Goal: Task Accomplishment & Management: Use online tool/utility

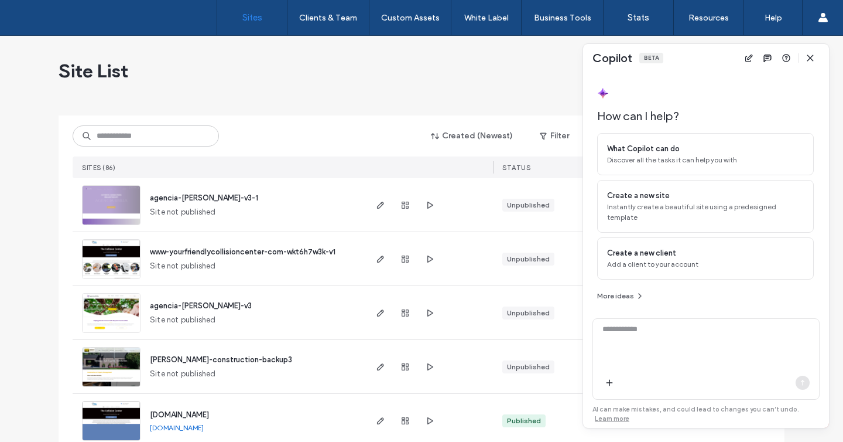
click at [812, 58] on icon "button" at bounding box center [810, 57] width 9 height 9
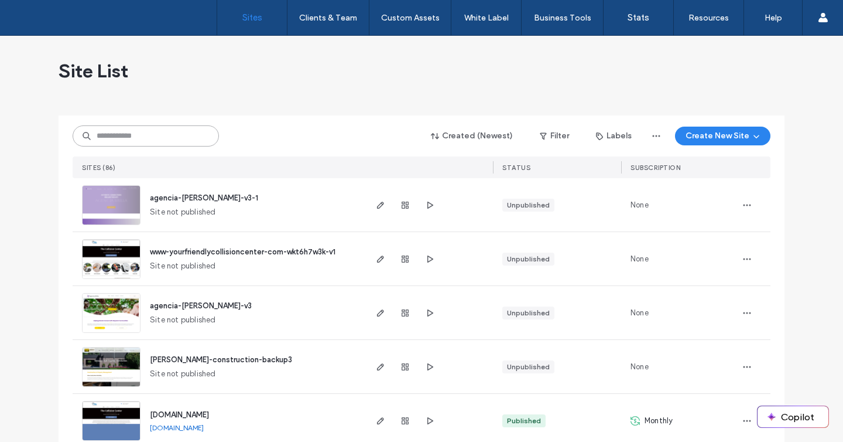
click at [155, 140] on input at bounding box center [146, 135] width 146 height 21
paste input "**********"
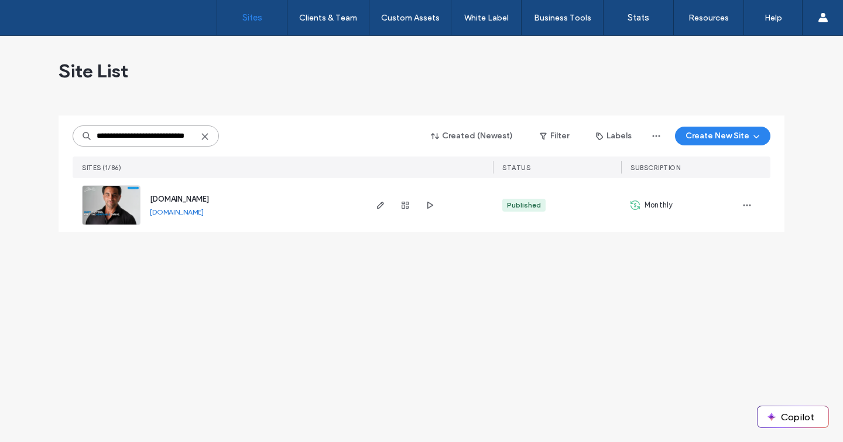
type input "**********"
click at [372, 204] on div at bounding box center [428, 205] width 129 height 54
click at [381, 204] on use "button" at bounding box center [380, 204] width 7 height 7
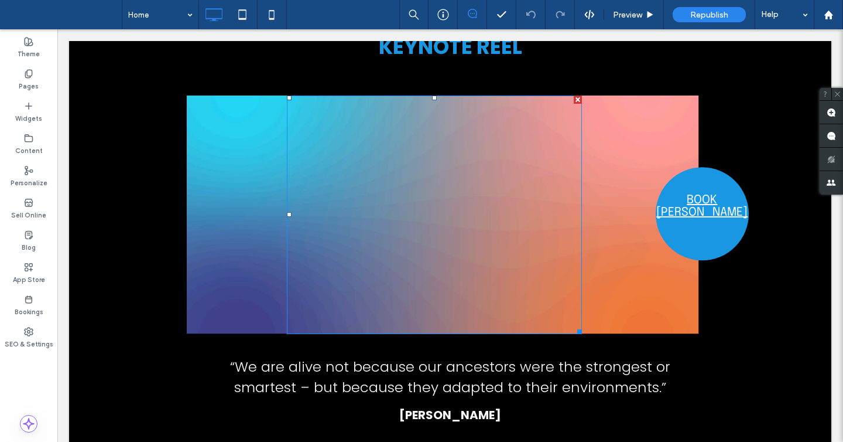
scroll to position [1857, 0]
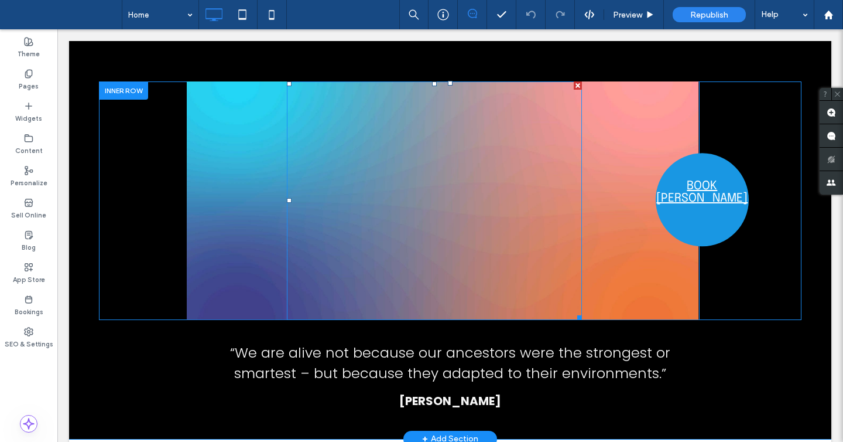
click at [424, 206] on div at bounding box center [434, 200] width 295 height 238
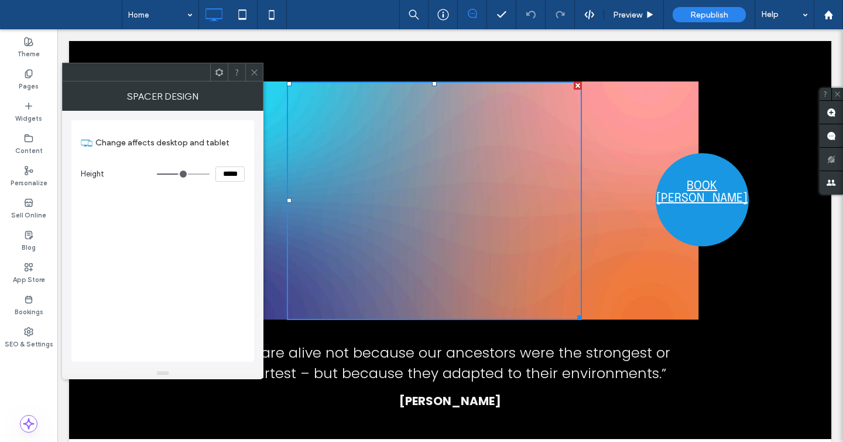
click at [275, 141] on div "Click To Paste" at bounding box center [443, 200] width 513 height 238
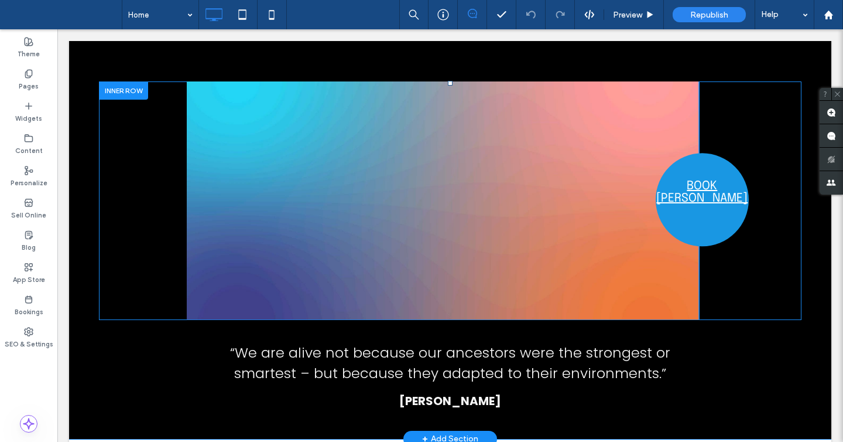
click at [247, 128] on div "Click To Paste" at bounding box center [443, 200] width 513 height 238
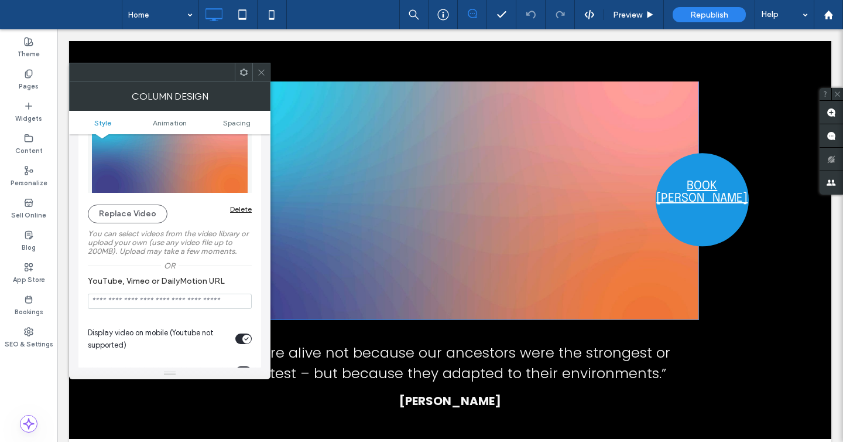
scroll to position [9, 0]
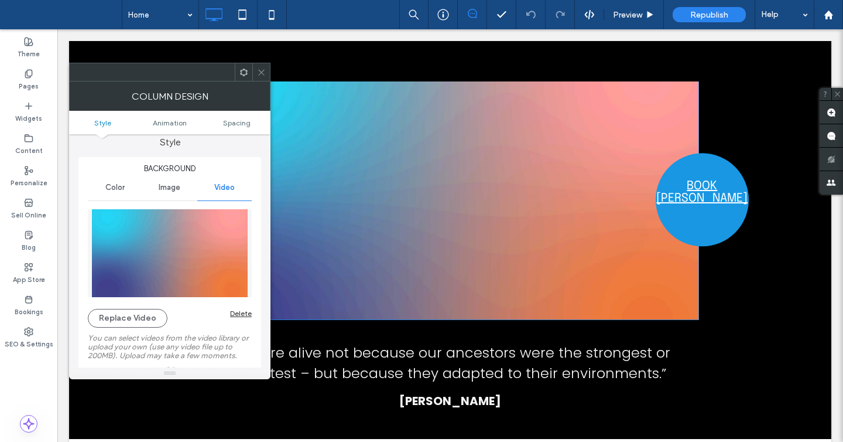
click at [177, 246] on img at bounding box center [170, 253] width 164 height 88
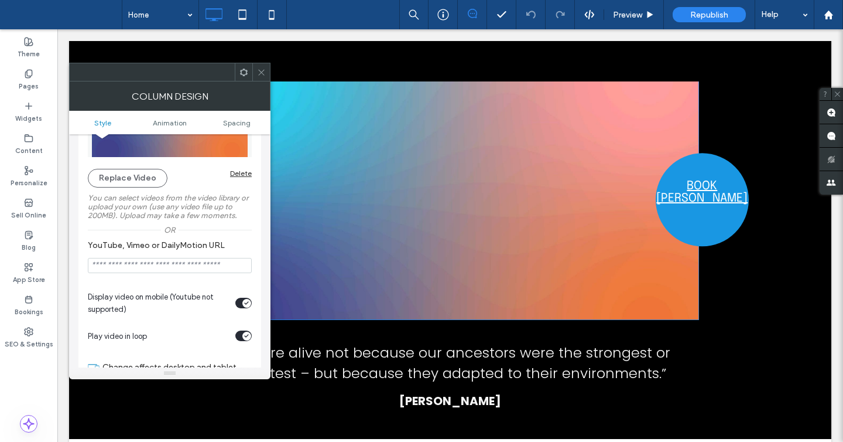
scroll to position [98, 0]
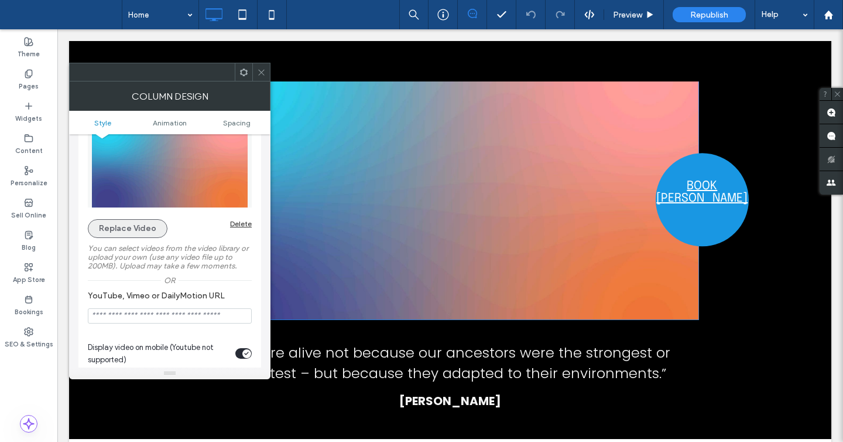
click at [134, 228] on button "Replace Video" at bounding box center [128, 228] width 80 height 19
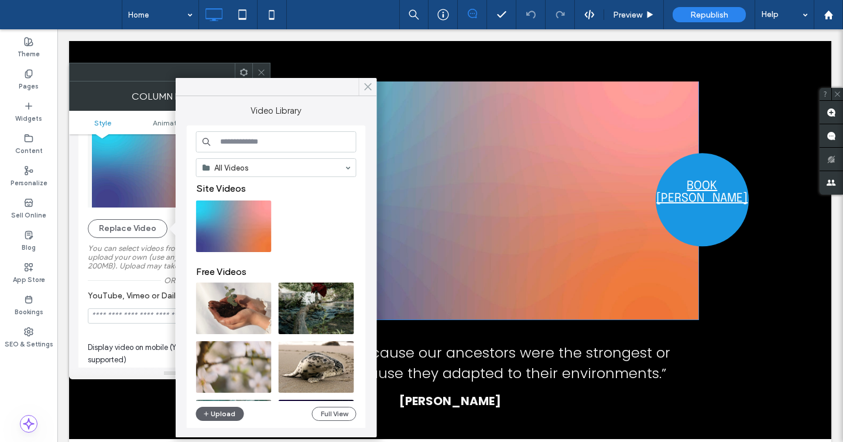
click at [368, 88] on icon at bounding box center [368, 86] width 11 height 11
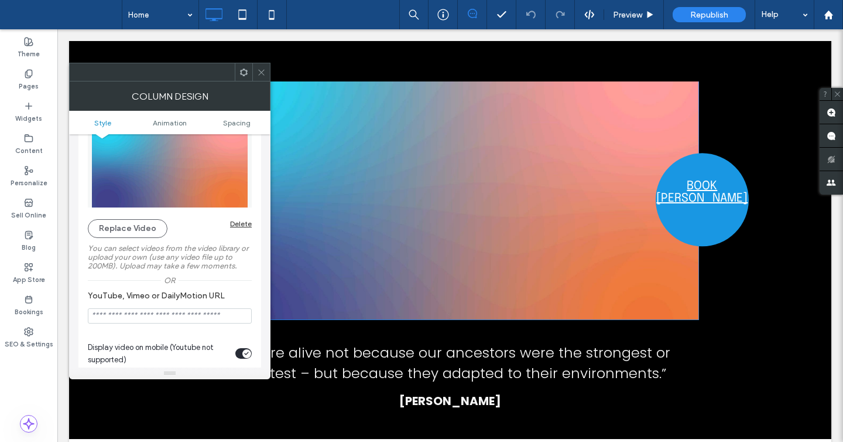
click at [259, 71] on icon at bounding box center [261, 72] width 9 height 9
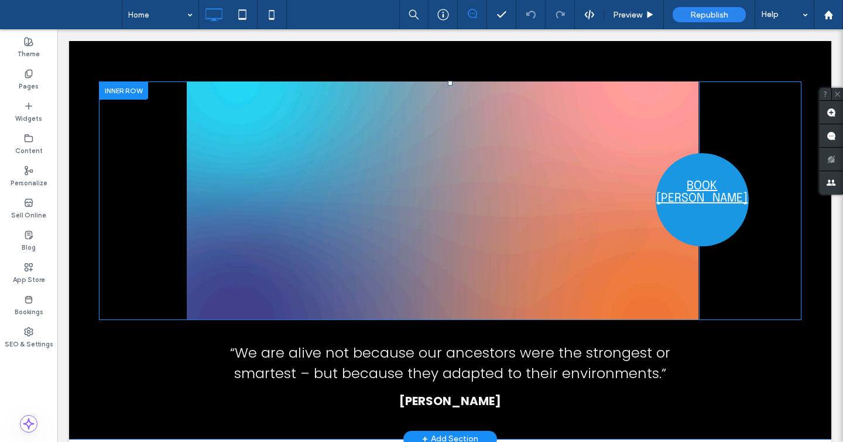
click at [229, 198] on div "Click To Paste" at bounding box center [443, 200] width 513 height 238
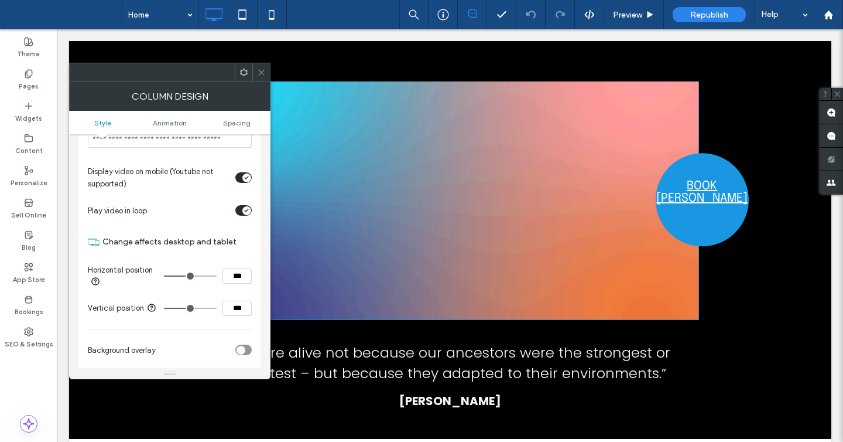
scroll to position [292, 0]
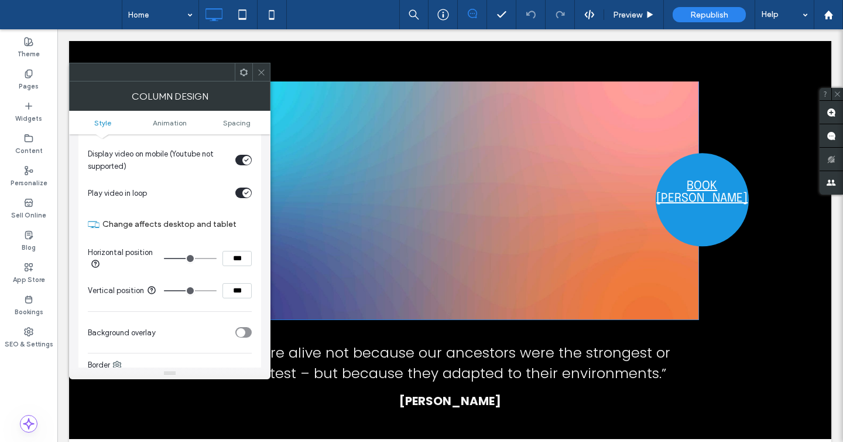
click at [260, 77] on span at bounding box center [261, 72] width 9 height 18
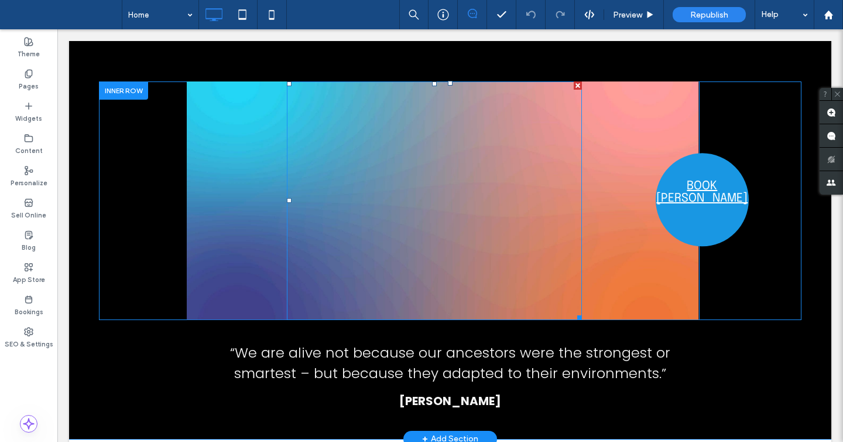
scroll to position [1879, 0]
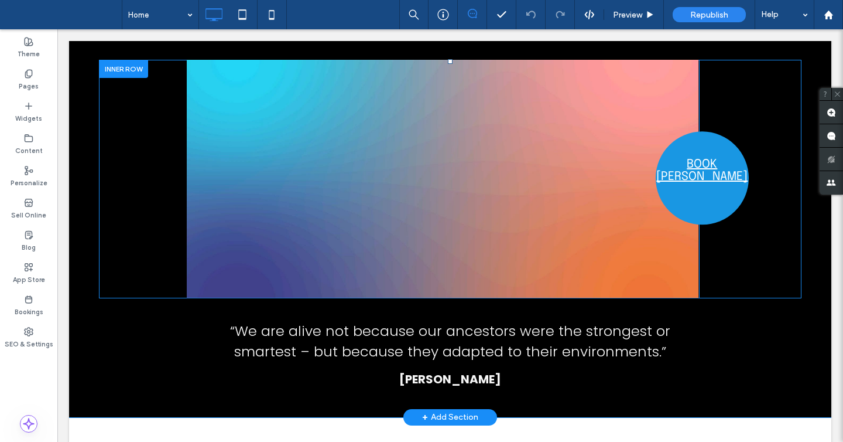
click at [637, 170] on div "Click To Paste" at bounding box center [443, 179] width 513 height 238
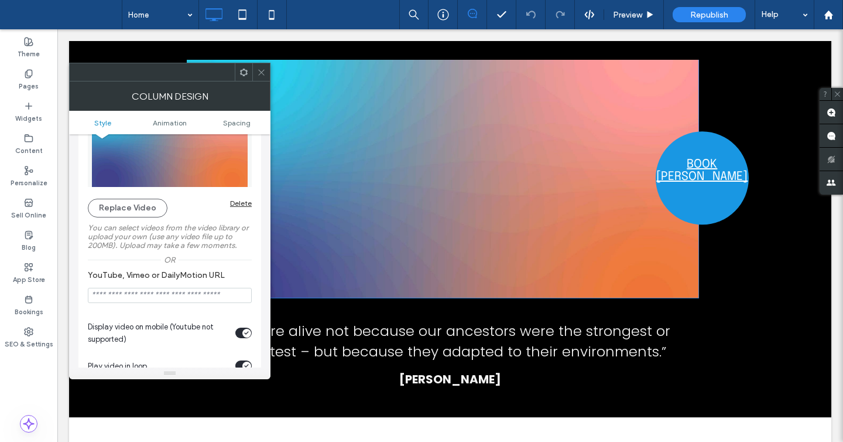
scroll to position [54, 0]
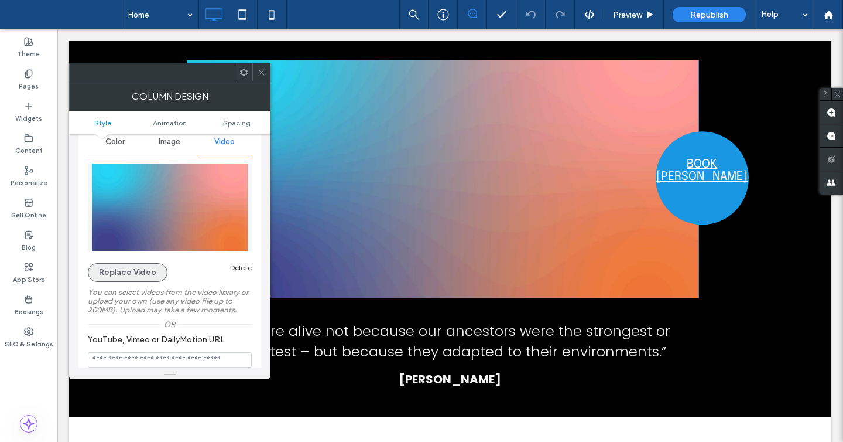
click at [141, 274] on button "Replace Video" at bounding box center [128, 272] width 80 height 19
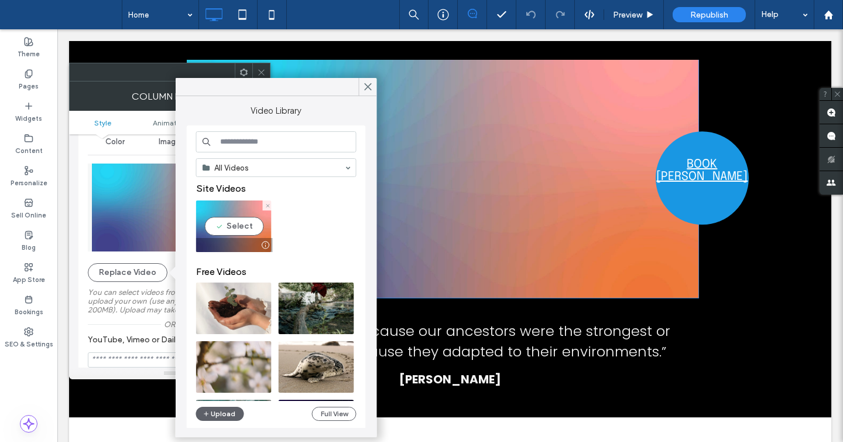
click at [264, 244] on div at bounding box center [265, 244] width 15 height 9
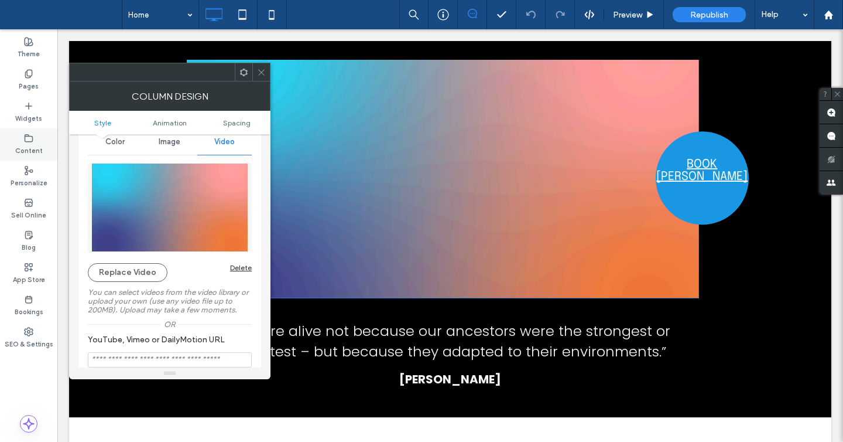
click at [20, 146] on label "Content" at bounding box center [29, 149] width 28 height 13
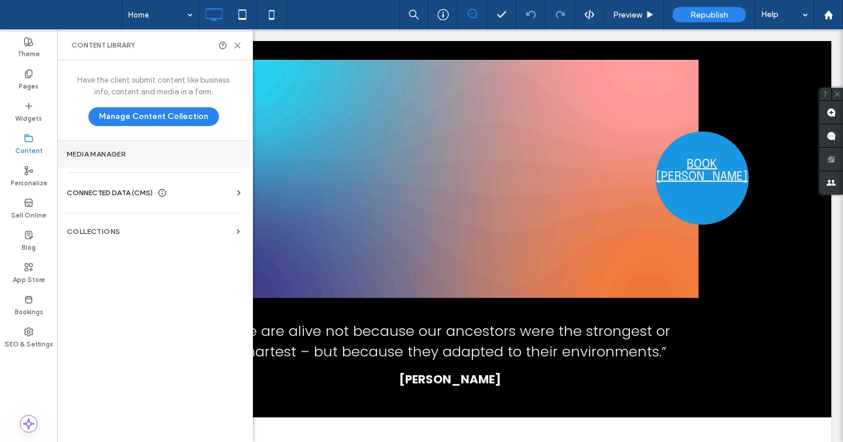
click at [111, 160] on section "Media Manager" at bounding box center [153, 154] width 192 height 27
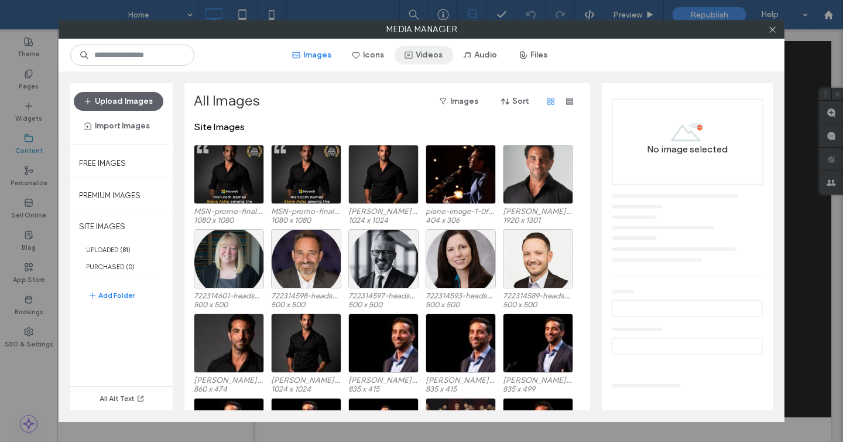
click at [432, 55] on button "Videos" at bounding box center [424, 55] width 59 height 19
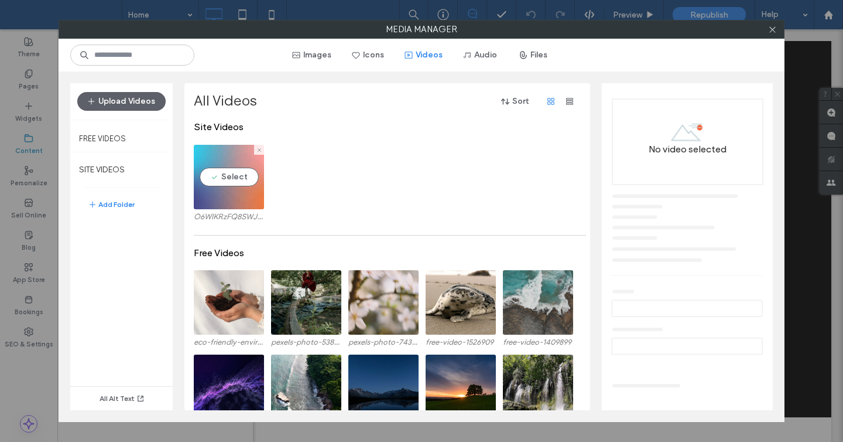
click at [251, 201] on video at bounding box center [229, 177] width 70 height 64
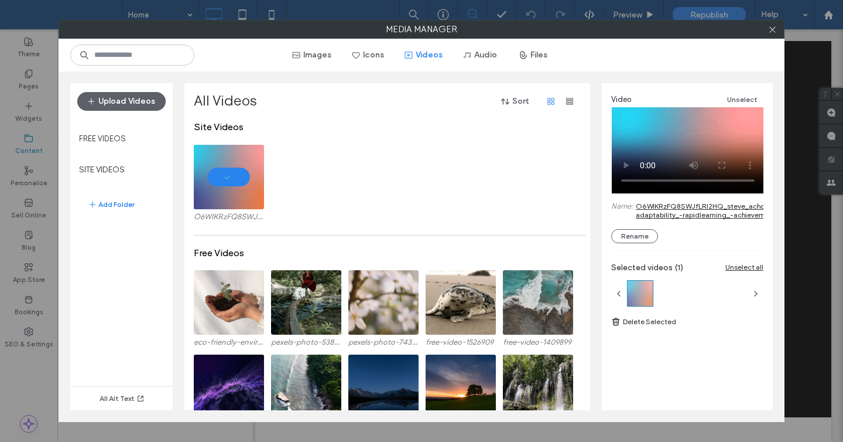
click at [701, 211] on link "O6WlKRzFQ8SWJfLRl2HQ_steve_acho_keynote_speaker_reel__-adaptability_-rapidlearn…" at bounding box center [743, 210] width 214 height 18
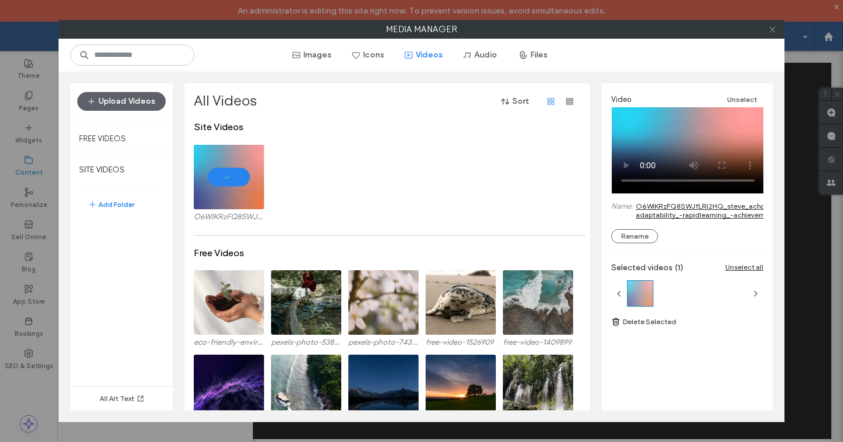
click at [773, 29] on icon at bounding box center [773, 29] width 9 height 9
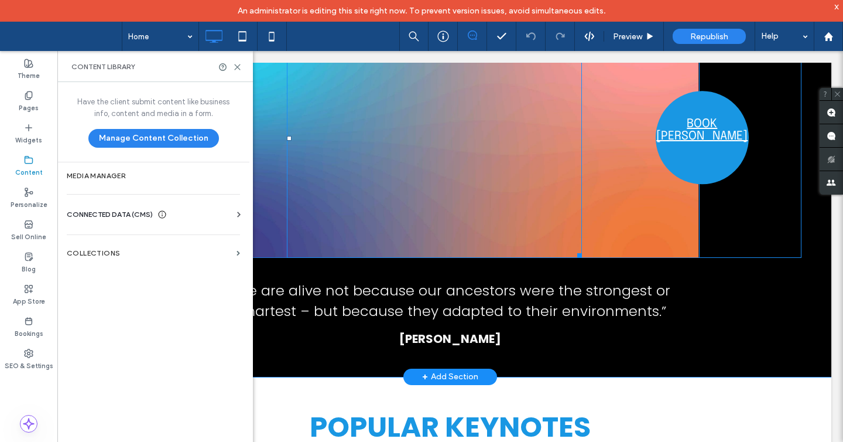
scroll to position [1835, 0]
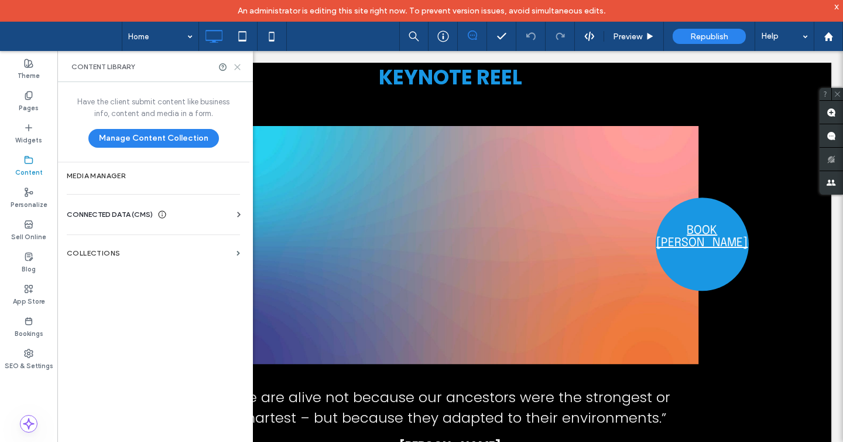
click at [234, 65] on icon at bounding box center [237, 67] width 9 height 9
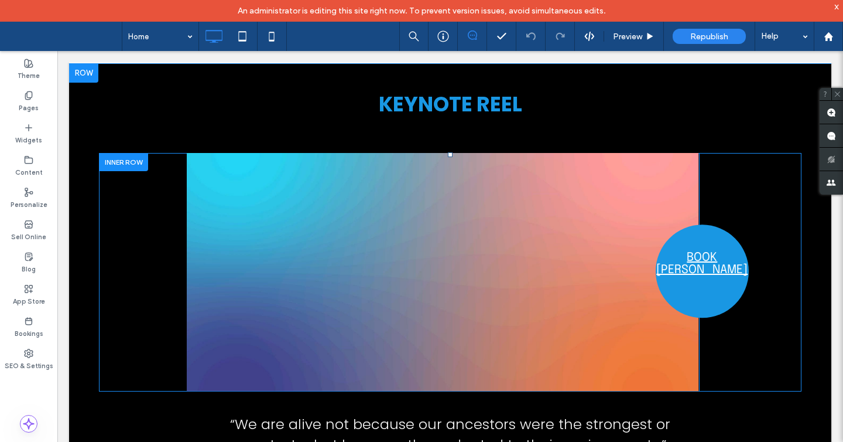
scroll to position [1783, 0]
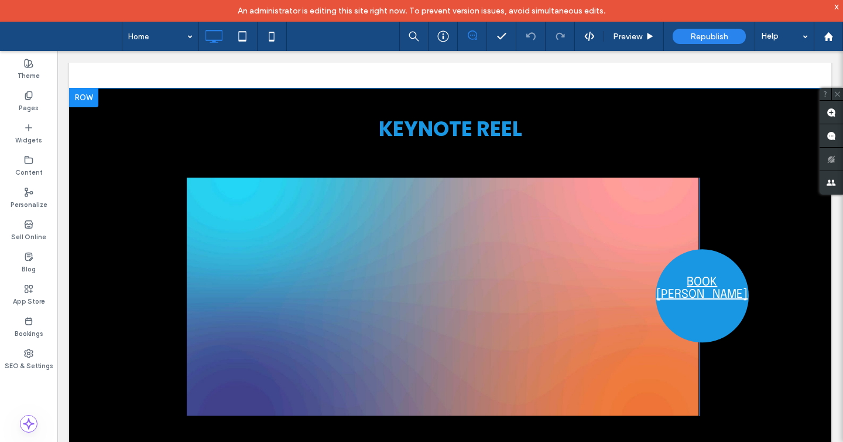
click at [85, 94] on div at bounding box center [83, 97] width 29 height 19
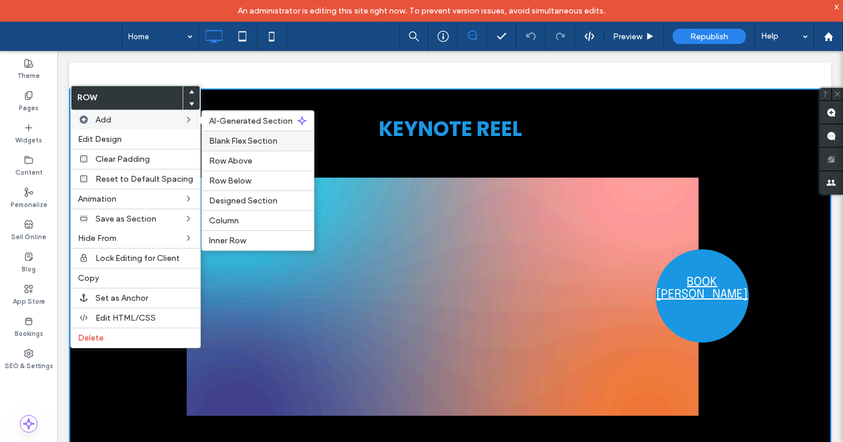
click at [279, 139] on label "Blank Flex Section" at bounding box center [258, 141] width 98 height 10
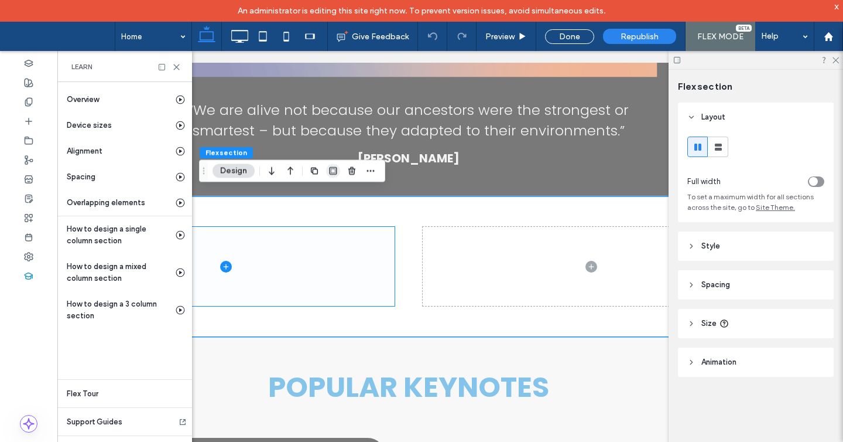
scroll to position [2130, 0]
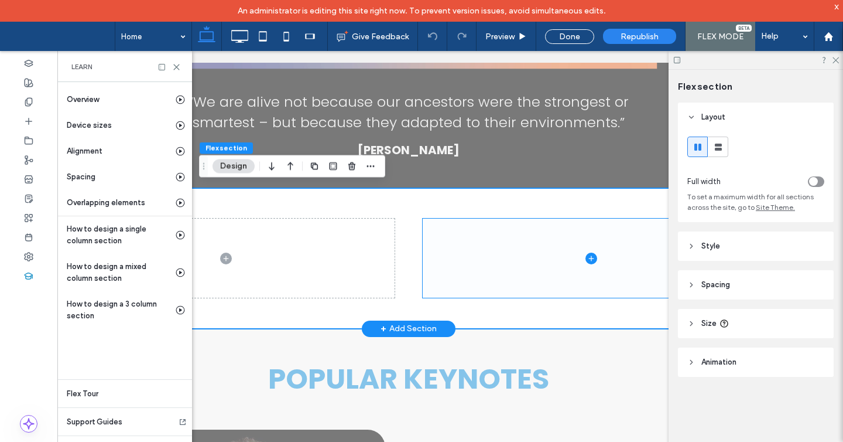
click at [517, 255] on span at bounding box center [591, 258] width 337 height 80
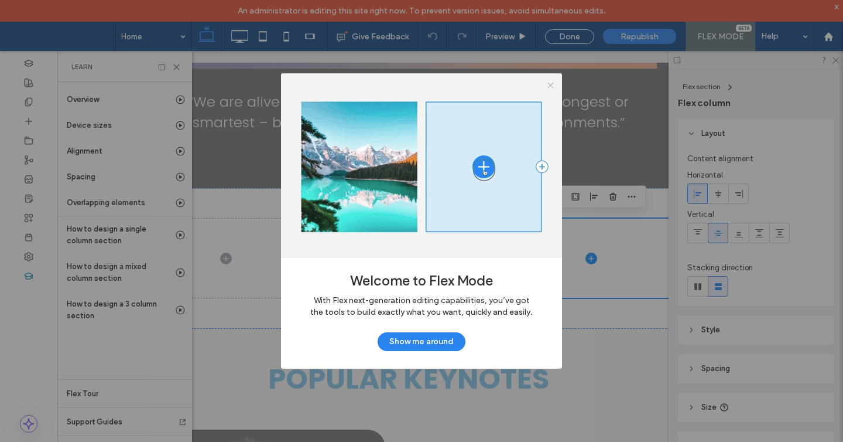
click at [551, 84] on icon at bounding box center [551, 85] width 9 height 9
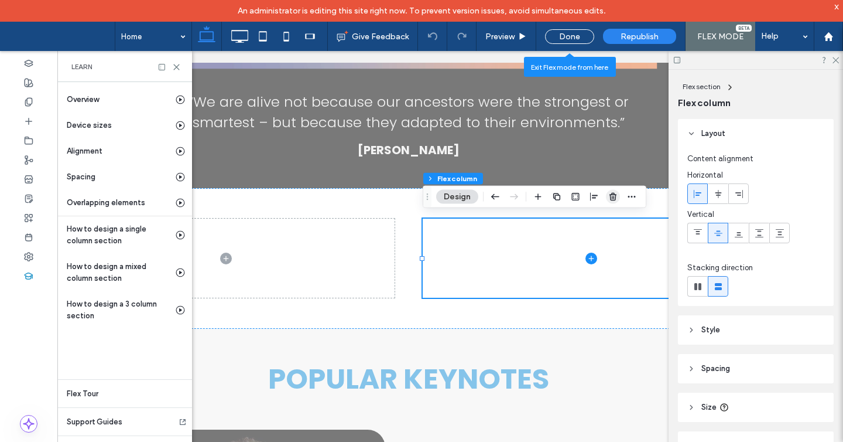
click at [613, 193] on use "button" at bounding box center [613, 197] width 7 height 8
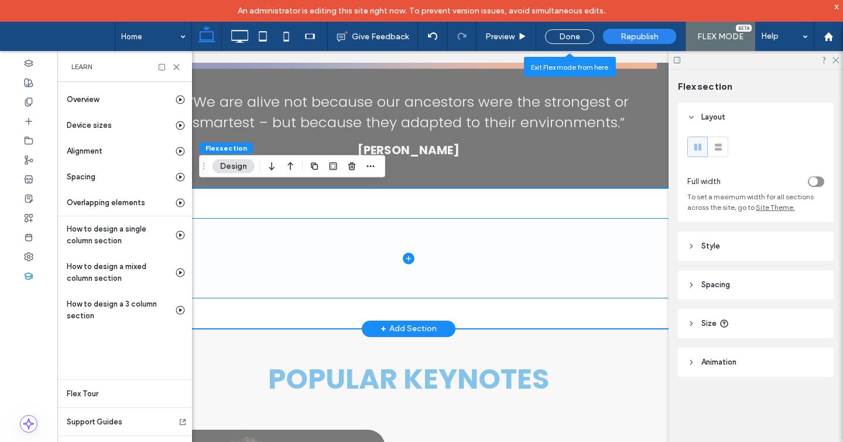
click at [544, 267] on span at bounding box center [408, 258] width 703 height 80
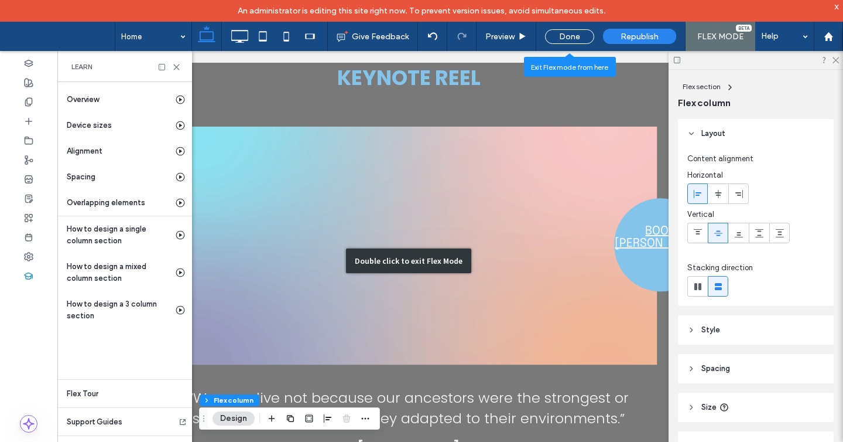
scroll to position [1837, 0]
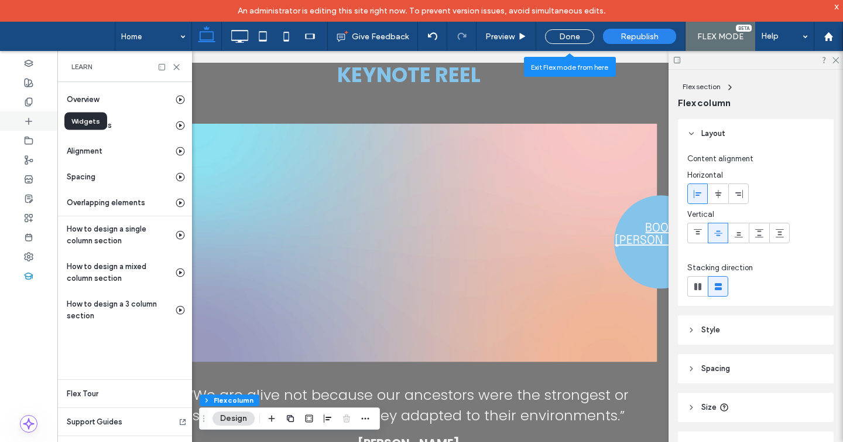
click at [27, 118] on icon at bounding box center [28, 121] width 9 height 9
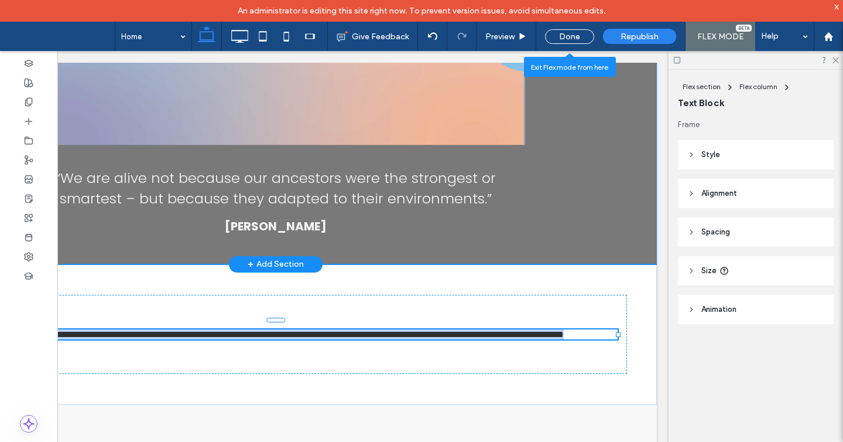
scroll to position [0, 0]
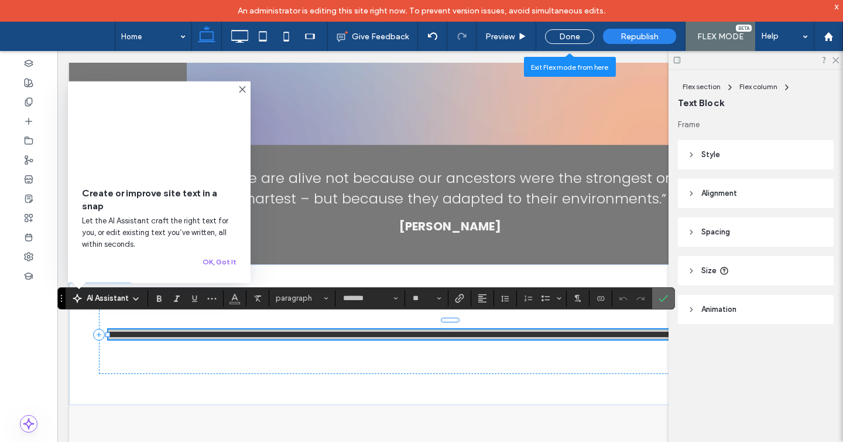
click at [661, 302] on icon "Confirm" at bounding box center [663, 297] width 9 height 9
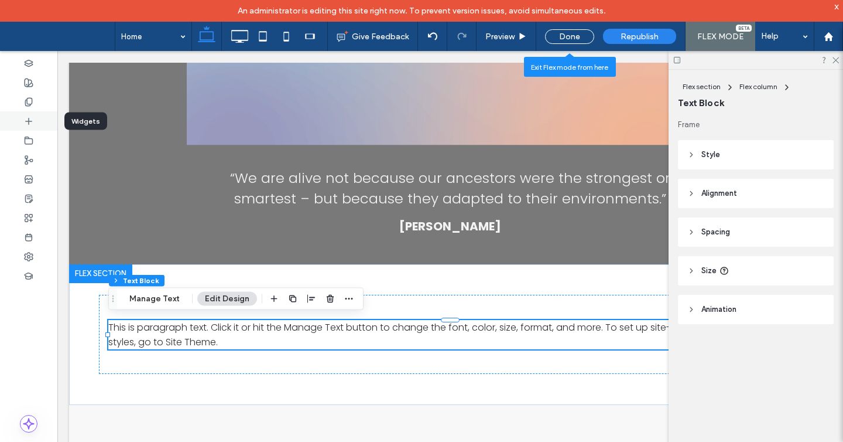
click at [24, 115] on div at bounding box center [28, 120] width 57 height 19
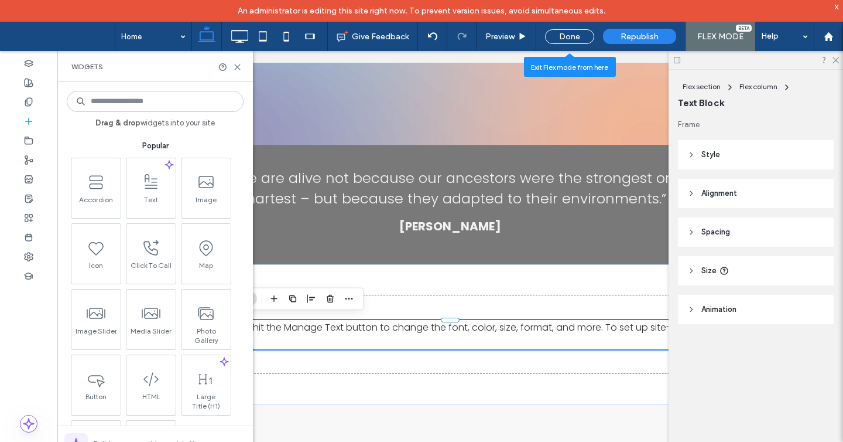
click at [143, 101] on input at bounding box center [155, 101] width 177 height 21
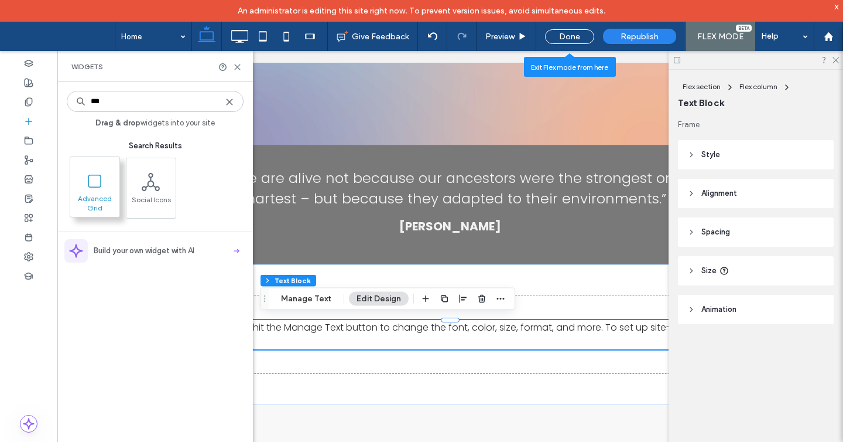
type input "***"
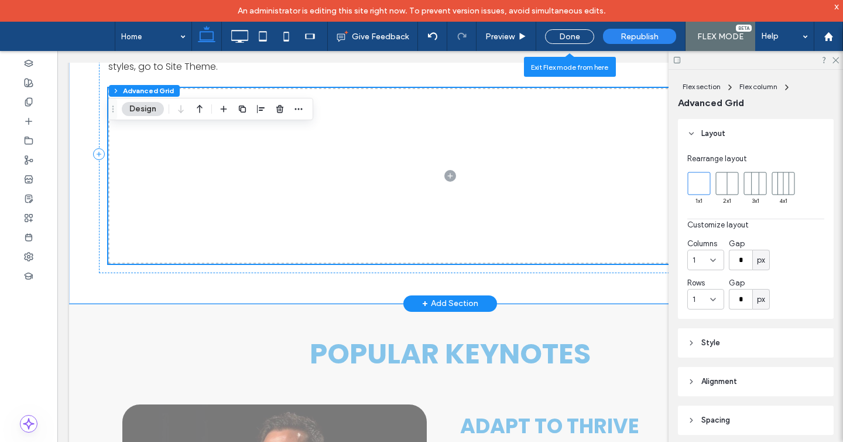
scroll to position [2305, 0]
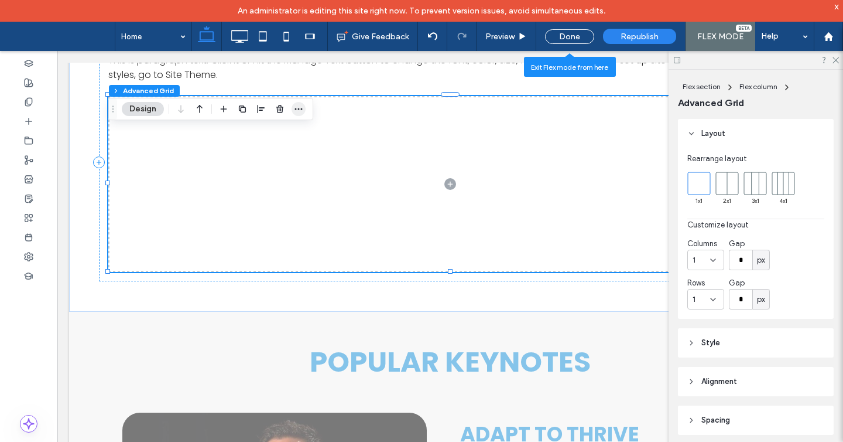
click at [302, 107] on icon "button" at bounding box center [298, 108] width 9 height 9
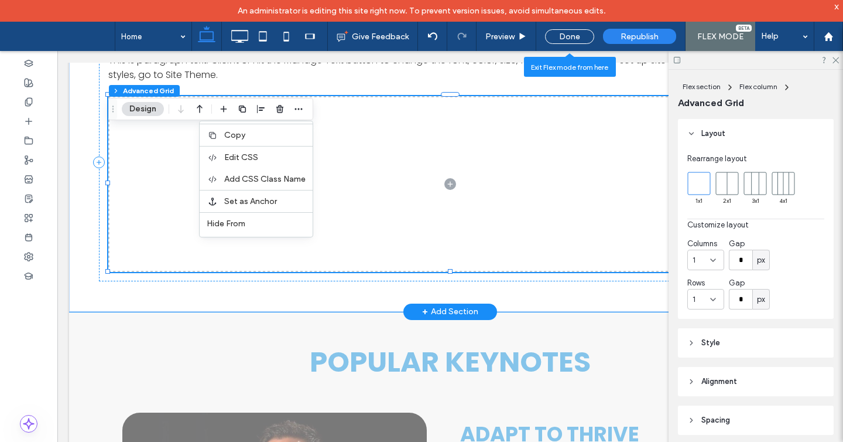
click at [151, 183] on span at bounding box center [450, 184] width 684 height 176
click at [100, 138] on div "This is paragraph text. Click it or hit the Manage Text button to change the fo…" at bounding box center [450, 162] width 703 height 238
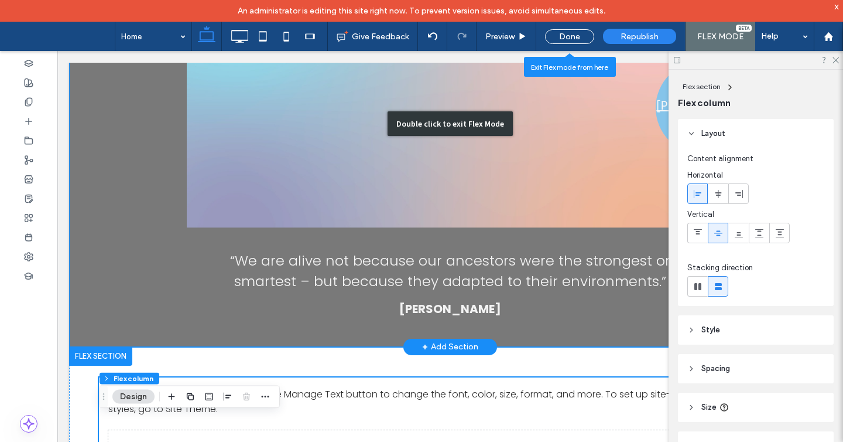
scroll to position [1978, 0]
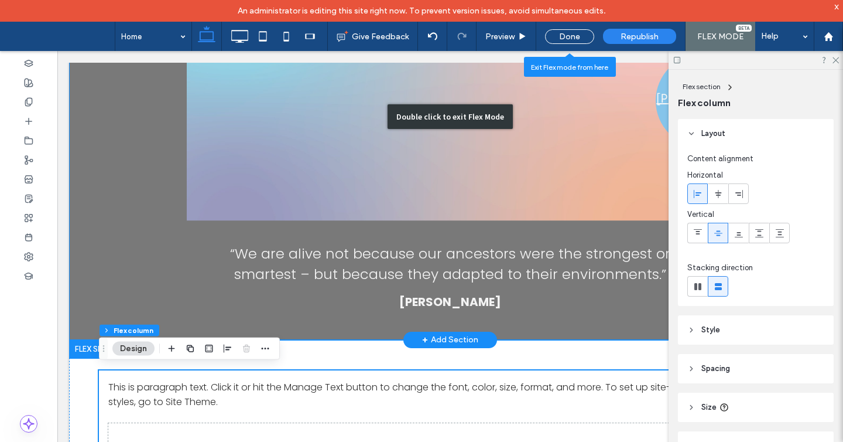
click at [477, 279] on div "Double click to exit Flex Mode" at bounding box center [450, 116] width 763 height 446
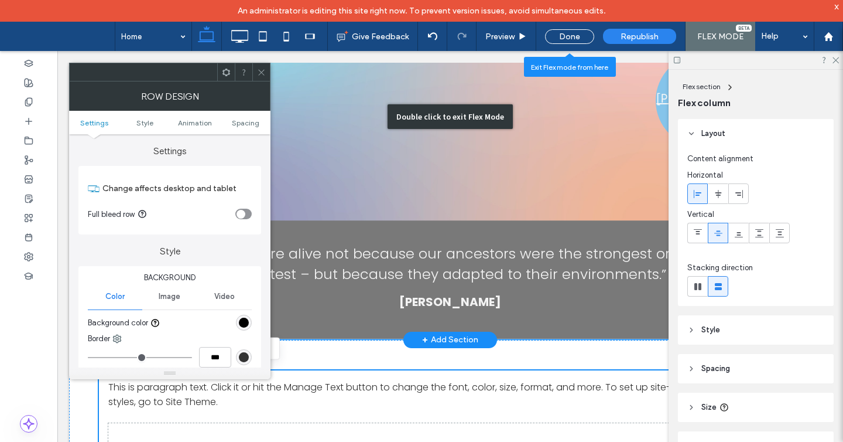
click at [445, 269] on div "Double click to exit Flex Mode" at bounding box center [450, 116] width 763 height 446
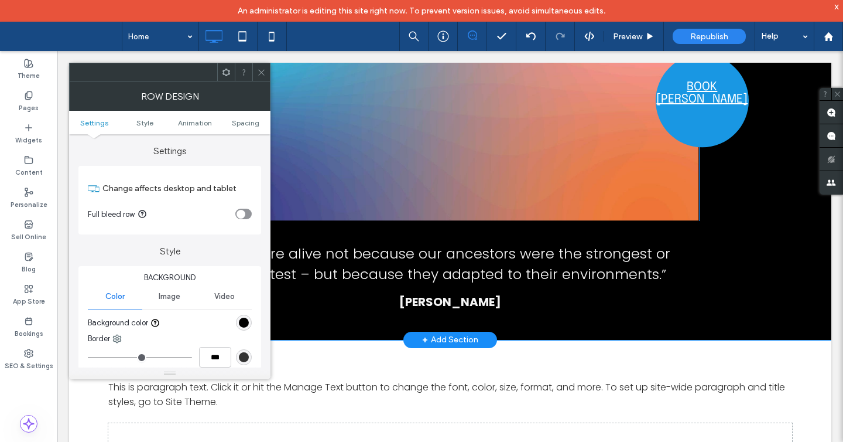
click at [260, 69] on icon at bounding box center [261, 72] width 9 height 9
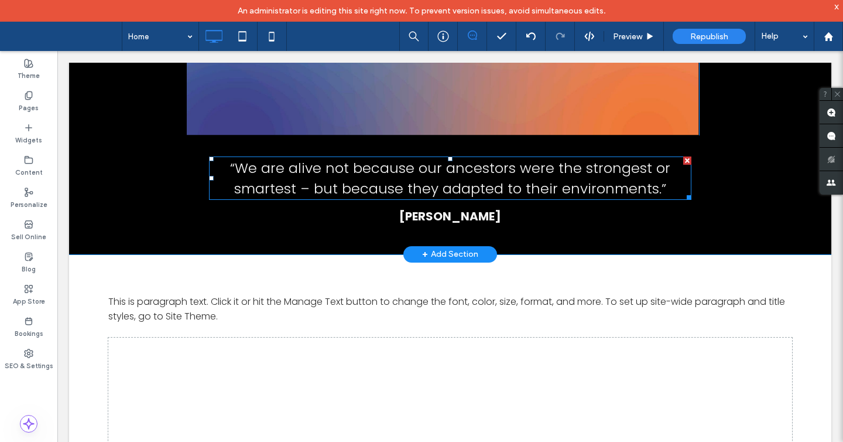
scroll to position [2094, 0]
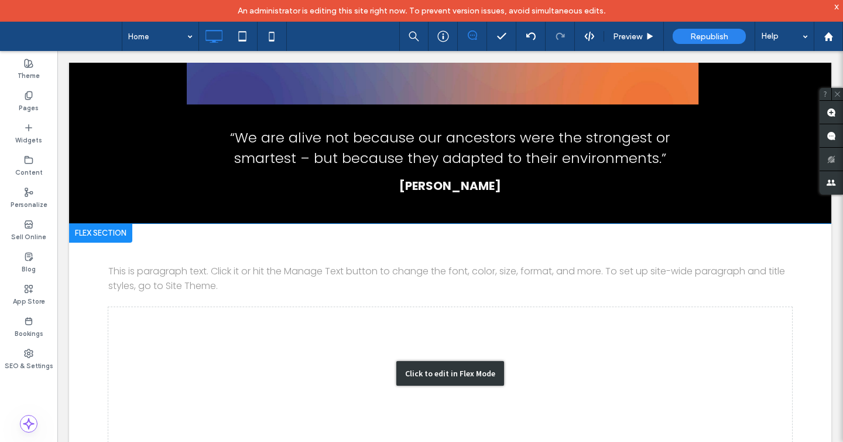
click at [219, 264] on div "Click to edit in Flex Mode" at bounding box center [450, 373] width 763 height 299
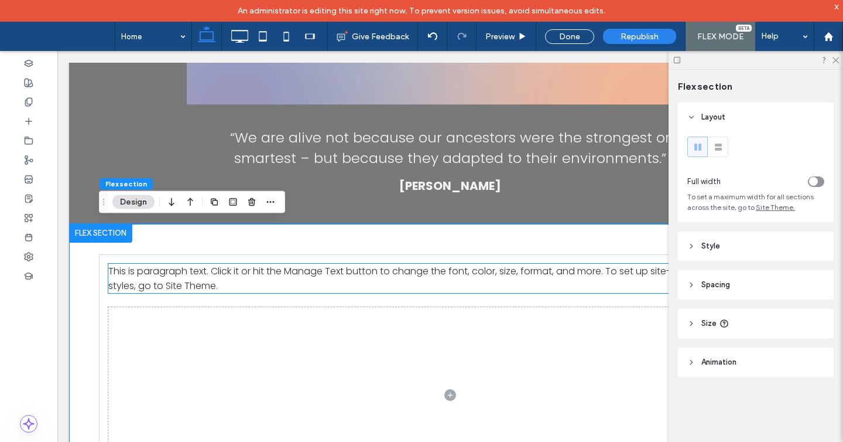
click at [272, 269] on span "This is paragraph text. Click it or hit the Manage Text button to change the fo…" at bounding box center [446, 278] width 677 height 28
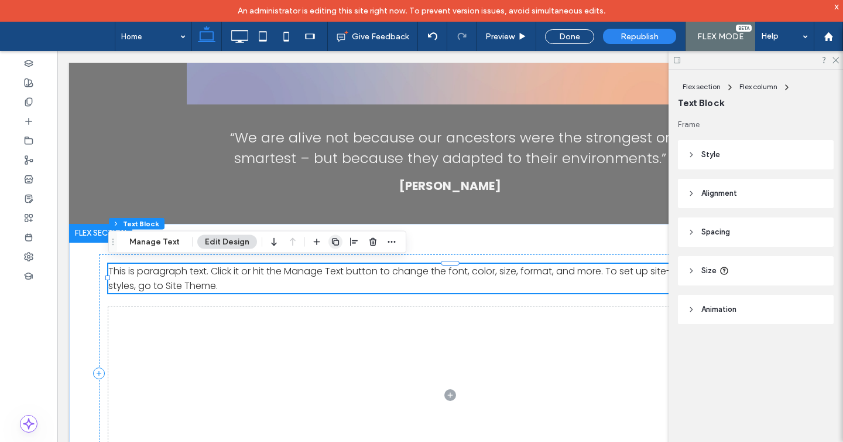
click at [334, 244] on use "button" at bounding box center [335, 241] width 7 height 7
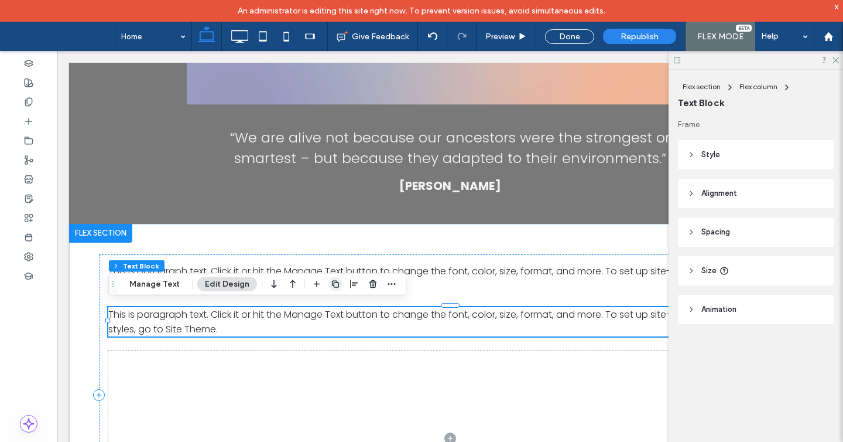
click at [337, 285] on icon "button" at bounding box center [335, 283] width 9 height 9
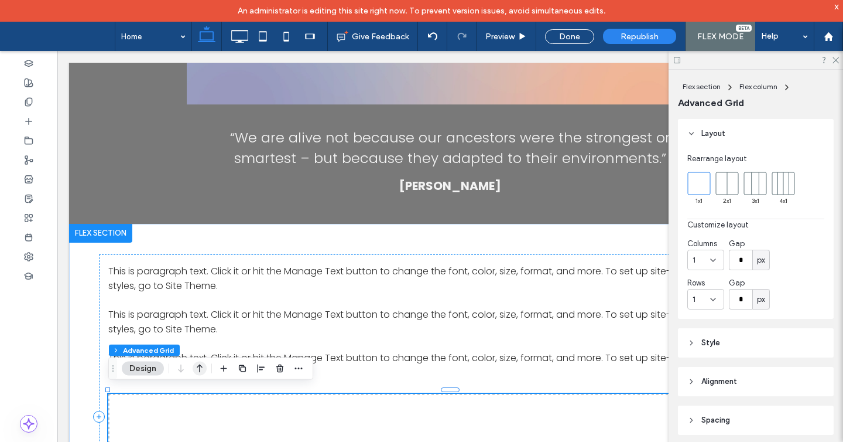
click at [201, 370] on icon "button" at bounding box center [200, 368] width 14 height 21
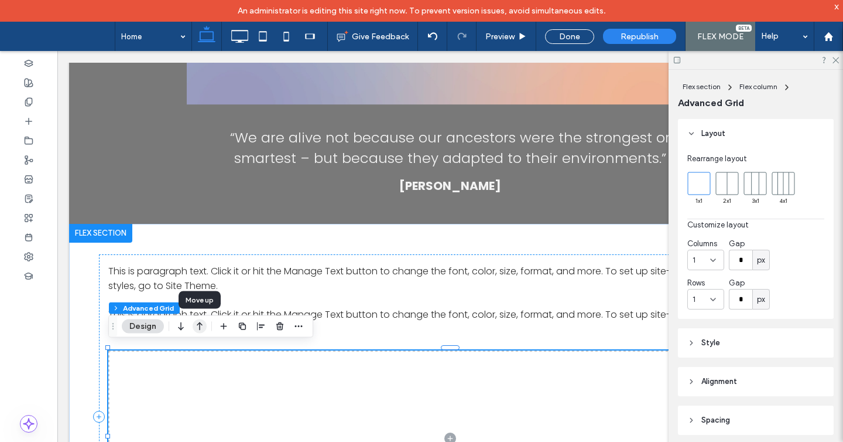
click at [201, 327] on icon "button" at bounding box center [200, 326] width 14 height 21
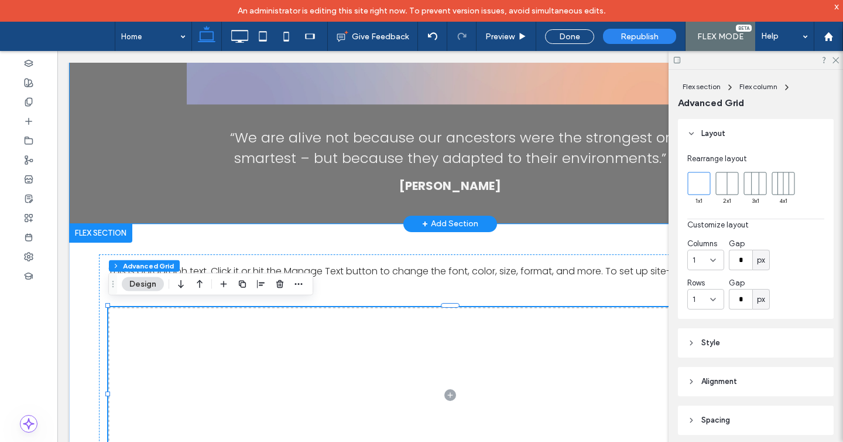
click at [377, 159] on div "Double click to exit Flex Mode" at bounding box center [450, 0] width 763 height 446
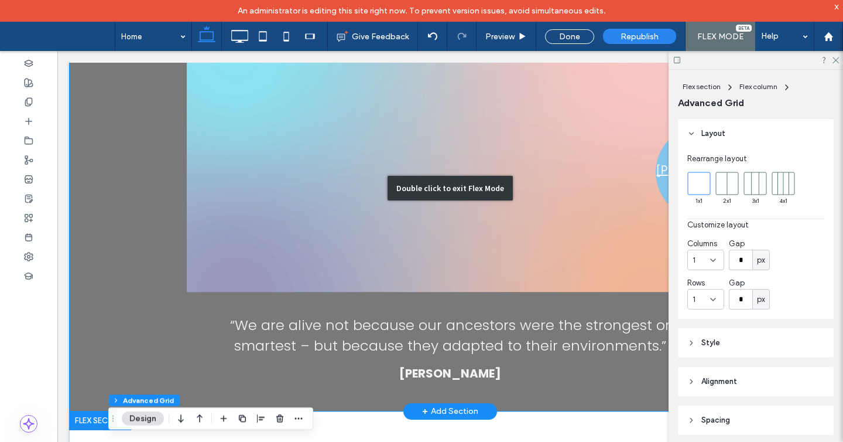
scroll to position [1863, 0]
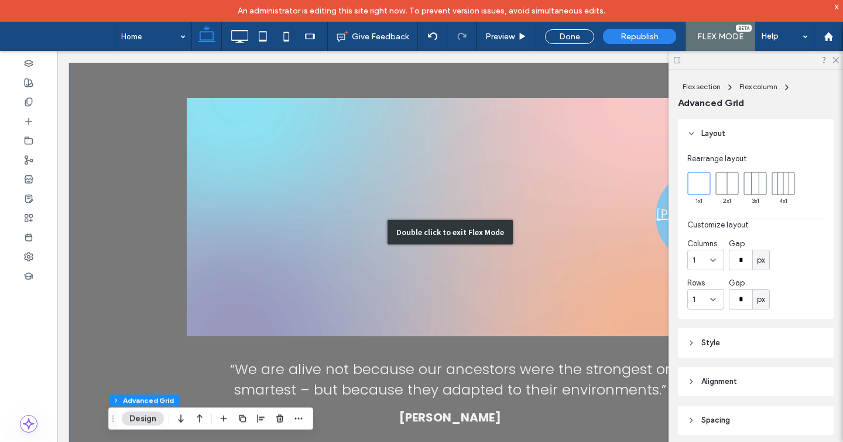
click at [315, 177] on div "Double click to exit Flex Mode" at bounding box center [450, 232] width 763 height 446
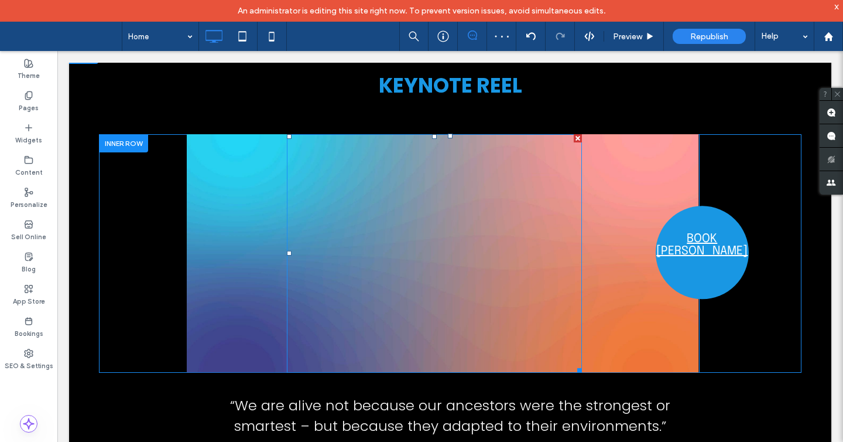
scroll to position [1765, 0]
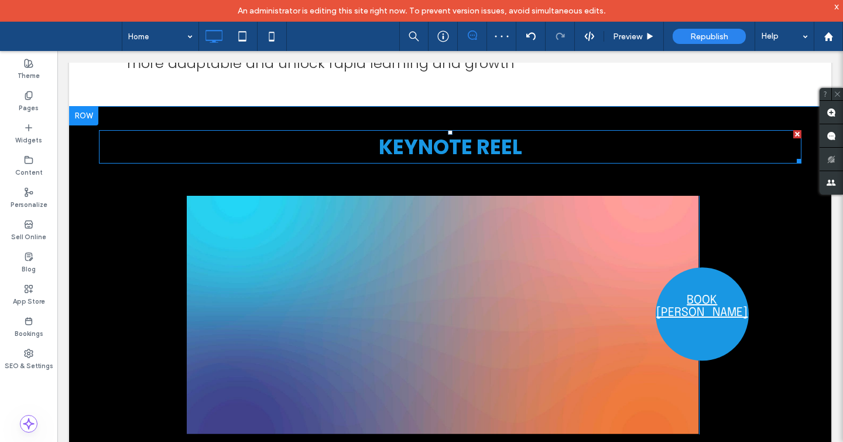
click at [400, 139] on span "KEYNOTE REEL" at bounding box center [451, 146] width 144 height 29
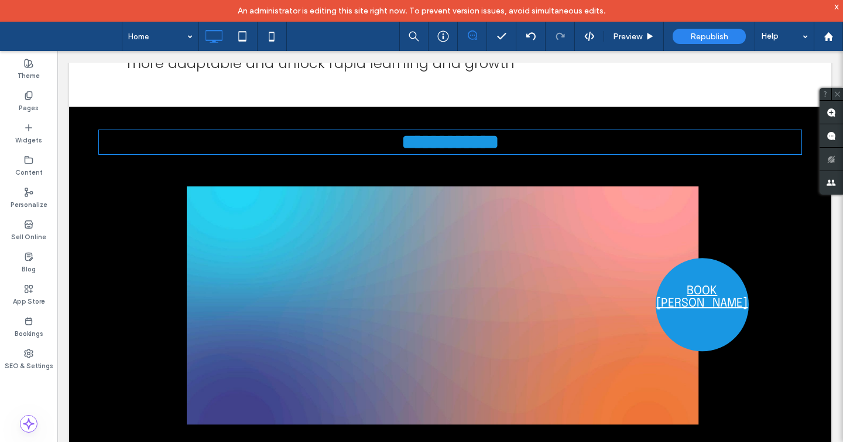
type input "*******"
type input "**"
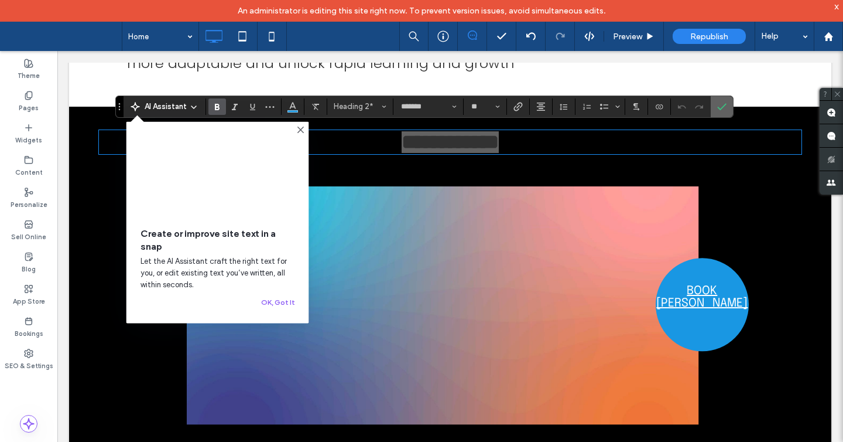
click at [725, 105] on icon "Confirm" at bounding box center [722, 106] width 9 height 9
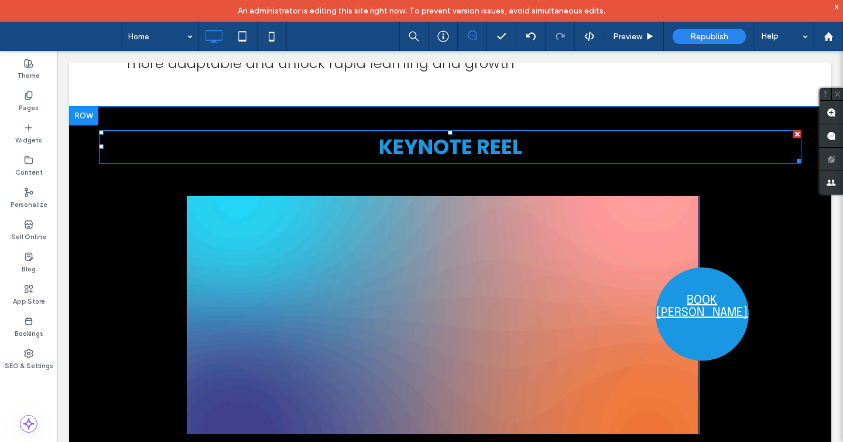
click at [641, 150] on h2 "KEYNOTE REEL" at bounding box center [450, 146] width 703 height 31
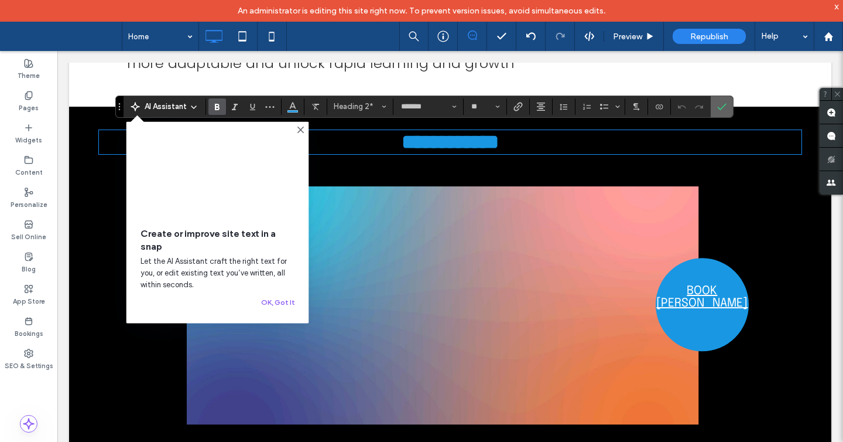
click at [728, 108] on label "Confirm" at bounding box center [722, 106] width 18 height 21
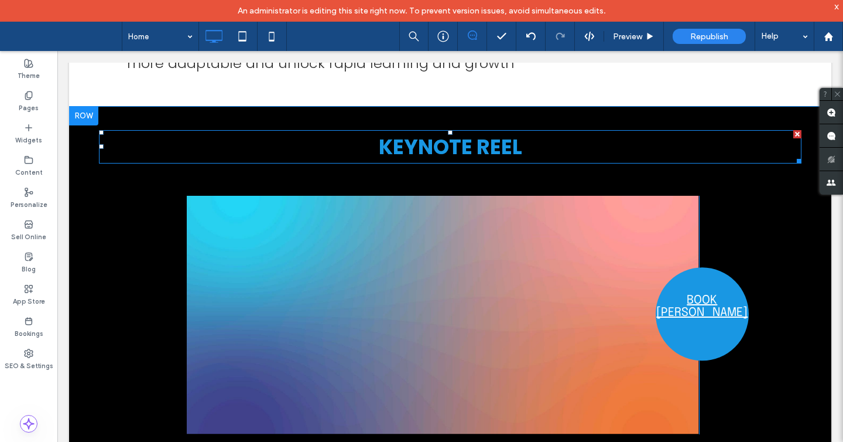
click at [558, 145] on h2 "KEYNOTE REEL" at bounding box center [450, 146] width 703 height 31
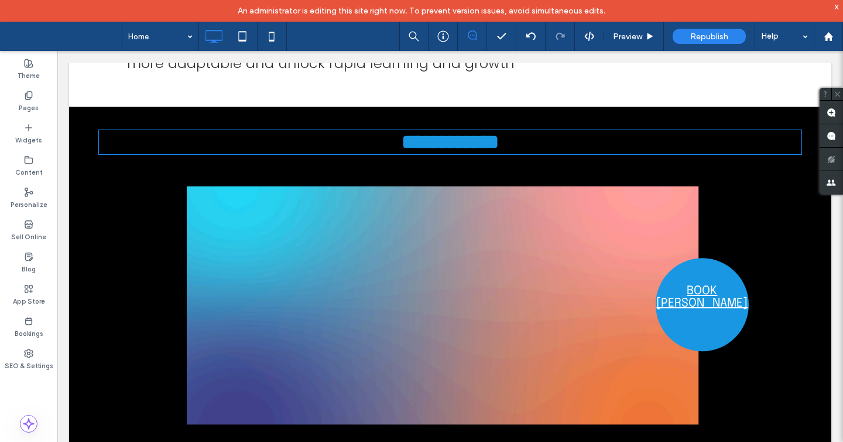
type input "*******"
type input "**"
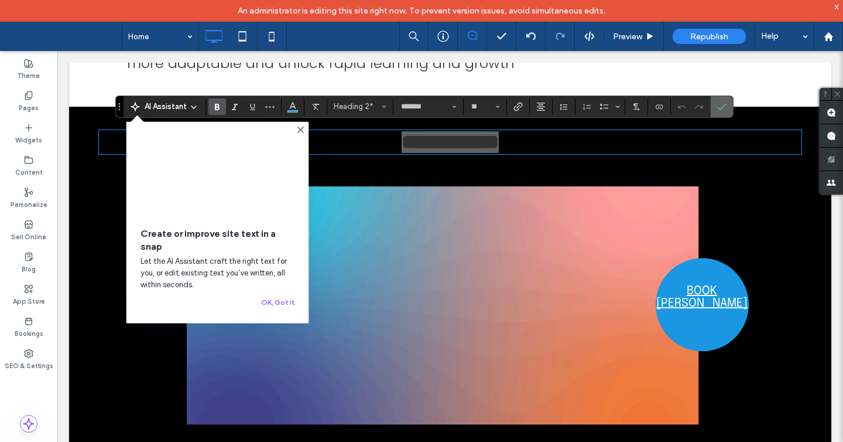
click at [722, 105] on icon "Confirm" at bounding box center [722, 106] width 9 height 9
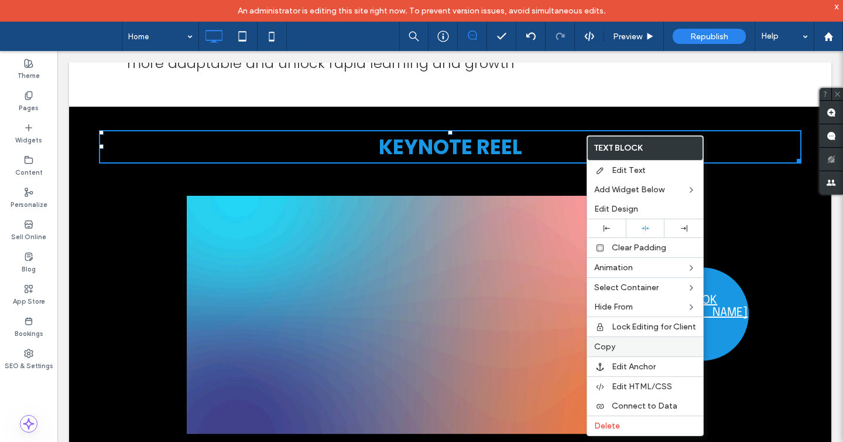
click at [617, 345] on label "Copy" at bounding box center [646, 346] width 102 height 10
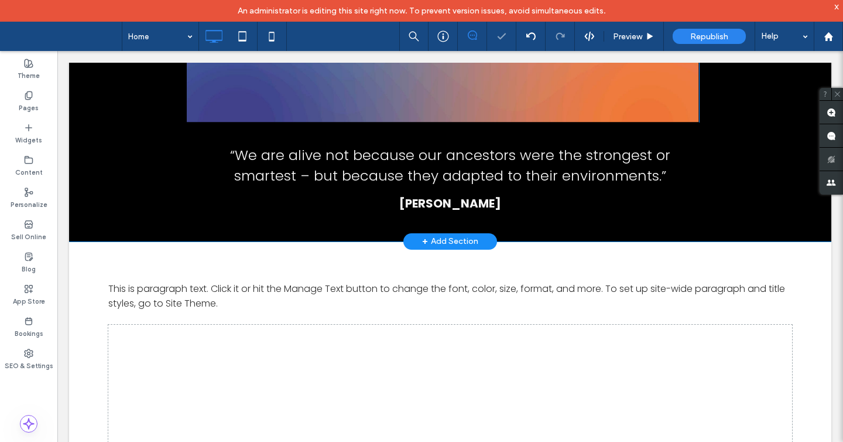
scroll to position [2188, 0]
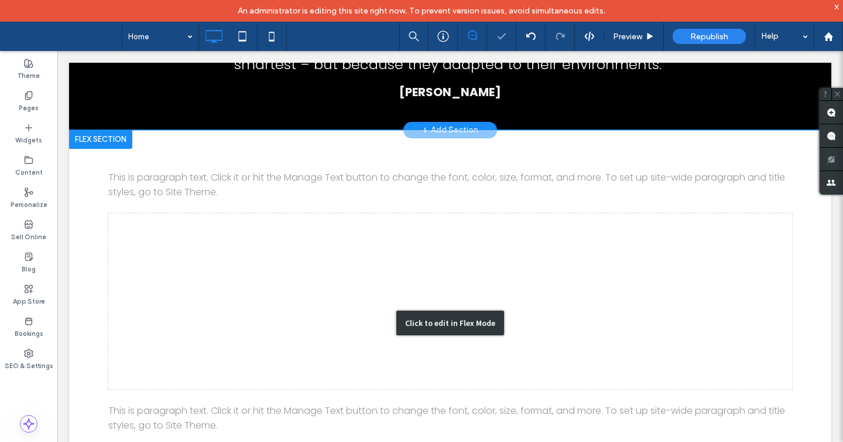
click at [421, 190] on div "Click to edit in Flex Mode" at bounding box center [450, 322] width 763 height 385
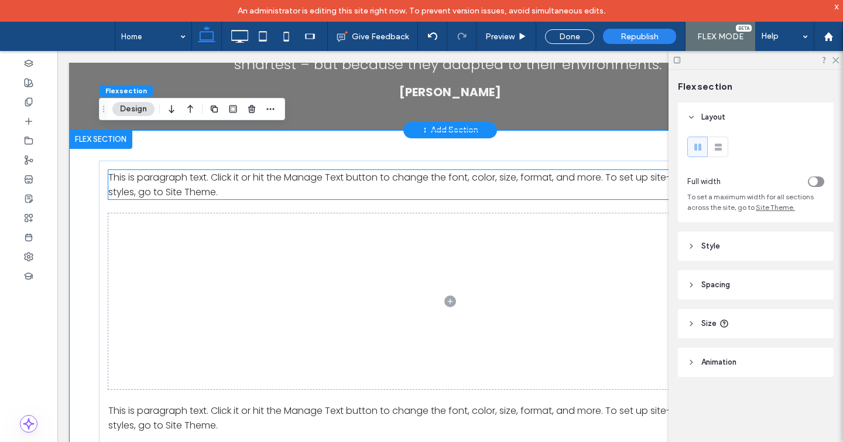
click at [407, 182] on p "This is paragraph text. Click it or hit the Manage Text button to change the fo…" at bounding box center [450, 184] width 684 height 29
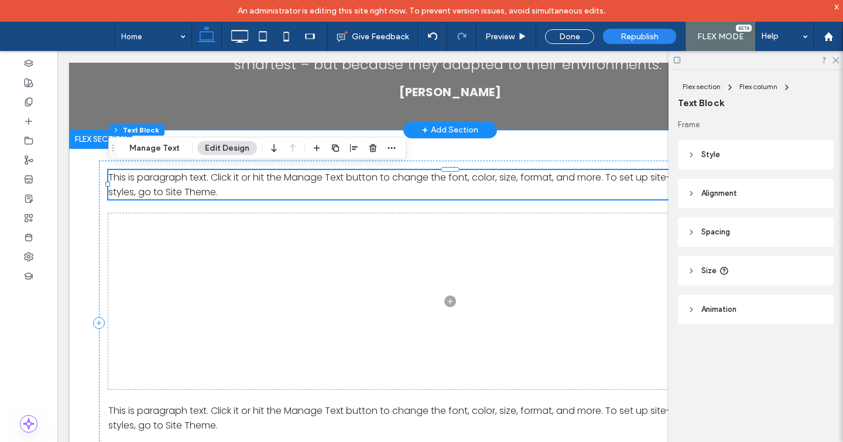
click at [381, 145] on div at bounding box center [354, 148] width 89 height 21
click at [392, 148] on use "button" at bounding box center [392, 148] width 8 height 2
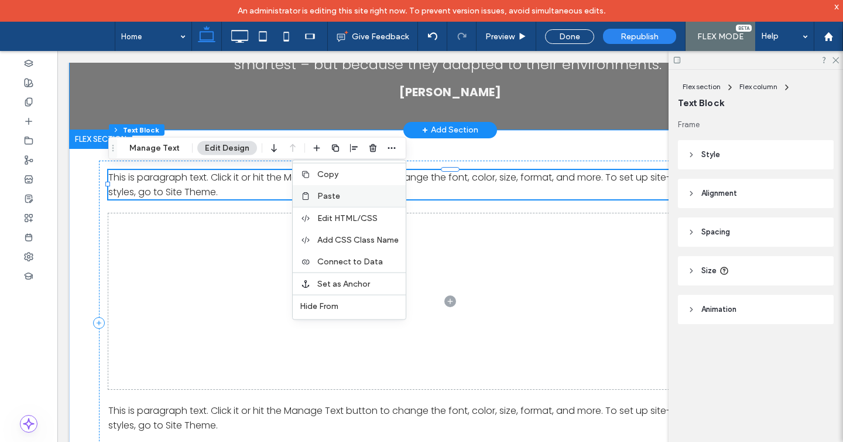
click at [357, 199] on label "Paste" at bounding box center [357, 196] width 81 height 10
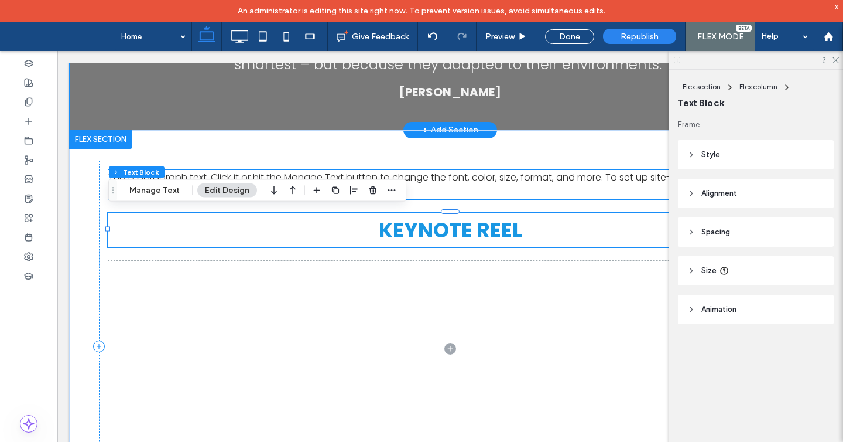
click at [491, 170] on span "This is paragraph text. Click it or hit the Manage Text button to change the fo…" at bounding box center [446, 184] width 677 height 28
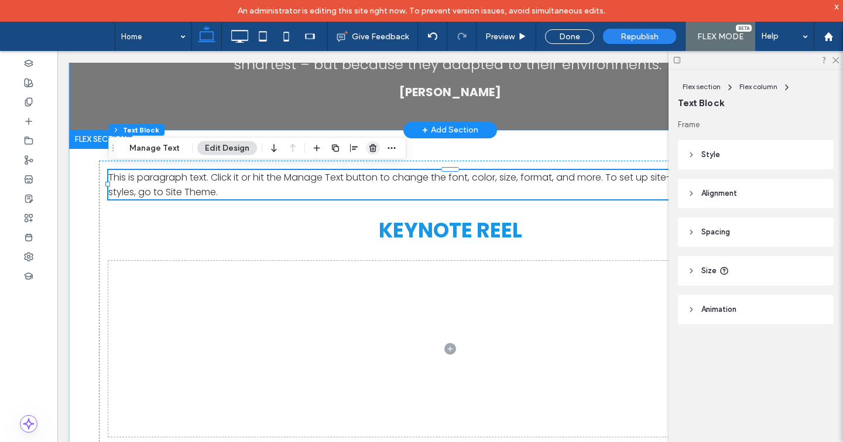
click at [370, 146] on use "button" at bounding box center [373, 148] width 7 height 8
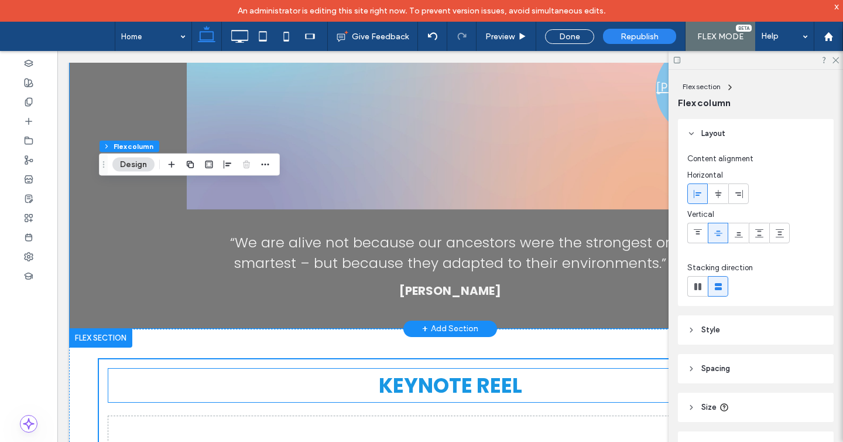
scroll to position [1886, 0]
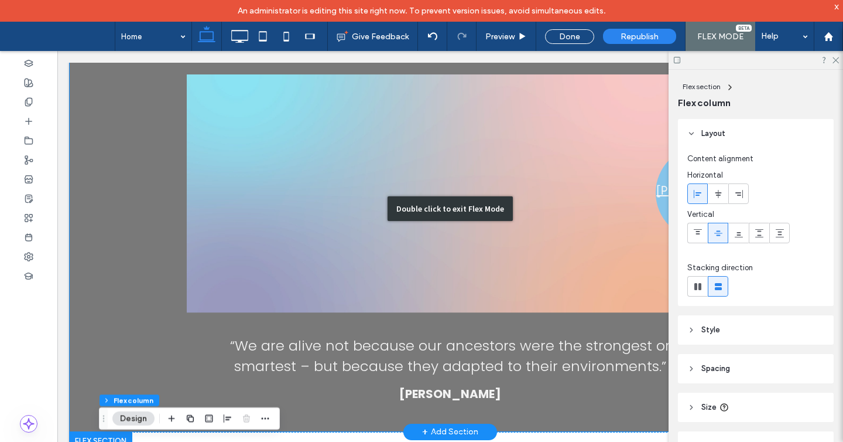
click at [389, 193] on div "Double click to exit Flex Mode" at bounding box center [450, 208] width 763 height 446
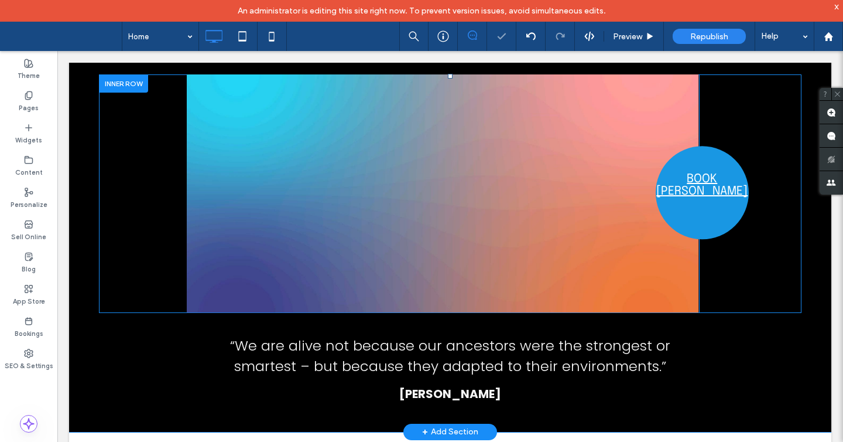
click at [278, 196] on div "Click To Paste Click To Paste Click To Paste Click To Paste Click To Paste Clic…" at bounding box center [443, 193] width 513 height 238
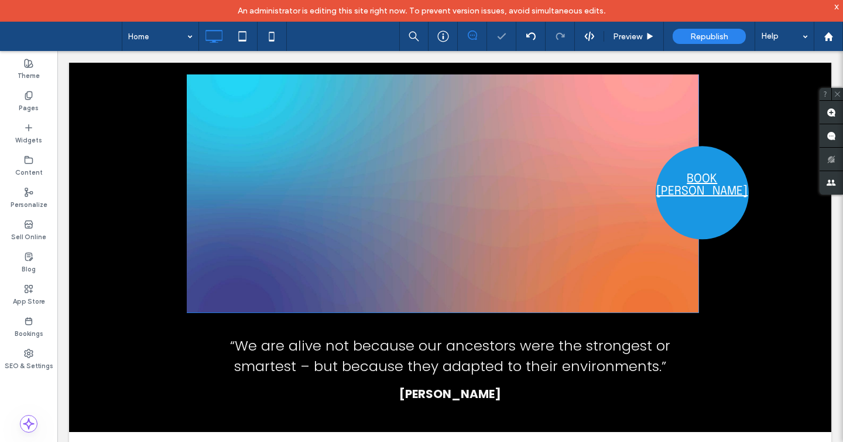
click at [278, 196] on div "Click To Paste Click To Paste Click To Paste Click To Paste Click To Paste Clic…" at bounding box center [443, 193] width 513 height 238
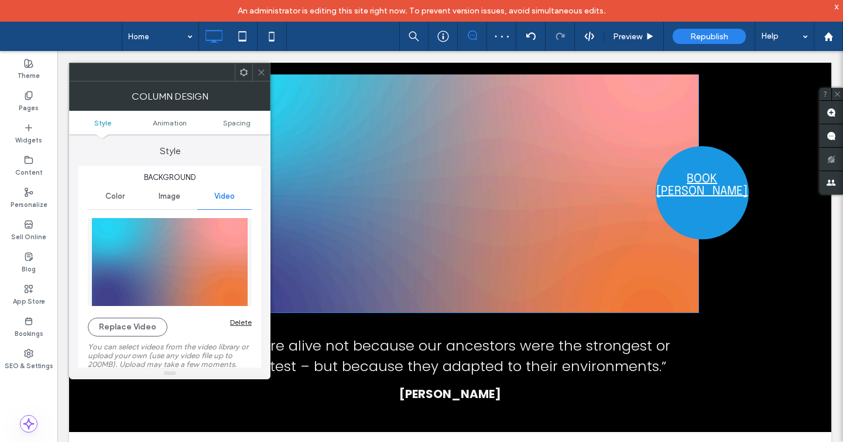
click at [262, 65] on span at bounding box center [261, 72] width 9 height 18
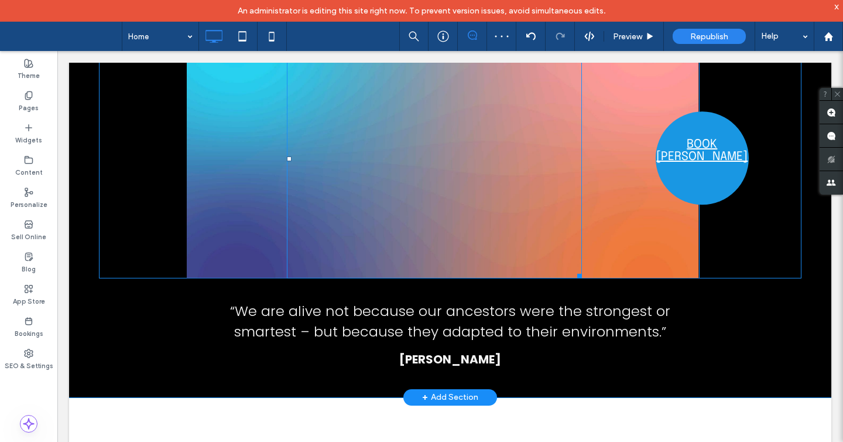
scroll to position [1976, 0]
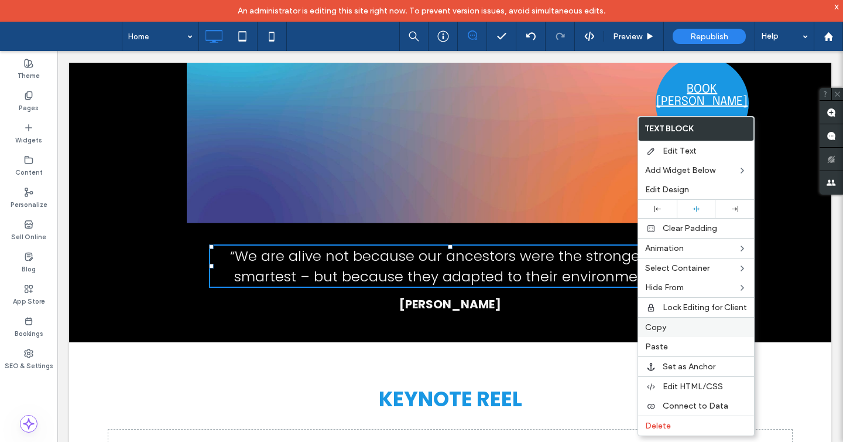
click at [679, 322] on label "Copy" at bounding box center [697, 327] width 102 height 10
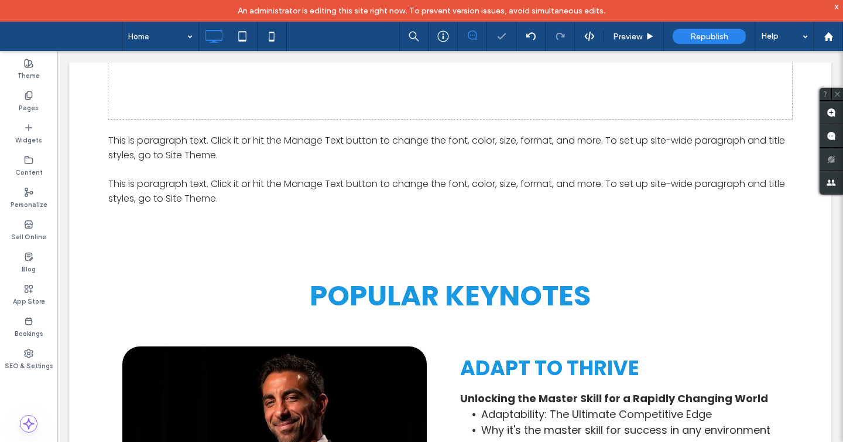
scroll to position [2467, 0]
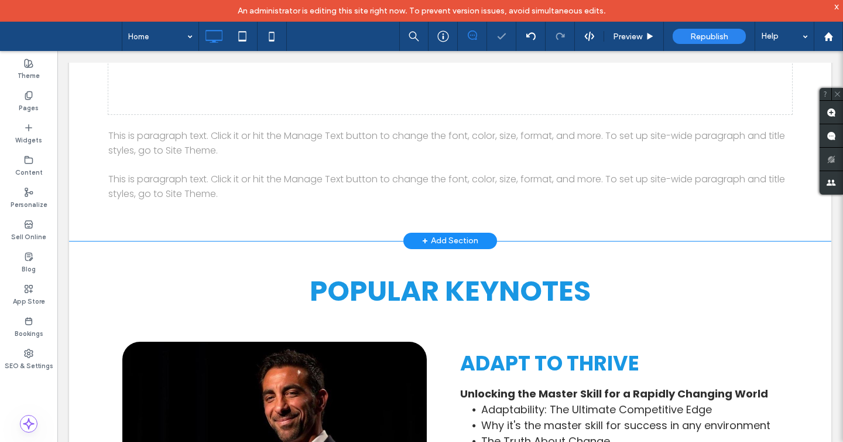
click at [472, 138] on div "Click to edit in Flex Mode" at bounding box center [450, 46] width 763 height 390
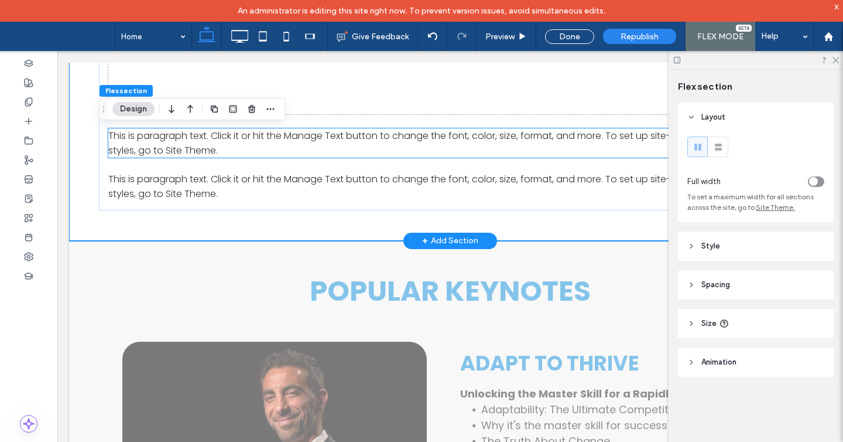
click at [447, 139] on p "This is paragraph text. Click it or hit the Manage Text button to change the fo…" at bounding box center [450, 142] width 684 height 29
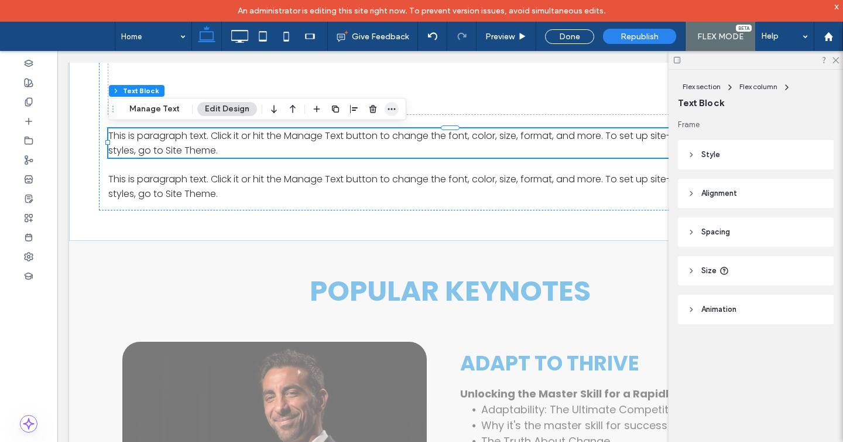
click at [387, 113] on icon "button" at bounding box center [391, 108] width 9 height 9
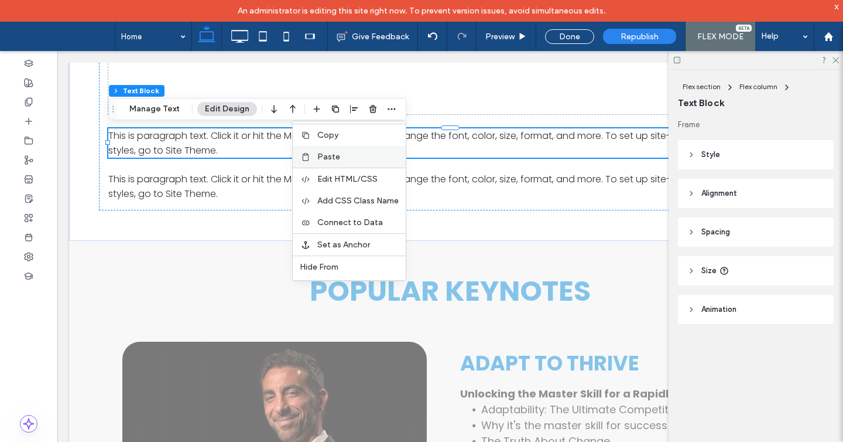
click at [357, 157] on label "Paste" at bounding box center [357, 157] width 81 height 10
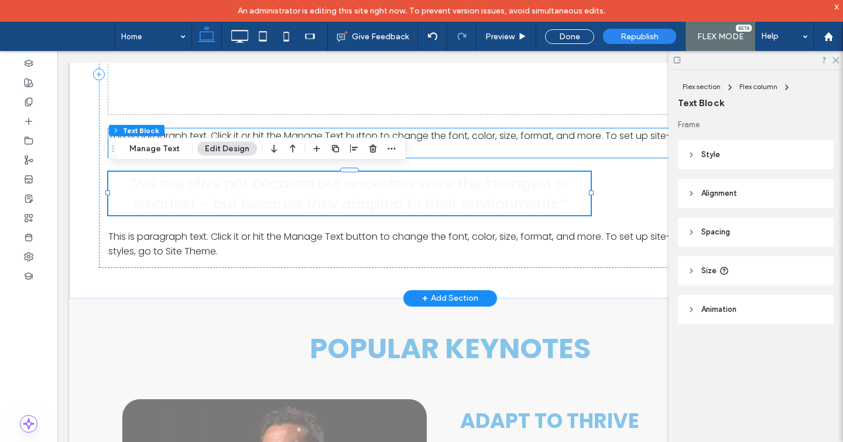
click at [440, 140] on p "This is paragraph text. Click it or hit the Manage Text button to change the fo…" at bounding box center [450, 142] width 684 height 29
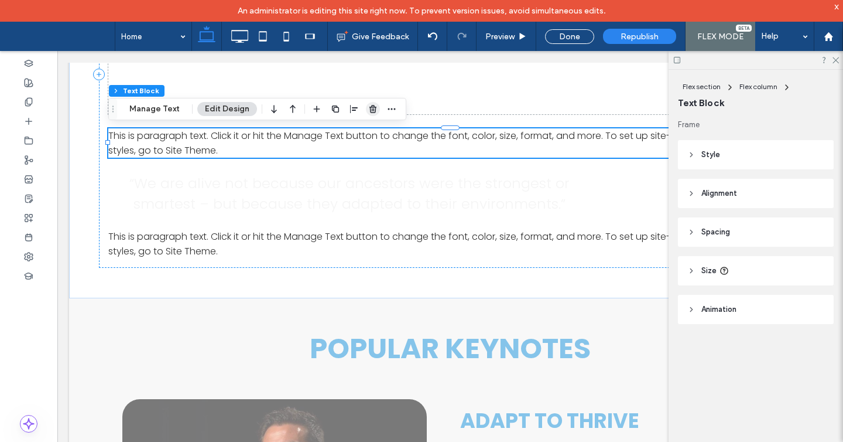
click at [370, 111] on use "button" at bounding box center [373, 109] width 7 height 8
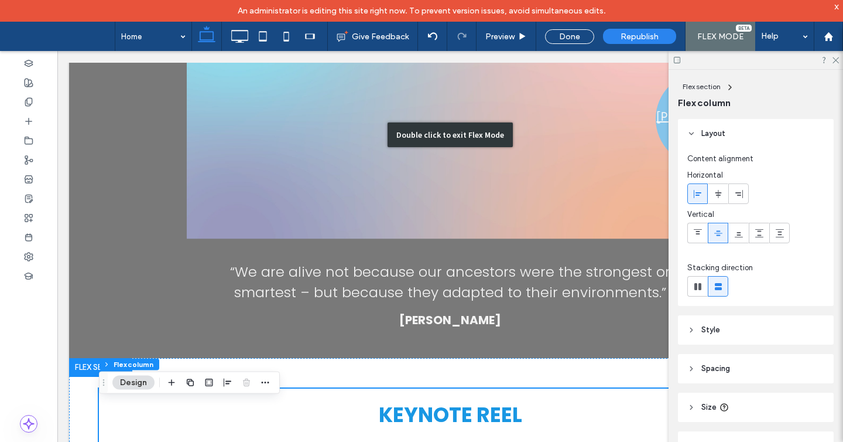
scroll to position [1944, 0]
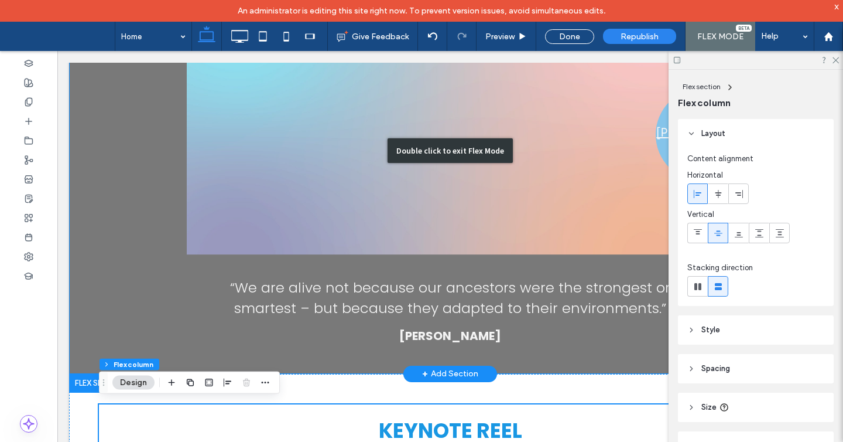
click at [364, 238] on div "Double click to exit Flex Mode" at bounding box center [450, 150] width 763 height 446
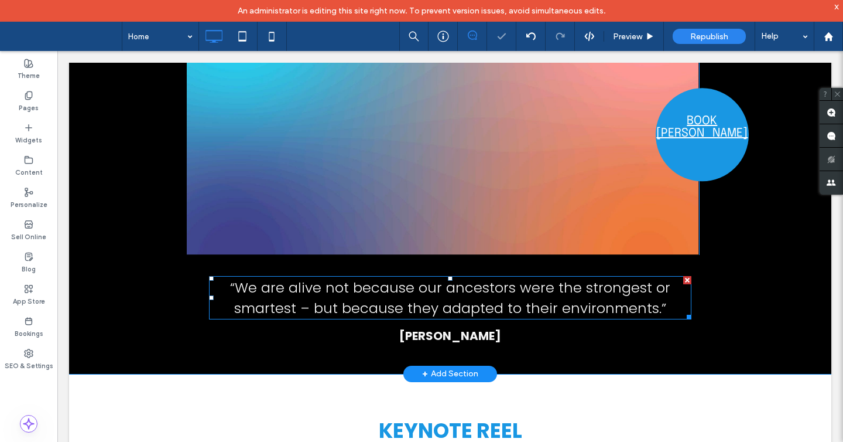
click at [470, 284] on span "“We are alive not because our ancestors were the strongest or smartest – but be…" at bounding box center [450, 298] width 440 height 40
type input "*******"
type input "**"
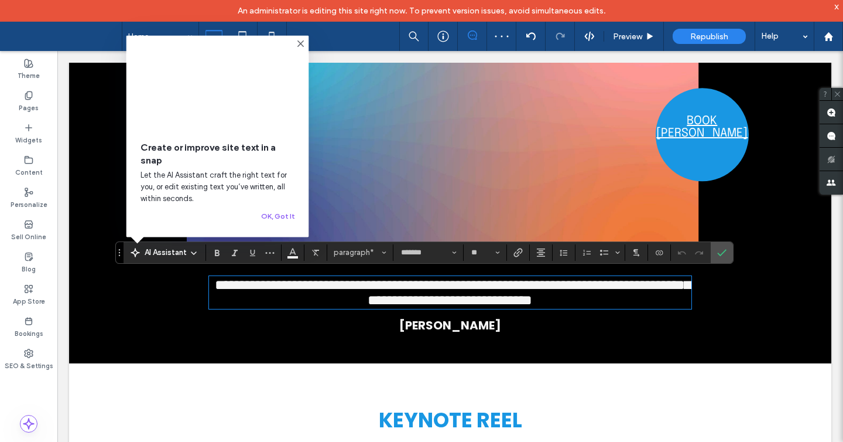
click at [470, 335] on div "[PERSON_NAME]" at bounding box center [450, 325] width 703 height 20
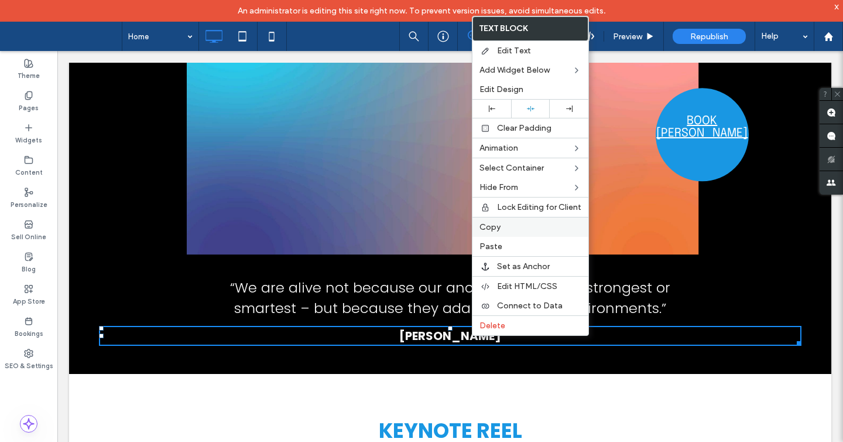
click at [513, 227] on label "Copy" at bounding box center [531, 227] width 102 height 10
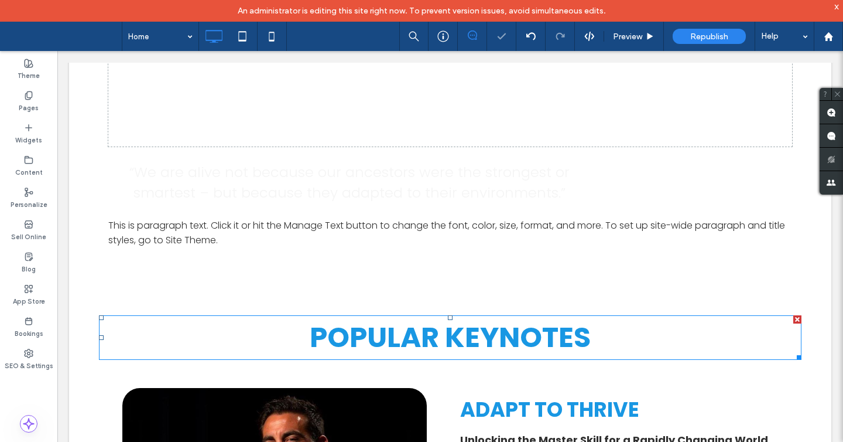
scroll to position [2424, 0]
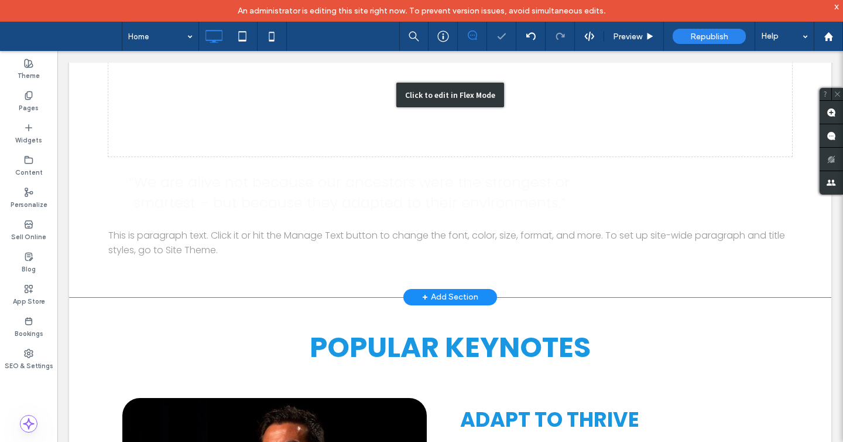
click at [436, 244] on div "Click to edit in Flex Mode" at bounding box center [450, 95] width 763 height 404
click at [436, 244] on p "This is paragraph text. Click it or hit the Manage Text button to change the fo…" at bounding box center [450, 242] width 684 height 29
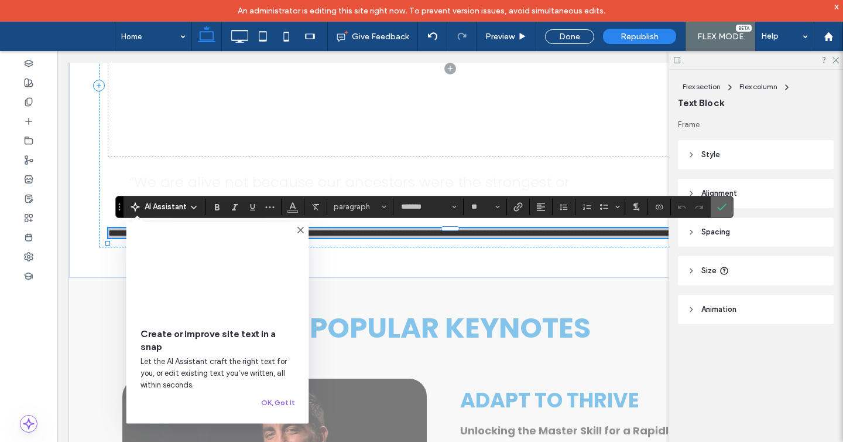
click at [724, 206] on icon "Confirm" at bounding box center [722, 206] width 9 height 9
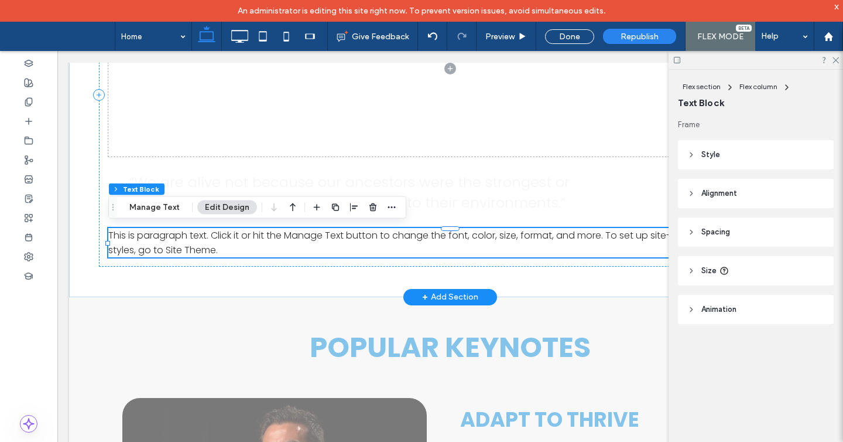
click at [614, 242] on p "This is paragraph text. Click it or hit the Manage Text button to change the fo…" at bounding box center [450, 242] width 684 height 29
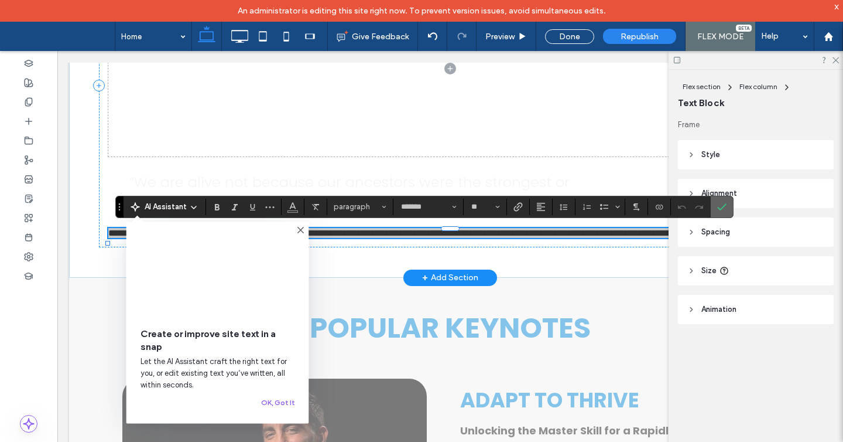
click at [718, 203] on icon "Confirm" at bounding box center [722, 206] width 9 height 9
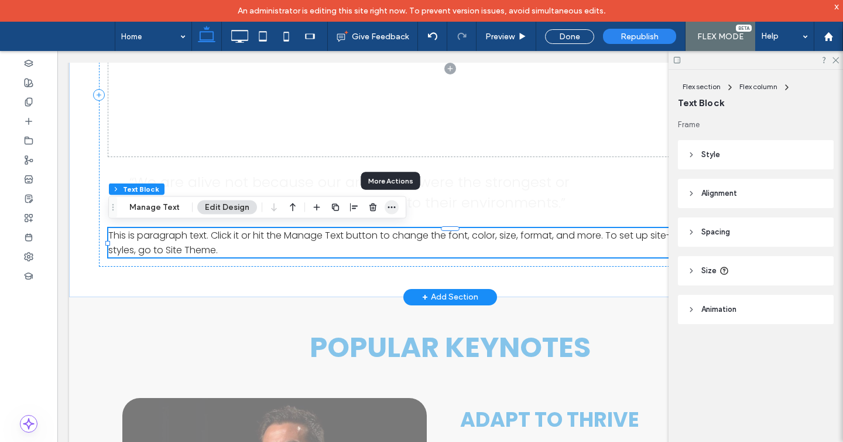
click at [389, 204] on icon "button" at bounding box center [391, 207] width 9 height 9
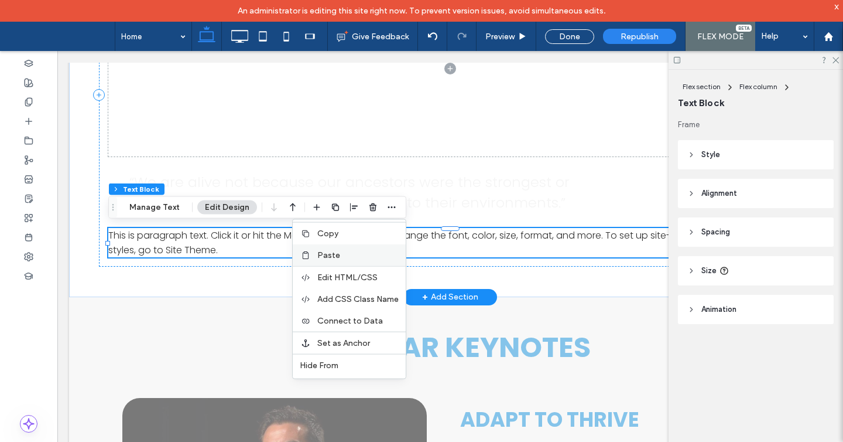
click at [361, 259] on label "Paste" at bounding box center [357, 255] width 81 height 10
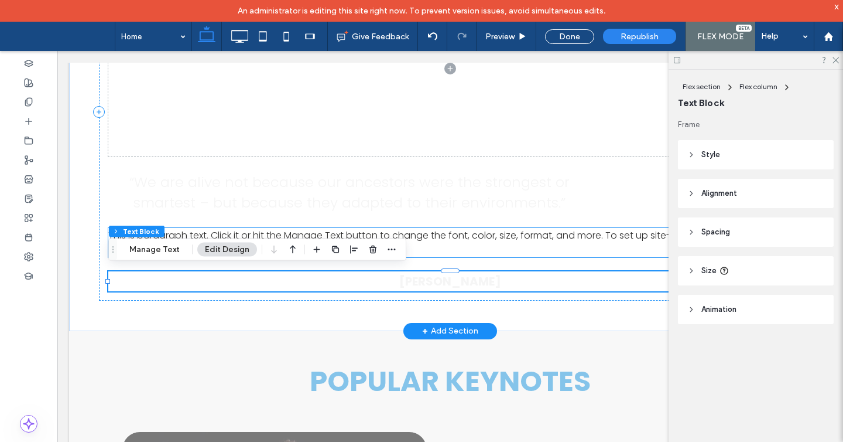
click at [435, 235] on span "This is paragraph text. Click it or hit the Manage Text button to change the fo…" at bounding box center [446, 242] width 677 height 28
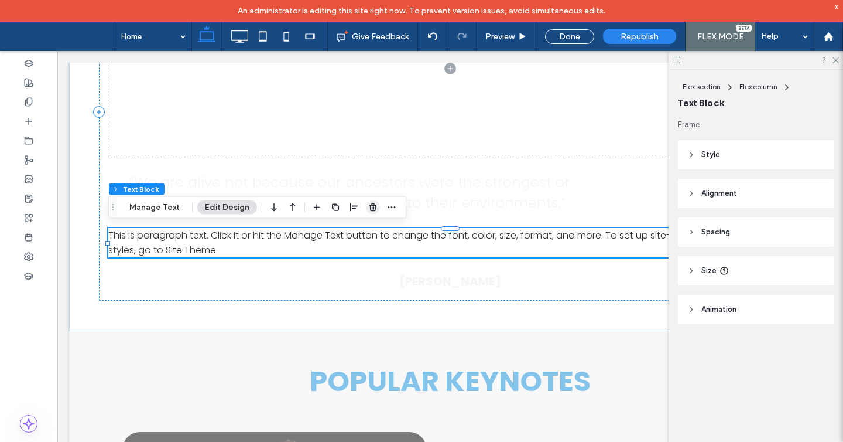
click at [369, 207] on icon "button" at bounding box center [372, 207] width 9 height 9
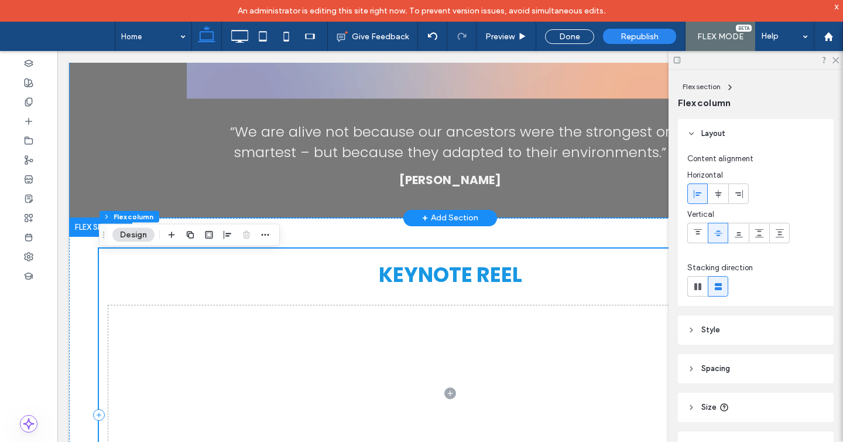
scroll to position [2005, 0]
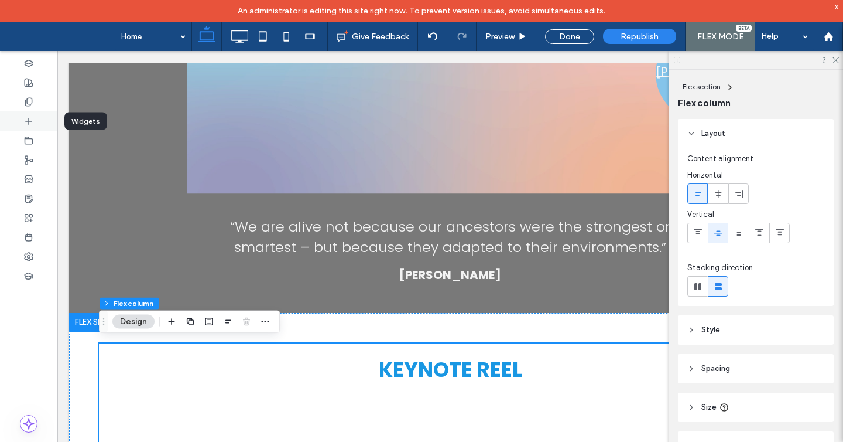
click at [35, 116] on div at bounding box center [28, 120] width 57 height 19
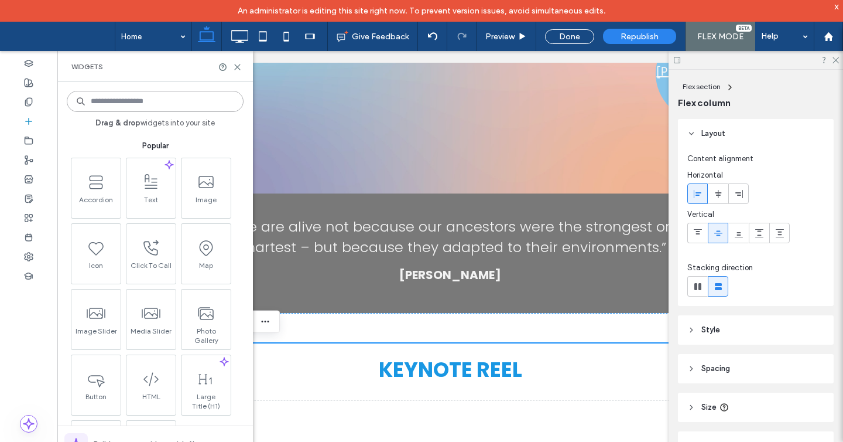
click at [189, 103] on input at bounding box center [155, 101] width 177 height 21
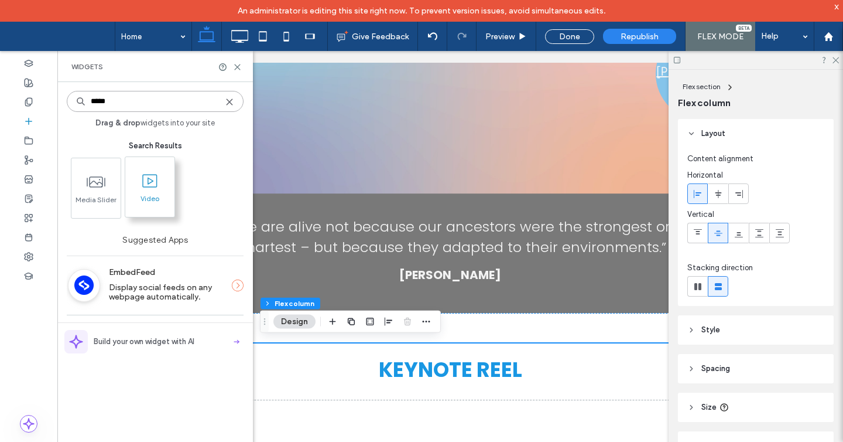
type input "*****"
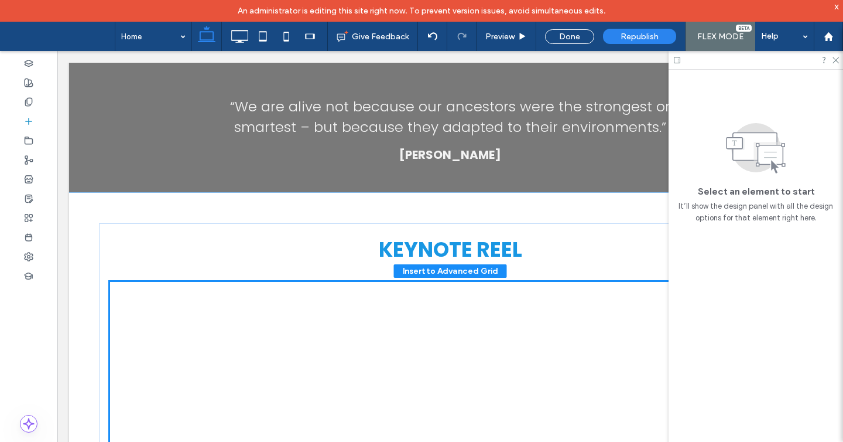
scroll to position [2143, 0]
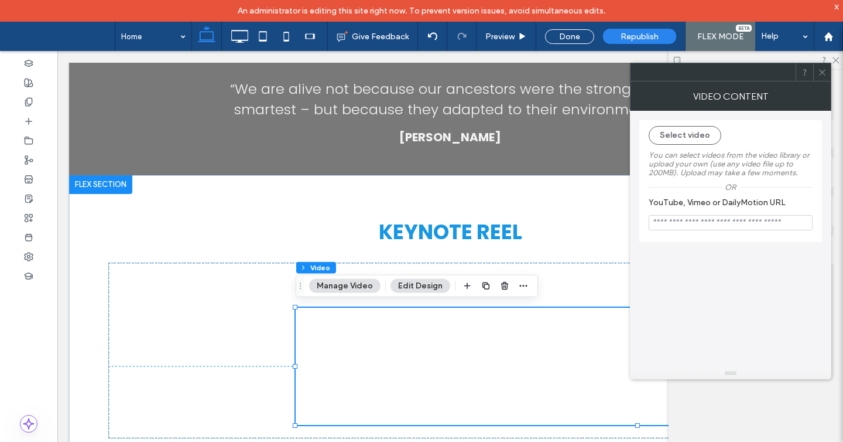
click at [822, 68] on icon at bounding box center [822, 72] width 9 height 9
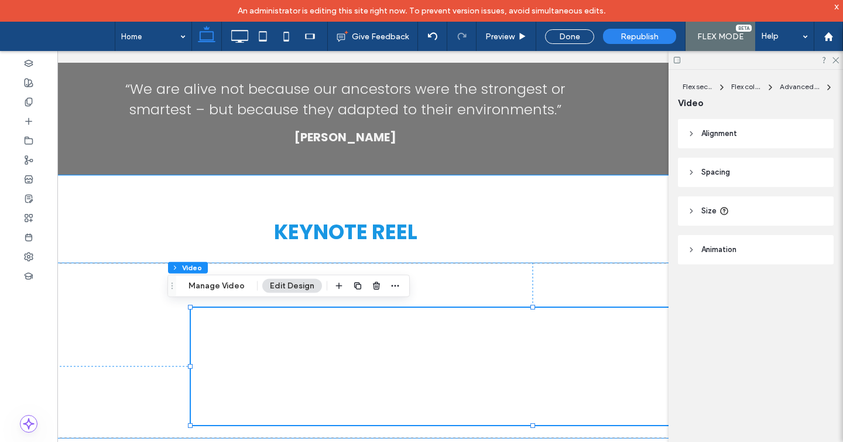
scroll to position [0, 175]
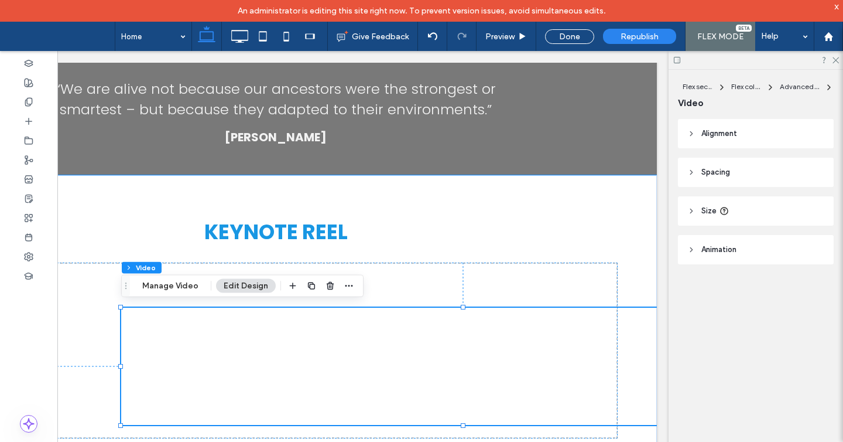
click at [545, 342] on div at bounding box center [463, 366] width 684 height 117
click at [723, 144] on header "Alignment" at bounding box center [756, 133] width 156 height 29
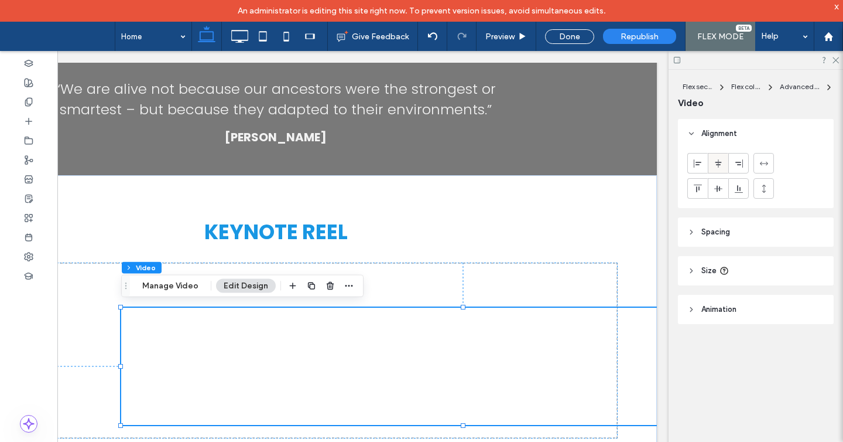
click at [719, 162] on use at bounding box center [718, 163] width 6 height 8
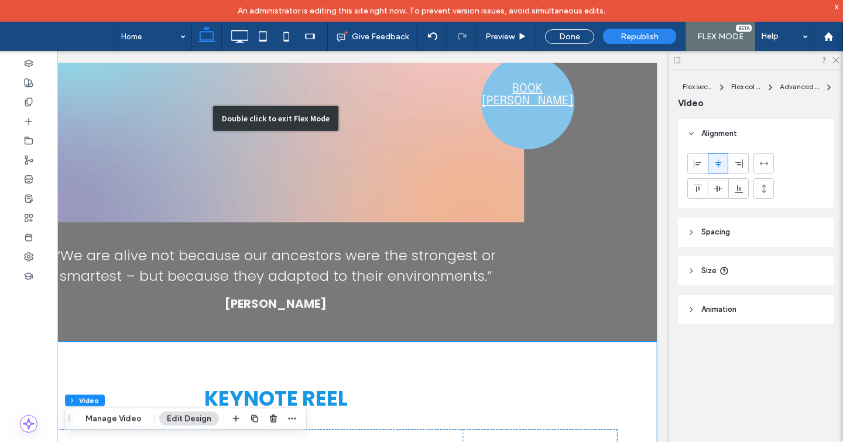
scroll to position [1994, 0]
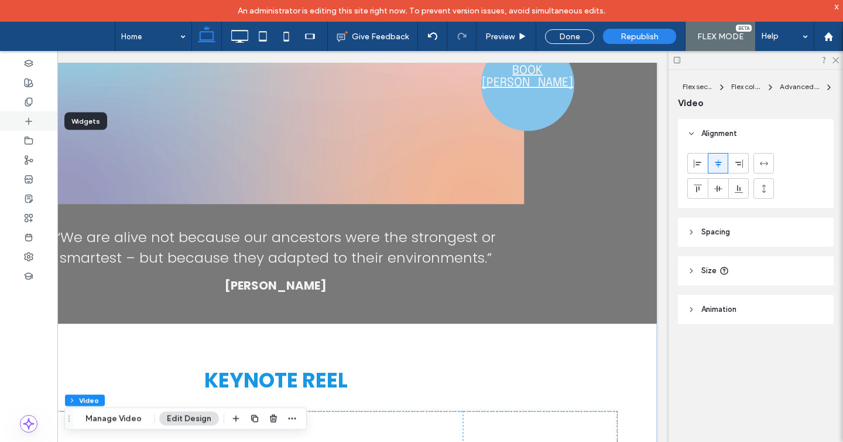
click at [23, 125] on div at bounding box center [28, 120] width 57 height 19
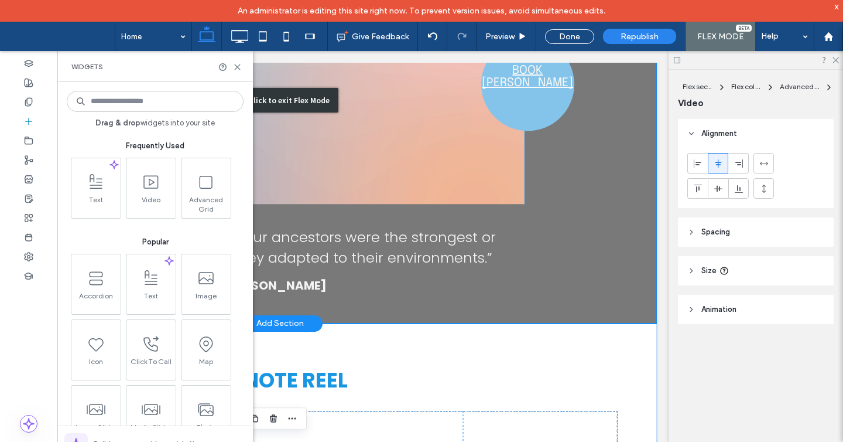
click at [542, 166] on div "Double click to exit Flex Mode" at bounding box center [276, 100] width 763 height 446
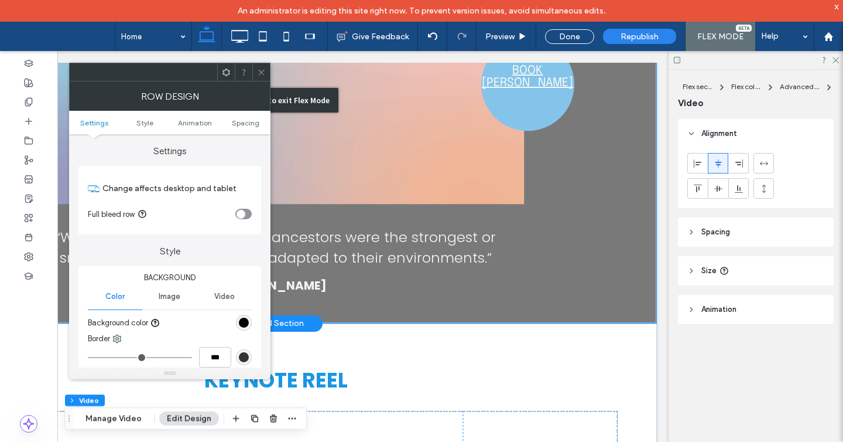
click at [434, 141] on div "Double click to exit Flex Mode" at bounding box center [276, 100] width 763 height 446
click at [254, 64] on div at bounding box center [261, 72] width 18 height 18
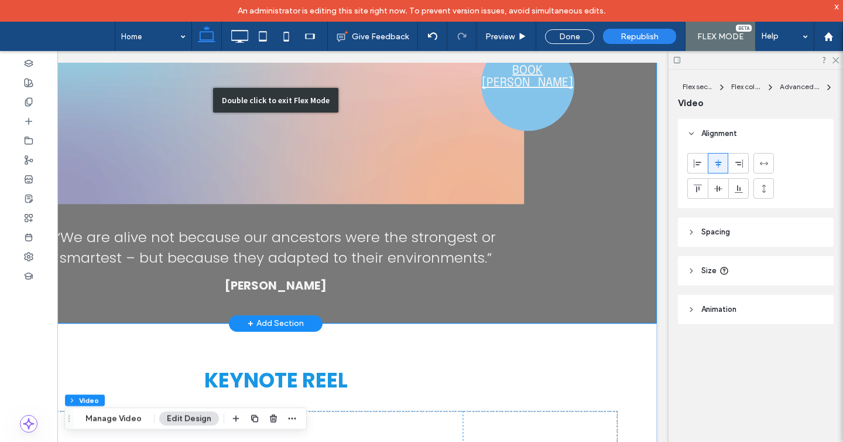
click at [349, 140] on div "Double click to exit Flex Mode" at bounding box center [276, 100] width 763 height 446
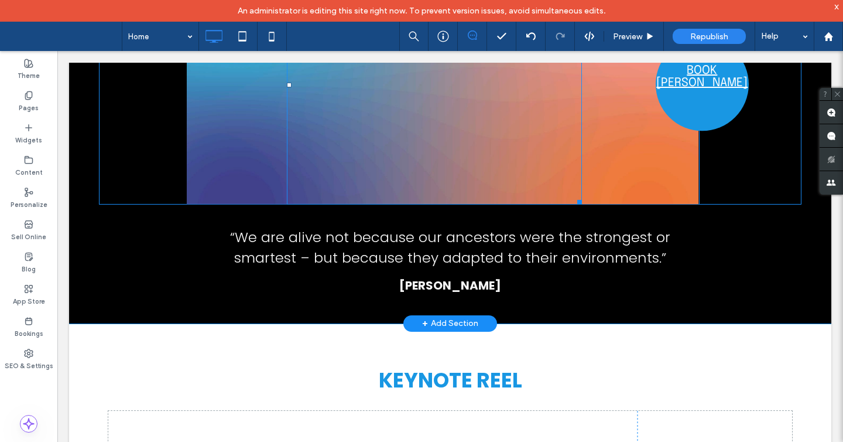
click at [443, 138] on div at bounding box center [434, 85] width 295 height 238
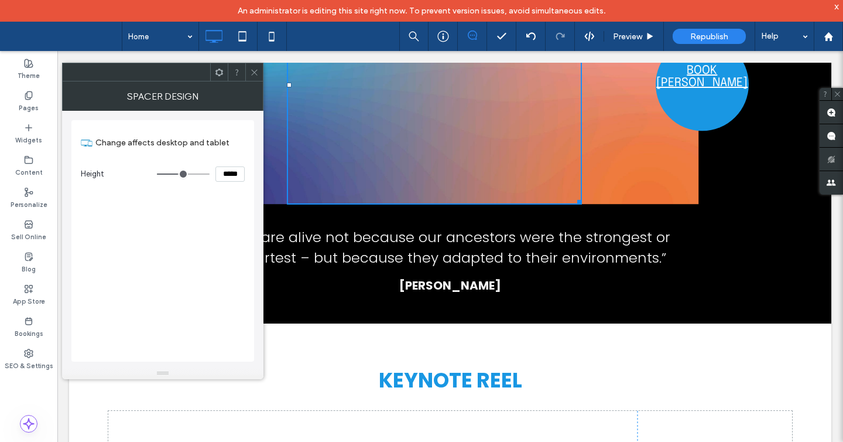
click at [705, 113] on div "BOOK [PERSON_NAME]" at bounding box center [702, 84] width 93 height 118
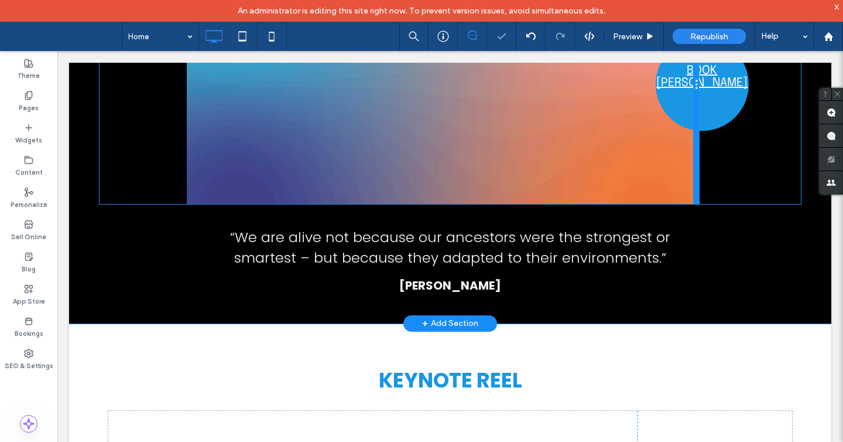
scroll to position [1879, 0]
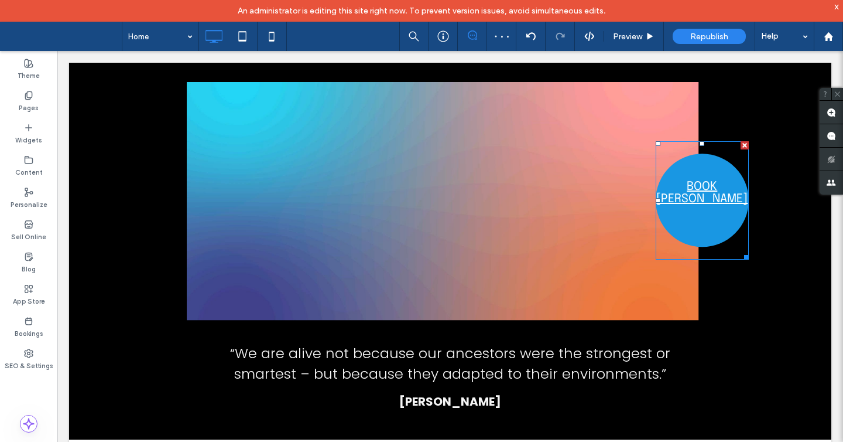
click at [667, 218] on div "BOOK [PERSON_NAME]" at bounding box center [702, 200] width 93 height 118
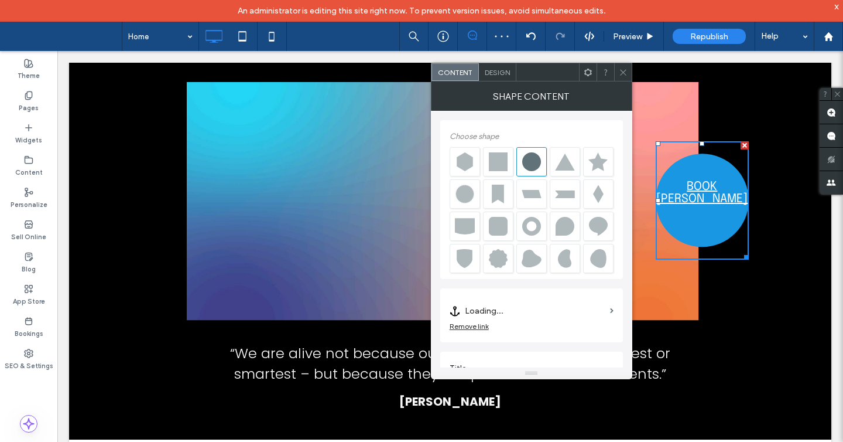
scroll to position [13, 0]
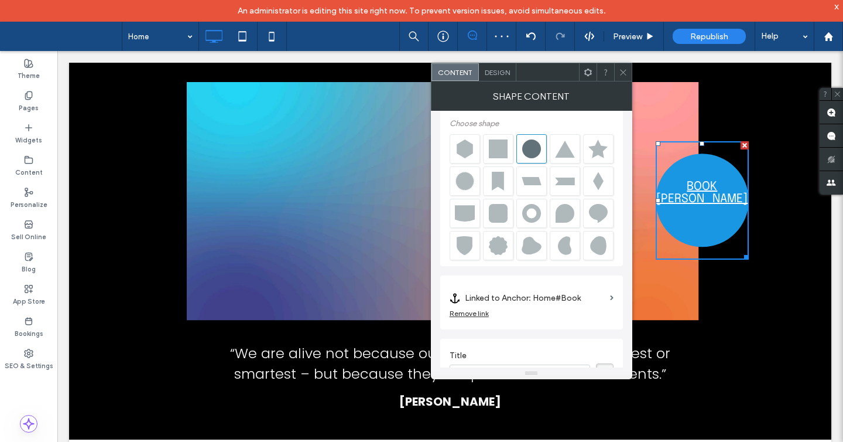
click at [590, 74] on icon at bounding box center [588, 72] width 9 height 9
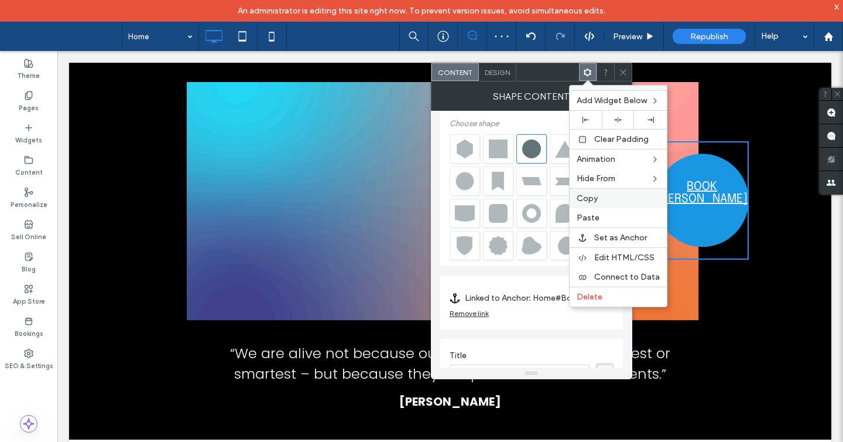
click at [589, 203] on div "Copy" at bounding box center [618, 198] width 97 height 20
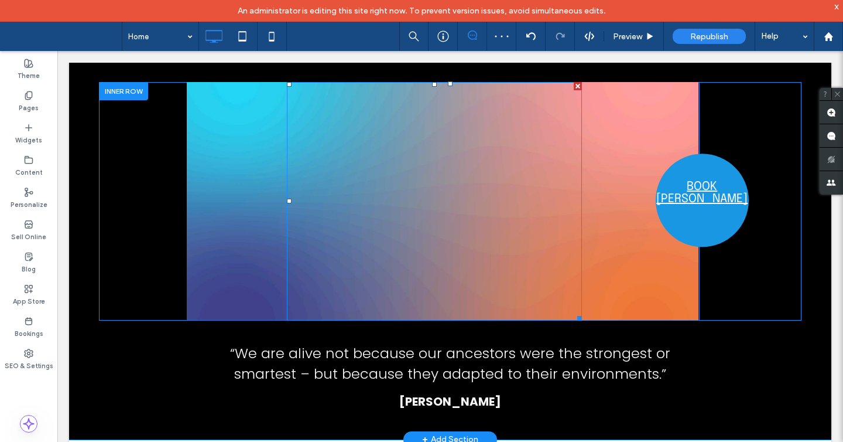
click at [422, 221] on div at bounding box center [434, 201] width 295 height 238
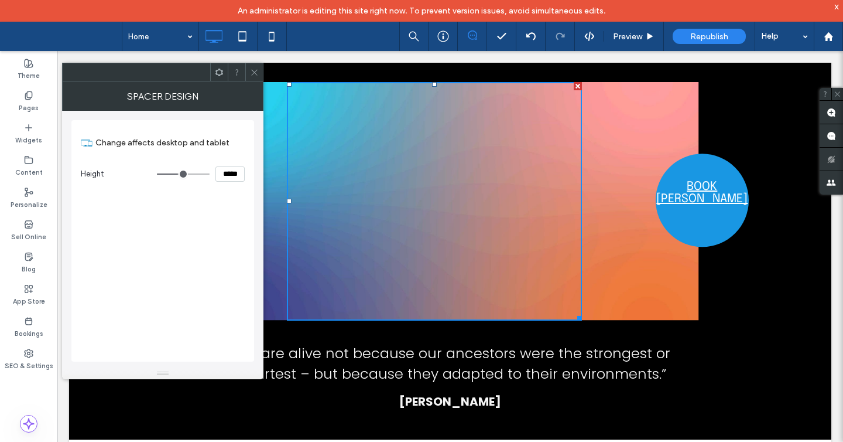
click at [257, 75] on icon at bounding box center [254, 72] width 9 height 9
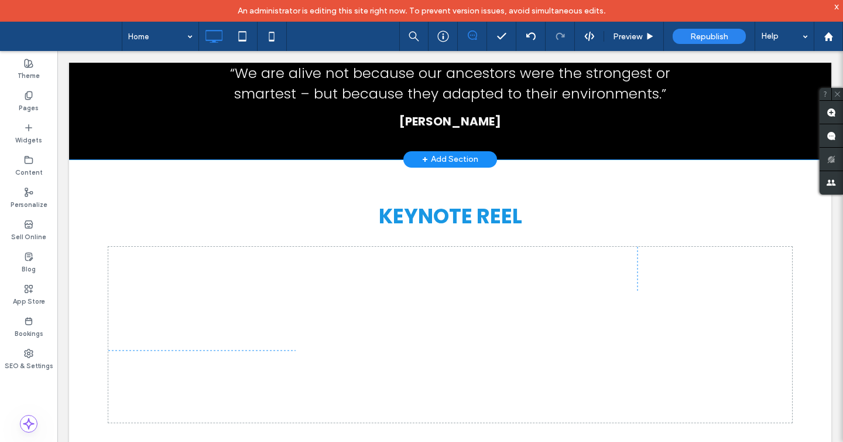
scroll to position [2214, 0]
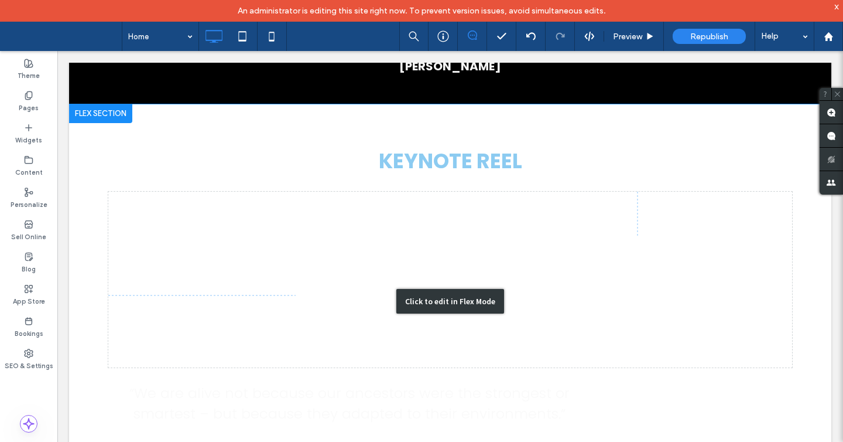
click at [317, 267] on div "Click to edit in Flex Mode" at bounding box center [450, 301] width 763 height 394
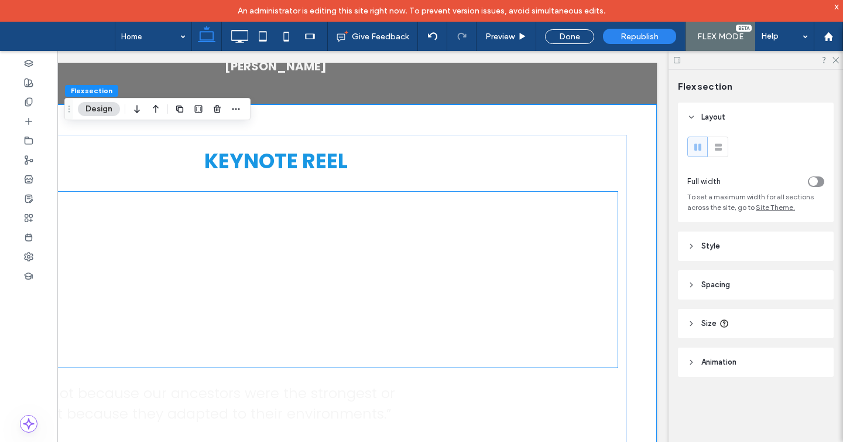
click at [475, 211] on div at bounding box center [276, 280] width 684 height 176
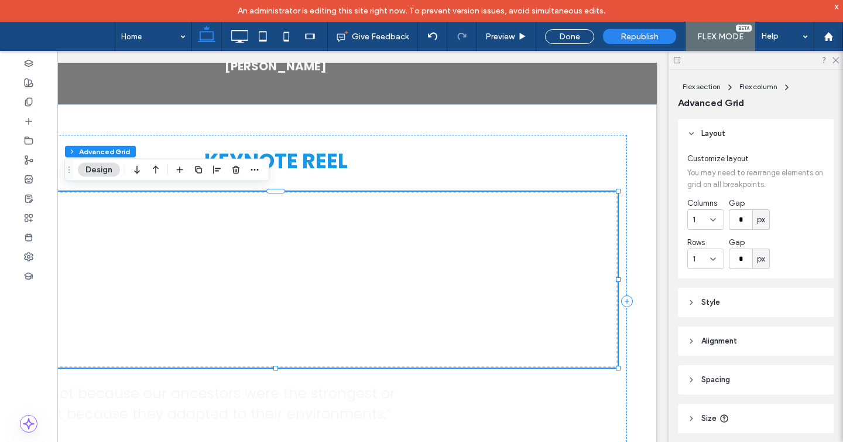
scroll to position [60, 0]
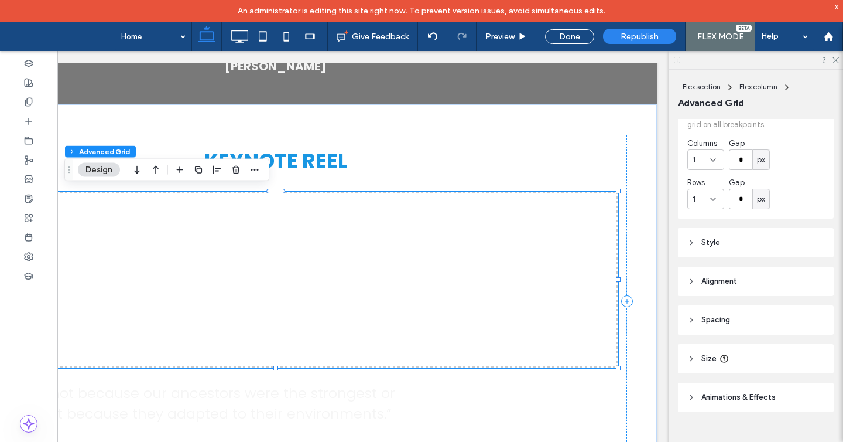
click at [713, 360] on span "Size" at bounding box center [709, 359] width 15 height 12
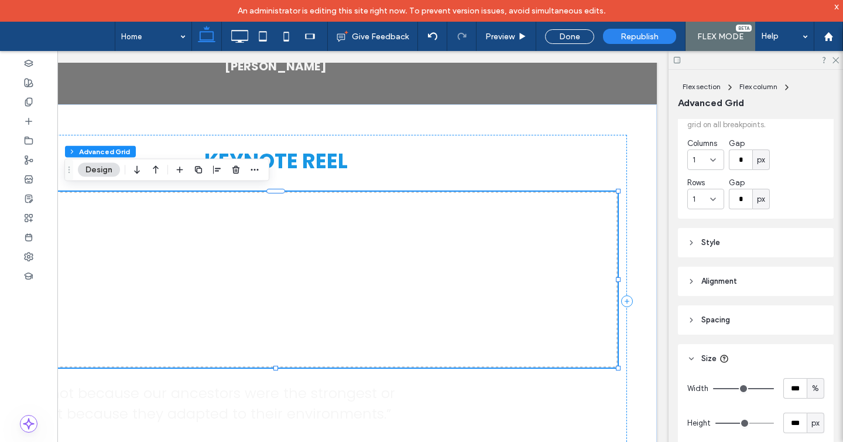
scroll to position [157, 0]
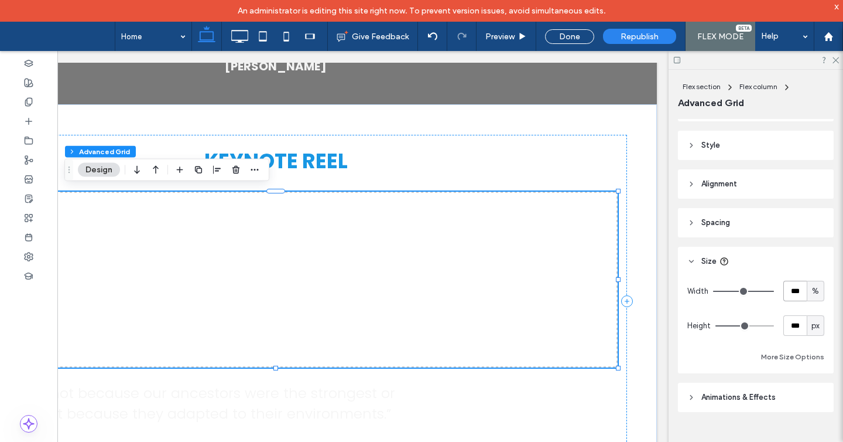
click at [797, 294] on input "***" at bounding box center [795, 291] width 23 height 21
click at [798, 325] on input "***" at bounding box center [795, 325] width 23 height 21
type input "***"
click at [816, 326] on span "px" at bounding box center [816, 326] width 8 height 12
click at [794, 327] on input "***" at bounding box center [795, 325] width 23 height 21
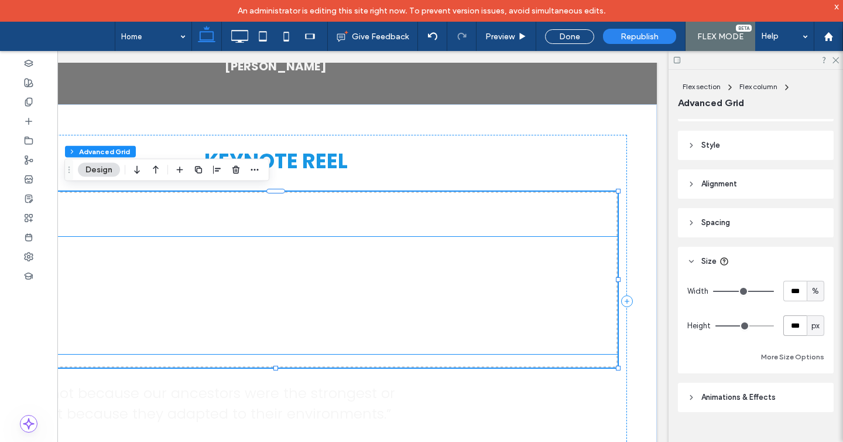
click at [416, 275] on div at bounding box center [276, 295] width 684 height 117
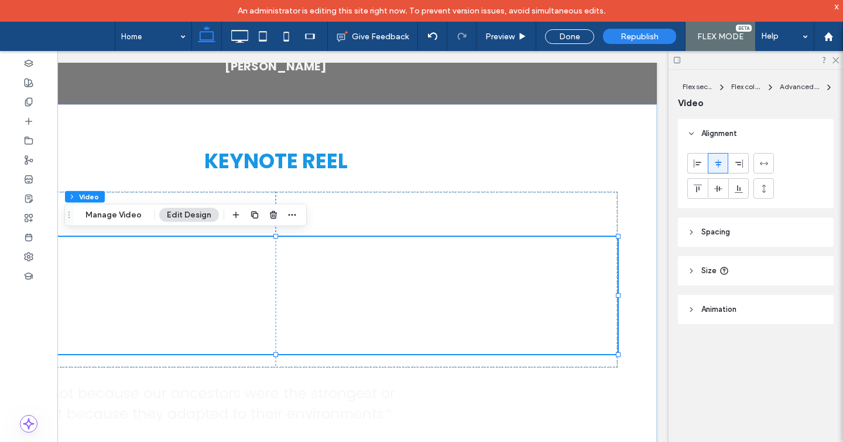
click at [706, 269] on span "Size" at bounding box center [709, 271] width 15 height 12
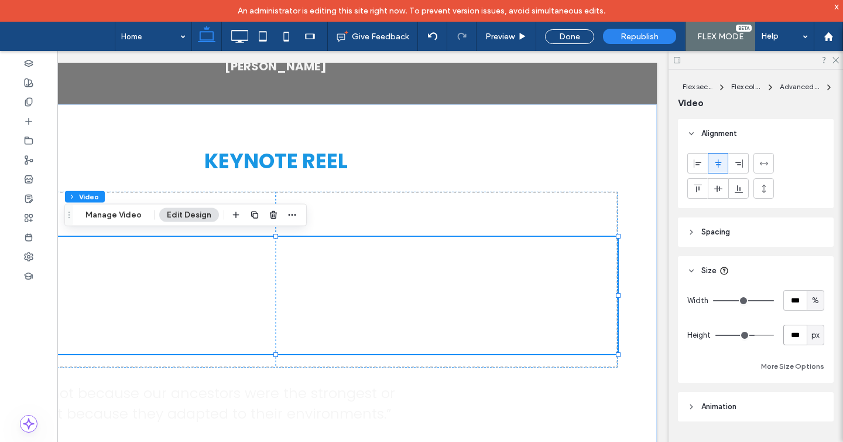
click at [800, 334] on input "***" at bounding box center [795, 335] width 23 height 21
type input "***"
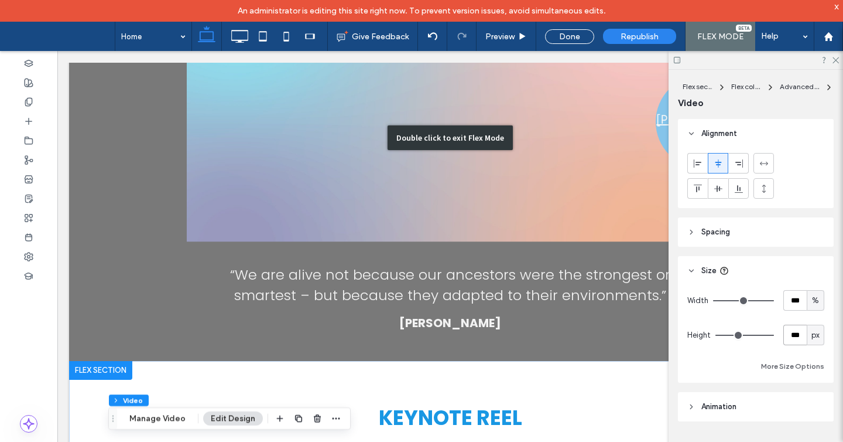
scroll to position [1955, 0]
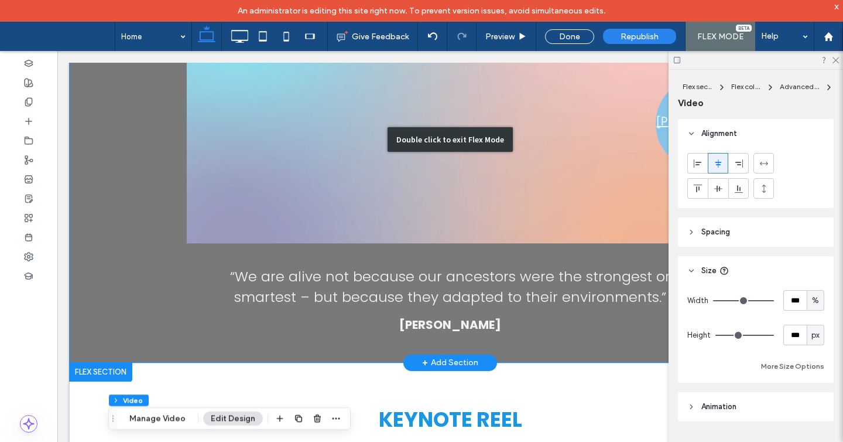
click at [377, 212] on div "Double click to exit Flex Mode" at bounding box center [450, 139] width 763 height 446
click at [330, 186] on div "Double click to exit Flex Mode" at bounding box center [450, 139] width 763 height 446
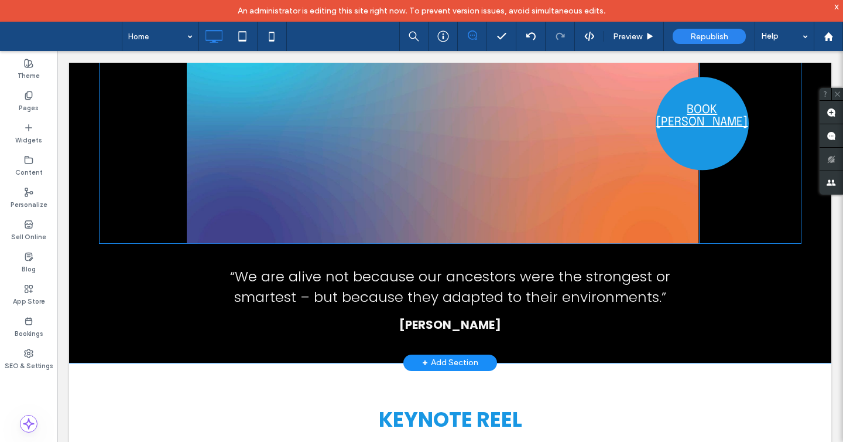
click at [262, 178] on div "Click To Paste Click To Paste Click To Paste Click To Paste Click To Paste Clic…" at bounding box center [443, 124] width 513 height 238
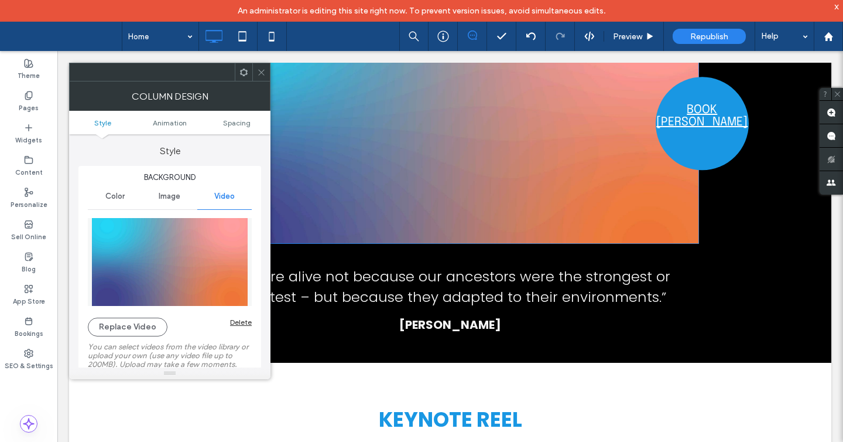
click at [258, 71] on icon at bounding box center [261, 72] width 9 height 9
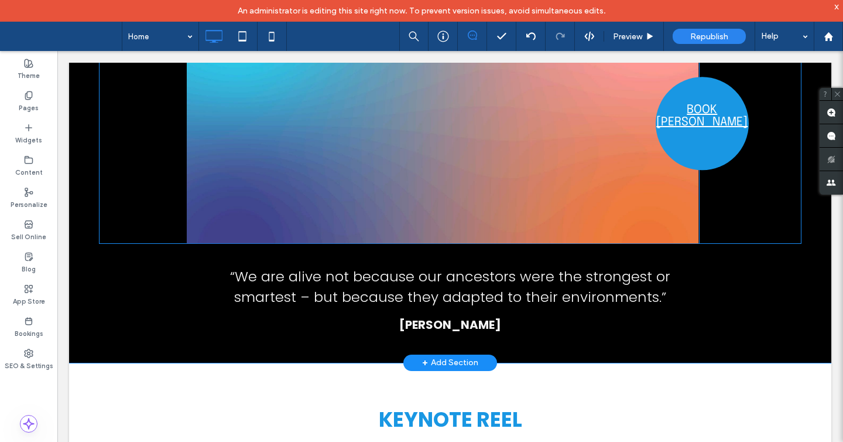
click at [274, 128] on div "Click To Paste Click To Paste Click To Paste Click To Paste Click To Paste Clic…" at bounding box center [443, 124] width 513 height 238
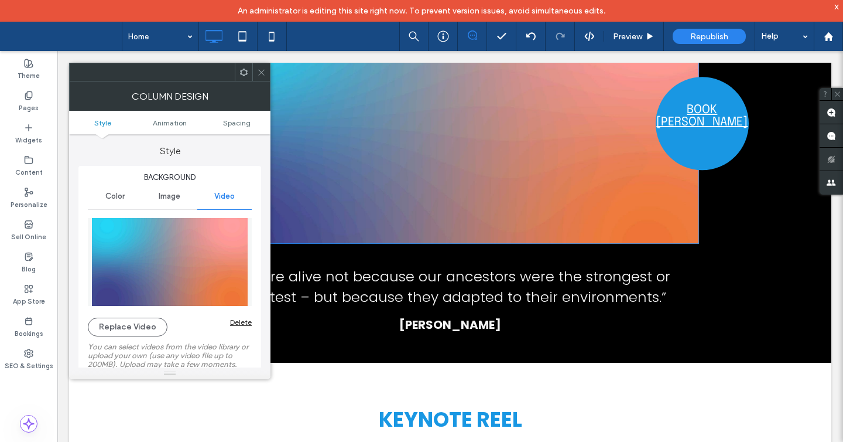
click at [262, 70] on use at bounding box center [261, 72] width 6 height 6
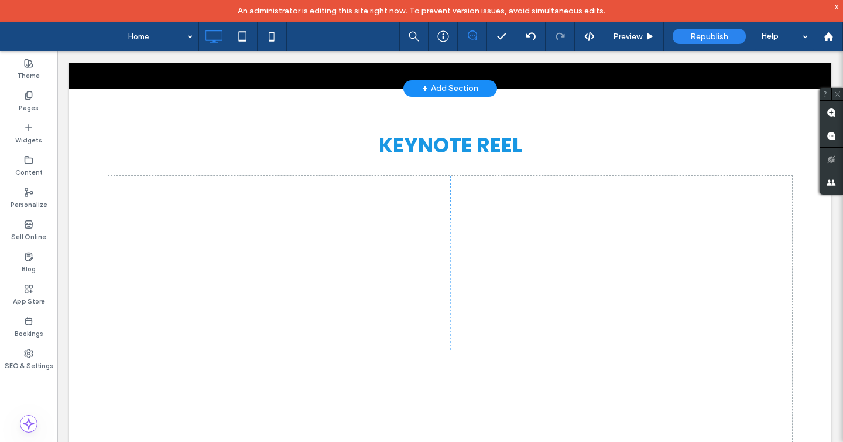
scroll to position [2274, 0]
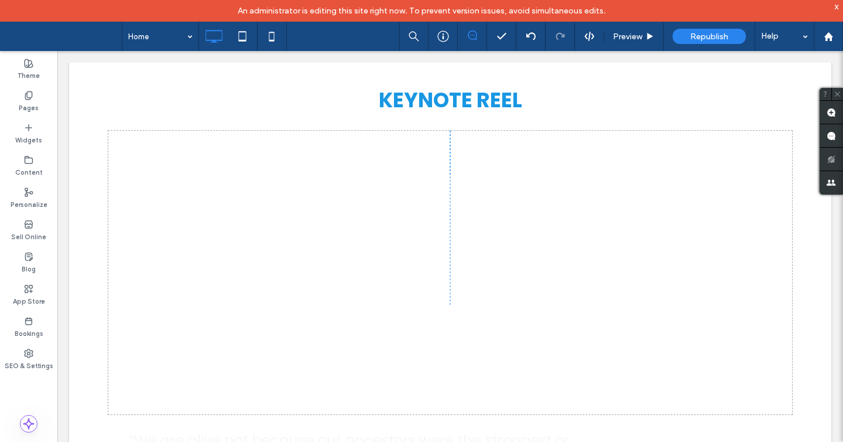
click at [351, 247] on div "Click to edit in Flex Mode" at bounding box center [450, 294] width 763 height 502
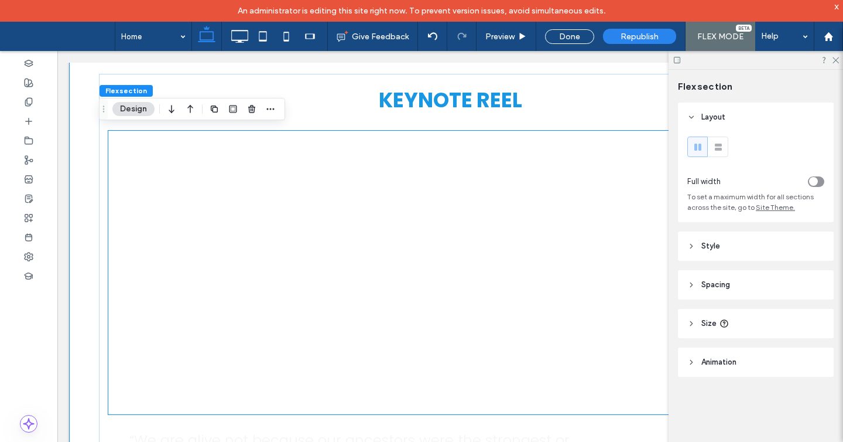
click at [339, 274] on div at bounding box center [450, 295] width 684 height 238
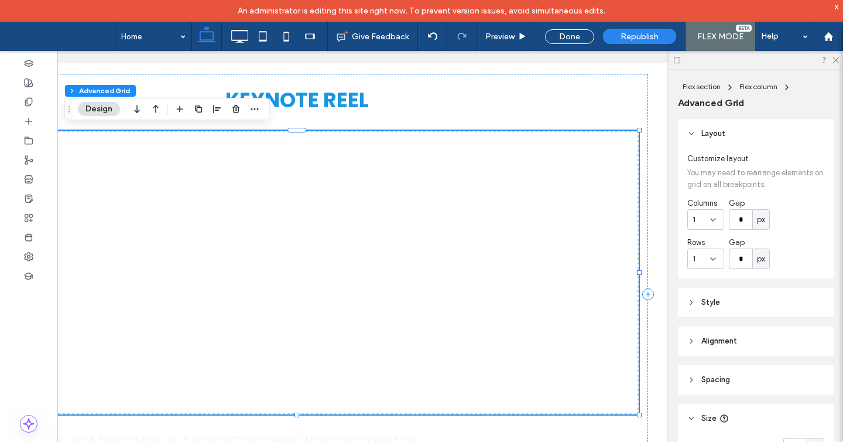
scroll to position [0, 175]
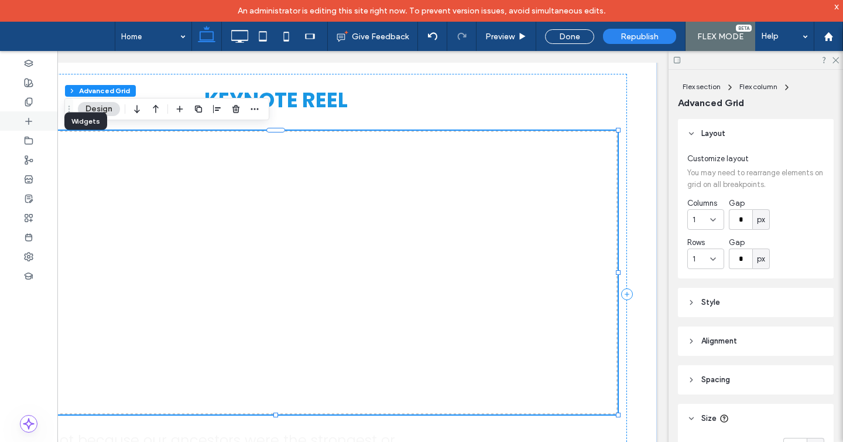
click at [29, 122] on icon at bounding box center [28, 121] width 9 height 9
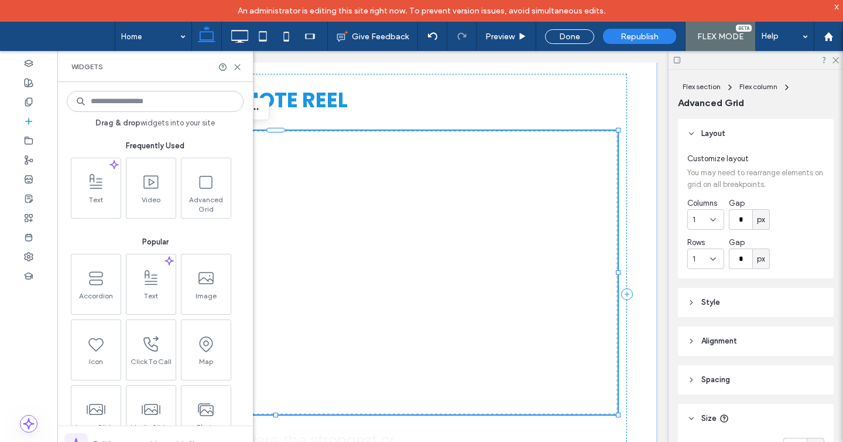
click at [415, 163] on div at bounding box center [276, 273] width 684 height 284
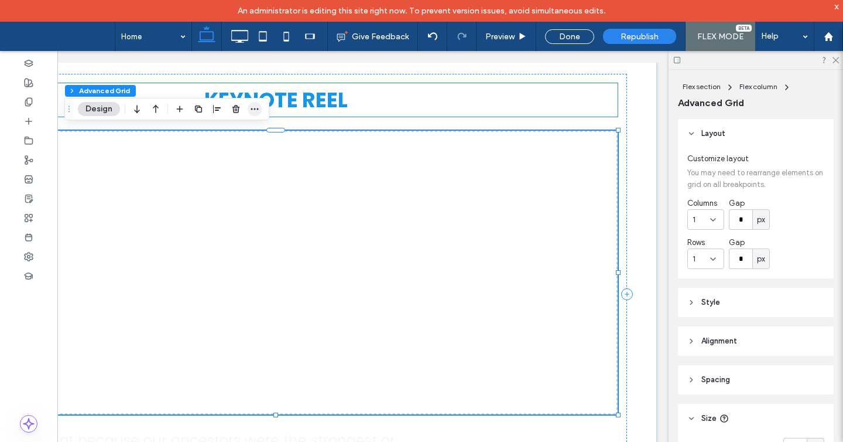
click at [258, 113] on icon "button" at bounding box center [254, 108] width 9 height 9
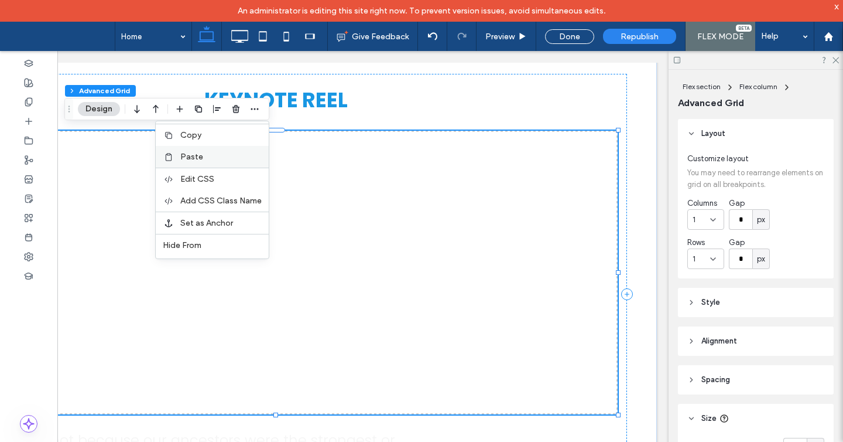
click at [234, 159] on label "Paste" at bounding box center [220, 157] width 81 height 10
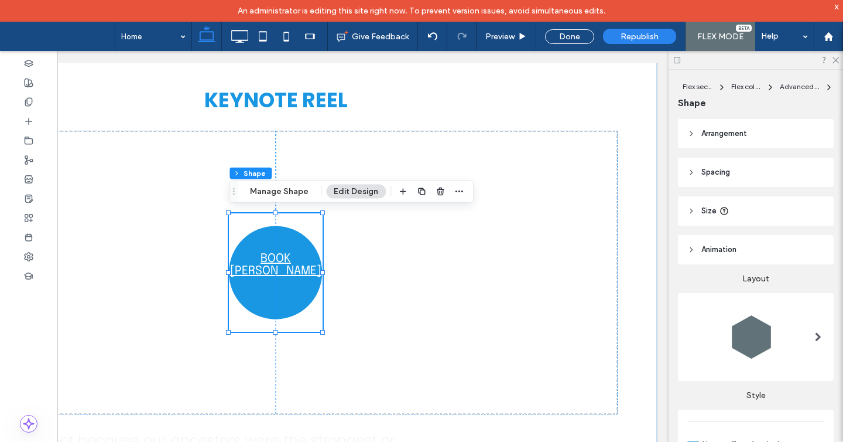
click at [285, 289] on div "BOOK [PERSON_NAME]" at bounding box center [275, 272] width 93 height 118
click at [740, 141] on header "Arrangement" at bounding box center [756, 133] width 156 height 29
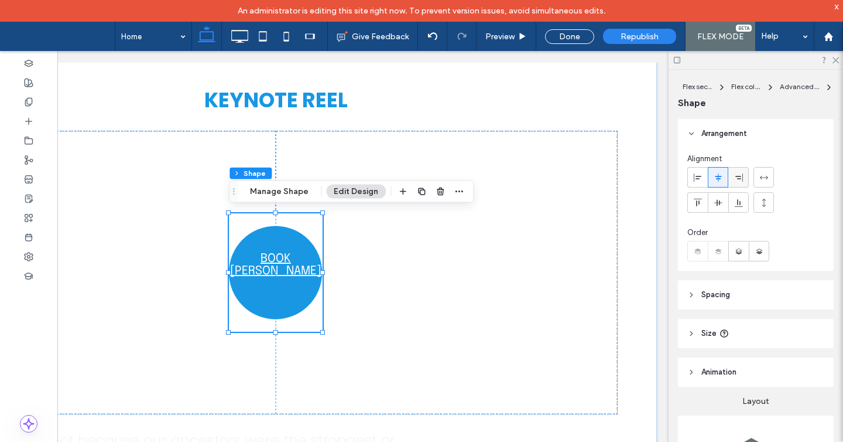
click at [742, 178] on icon at bounding box center [739, 177] width 9 height 9
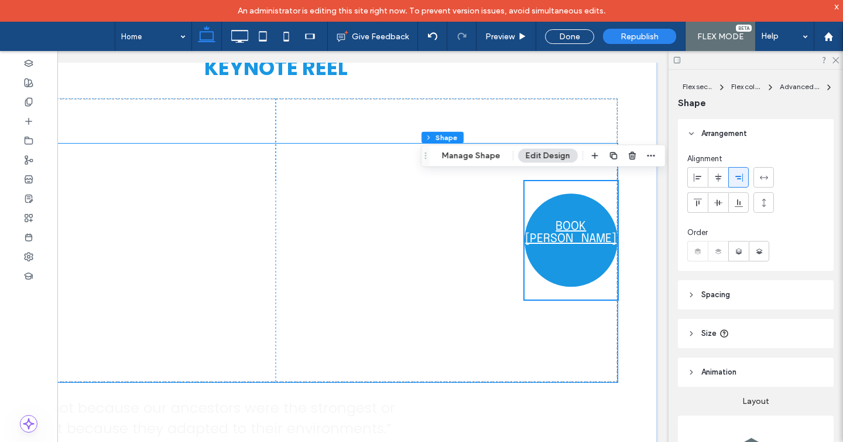
scroll to position [2310, 0]
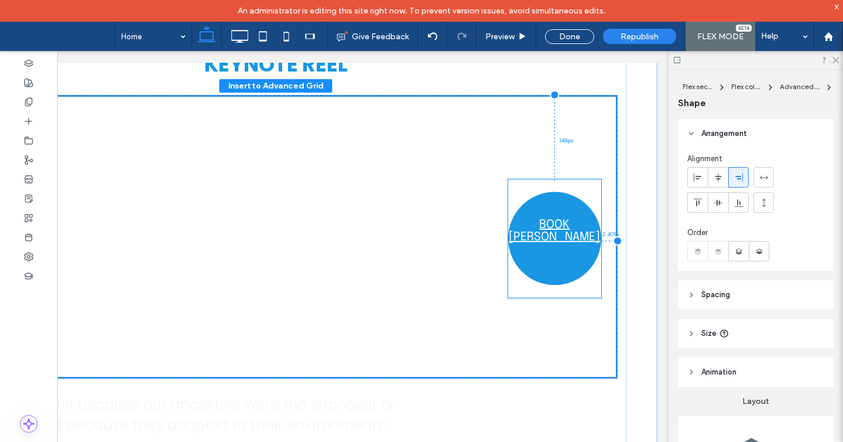
drag, startPoint x: 581, startPoint y: 237, endPoint x: 565, endPoint y: 241, distance: 16.9
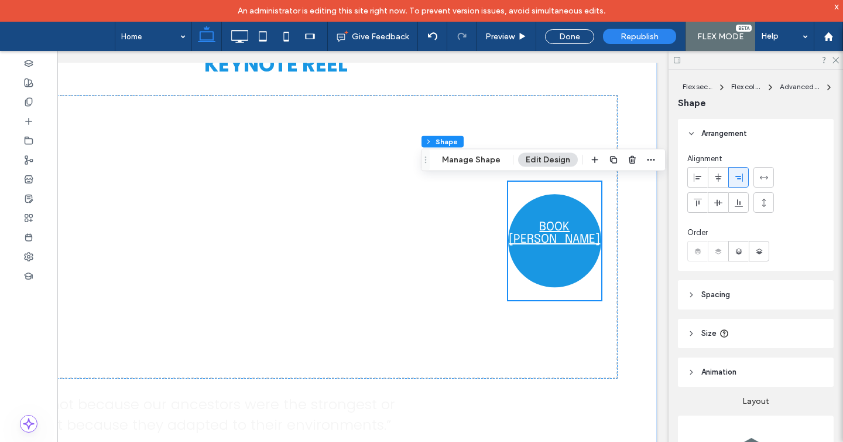
click at [739, 175] on icon at bounding box center [739, 177] width 9 height 9
click at [432, 37] on use at bounding box center [432, 36] width 9 height 8
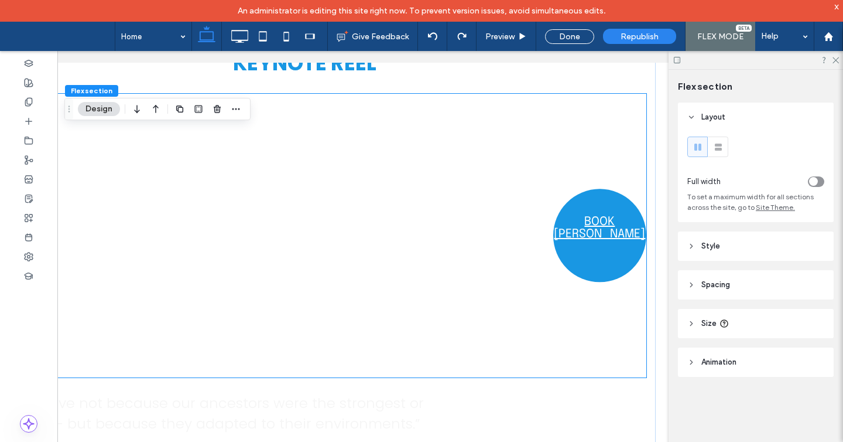
scroll to position [0, 175]
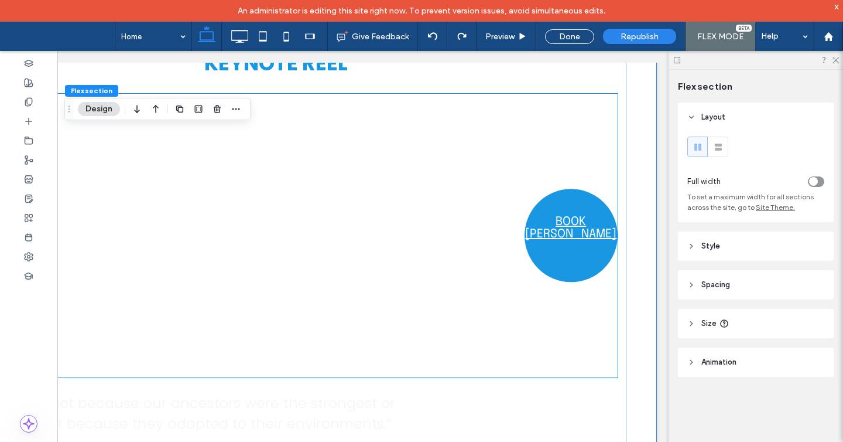
click at [438, 236] on div at bounding box center [276, 258] width 684 height 238
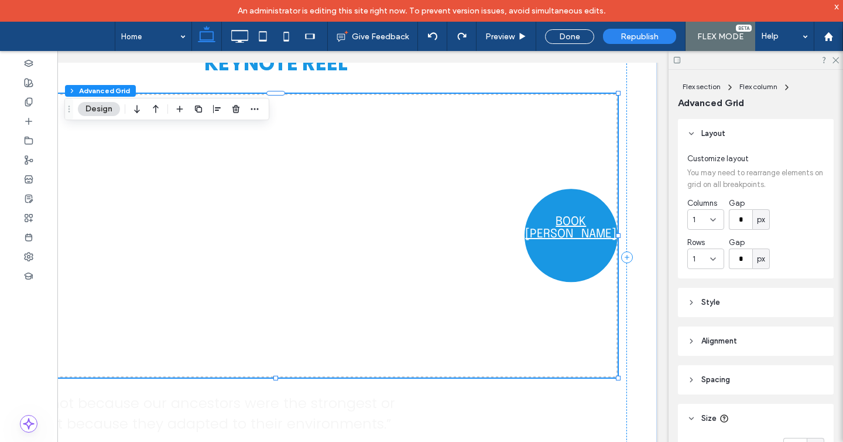
click at [432, 234] on div at bounding box center [276, 258] width 684 height 238
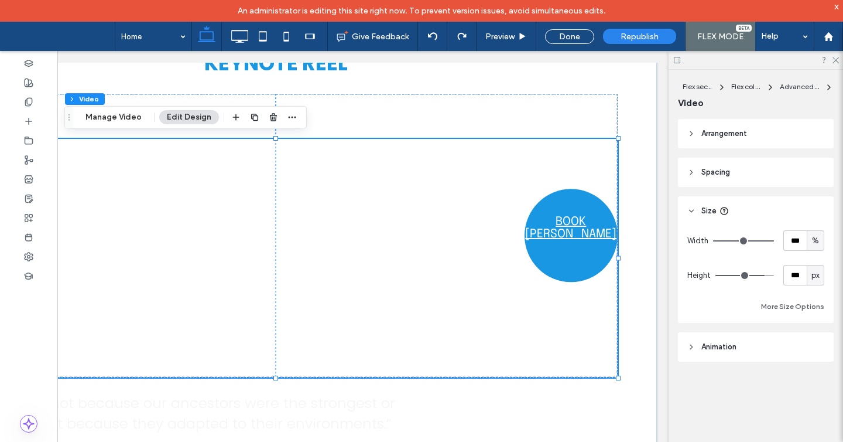
click at [584, 165] on div at bounding box center [276, 258] width 684 height 238
click at [474, 227] on div at bounding box center [276, 258] width 684 height 238
type input "**"
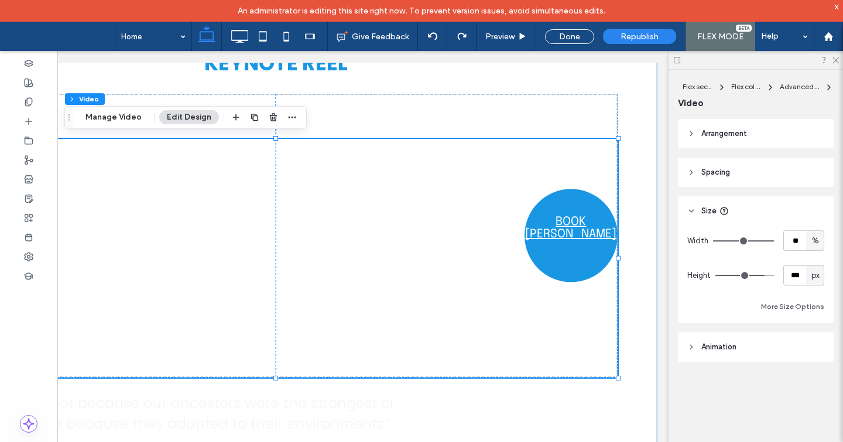
type input "**"
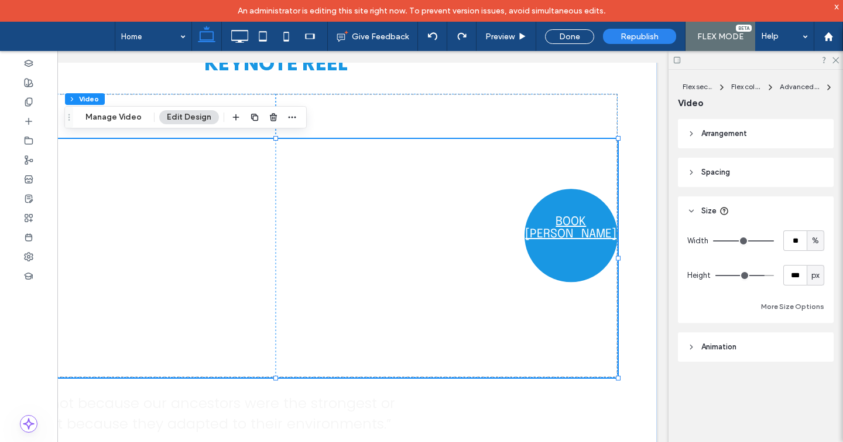
type input "**"
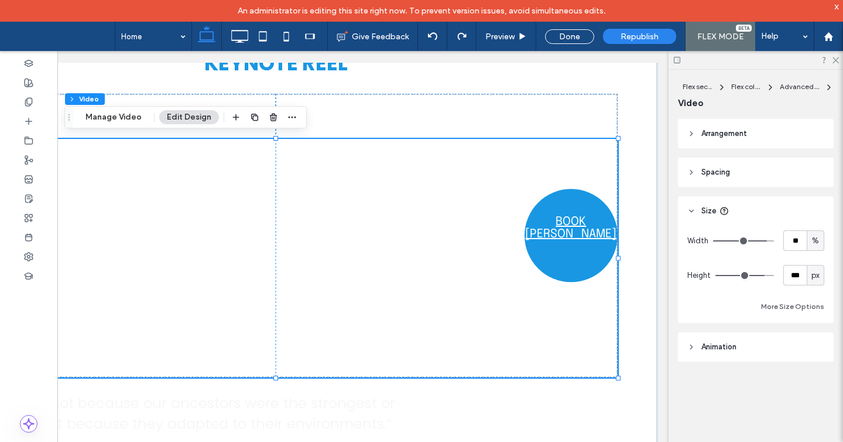
type input "**"
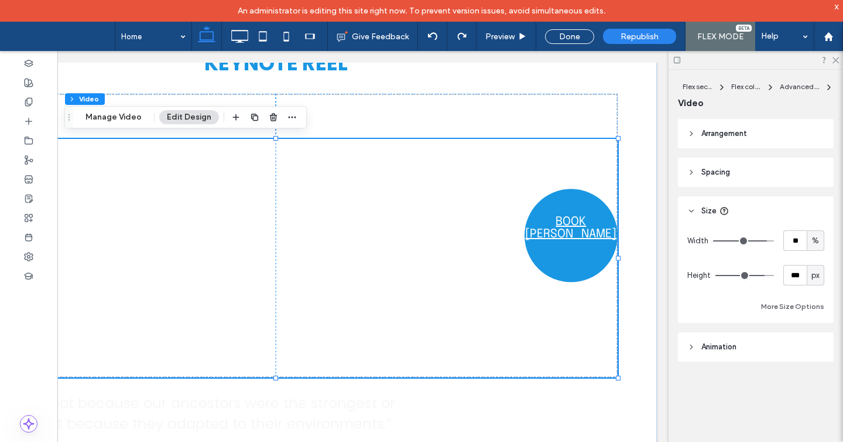
type input "**"
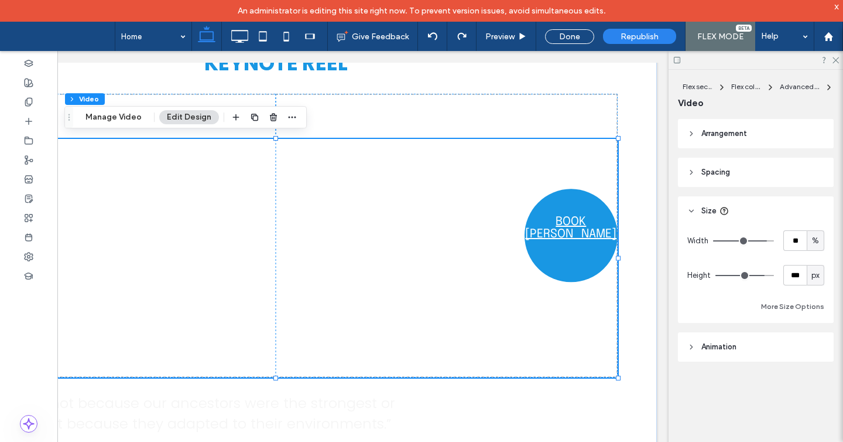
type input "**"
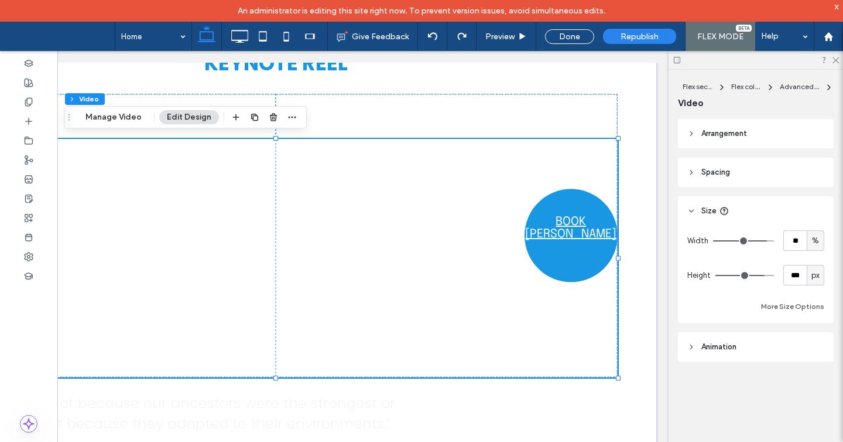
type input "**"
drag, startPoint x: 769, startPoint y: 238, endPoint x: 757, endPoint y: 238, distance: 11.7
click at [757, 240] on input "range" at bounding box center [743, 240] width 61 height 1
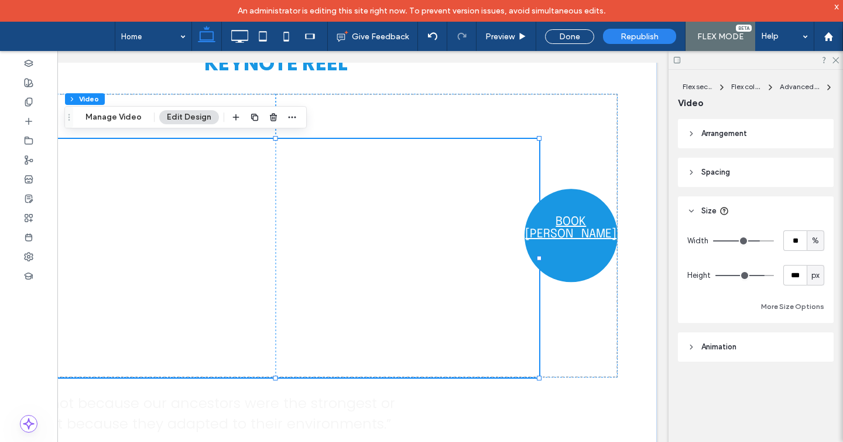
type input "**"
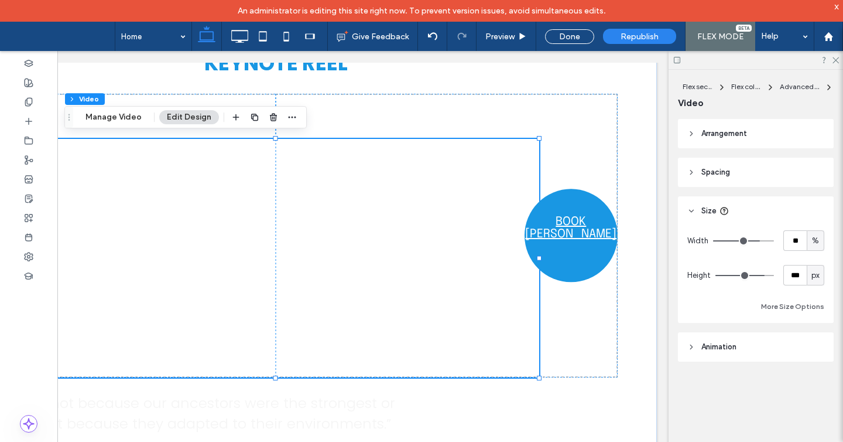
type input "**"
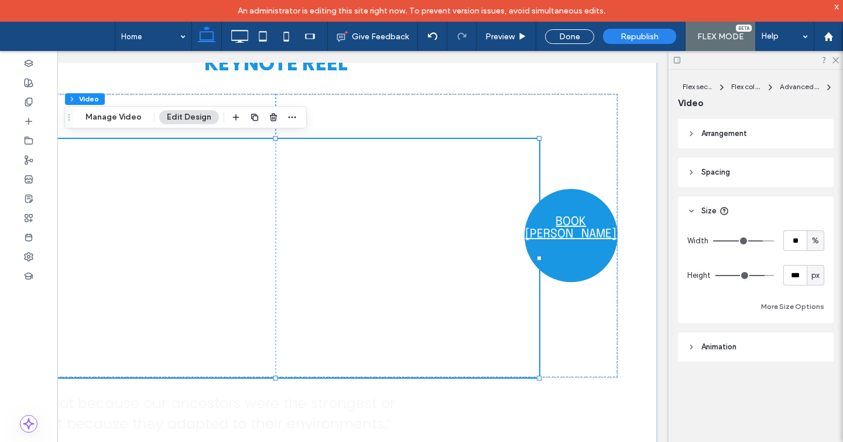
click at [760, 240] on input "range" at bounding box center [743, 240] width 61 height 1
type input "**"
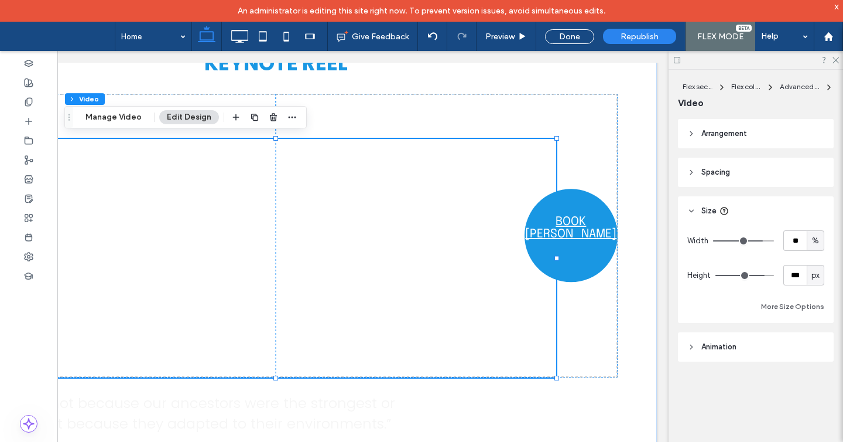
type input "**"
click at [762, 240] on input "range" at bounding box center [743, 240] width 61 height 1
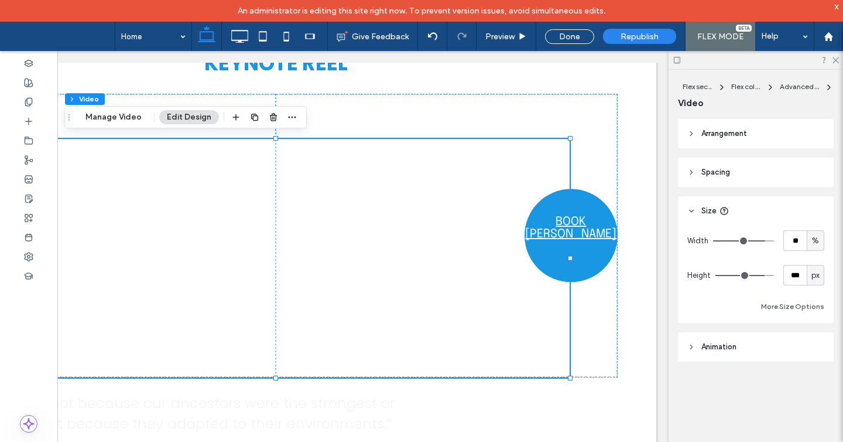
type input "**"
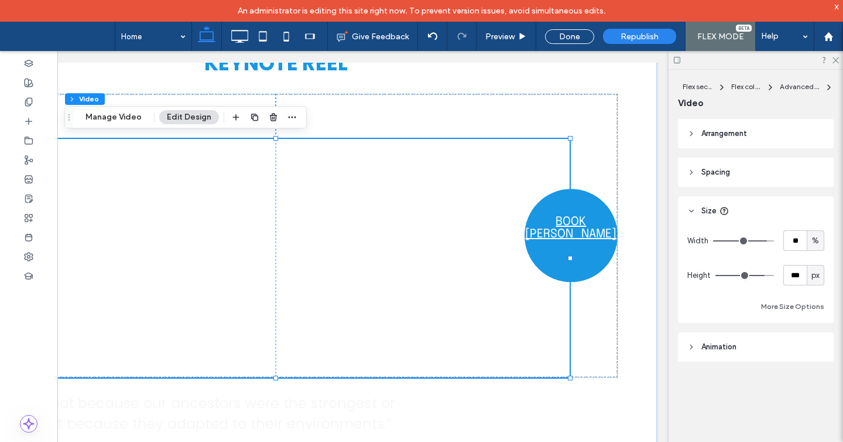
click at [763, 240] on input "range" at bounding box center [743, 240] width 61 height 1
click at [797, 243] on input "**" at bounding box center [795, 240] width 23 height 21
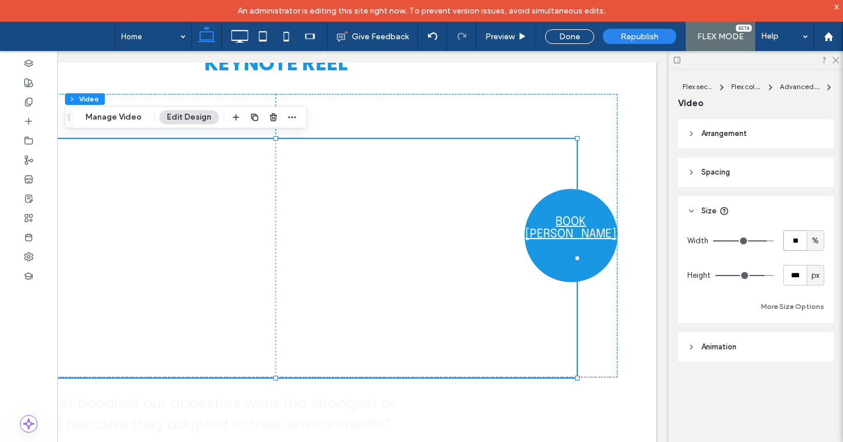
type input "**"
click at [717, 133] on span "Arrangement" at bounding box center [725, 134] width 46 height 12
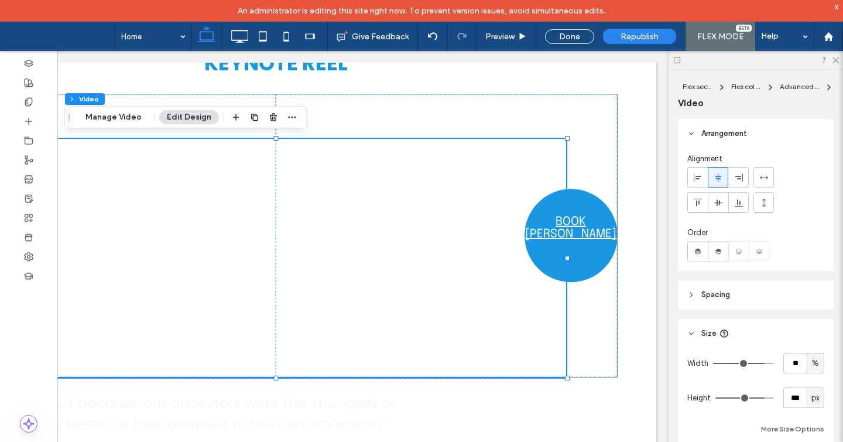
click at [592, 121] on div "BOOK STEVE 77px" at bounding box center [276, 236] width 684 height 284
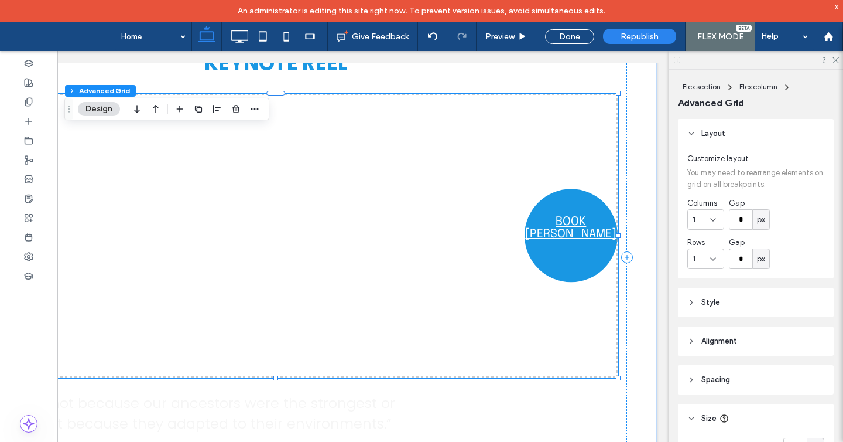
click at [715, 219] on icon at bounding box center [713, 219] width 9 height 9
click at [706, 301] on div "4" at bounding box center [706, 301] width 36 height 21
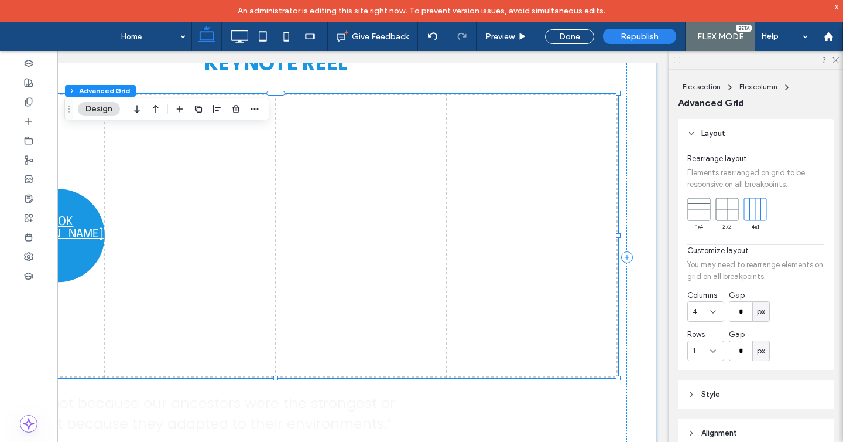
click at [710, 343] on div "1" at bounding box center [706, 350] width 37 height 21
click at [708, 283] on div "4" at bounding box center [706, 288] width 36 height 21
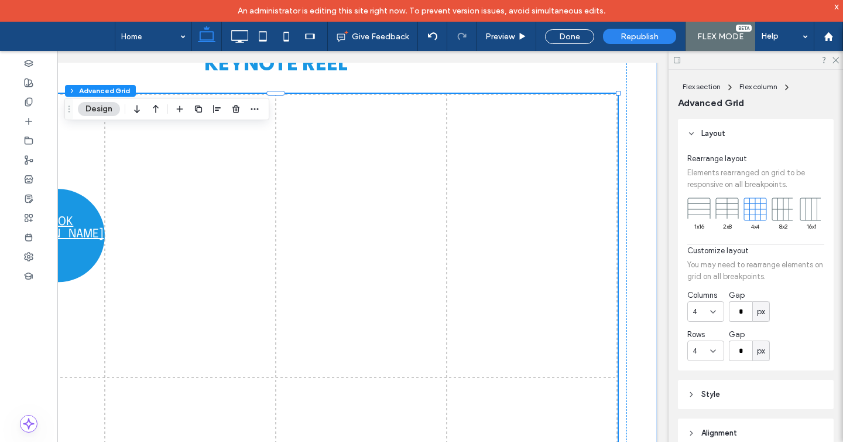
type input "****"
click at [433, 42] on div at bounding box center [432, 36] width 29 height 29
click at [433, 38] on icon at bounding box center [432, 36] width 9 height 9
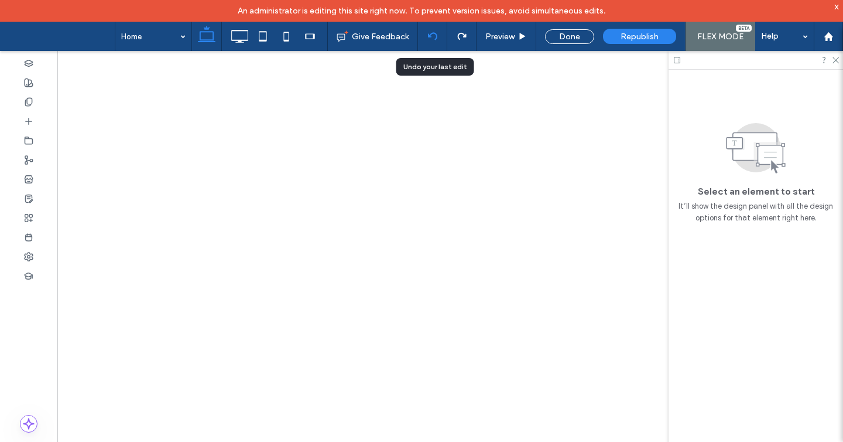
click at [436, 37] on icon at bounding box center [432, 36] width 9 height 9
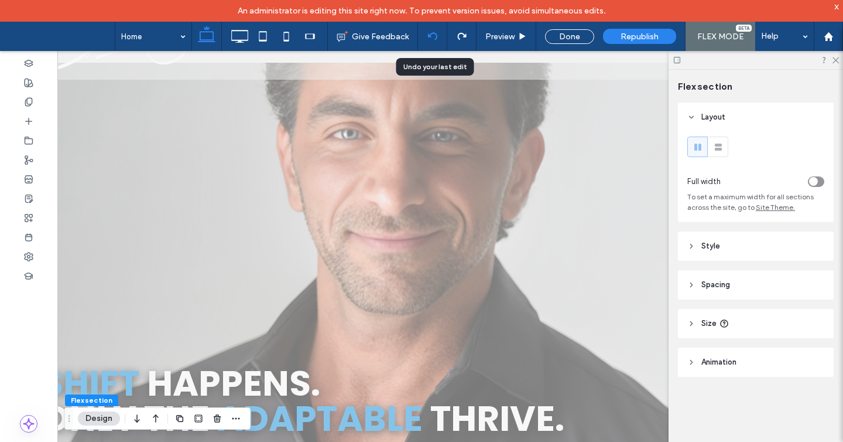
scroll to position [0, 42]
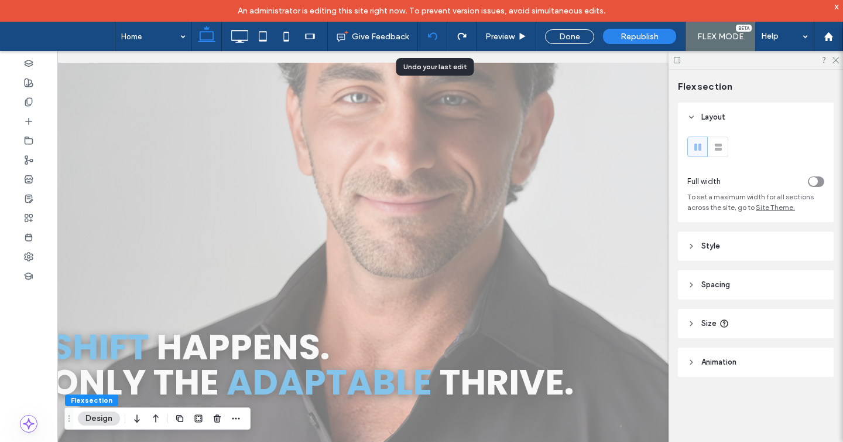
click at [436, 37] on icon at bounding box center [432, 36] width 9 height 9
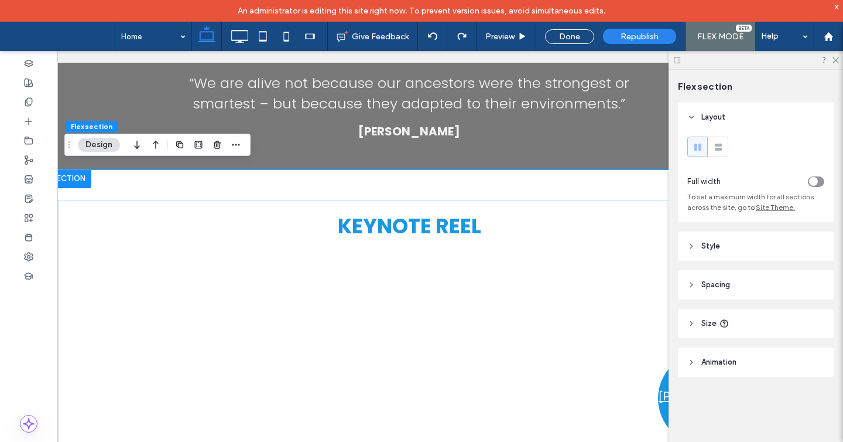
scroll to position [2151, 0]
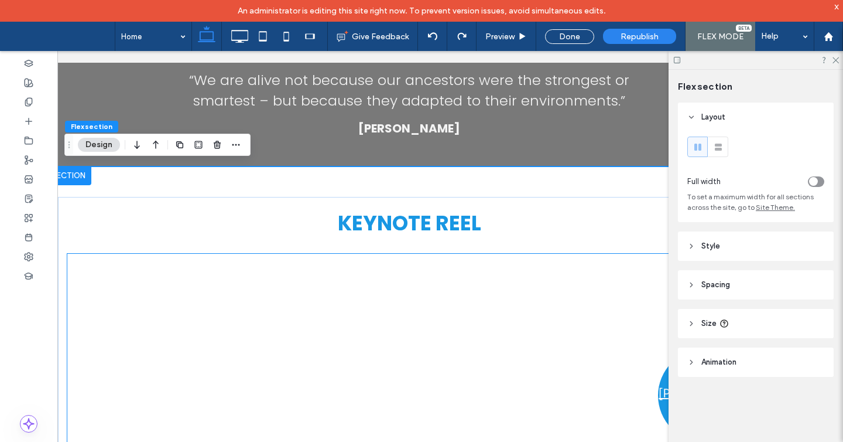
click at [298, 360] on div at bounding box center [409, 418] width 602 height 238
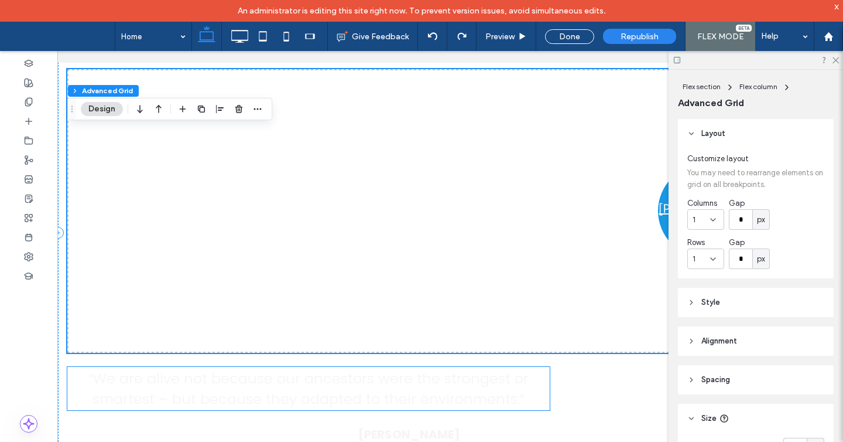
scroll to position [2318, 0]
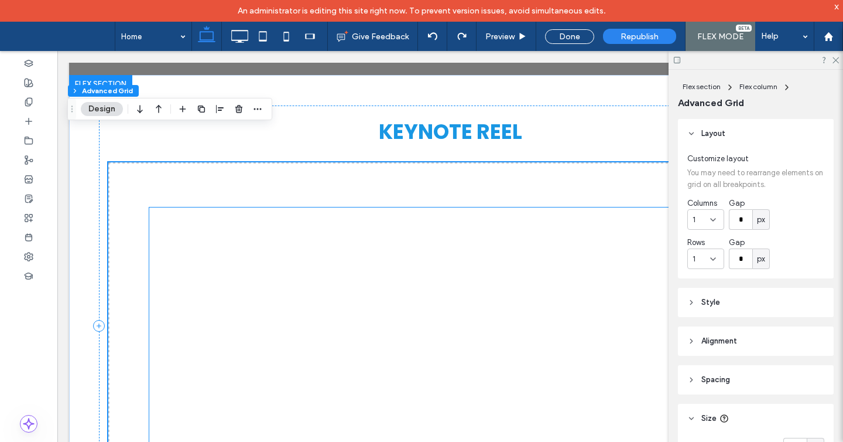
scroll to position [0, 41]
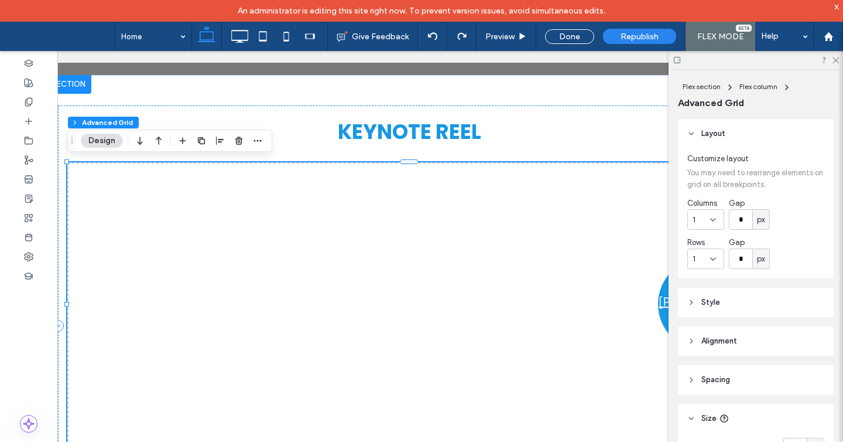
click at [289, 203] on div "BOOK [PERSON_NAME]" at bounding box center [409, 304] width 684 height 284
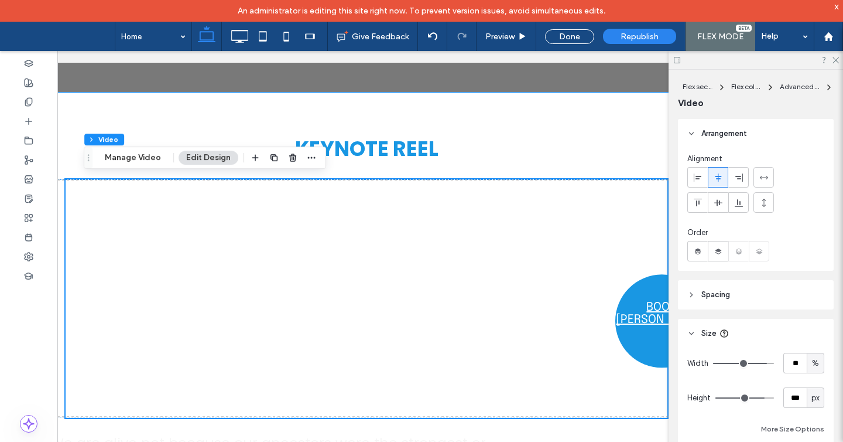
scroll to position [0, 0]
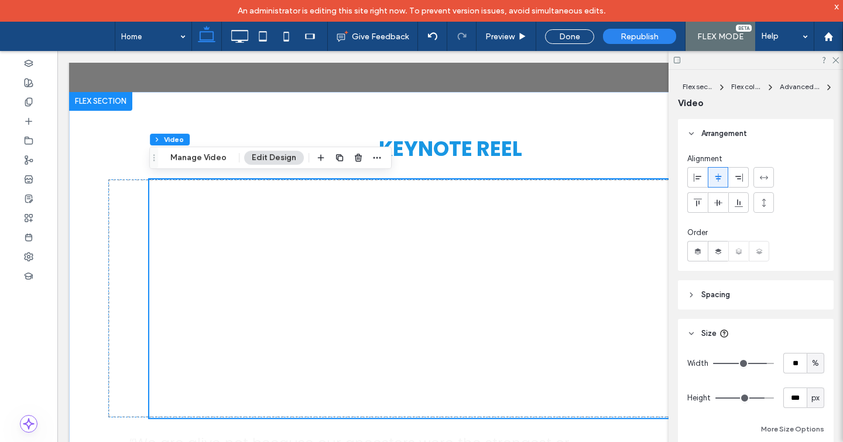
click at [186, 228] on div at bounding box center [450, 298] width 602 height 238
click at [203, 158] on button "Manage Video" at bounding box center [198, 158] width 71 height 14
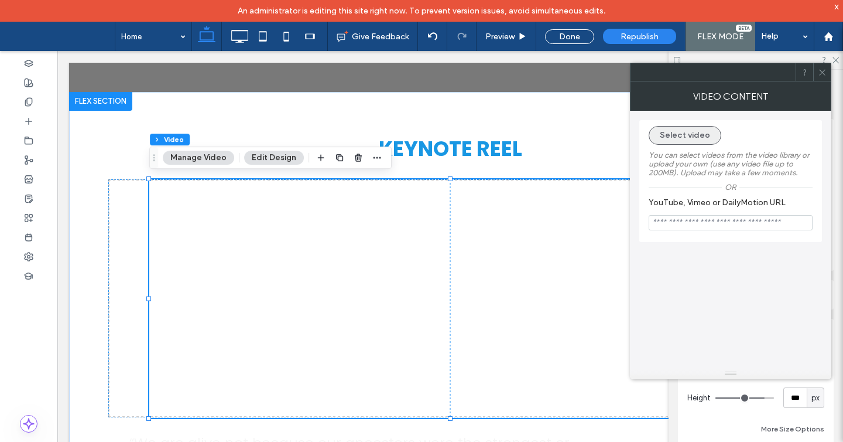
click at [702, 134] on button "Select video" at bounding box center [685, 135] width 73 height 19
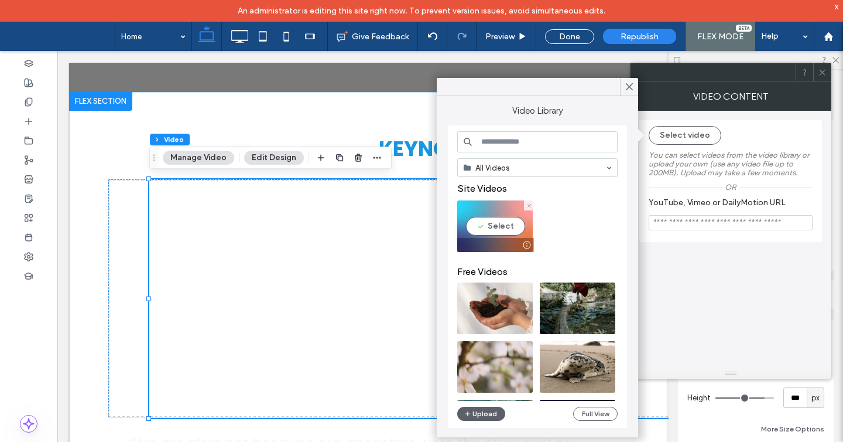
click at [505, 227] on video at bounding box center [495, 226] width 76 height 52
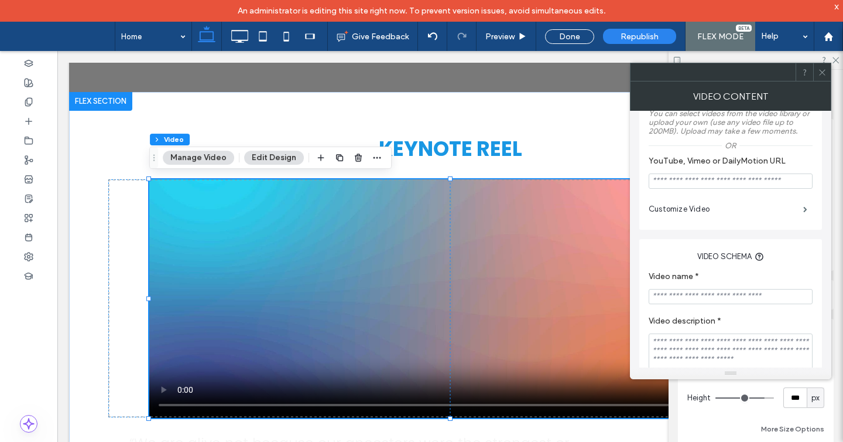
scroll to position [133, 0]
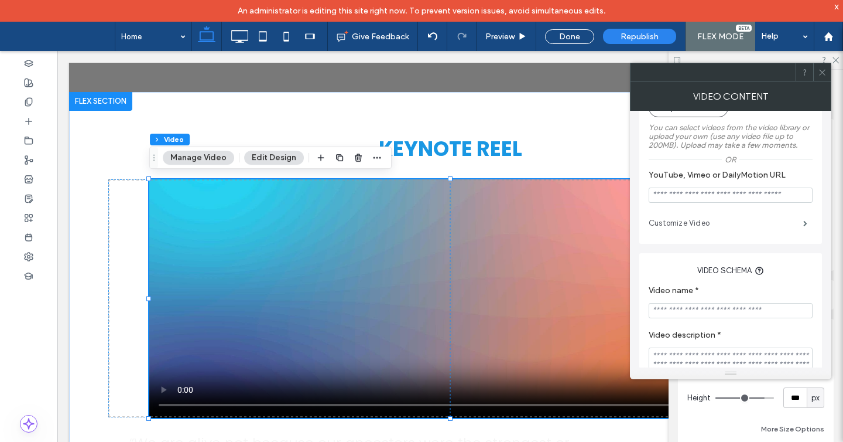
click at [723, 224] on label "Customize Video" at bounding box center [726, 222] width 155 height 23
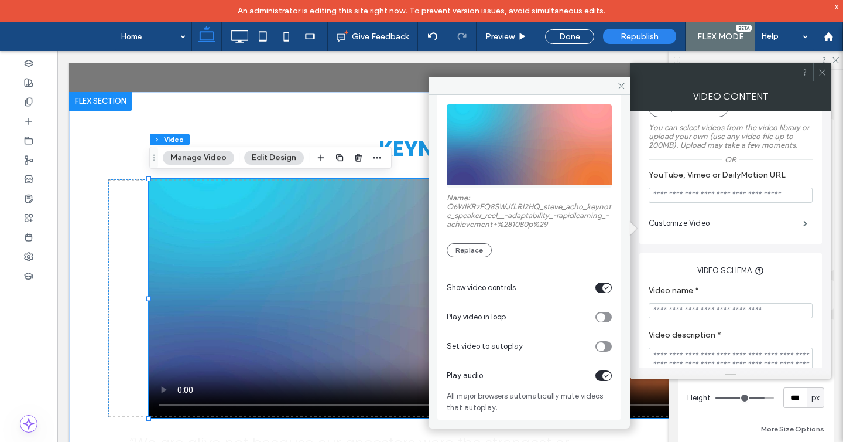
scroll to position [0, 0]
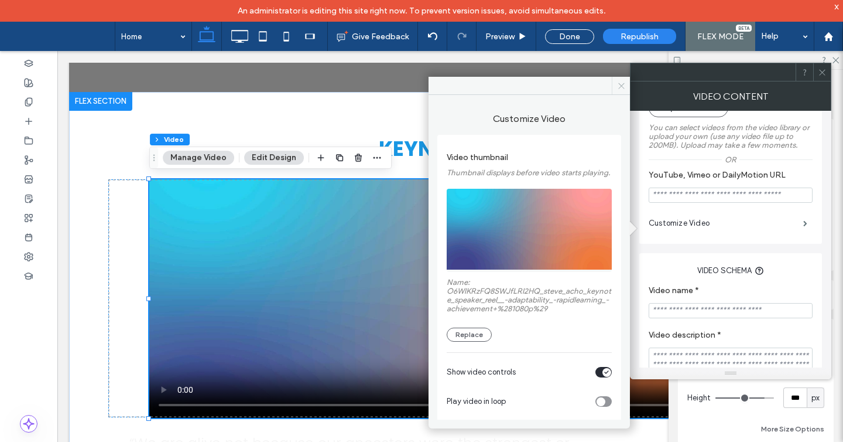
click at [617, 83] on icon at bounding box center [621, 85] width 9 height 9
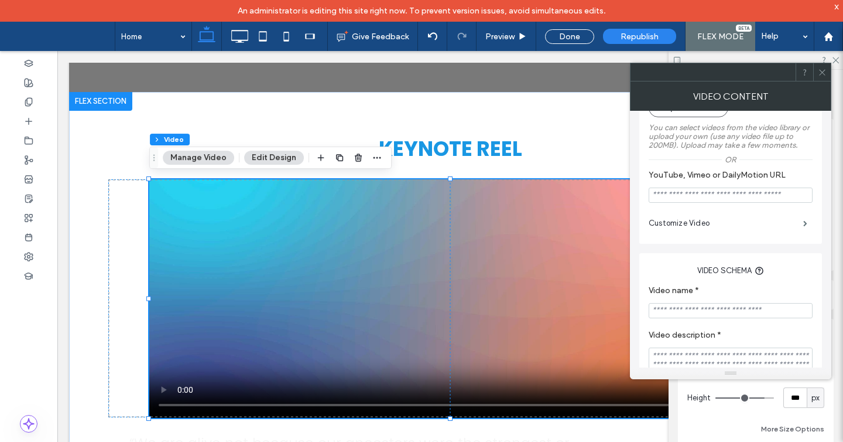
click at [825, 74] on icon at bounding box center [822, 72] width 9 height 9
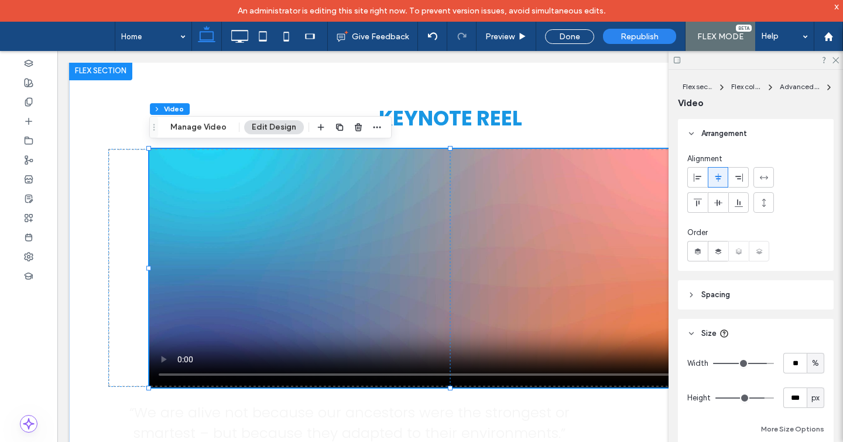
click at [835, 55] on div at bounding box center [756, 60] width 175 height 18
click at [835, 59] on icon at bounding box center [836, 60] width 8 height 8
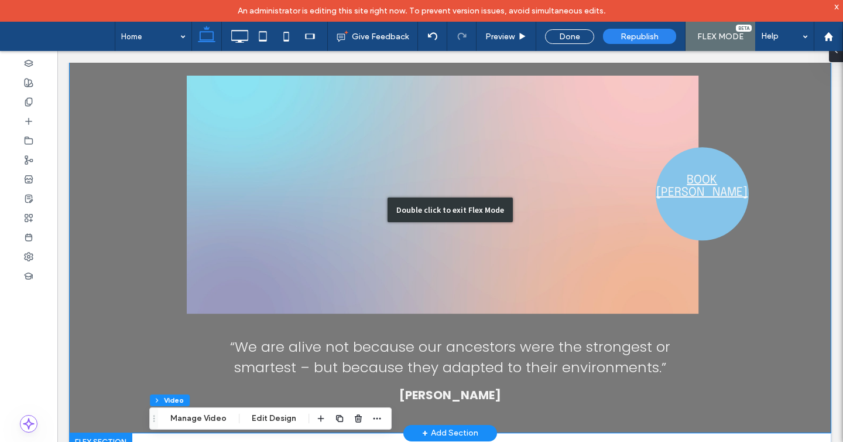
scroll to position [1870, 0]
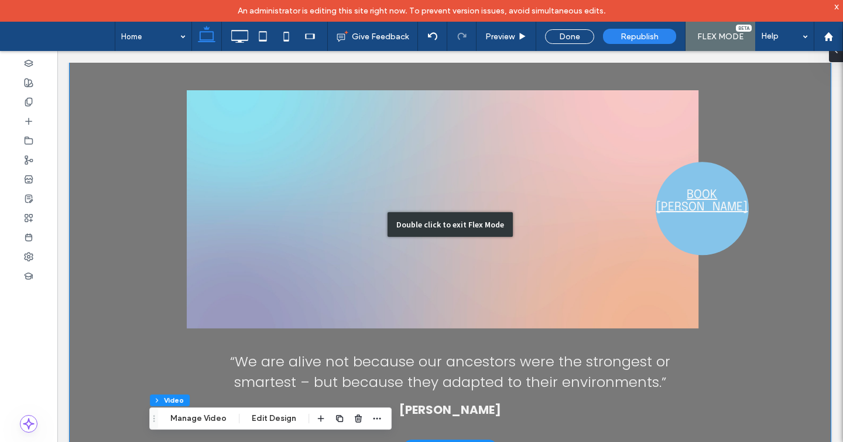
click at [134, 214] on div "Double click to exit Flex Mode" at bounding box center [450, 224] width 763 height 446
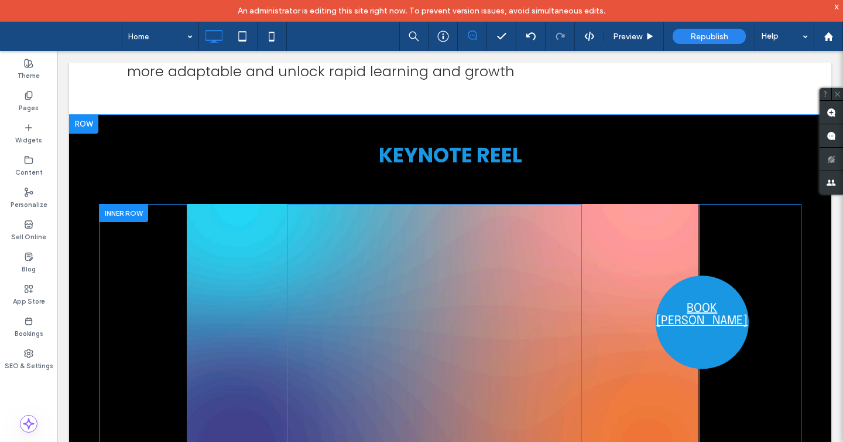
scroll to position [1707, 0]
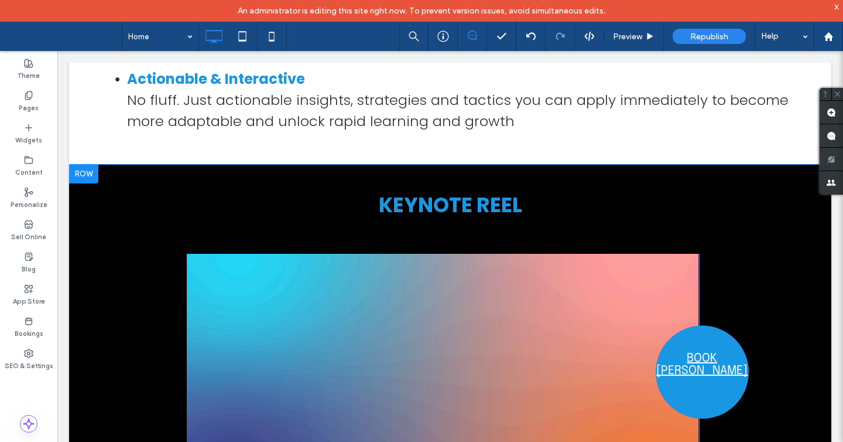
click at [86, 175] on div at bounding box center [83, 174] width 29 height 19
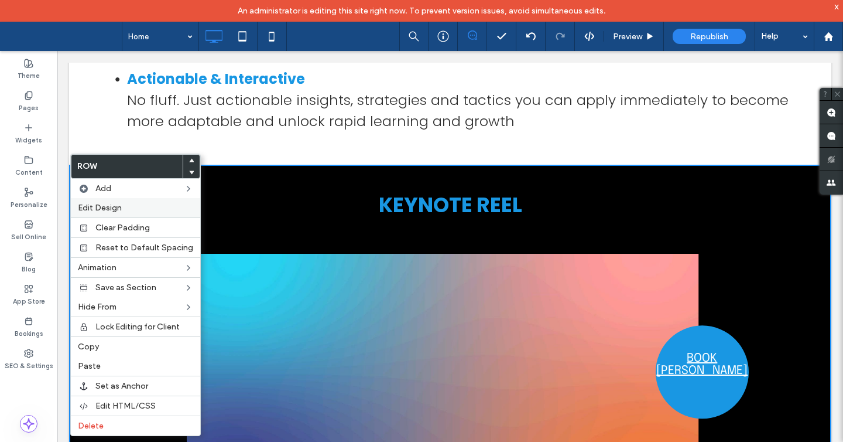
click at [116, 208] on span "Edit Design" at bounding box center [100, 208] width 44 height 10
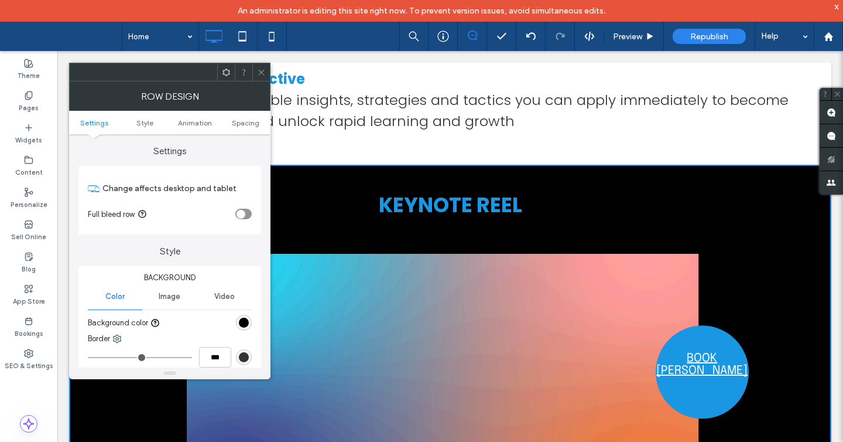
click at [243, 323] on div "rgb(0, 0, 0)" at bounding box center [244, 322] width 10 height 10
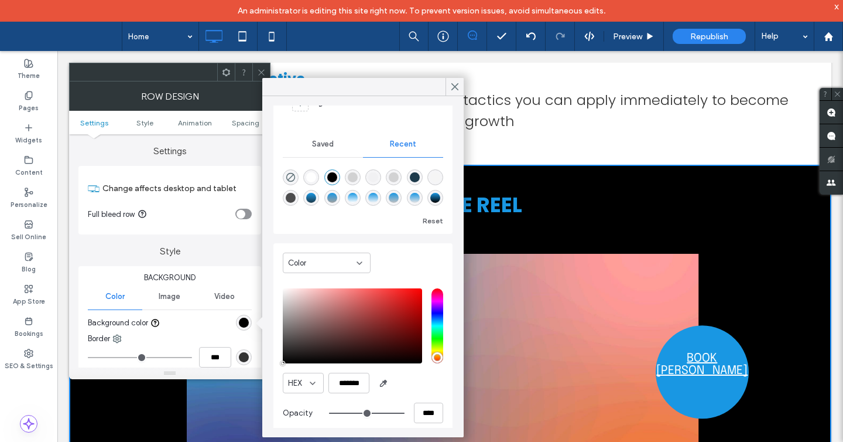
scroll to position [89, 0]
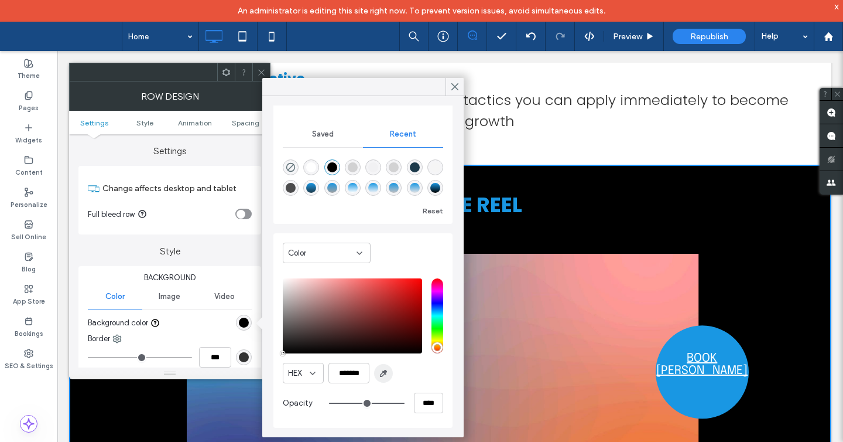
click at [379, 373] on icon "button" at bounding box center [383, 372] width 9 height 9
click at [333, 168] on div "rgba(0, 0, 0, 1)" at bounding box center [332, 167] width 10 height 10
click at [456, 89] on icon at bounding box center [455, 86] width 11 height 11
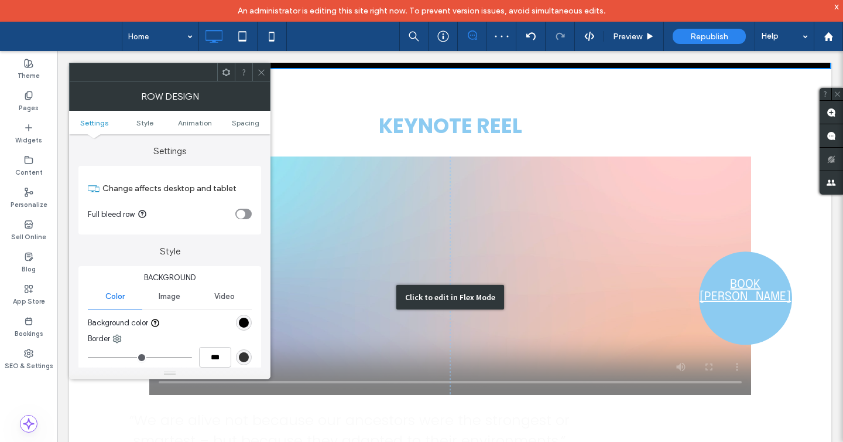
scroll to position [2235, 0]
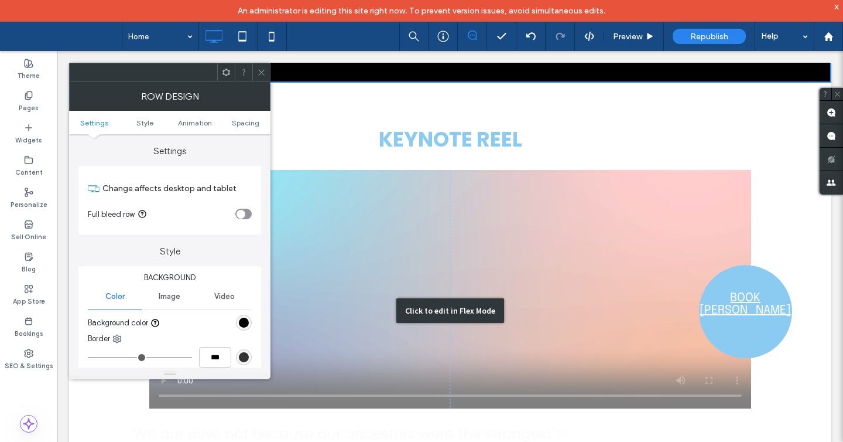
click at [618, 141] on div "Click to edit in Flex Mode" at bounding box center [450, 311] width 763 height 456
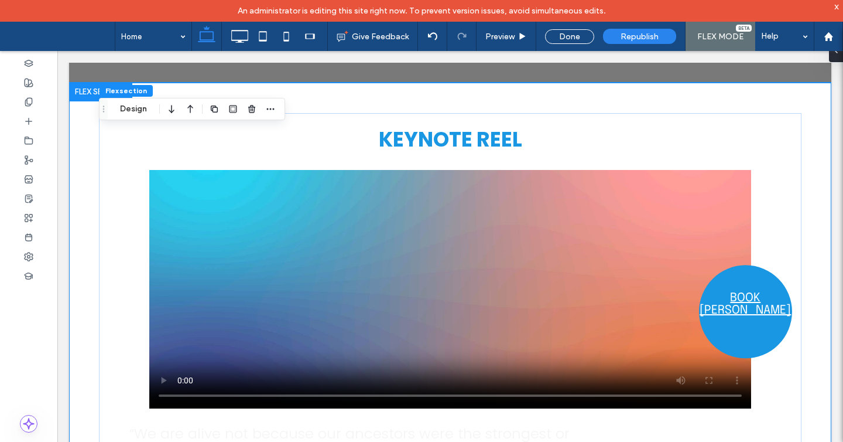
click at [87, 136] on div "KEYNOTE REEL BOOK [PERSON_NAME] “We are alive not because our ancestors were th…" at bounding box center [450, 311] width 763 height 456
click at [139, 111] on button "Design" at bounding box center [133, 109] width 42 height 14
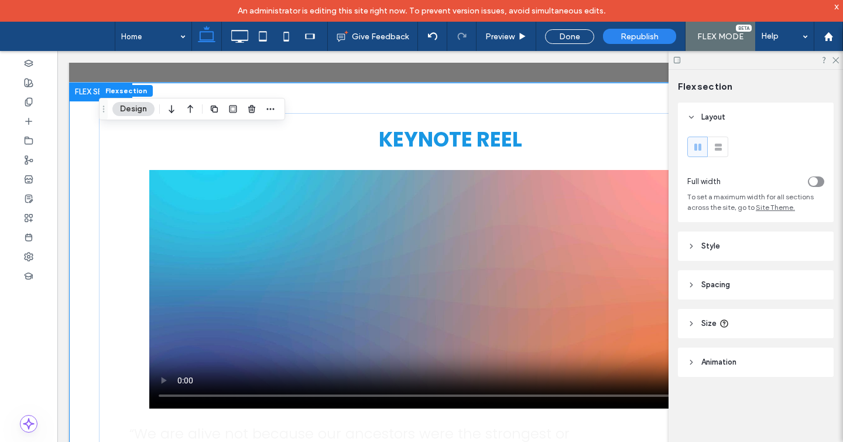
click at [716, 252] on header "Style" at bounding box center [756, 245] width 156 height 29
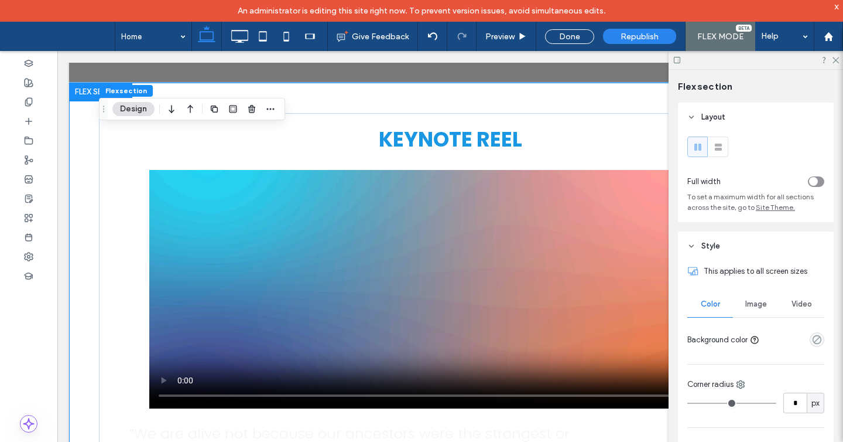
scroll to position [61, 0]
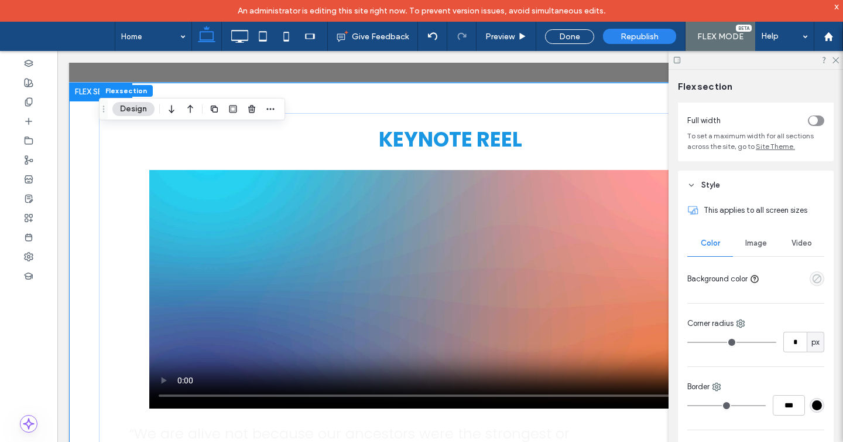
click at [817, 279] on icon "empty color" at bounding box center [817, 279] width 10 height 10
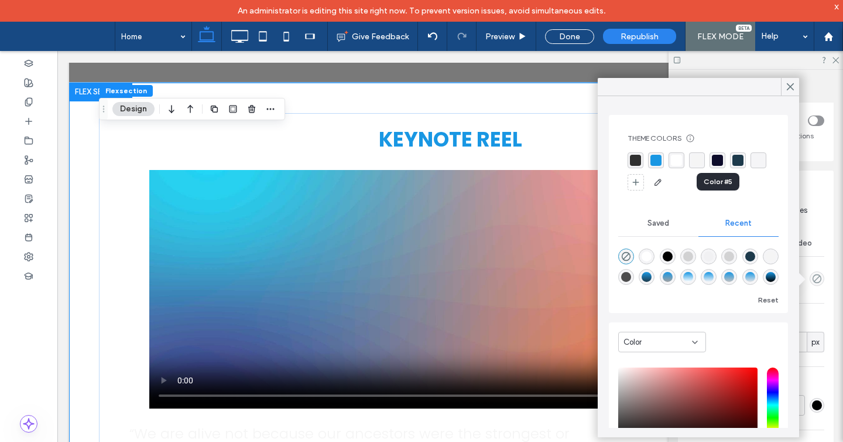
click at [718, 160] on div "rgba(13, 12, 43, 1)" at bounding box center [717, 160] width 11 height 11
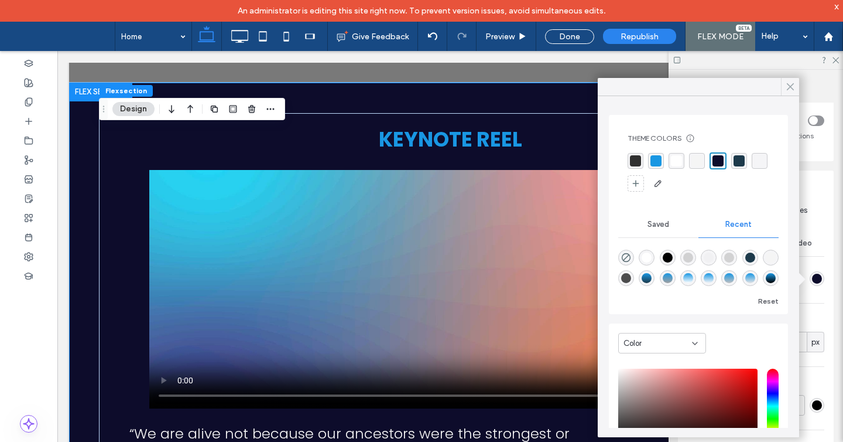
click at [791, 84] on icon at bounding box center [790, 86] width 11 height 11
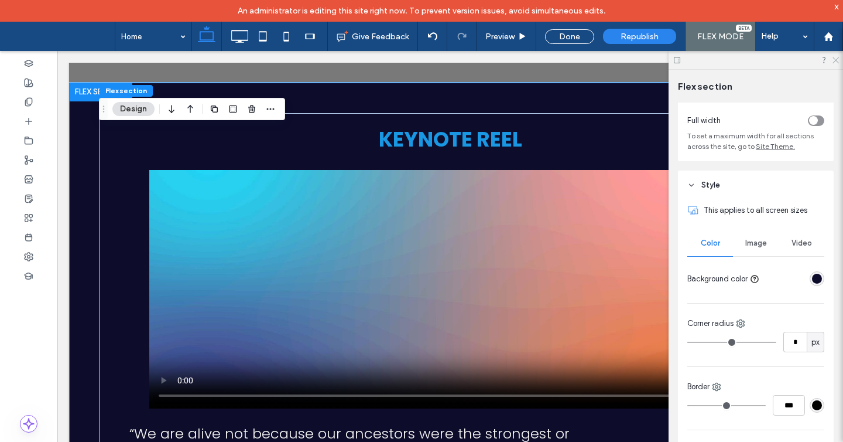
click at [837, 61] on use at bounding box center [836, 60] width 6 height 6
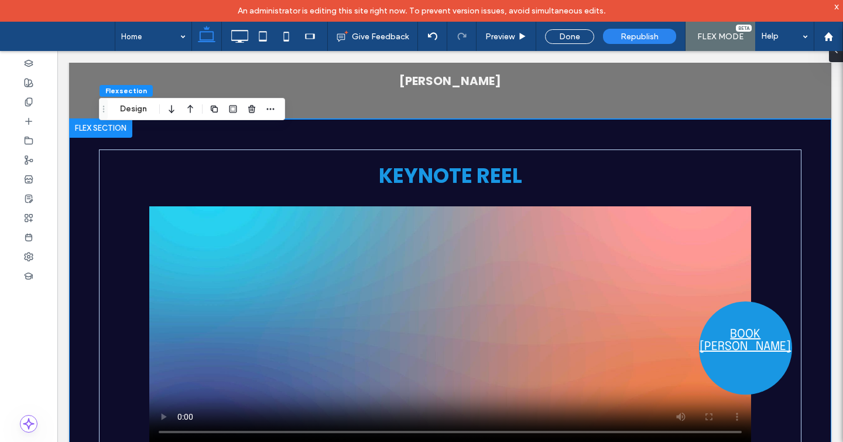
scroll to position [2068, 0]
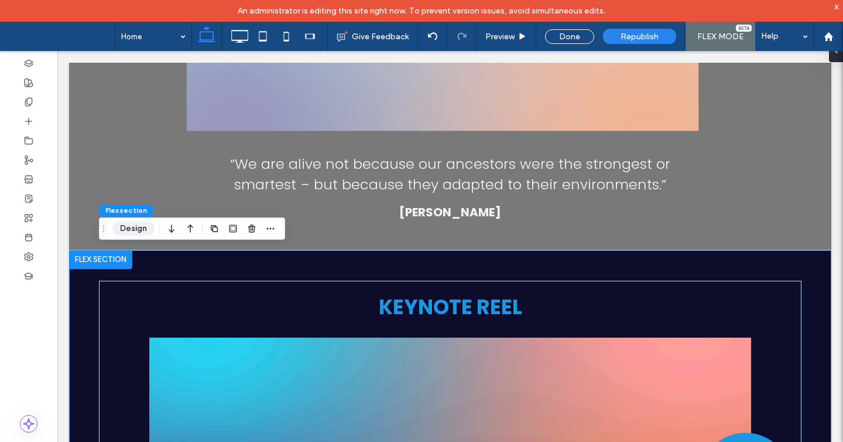
click at [135, 227] on button "Design" at bounding box center [133, 228] width 42 height 14
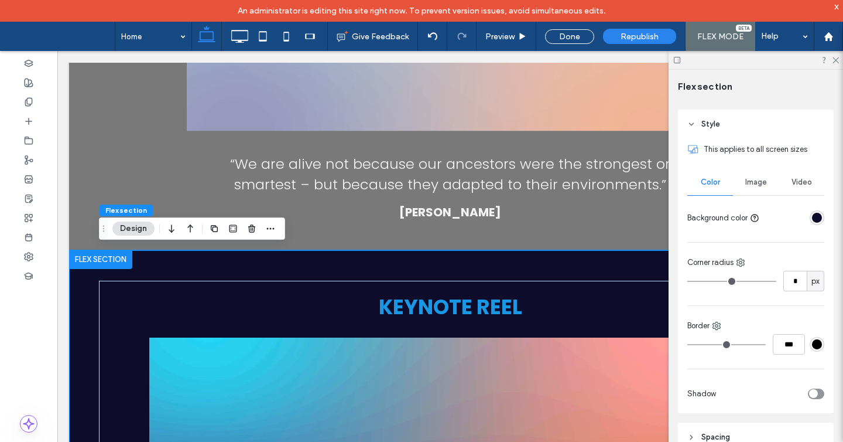
scroll to position [125, 0]
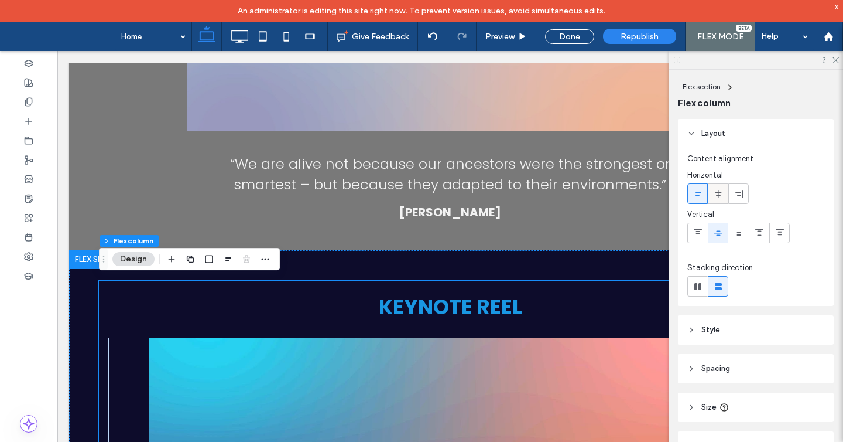
click at [719, 194] on icon at bounding box center [718, 193] width 9 height 9
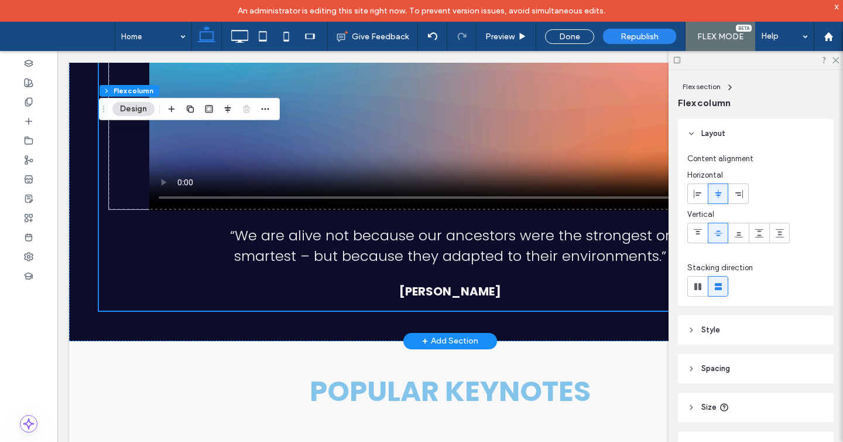
scroll to position [2413, 0]
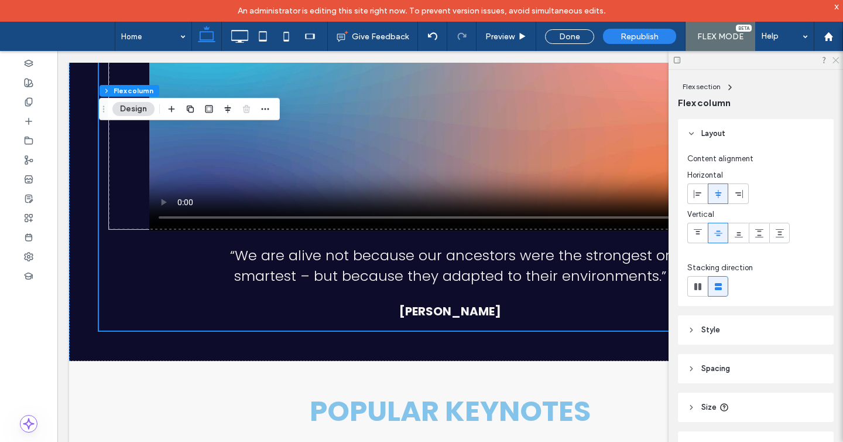
click at [833, 57] on use at bounding box center [836, 60] width 6 height 6
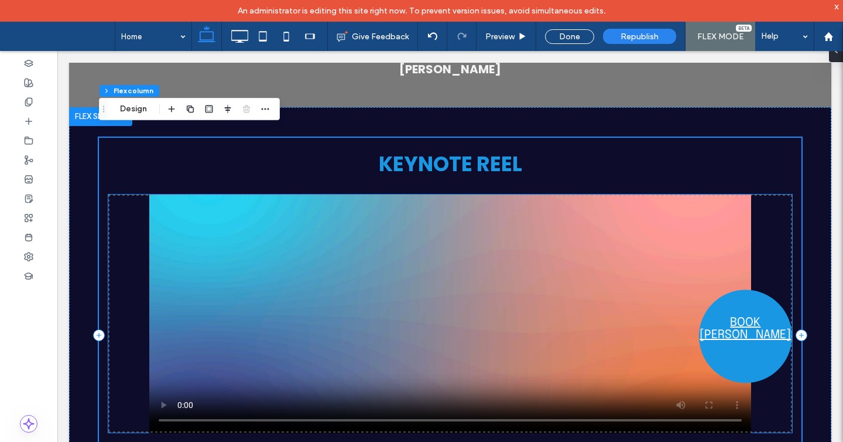
scroll to position [2255, 0]
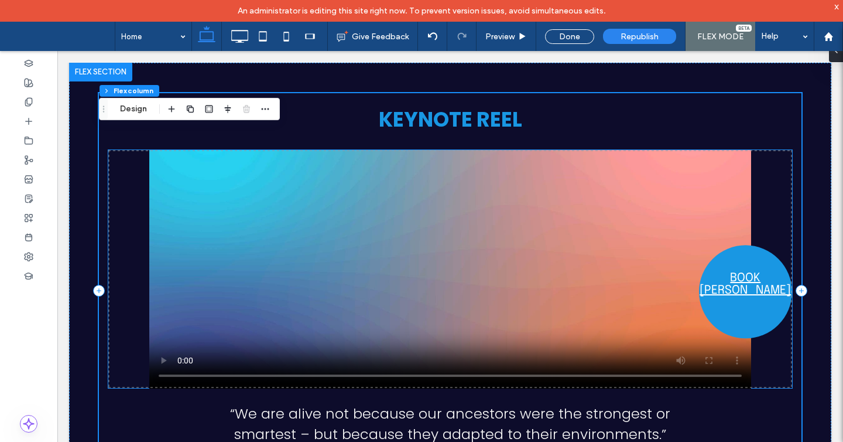
click at [521, 240] on video at bounding box center [450, 269] width 602 height 238
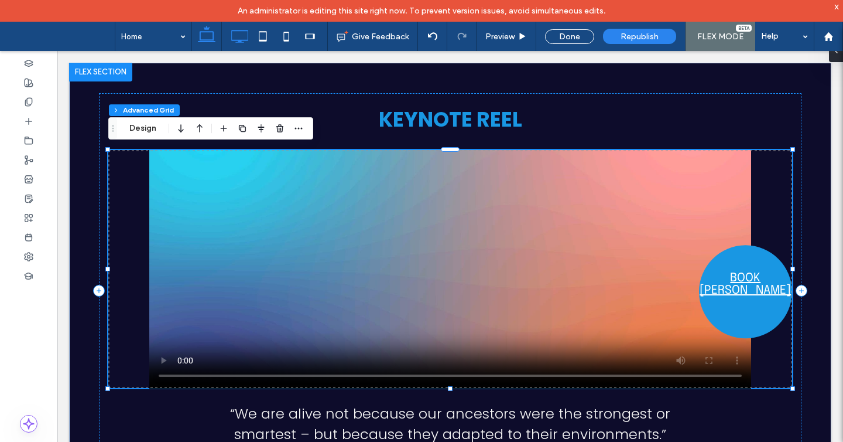
click at [235, 42] on icon at bounding box center [239, 36] width 23 height 23
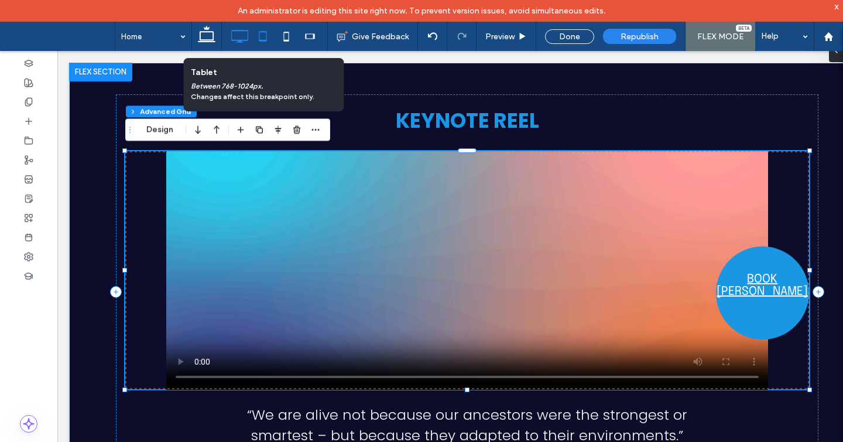
click at [264, 39] on icon at bounding box center [262, 36] width 23 height 23
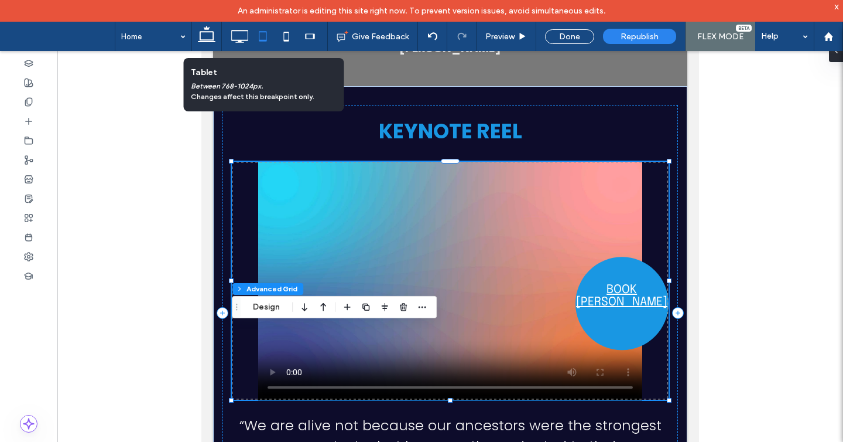
scroll to position [199, 0]
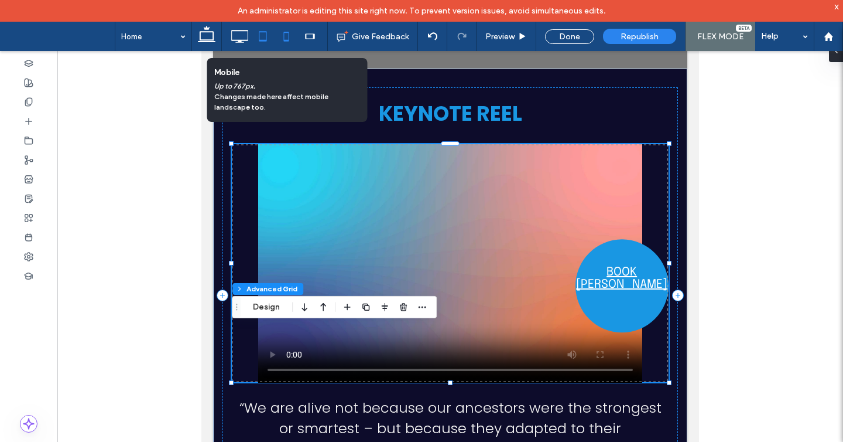
click at [288, 39] on icon at bounding box center [286, 36] width 23 height 23
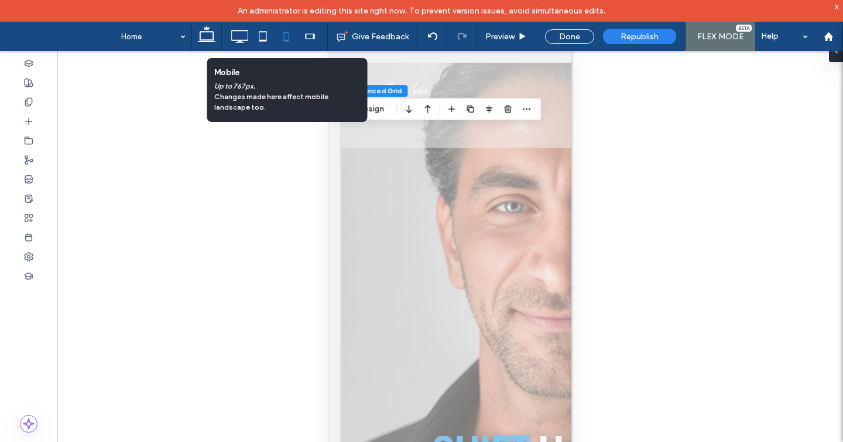
scroll to position [0, 0]
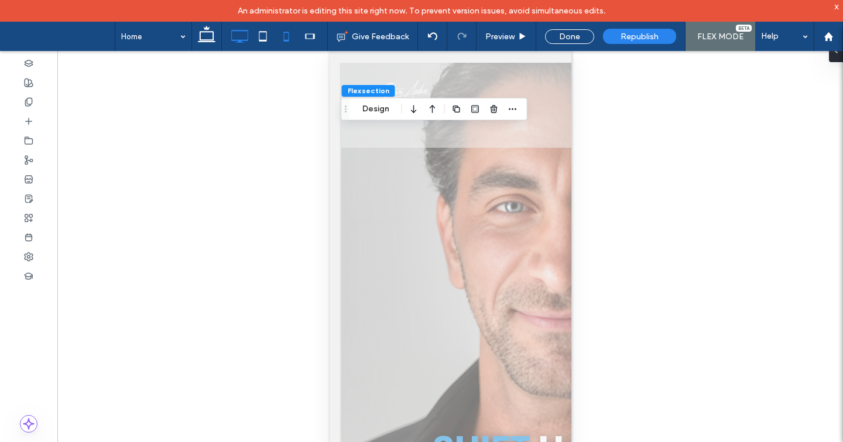
click at [242, 37] on icon at bounding box center [239, 36] width 23 height 23
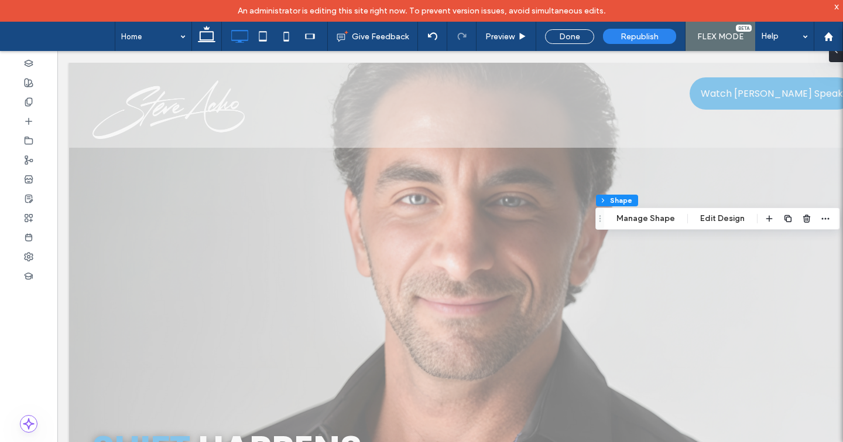
click at [658, 226] on div "Flex section Flex column Advanced Grid Shape Manage Shape Edit Design" at bounding box center [718, 218] width 245 height 22
click at [657, 220] on button "Manage Shape" at bounding box center [646, 218] width 74 height 14
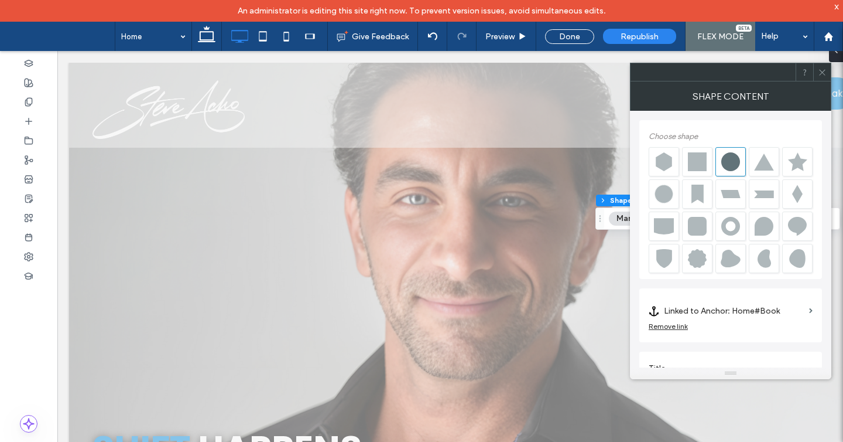
click at [821, 70] on icon at bounding box center [822, 72] width 9 height 9
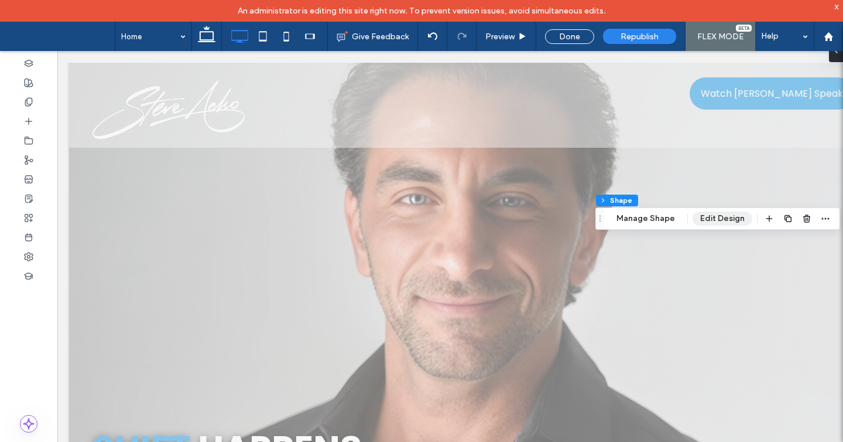
click at [716, 217] on button "Edit Design" at bounding box center [723, 218] width 60 height 14
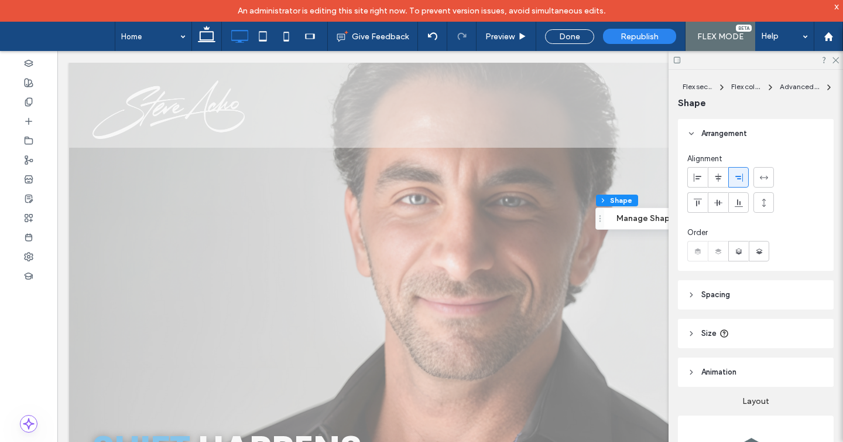
click at [713, 337] on span "Size" at bounding box center [709, 333] width 15 height 12
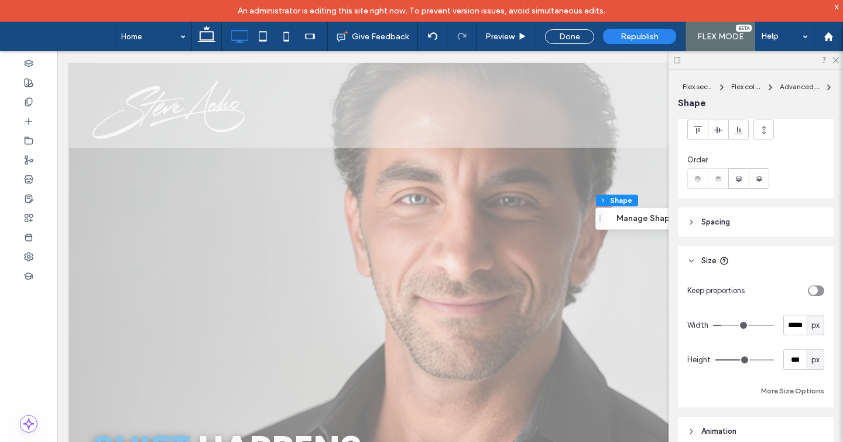
scroll to position [90, 0]
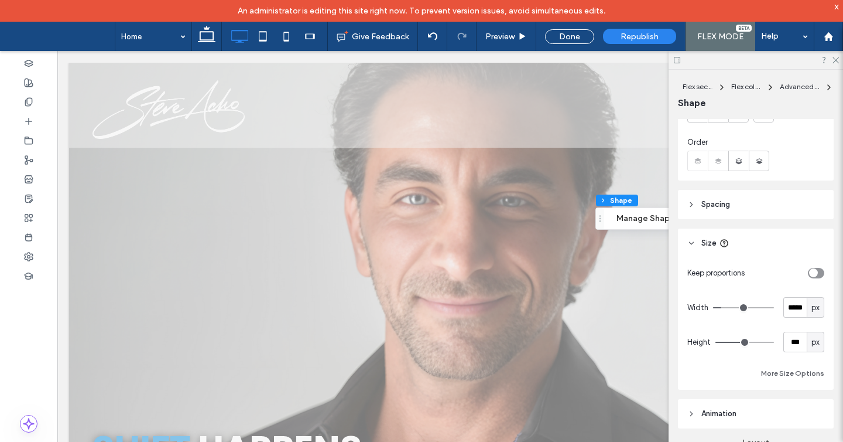
click at [818, 275] on div "toggle" at bounding box center [816, 273] width 16 height 11
type input "*"
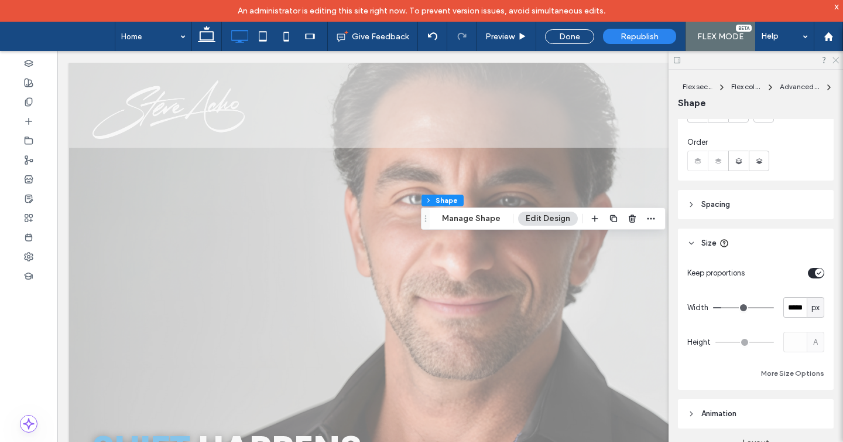
click at [838, 56] on icon at bounding box center [836, 60] width 8 height 8
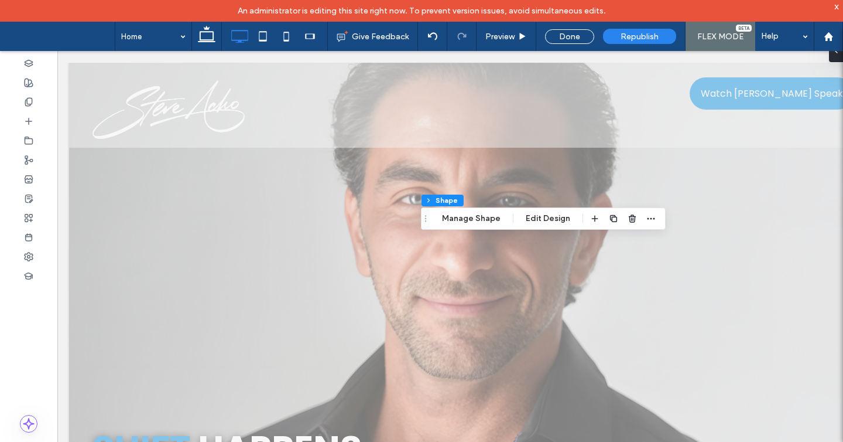
click at [554, 226] on div "Flex section Flex column Advanced Grid Shape Manage Shape Edit Design" at bounding box center [543, 218] width 245 height 22
click at [551, 217] on button "Edit Design" at bounding box center [548, 218] width 60 height 14
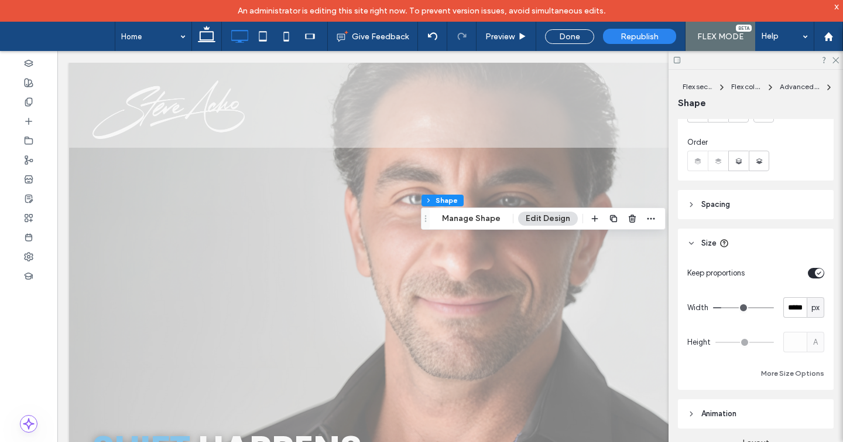
scroll to position [95, 0]
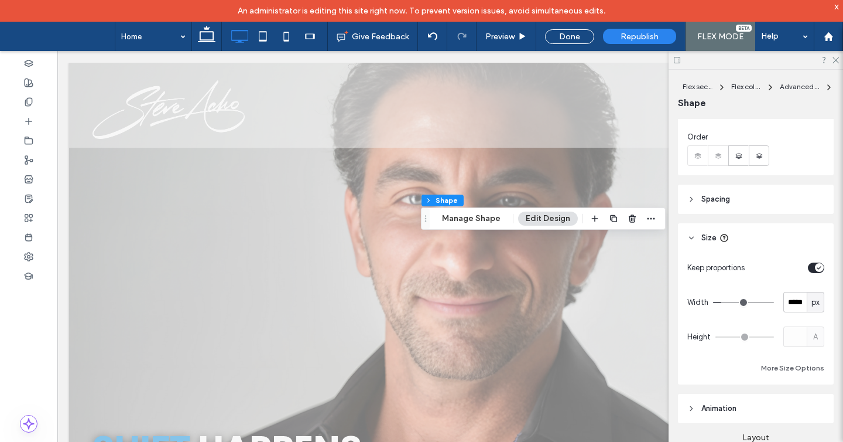
click at [819, 271] on div "toggle" at bounding box center [819, 267] width 9 height 9
type input "***"
type input "*****"
click at [837, 61] on use at bounding box center [836, 60] width 6 height 6
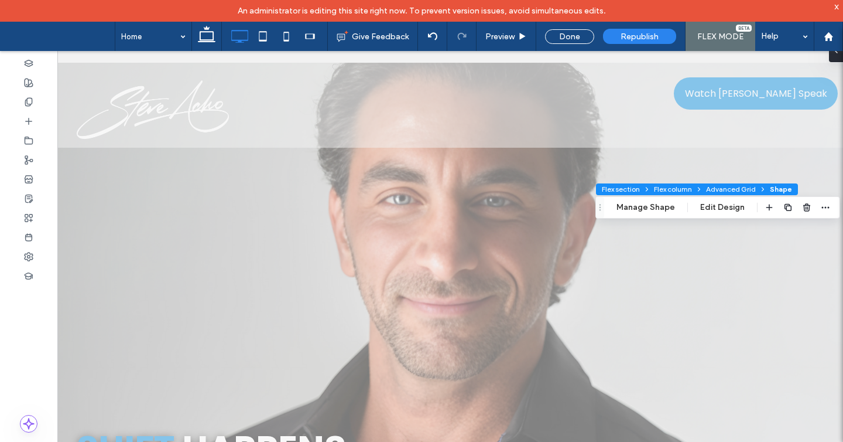
scroll to position [0, 34]
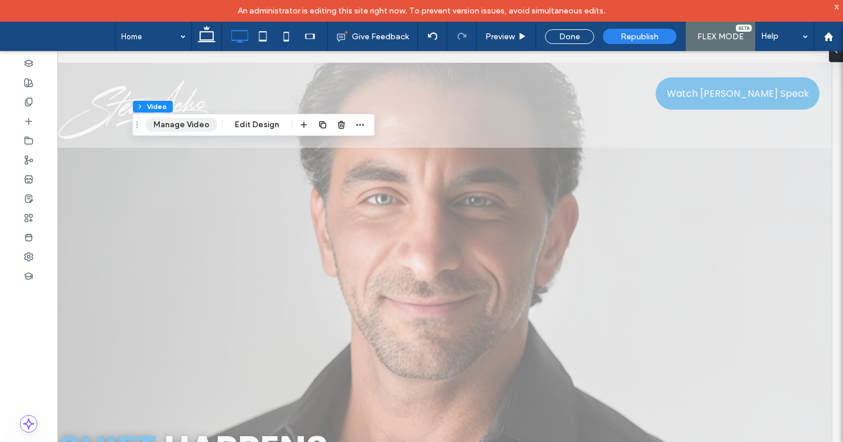
click at [194, 125] on button "Manage Video" at bounding box center [181, 125] width 71 height 14
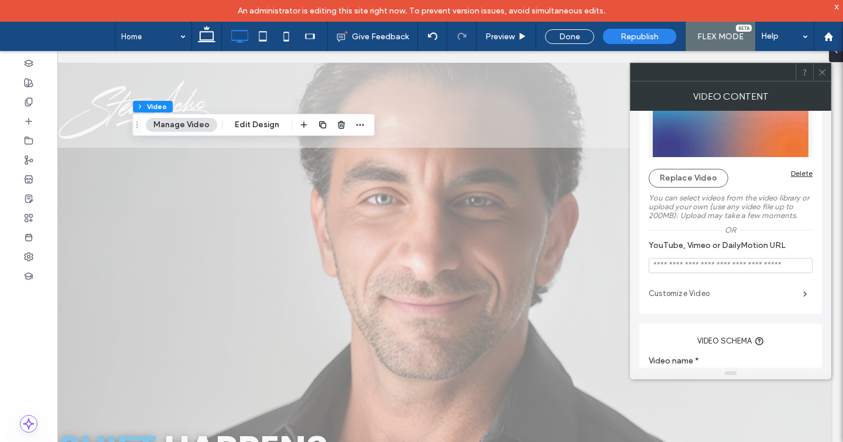
scroll to position [0, 0]
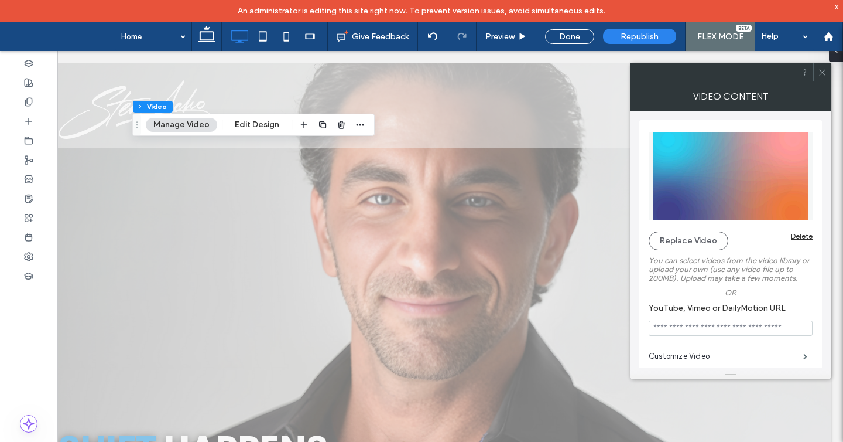
click at [825, 71] on icon at bounding box center [822, 72] width 9 height 9
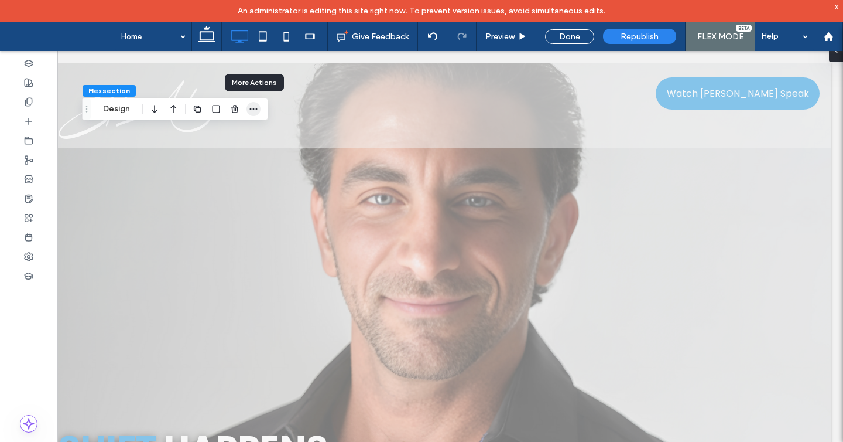
click at [254, 108] on icon "button" at bounding box center [253, 108] width 9 height 9
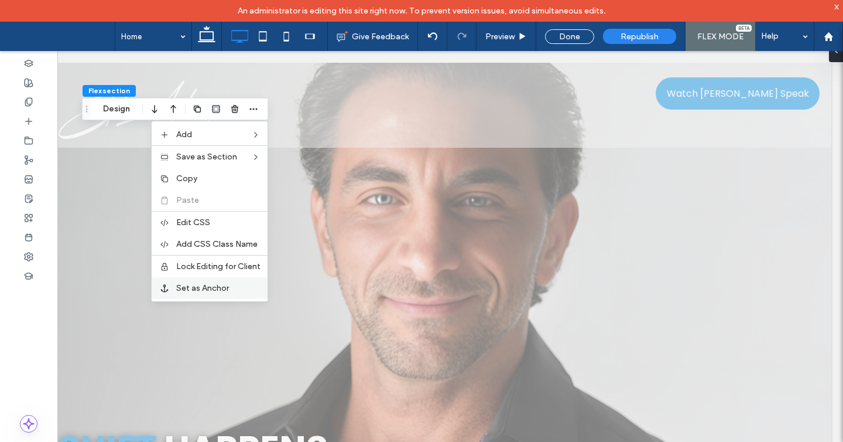
click at [206, 288] on span "Set as Anchor" at bounding box center [202, 288] width 53 height 10
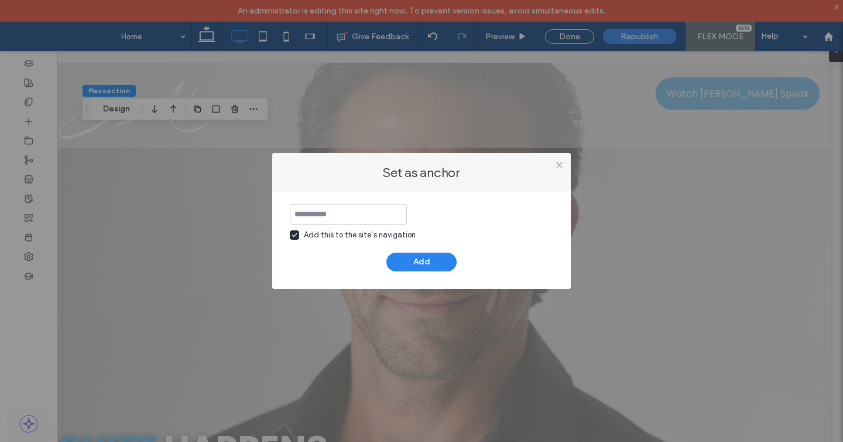
click at [294, 237] on icon at bounding box center [295, 235] width 6 height 5
click at [317, 214] on input at bounding box center [348, 214] width 117 height 21
type input "*"
click at [360, 215] on input "**********" at bounding box center [348, 214] width 117 height 21
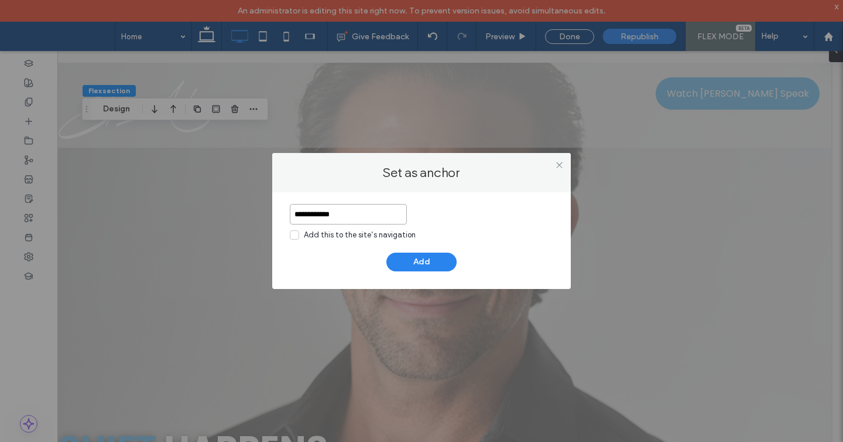
click at [360, 215] on input "**********" at bounding box center [348, 214] width 117 height 21
type input "**********"
click at [431, 260] on button "Add" at bounding box center [422, 261] width 70 height 19
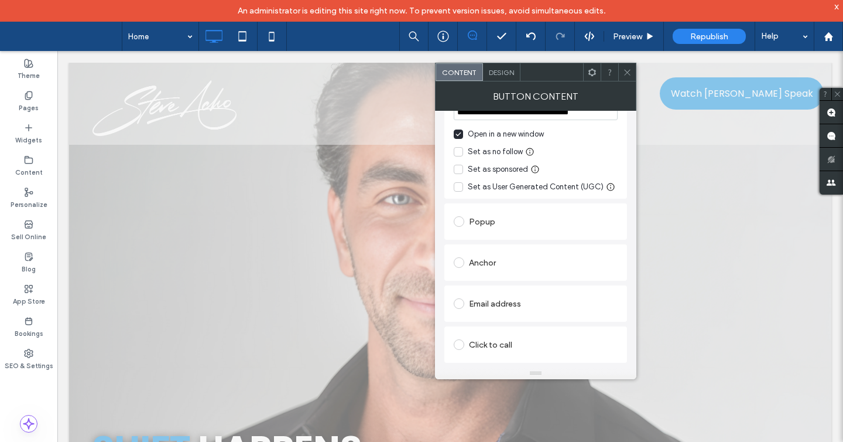
scroll to position [213, 0]
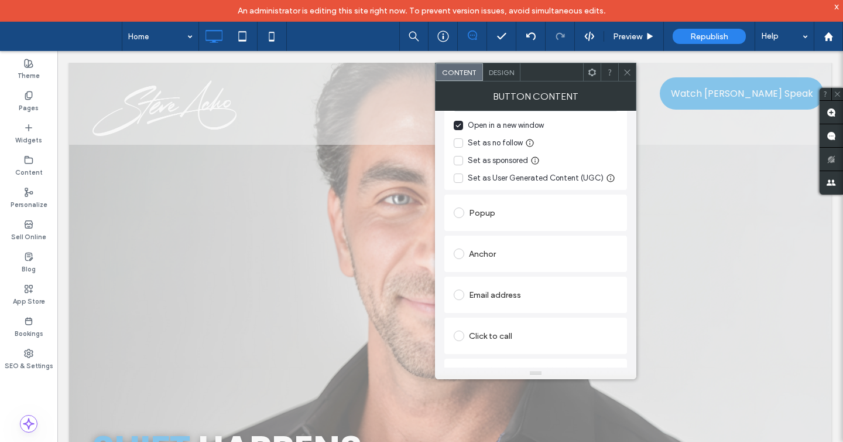
click at [473, 255] on div "Anchor" at bounding box center [536, 253] width 164 height 19
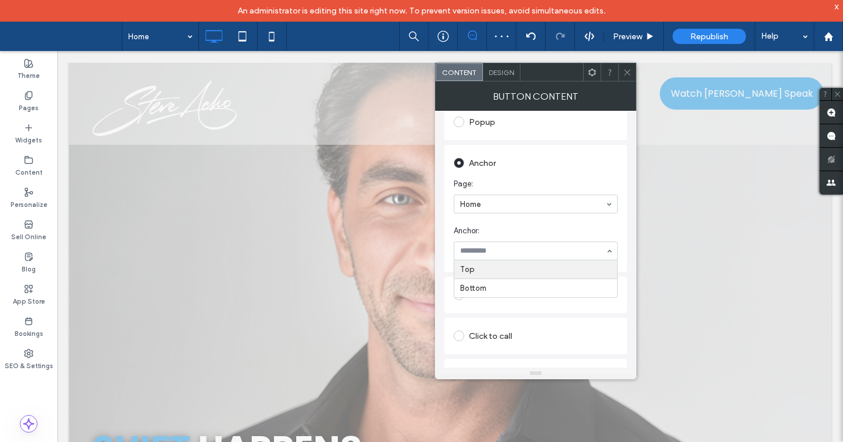
click at [502, 233] on span "Anchor:" at bounding box center [533, 231] width 159 height 12
click at [627, 71] on icon at bounding box center [627, 72] width 9 height 9
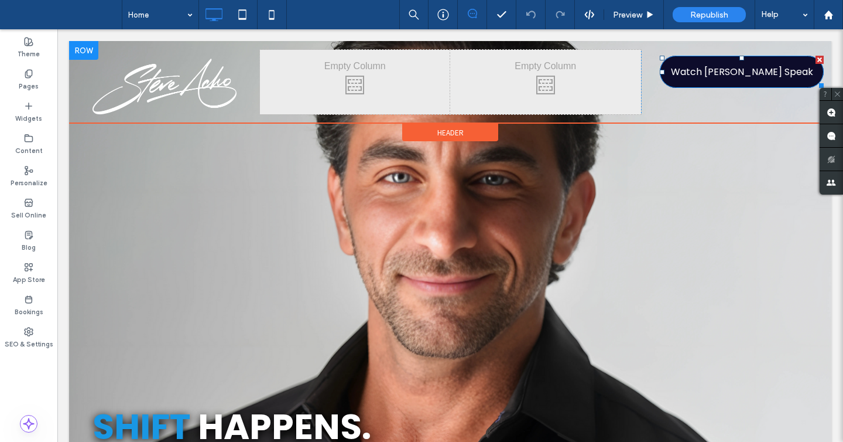
click at [717, 74] on span "Watch [PERSON_NAME] Speak" at bounding box center [742, 71] width 142 height 15
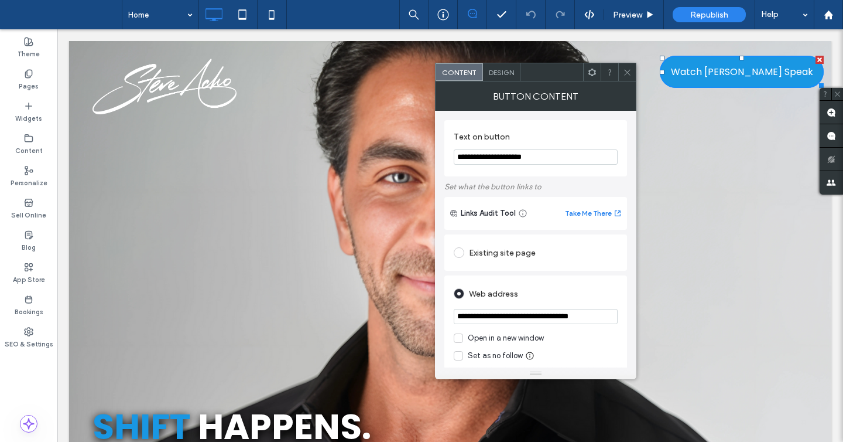
scroll to position [226, 0]
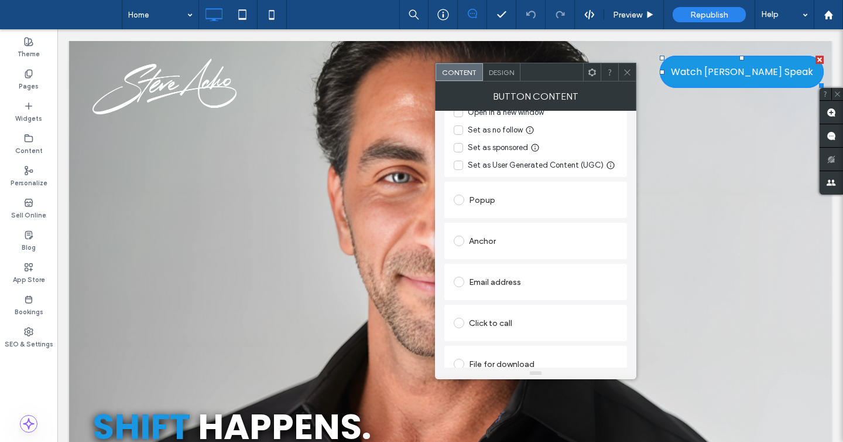
click at [504, 237] on div "Anchor" at bounding box center [536, 240] width 164 height 19
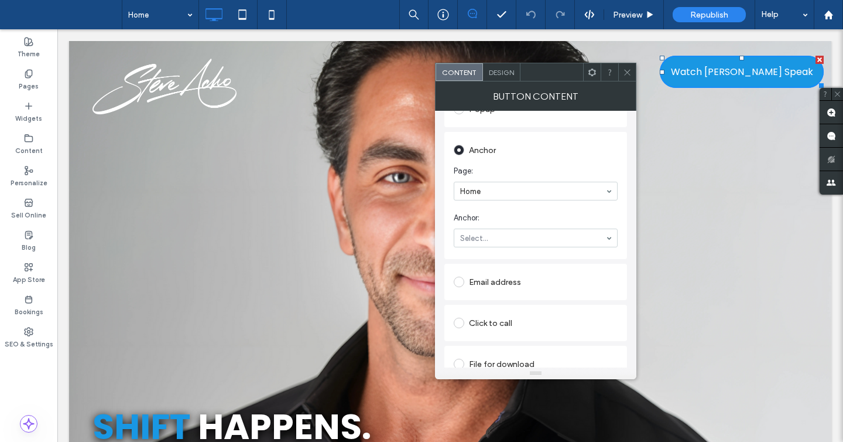
click at [628, 76] on span at bounding box center [627, 72] width 9 height 18
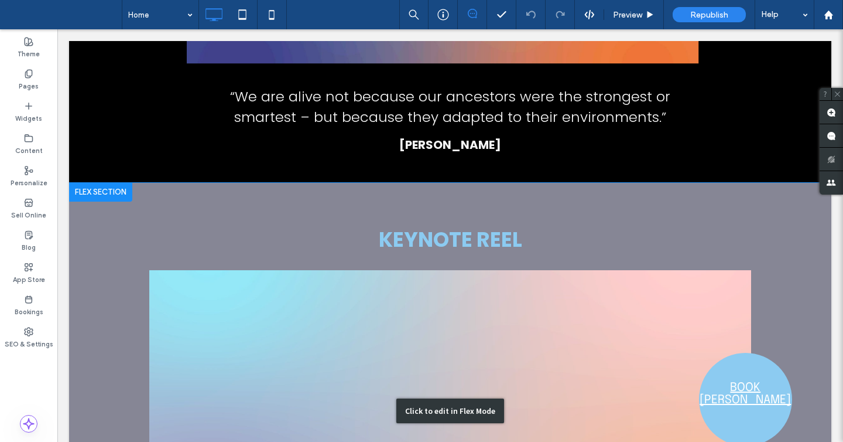
scroll to position [2114, 0]
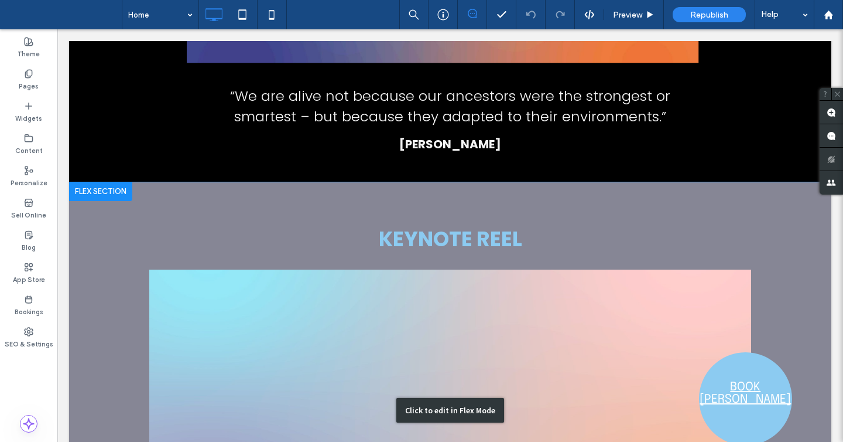
click at [84, 200] on div "Click to edit in Flex Mode" at bounding box center [450, 410] width 763 height 456
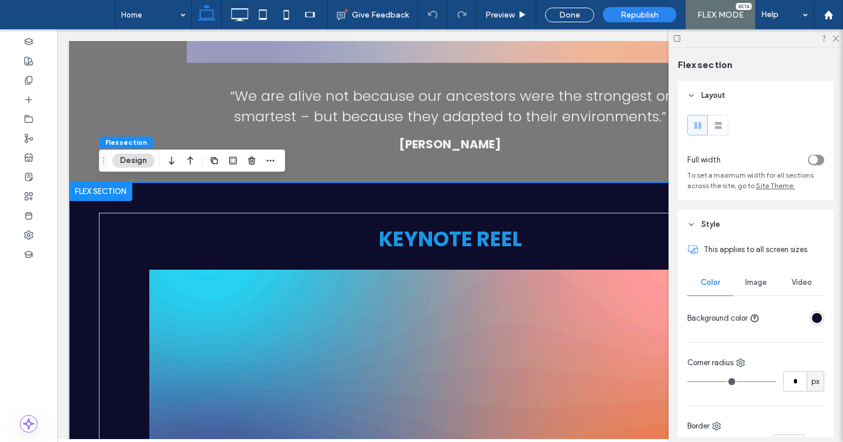
click at [107, 185] on div at bounding box center [100, 191] width 63 height 19
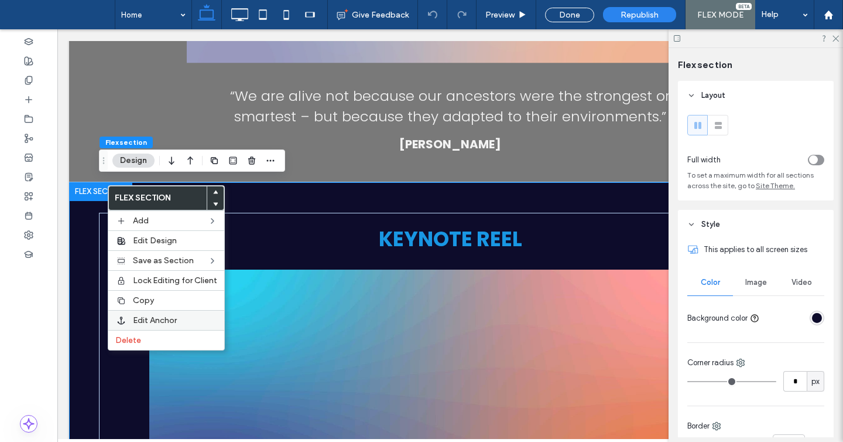
click at [158, 323] on span "Edit Anchor" at bounding box center [155, 320] width 44 height 10
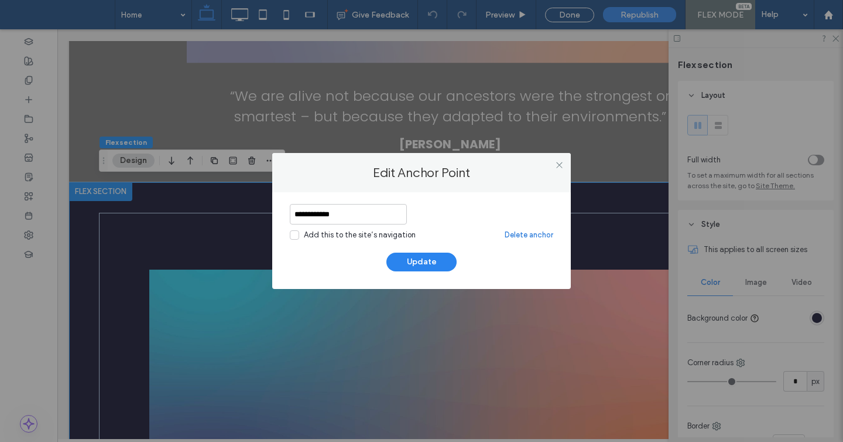
click at [348, 209] on input "**********" at bounding box center [348, 214] width 117 height 21
click at [334, 235] on div "Add this to the site’s navigation" at bounding box center [360, 235] width 112 height 12
click at [419, 258] on button "Update" at bounding box center [422, 261] width 70 height 19
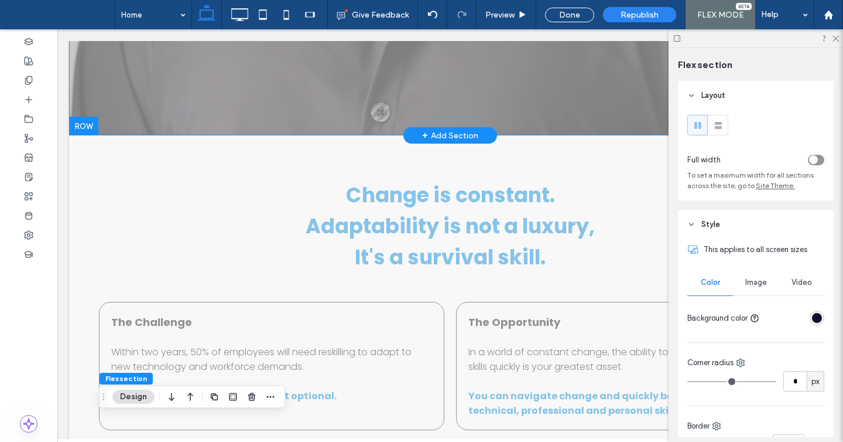
scroll to position [65, 0]
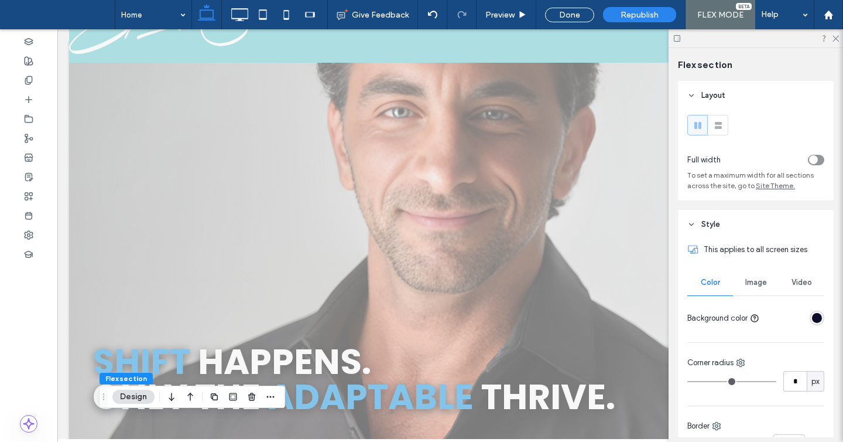
click at [837, 33] on div at bounding box center [756, 38] width 175 height 18
click at [836, 37] on use at bounding box center [836, 39] width 6 height 6
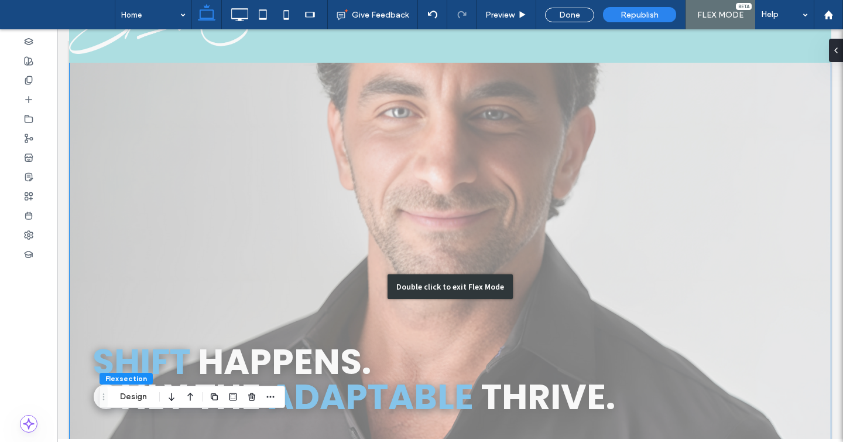
scroll to position [0, 0]
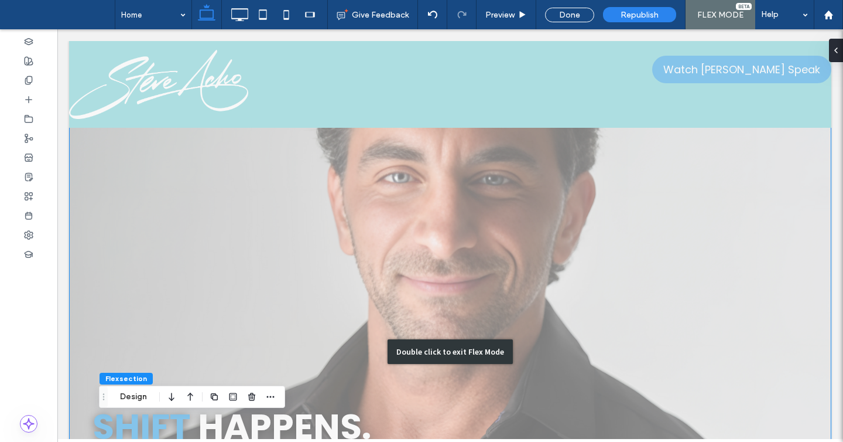
click at [595, 139] on div "Double click to exit Flex Mode" at bounding box center [450, 351] width 763 height 621
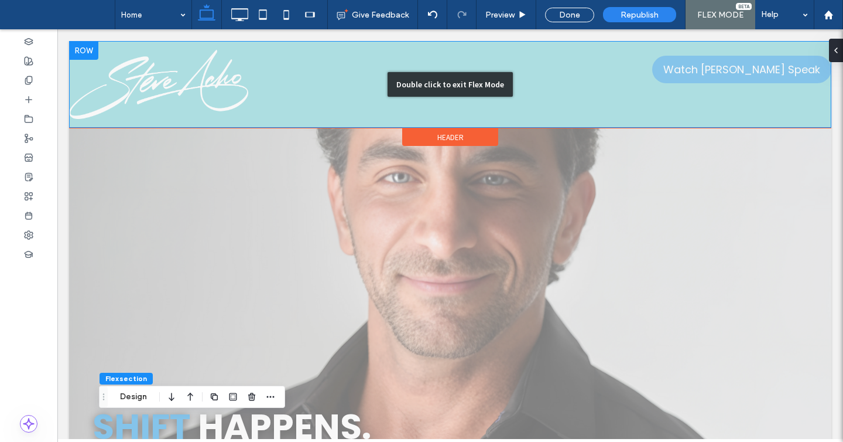
click at [701, 58] on div "Double click to exit Flex Mode" at bounding box center [450, 84] width 763 height 87
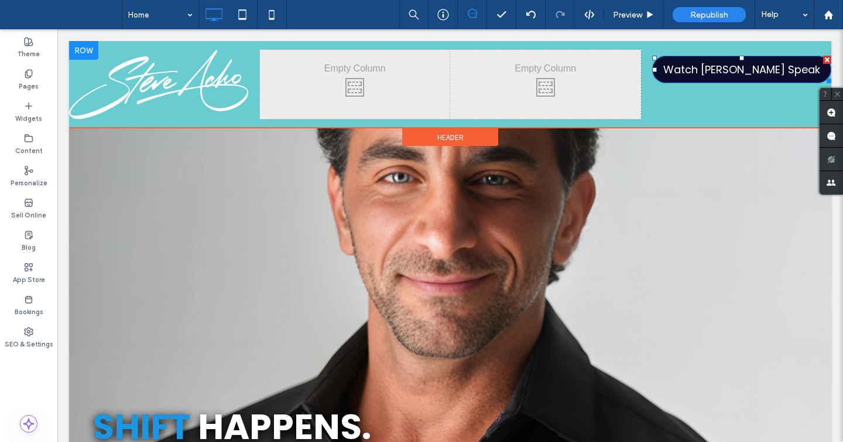
click at [708, 68] on span "Watch [PERSON_NAME] Speak" at bounding box center [742, 70] width 157 height 16
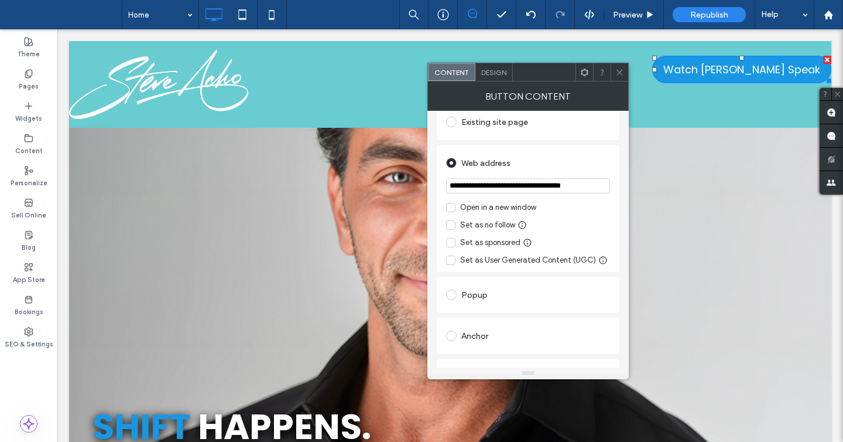
scroll to position [164, 0]
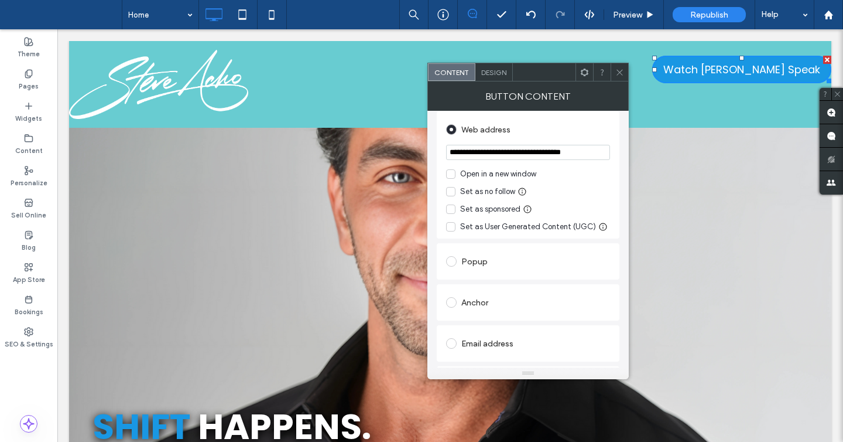
click at [481, 299] on div "Anchor" at bounding box center [528, 302] width 164 height 19
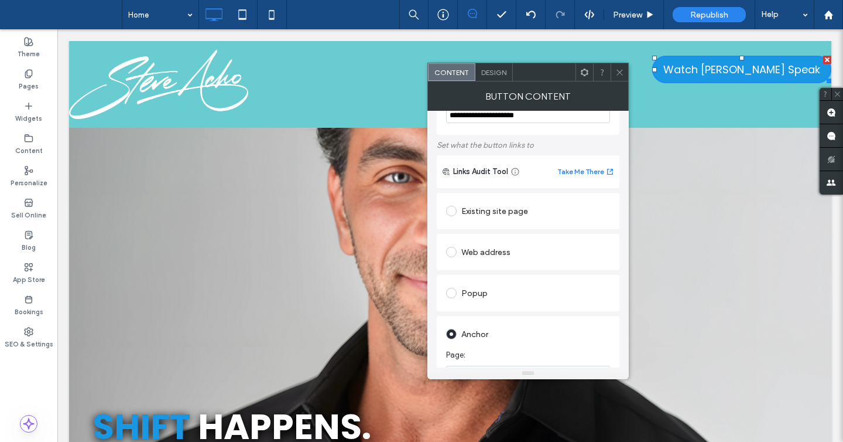
scroll to position [0, 0]
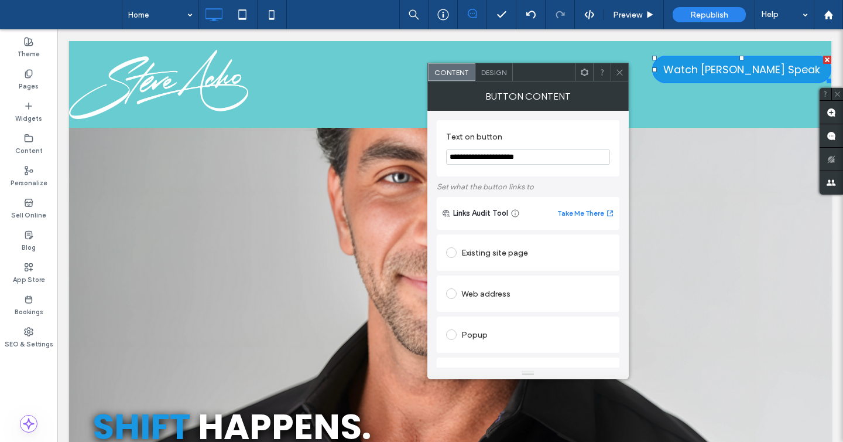
click at [618, 70] on use at bounding box center [620, 72] width 6 height 6
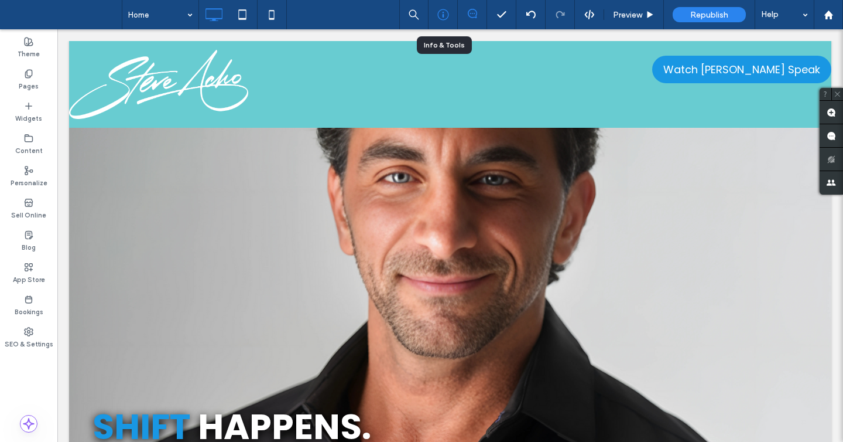
click at [448, 15] on icon at bounding box center [444, 15] width 12 height 12
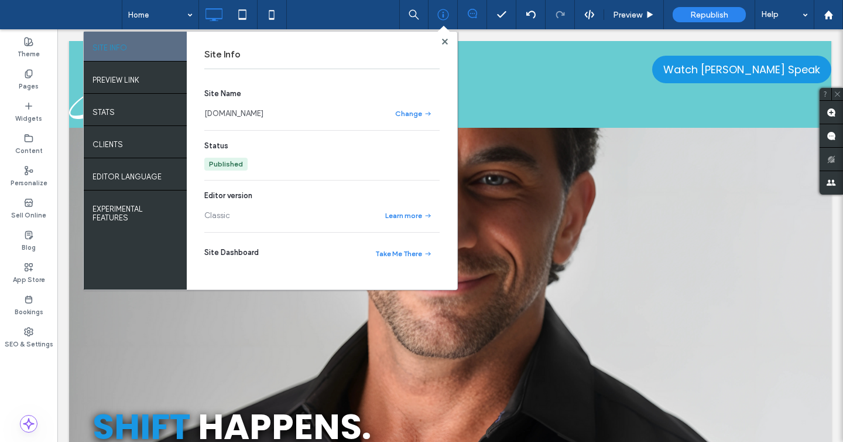
click at [256, 121] on div "Site Name speaker.steveacho.com Change Status Published Editor version Classic …" at bounding box center [321, 178] width 235 height 209
click at [254, 105] on section "Site Name speaker.steveacho.com Change" at bounding box center [321, 104] width 235 height 33
click at [254, 112] on link "speaker.steveacho.com" at bounding box center [233, 114] width 59 height 12
click at [444, 41] on use at bounding box center [445, 41] width 6 height 6
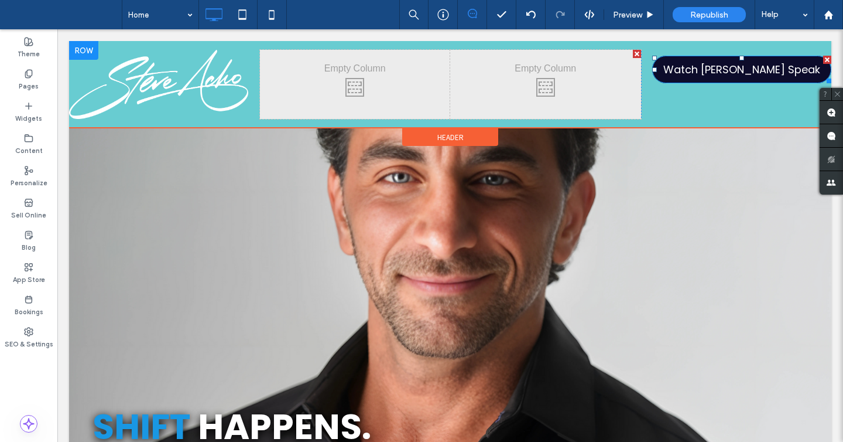
click at [706, 75] on span "Watch [PERSON_NAME] Speak" at bounding box center [742, 70] width 157 height 16
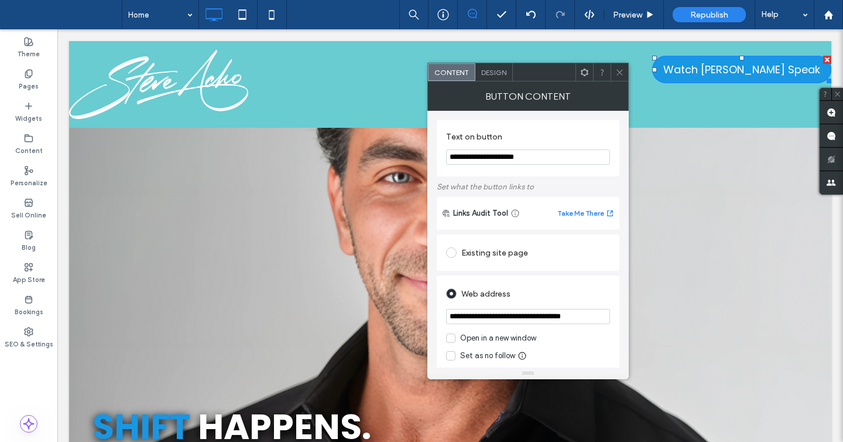
click at [507, 320] on input "**********" at bounding box center [528, 316] width 164 height 15
paste input "*****"
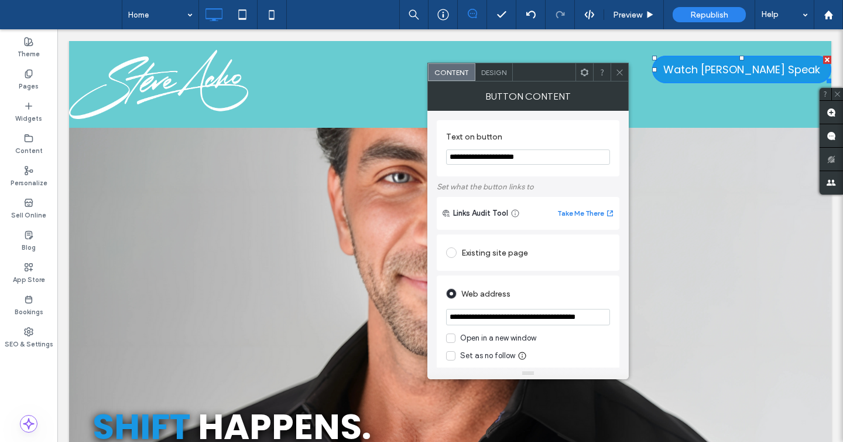
type input "**********"
click at [500, 294] on div "Web address" at bounding box center [528, 293] width 164 height 19
click at [494, 338] on div "Open in a new window" at bounding box center [498, 338] width 76 height 12
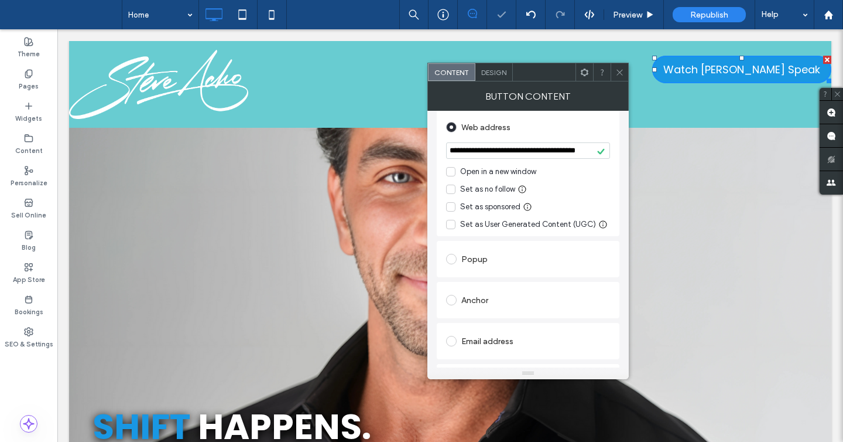
scroll to position [106, 0]
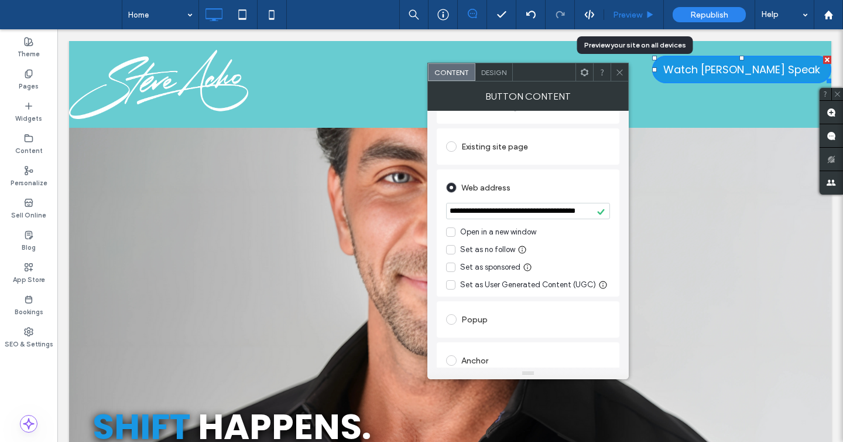
click at [626, 16] on span "Preview" at bounding box center [627, 15] width 29 height 10
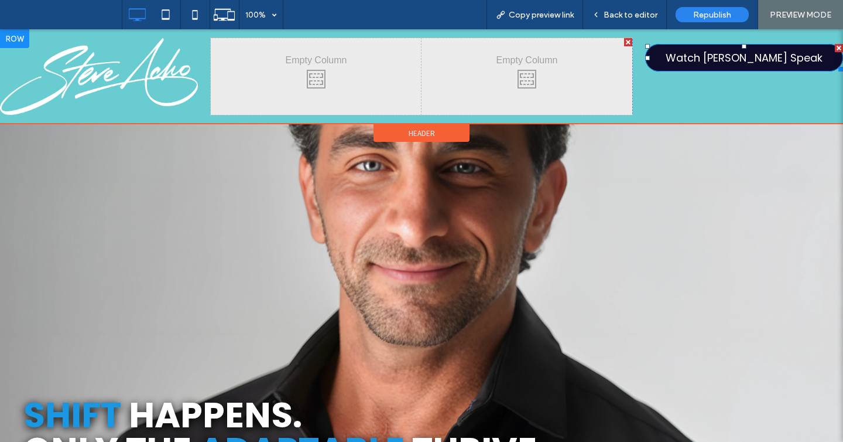
click at [702, 58] on span "Watch [PERSON_NAME] Speak" at bounding box center [744, 58] width 157 height 16
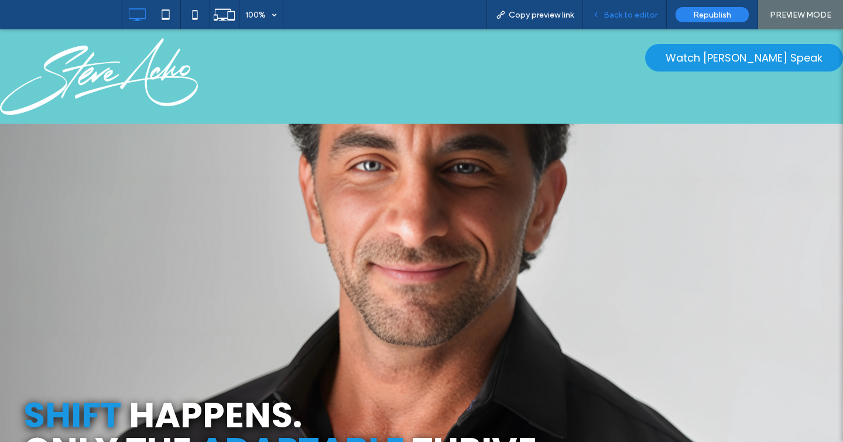
click at [605, 20] on div "Back to editor" at bounding box center [625, 14] width 84 height 29
click at [620, 9] on div "Back to editor" at bounding box center [625, 14] width 84 height 29
click at [623, 16] on span "Back to editor" at bounding box center [631, 15] width 54 height 10
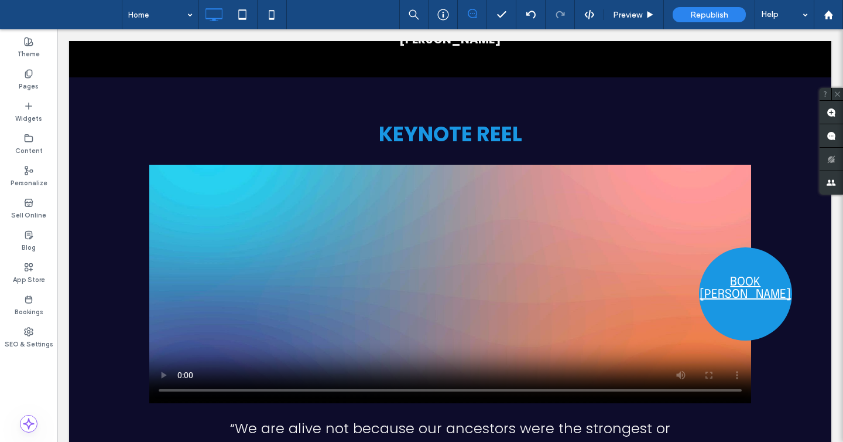
scroll to position [2220, 0]
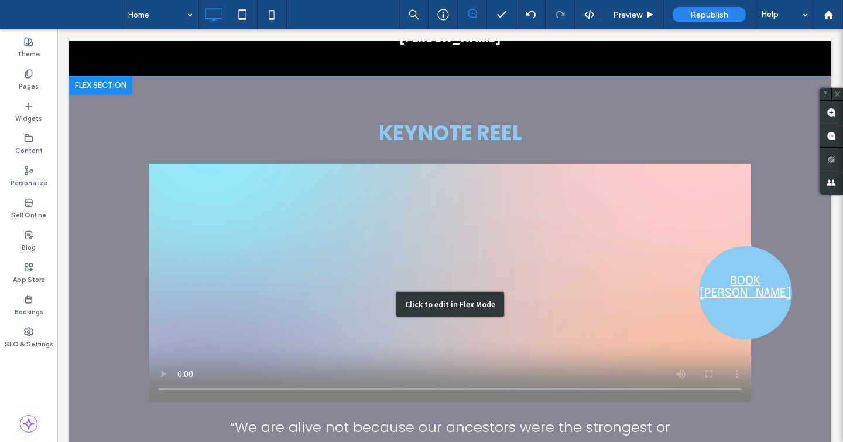
click at [343, 254] on div "Click to edit in Flex Mode" at bounding box center [450, 304] width 763 height 456
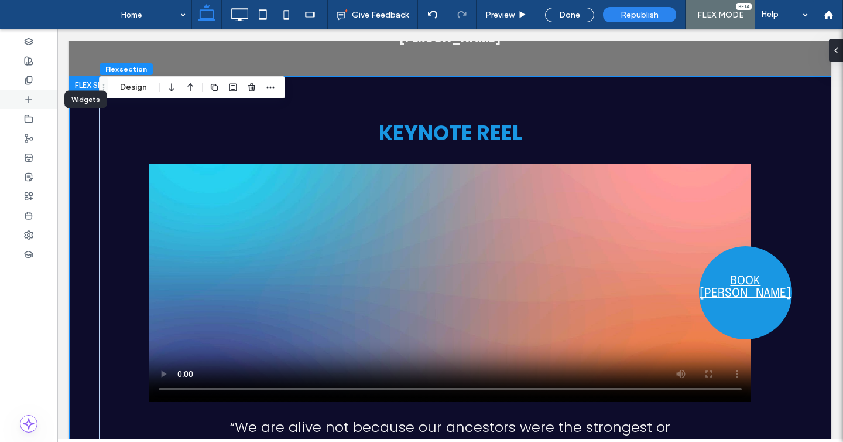
click at [29, 100] on icon at bounding box center [28, 99] width 9 height 9
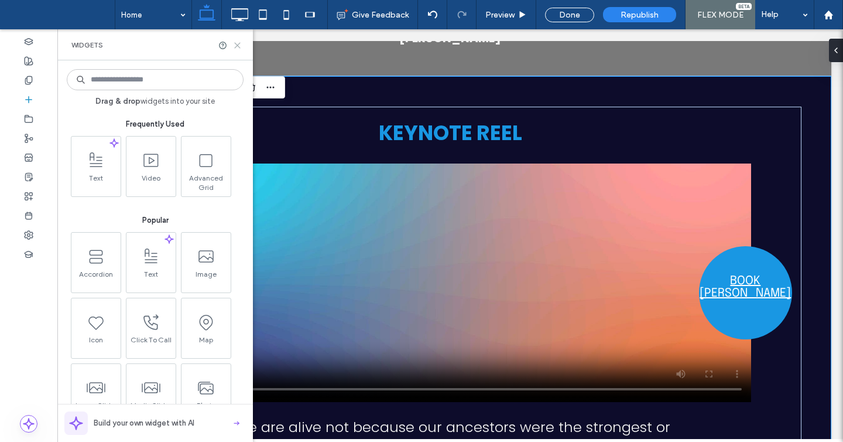
click at [237, 44] on icon at bounding box center [237, 45] width 9 height 9
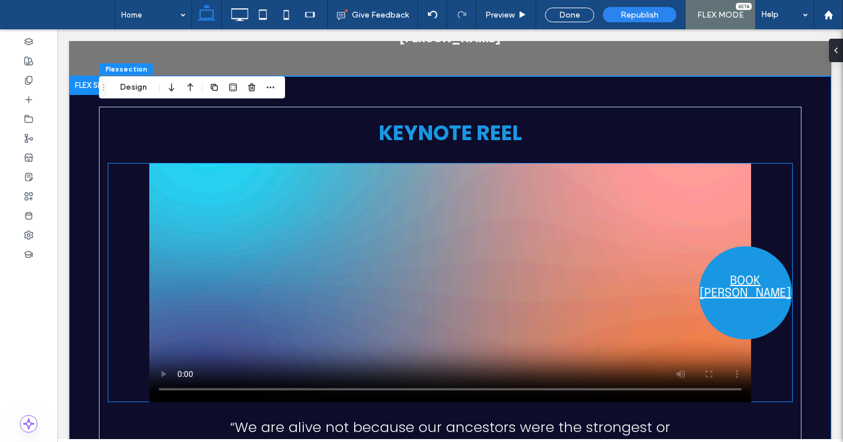
click at [276, 272] on video at bounding box center [450, 282] width 602 height 238
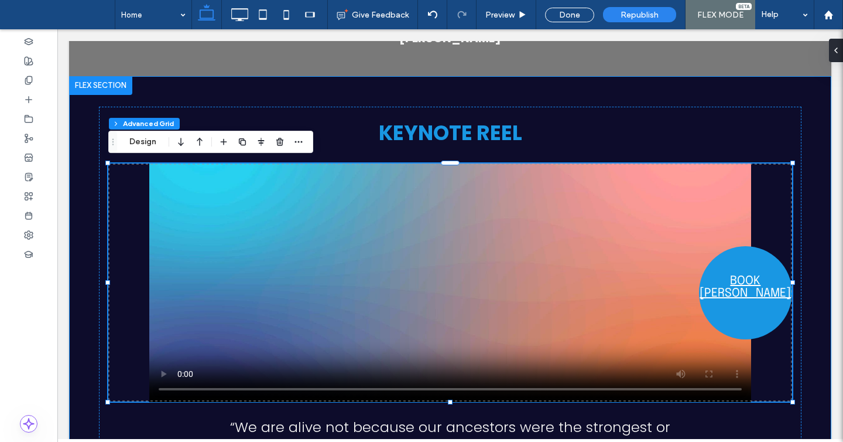
click at [80, 108] on div "KEYNOTE REEL BOOK STEVE “We are alive not because our ancestors were the strong…" at bounding box center [450, 304] width 763 height 456
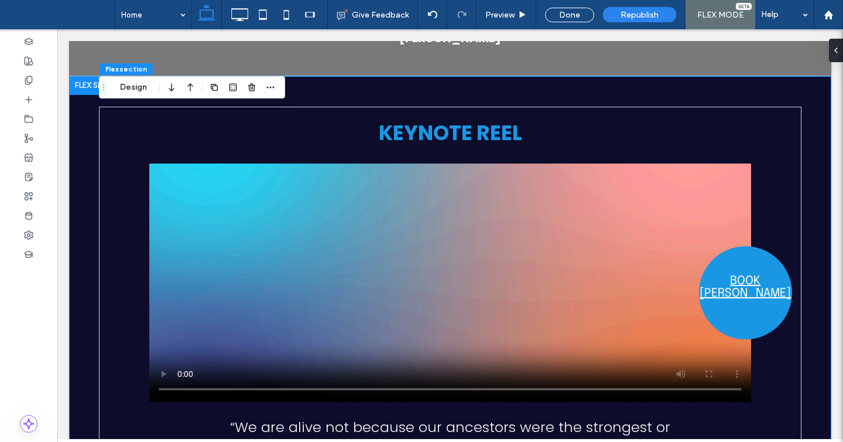
click at [262, 78] on div at bounding box center [242, 87] width 70 height 21
click at [265, 84] on span "button" at bounding box center [271, 87] width 14 height 14
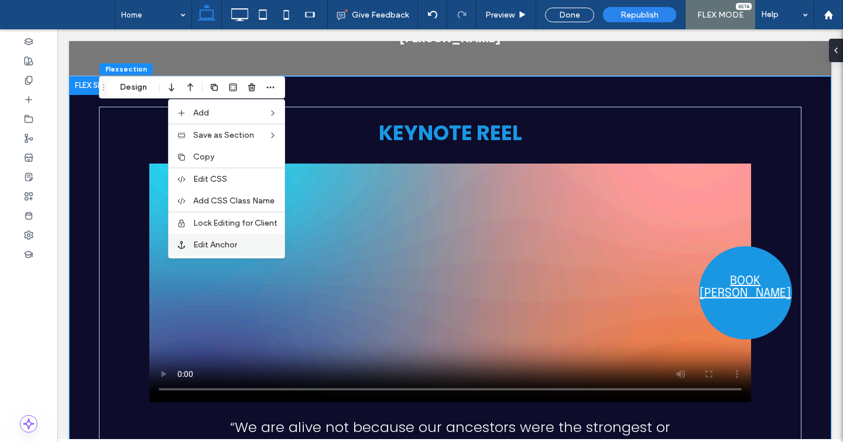
click at [200, 243] on span "Edit Anchor" at bounding box center [215, 245] width 44 height 10
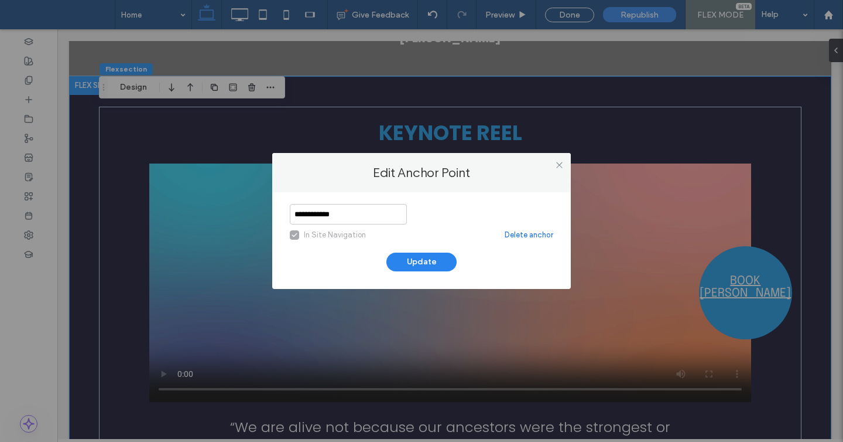
click at [296, 236] on icon at bounding box center [295, 235] width 6 height 5
click at [339, 215] on input "**********" at bounding box center [348, 214] width 117 height 21
click at [421, 258] on button "Update" at bounding box center [422, 261] width 70 height 19
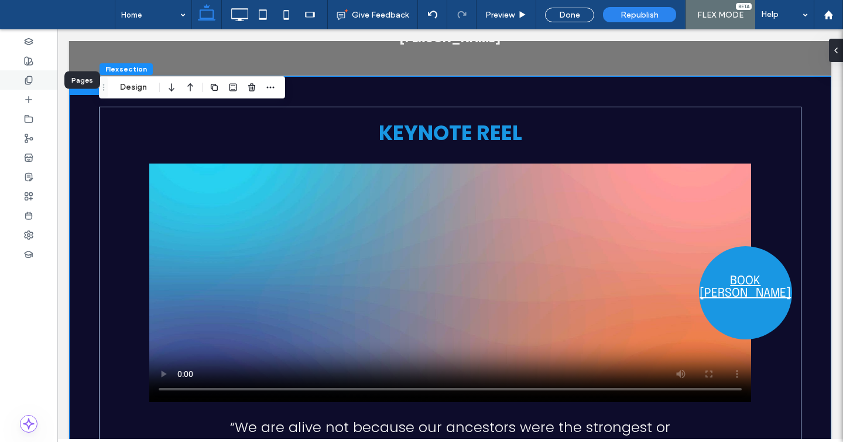
click at [37, 78] on div at bounding box center [28, 79] width 57 height 19
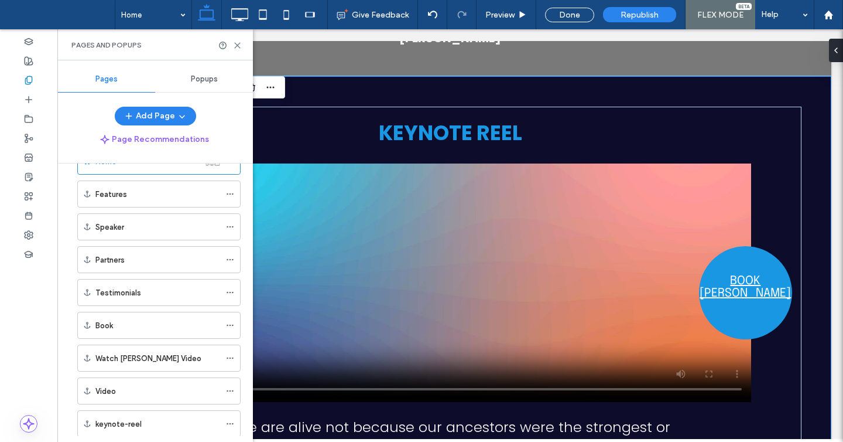
scroll to position [3, 0]
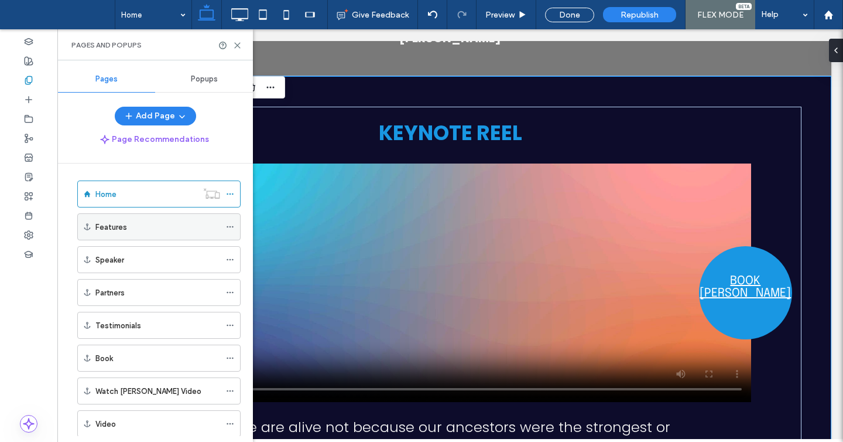
click at [163, 227] on div "Features" at bounding box center [157, 227] width 125 height 12
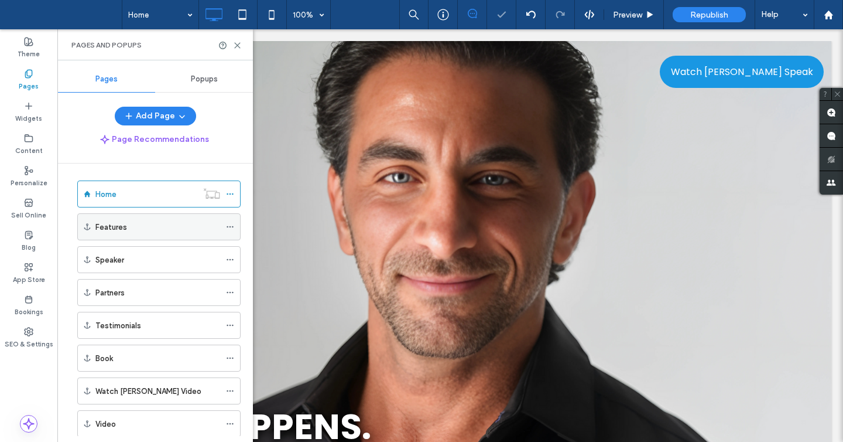
scroll to position [0, 0]
click at [231, 227] on icon at bounding box center [230, 227] width 8 height 8
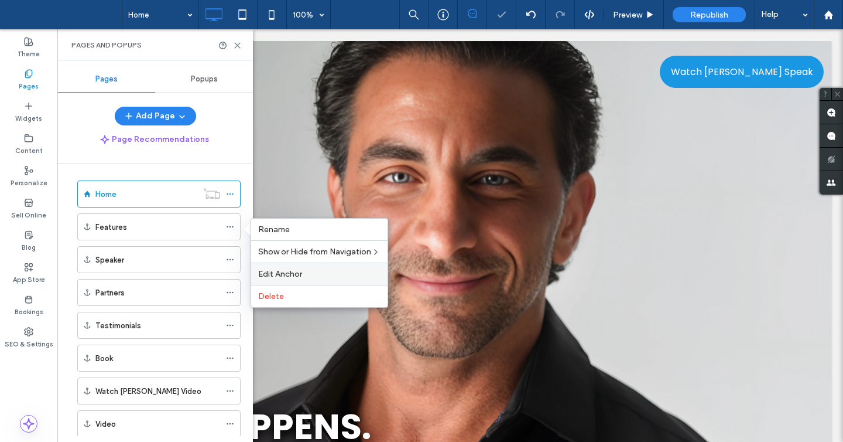
click at [276, 271] on span "Edit Anchor" at bounding box center [280, 274] width 44 height 10
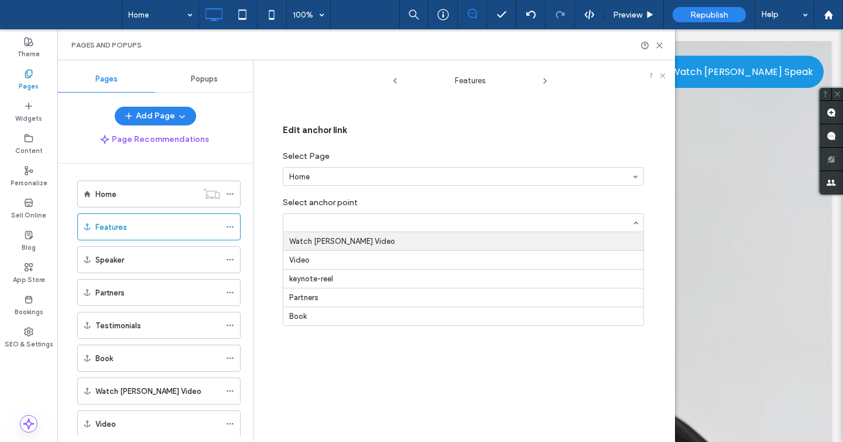
click at [270, 211] on div "Edit anchor link Select Page Home Select anchor point Watch Steve Acho Video Vi…" at bounding box center [465, 183] width 401 height 186
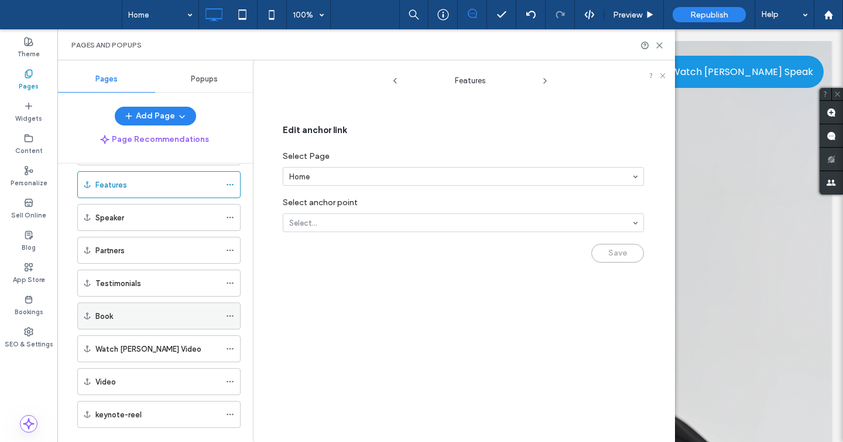
scroll to position [66, 0]
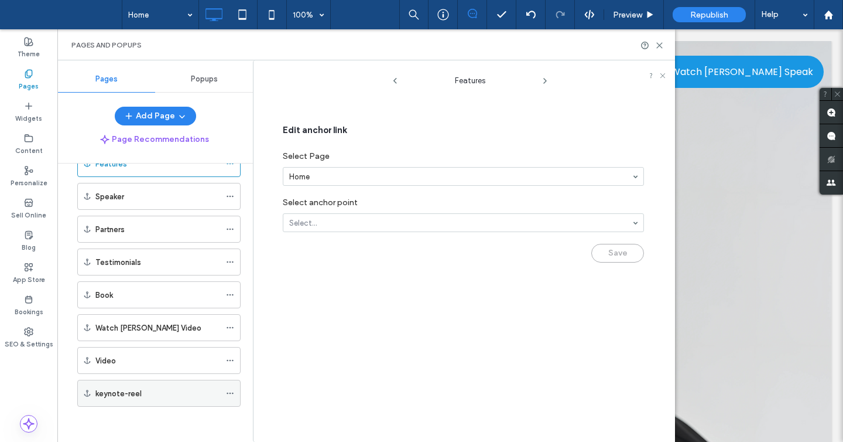
click at [172, 395] on div "keynote-reel" at bounding box center [157, 393] width 125 height 12
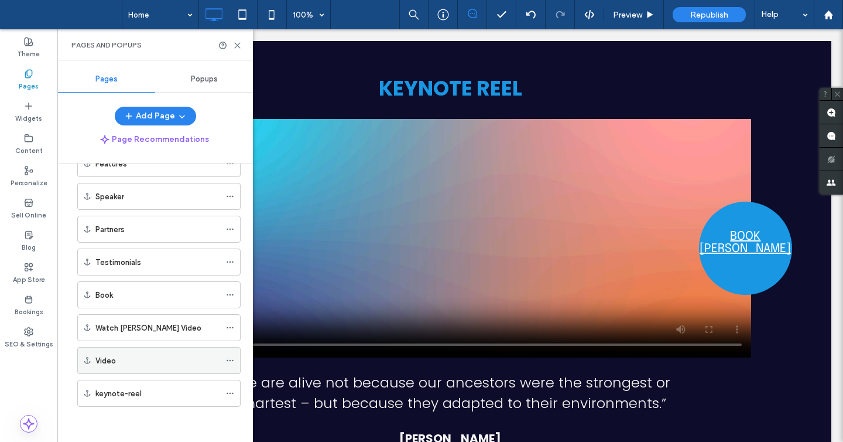
click at [221, 352] on div "Video" at bounding box center [158, 360] width 163 height 27
click at [183, 357] on div "Video" at bounding box center [157, 360] width 125 height 12
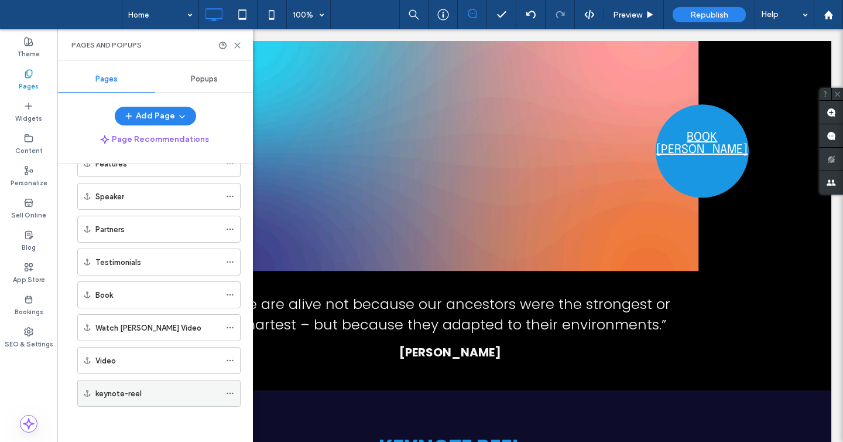
click at [183, 395] on div "keynote-reel" at bounding box center [157, 393] width 125 height 12
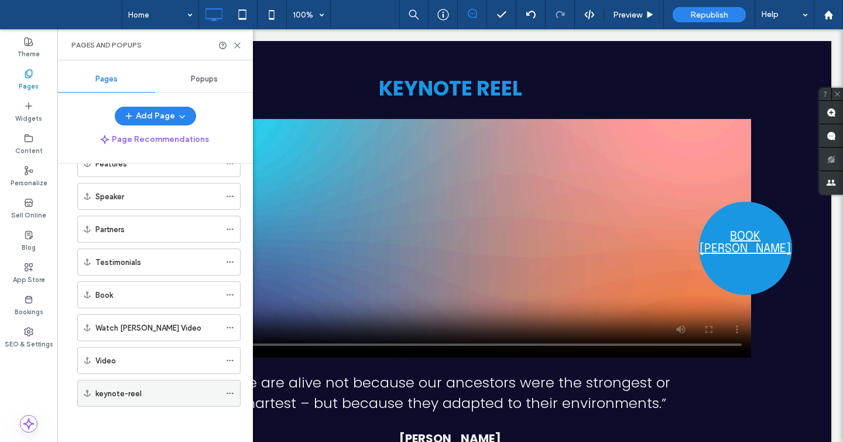
click at [228, 390] on icon at bounding box center [230, 393] width 8 height 8
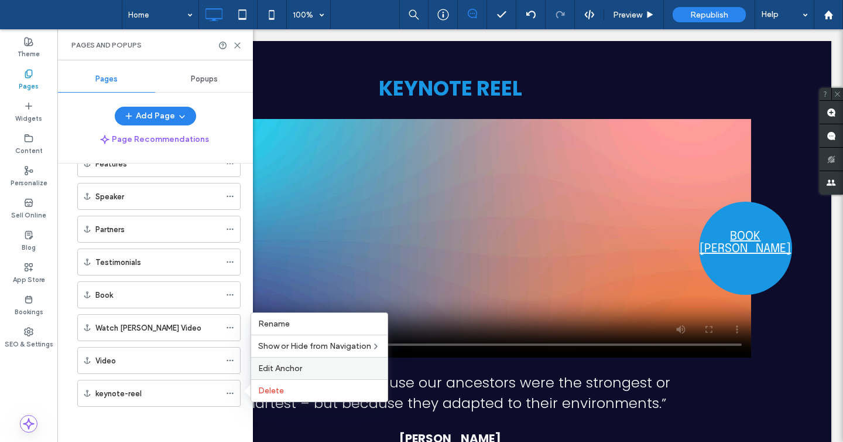
click at [283, 366] on span "Edit Anchor" at bounding box center [280, 368] width 44 height 10
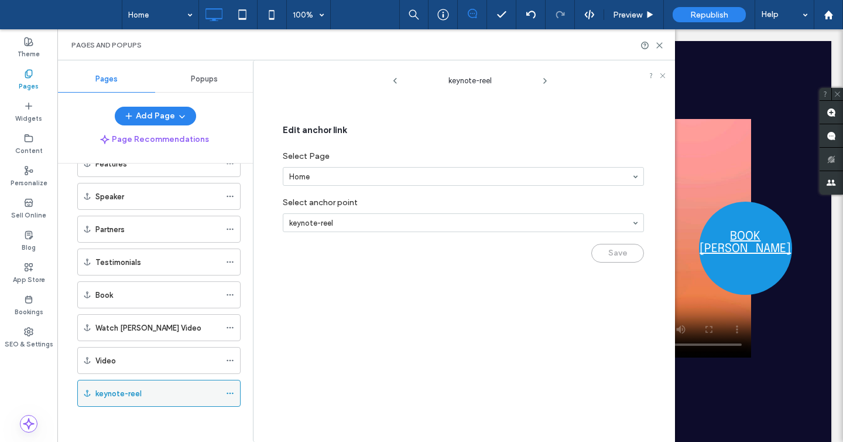
click at [231, 395] on icon at bounding box center [230, 393] width 8 height 8
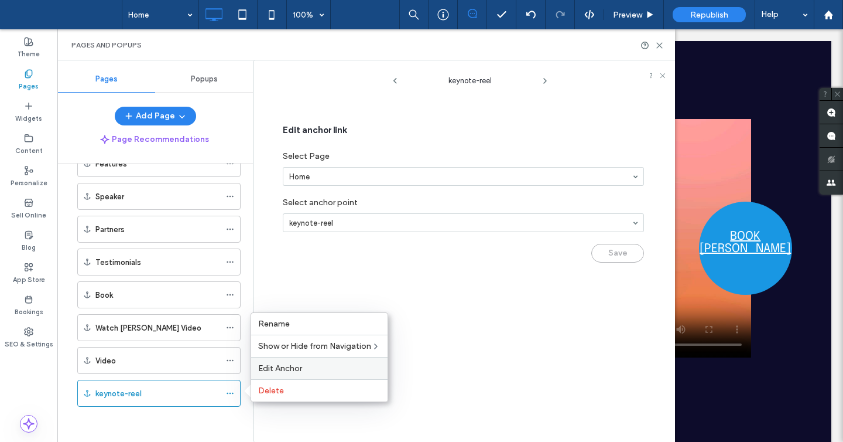
click at [274, 369] on span "Edit Anchor" at bounding box center [280, 368] width 44 height 10
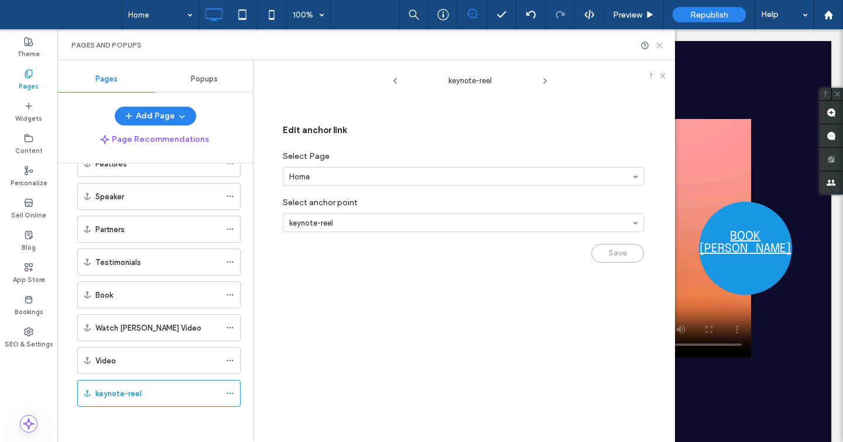
click at [658, 46] on use at bounding box center [659, 45] width 5 height 5
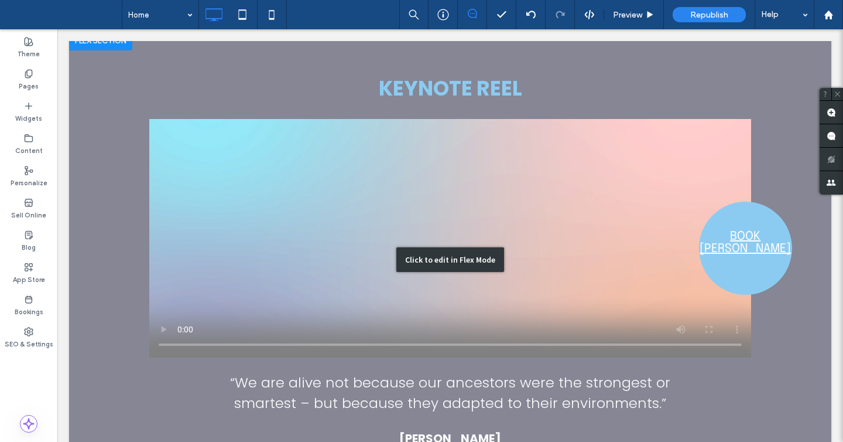
click at [133, 243] on div "Click to edit in Flex Mode" at bounding box center [450, 260] width 763 height 456
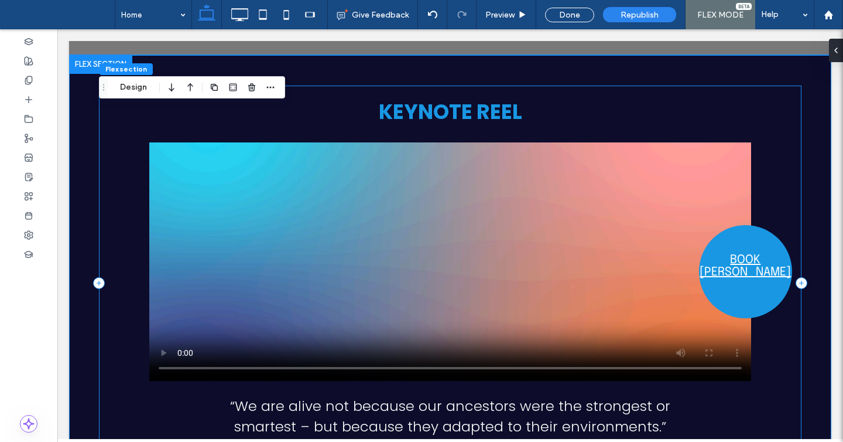
scroll to position [2212, 0]
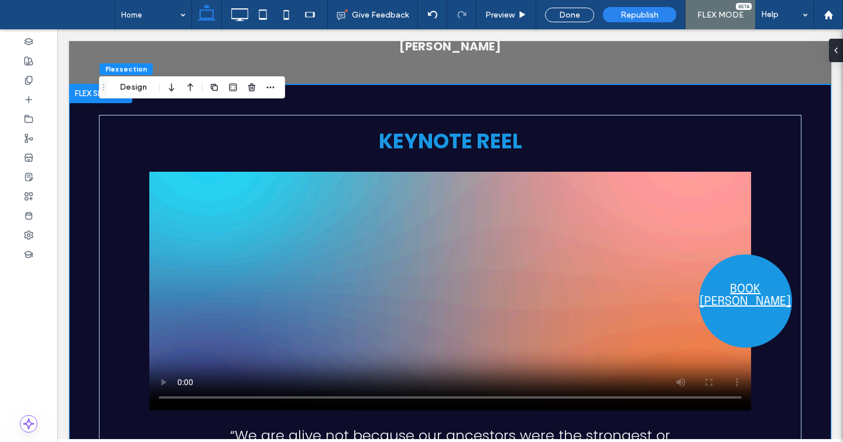
click at [89, 101] on div "KEYNOTE REEL BOOK STEVE “We are alive not because our ancestors were the strong…" at bounding box center [450, 312] width 763 height 456
click at [89, 95] on div at bounding box center [100, 93] width 63 height 19
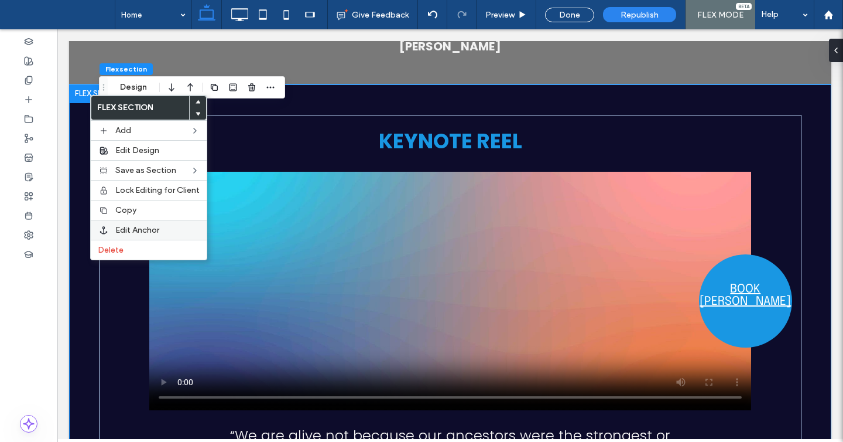
click at [134, 226] on span "Edit Anchor" at bounding box center [137, 230] width 44 height 10
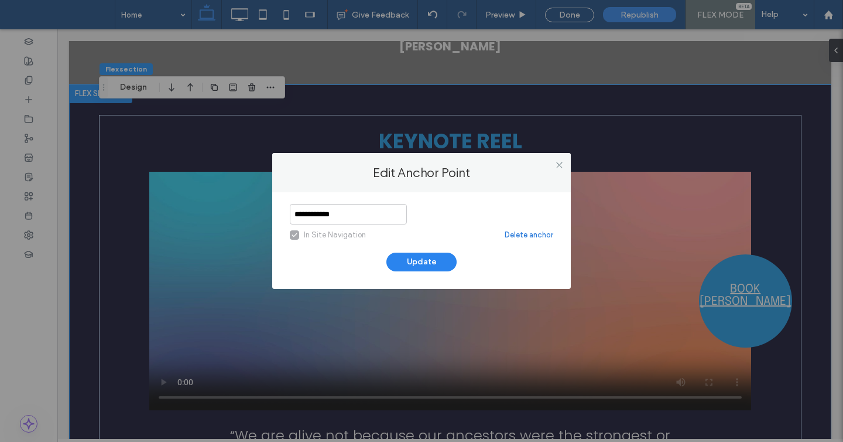
drag, startPoint x: 341, startPoint y: 214, endPoint x: 255, endPoint y: 214, distance: 85.5
click at [255, 214] on div "**********" at bounding box center [421, 221] width 843 height 442
type input "****"
click at [439, 262] on button "Update" at bounding box center [422, 261] width 70 height 19
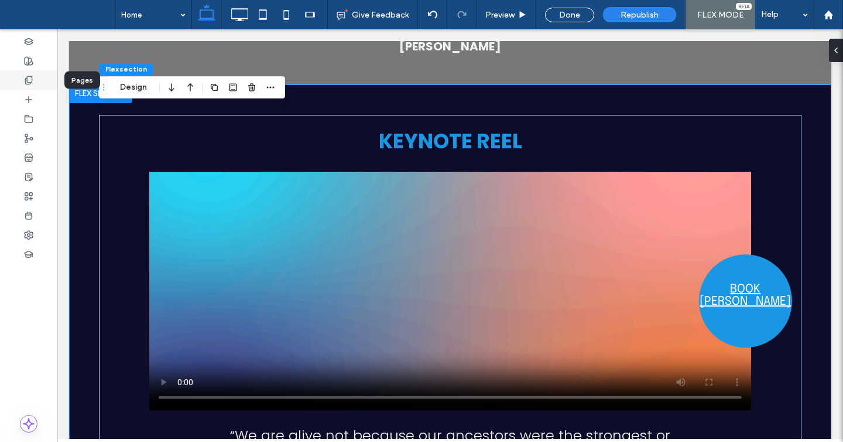
click at [42, 75] on div at bounding box center [28, 79] width 57 height 19
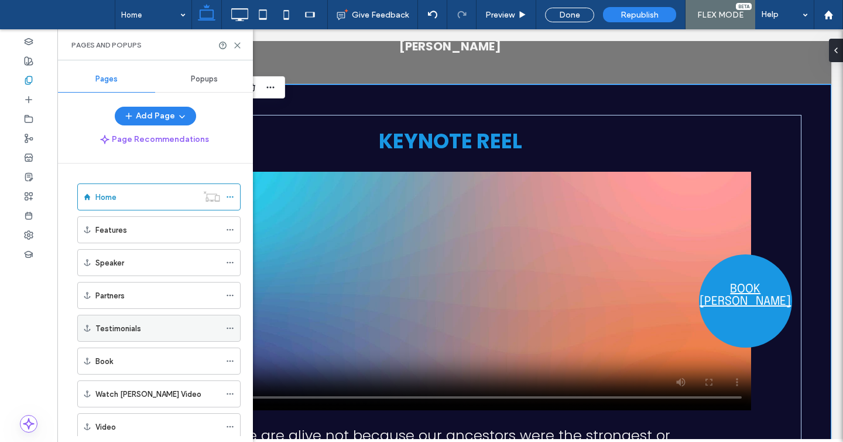
scroll to position [66, 0]
click at [236, 46] on icon at bounding box center [237, 45] width 9 height 9
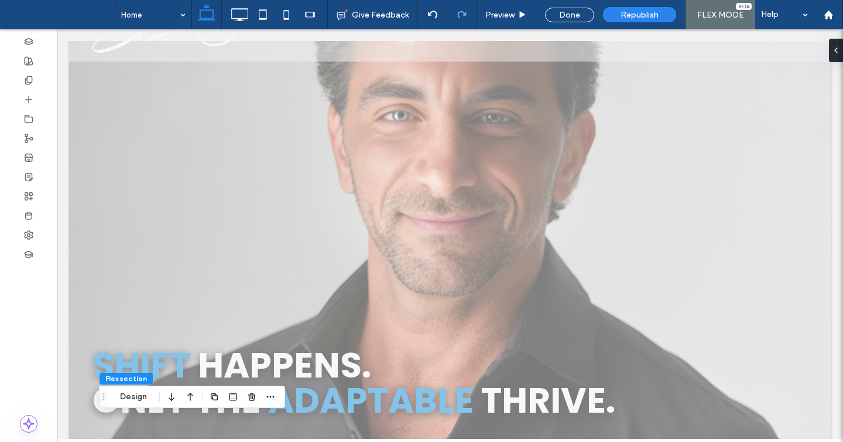
scroll to position [0, 0]
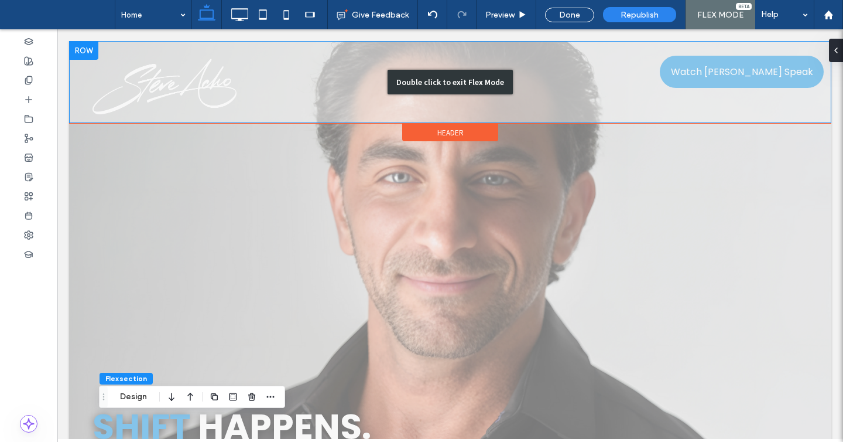
click at [711, 67] on div "Double click to exit Flex Mode" at bounding box center [450, 82] width 763 height 82
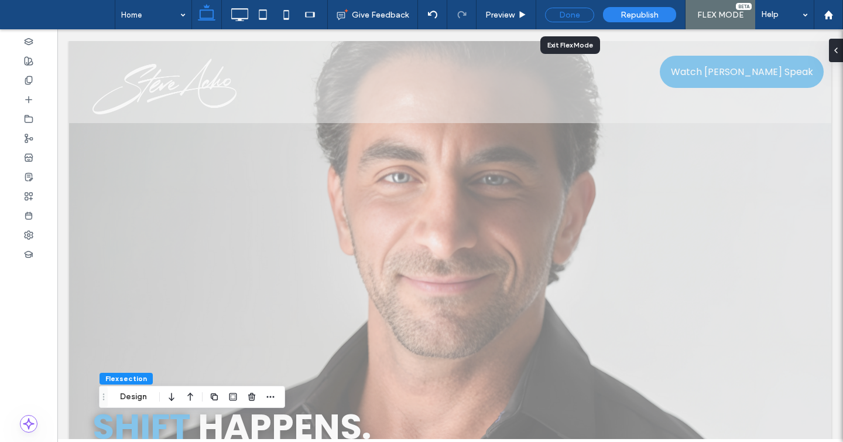
click at [578, 12] on div "Done" at bounding box center [569, 15] width 49 height 15
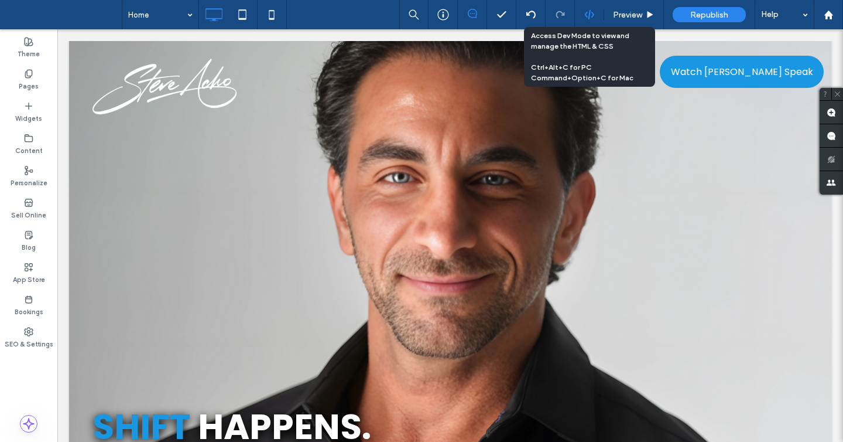
click at [591, 16] on icon at bounding box center [590, 14] width 11 height 11
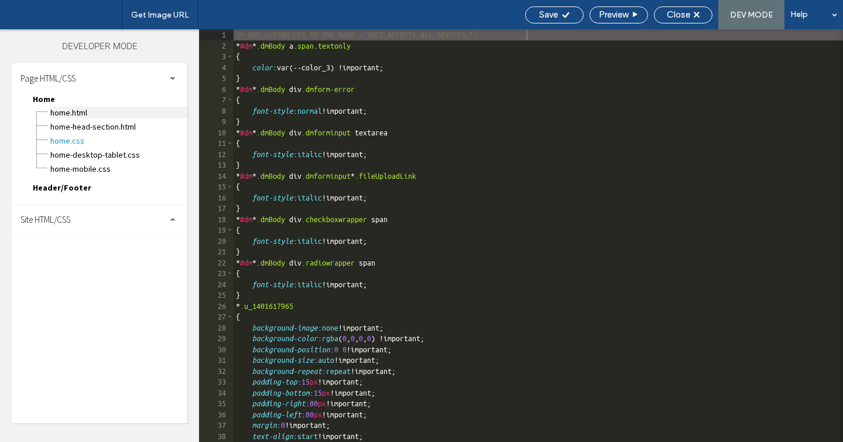
click at [85, 114] on span "Home.html" at bounding box center [119, 113] width 138 height 12
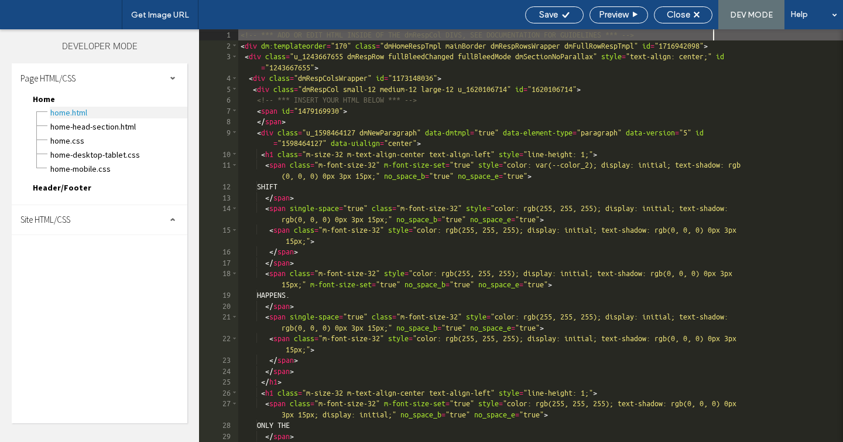
scroll to position [1, 0]
click at [348, 150] on div "<!-- *** ADD OR EDIT HTML INSIDE OF THE dmRespCol DIVS, SEE DOCUMENTATION FOR G…" at bounding box center [540, 251] width 605 height 445
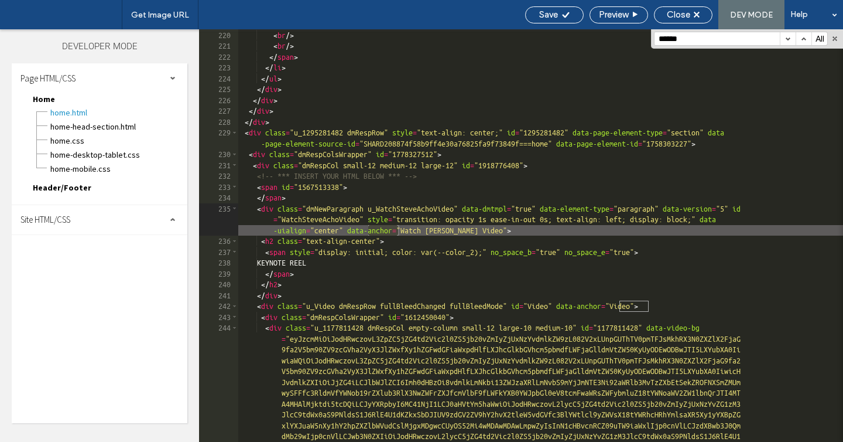
scroll to position [2752, 0]
type input "**********"
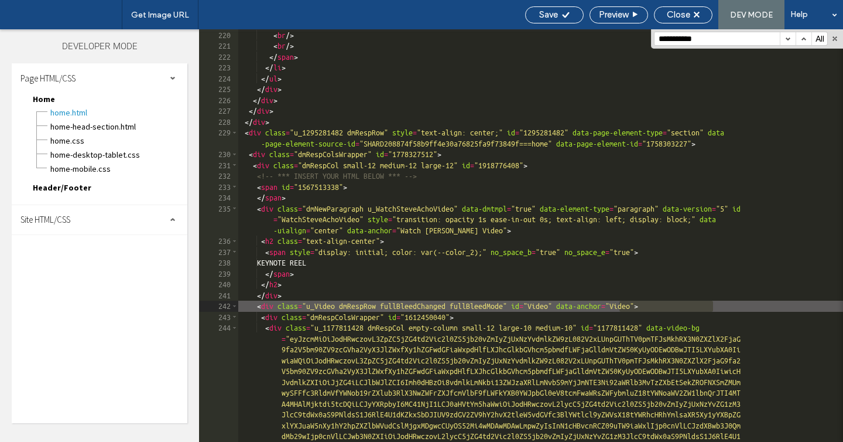
drag, startPoint x: 621, startPoint y: 308, endPoint x: 712, endPoint y: 305, distance: 90.8
click at [712, 305] on div "No fluff. Just actionable insights, strategies and tactics you can apply immedi…" at bounding box center [540, 295] width 605 height 575
drag, startPoint x: 563, startPoint y: 305, endPoint x: 713, endPoint y: 306, distance: 150.0
click at [713, 306] on div "No fluff. Just actionable insights, strategies and tactics you can apply immedi…" at bounding box center [540, 295] width 605 height 575
click at [788, 41] on button "button" at bounding box center [788, 38] width 16 height 13
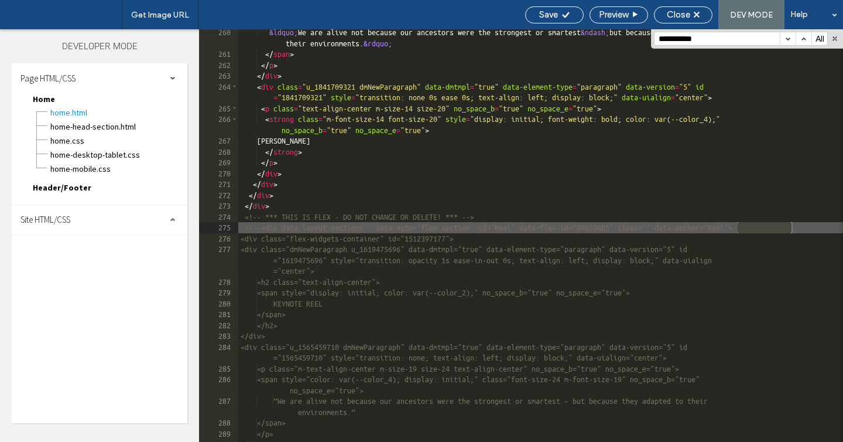
scroll to position [3462, 0]
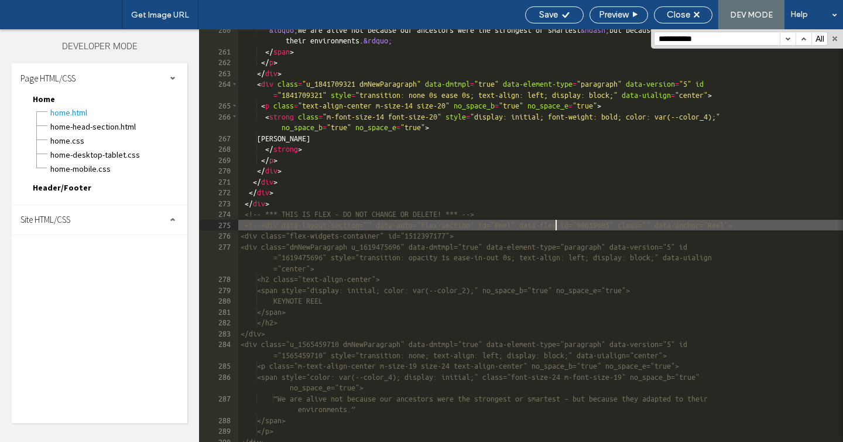
click at [556, 223] on div "&ldquo; We are alive not because our ancestors were the strongest or smartest &…" at bounding box center [540, 253] width 605 height 456
click at [682, 13] on span "Close" at bounding box center [678, 14] width 23 height 11
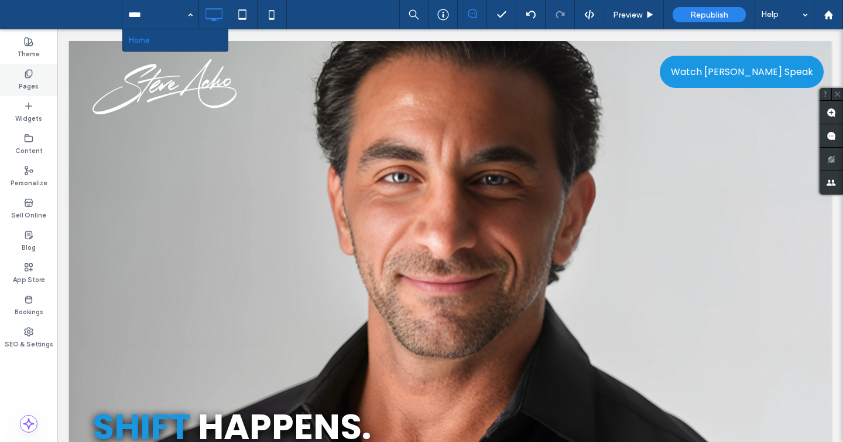
click at [30, 76] on use at bounding box center [28, 74] width 6 height 8
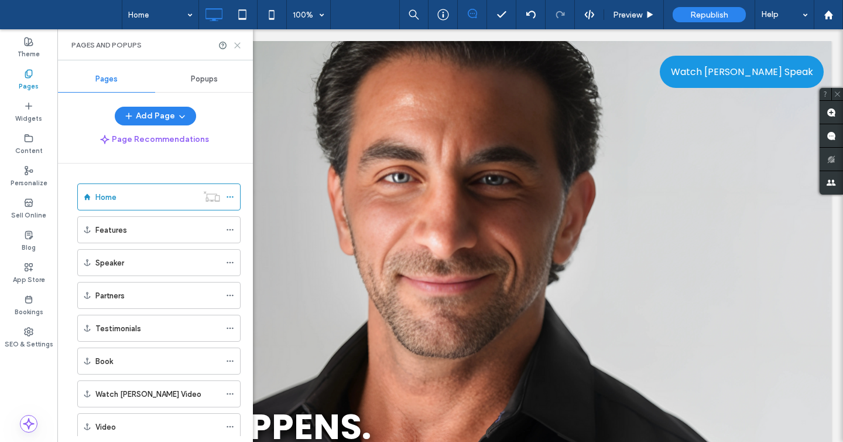
click at [238, 42] on icon at bounding box center [237, 45] width 9 height 9
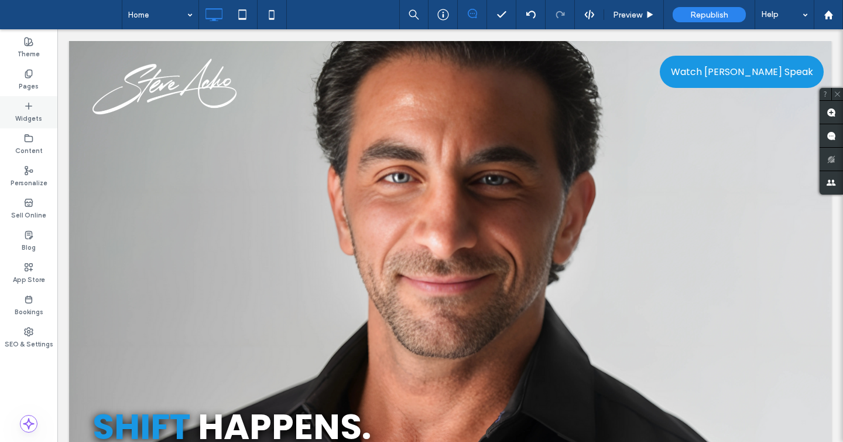
click at [26, 110] on icon at bounding box center [28, 105] width 9 height 9
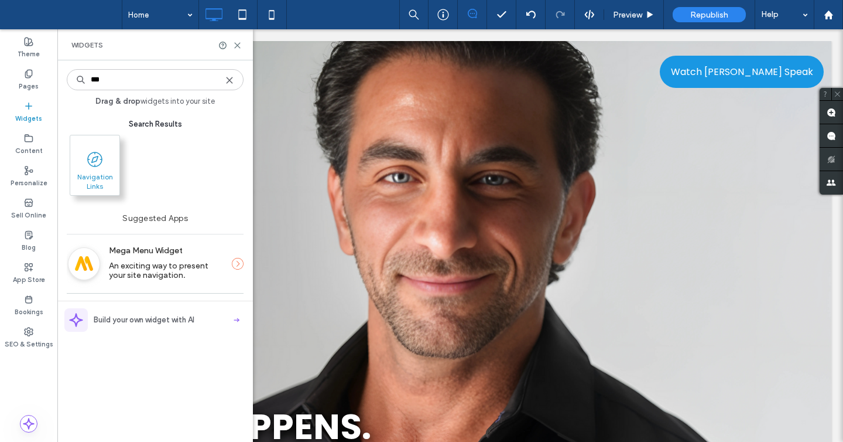
type input "***"
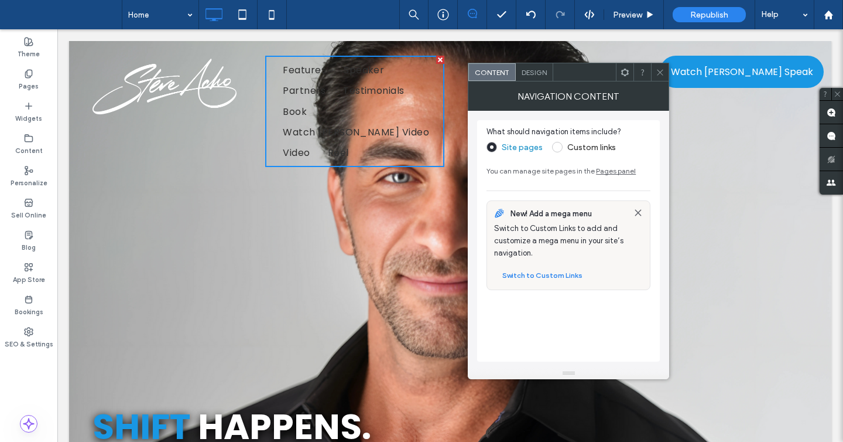
click at [658, 72] on icon at bounding box center [660, 72] width 9 height 9
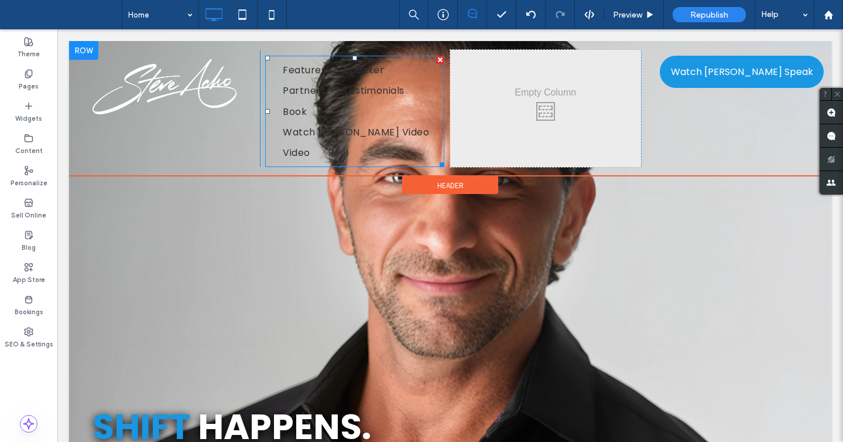
click at [439, 60] on div at bounding box center [440, 60] width 8 height 8
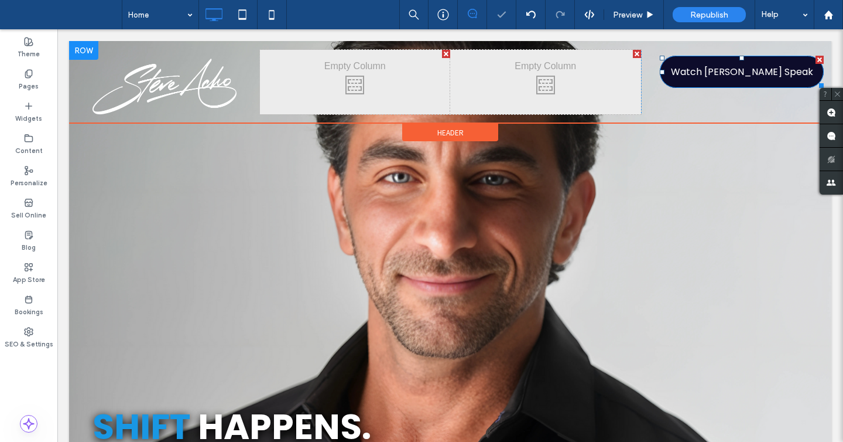
click at [717, 73] on span "Watch [PERSON_NAME] Speak" at bounding box center [742, 71] width 142 height 15
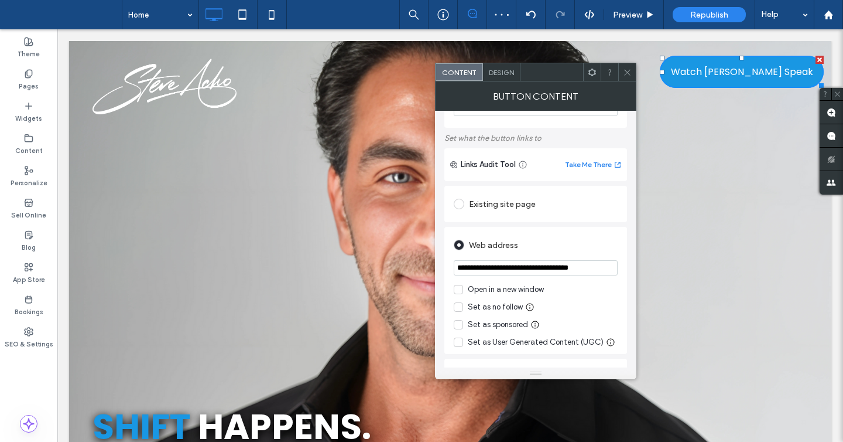
scroll to position [21, 0]
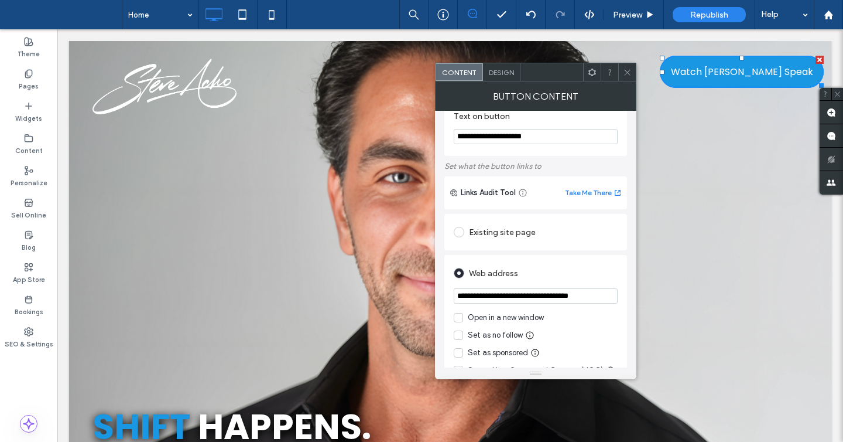
drag, startPoint x: 502, startPoint y: 234, endPoint x: 609, endPoint y: 278, distance: 115.3
click at [609, 278] on div "**********" at bounding box center [536, 398] width 183 height 375
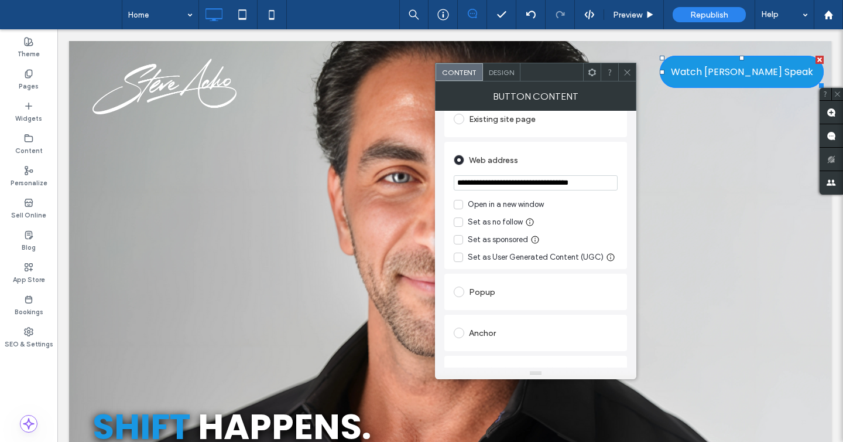
scroll to position [139, 0]
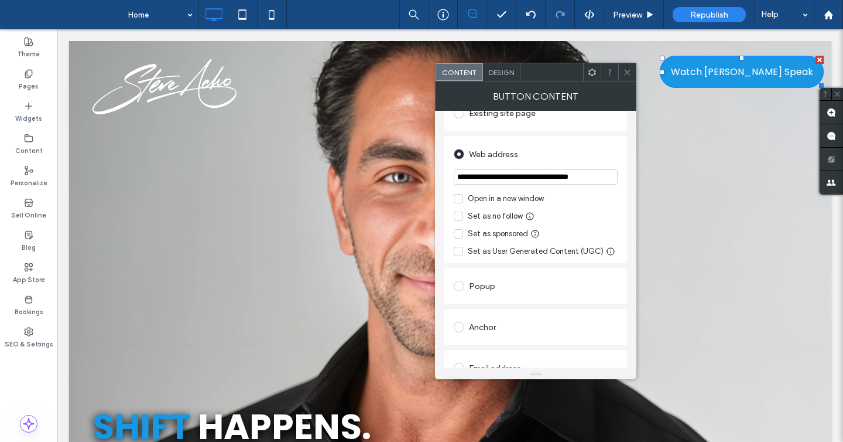
click at [488, 327] on div "Anchor" at bounding box center [536, 326] width 164 height 19
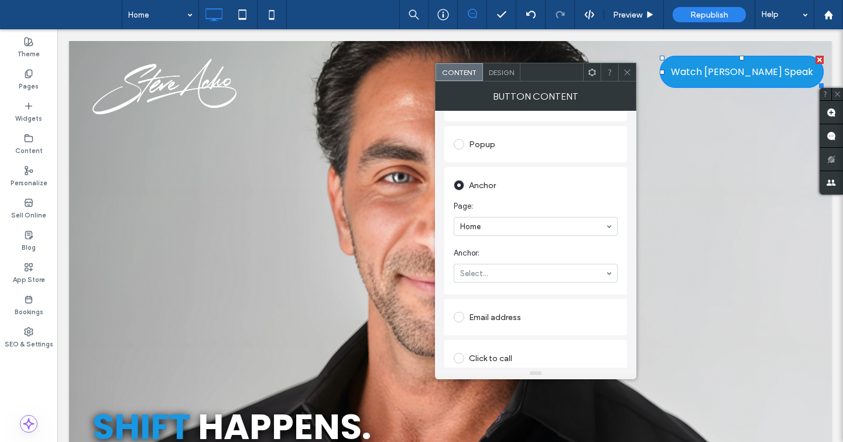
scroll to position [242, 0]
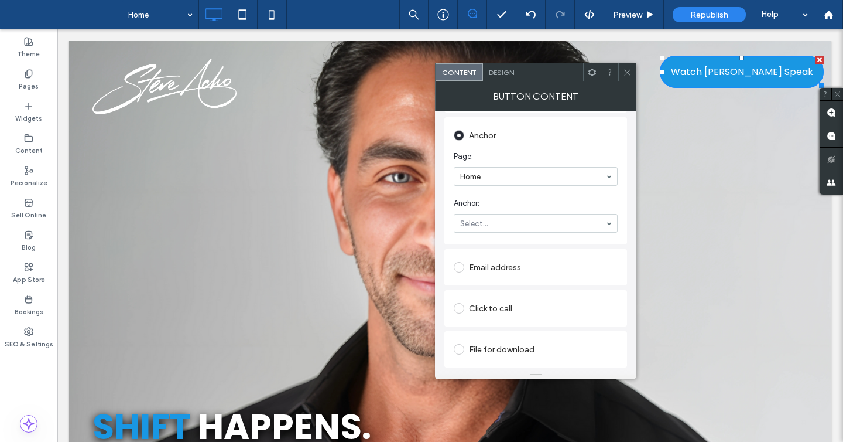
click at [501, 197] on section "Anchor: Select..." at bounding box center [536, 215] width 164 height 47
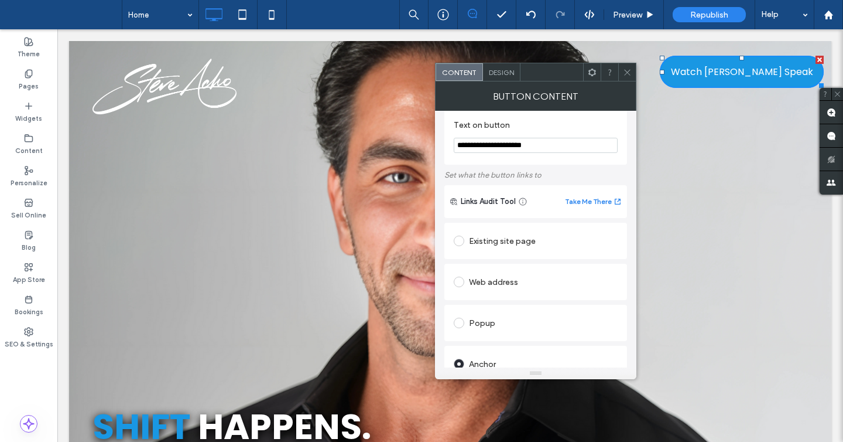
scroll to position [6, 0]
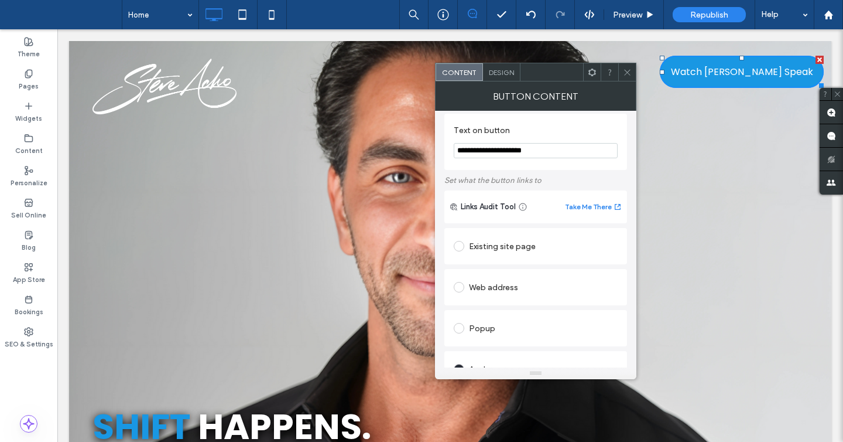
click at [482, 289] on div "Web address" at bounding box center [536, 287] width 164 height 19
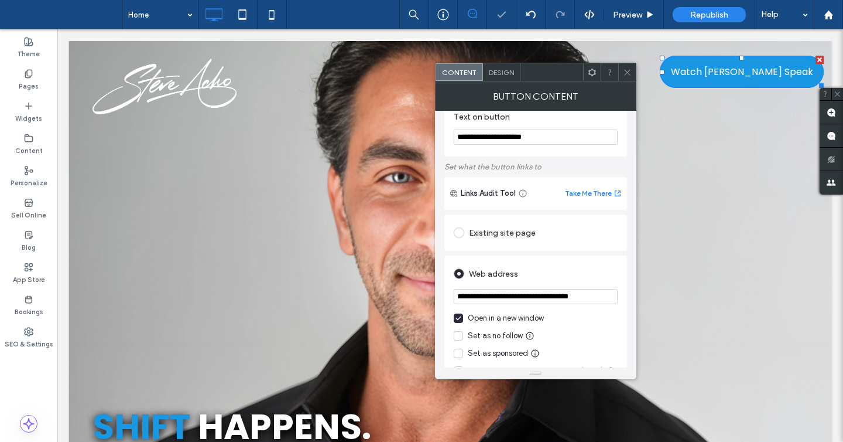
click at [502, 299] on input "**********" at bounding box center [536, 296] width 164 height 15
paste input "url"
type input "**********"
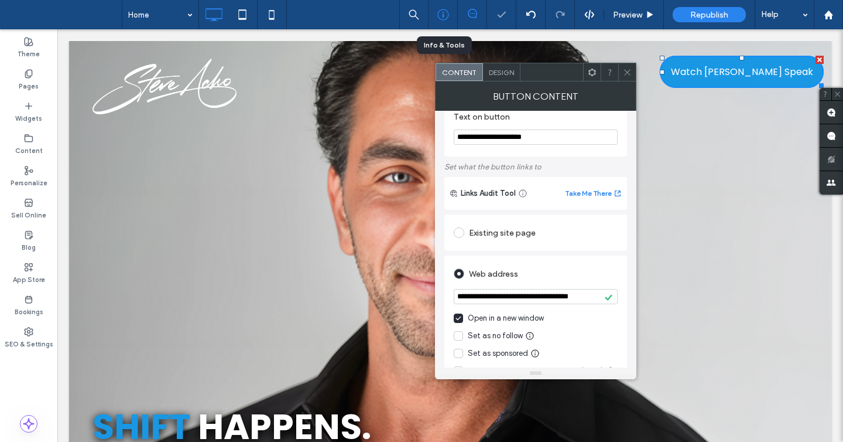
click at [439, 16] on icon at bounding box center [444, 15] width 12 height 12
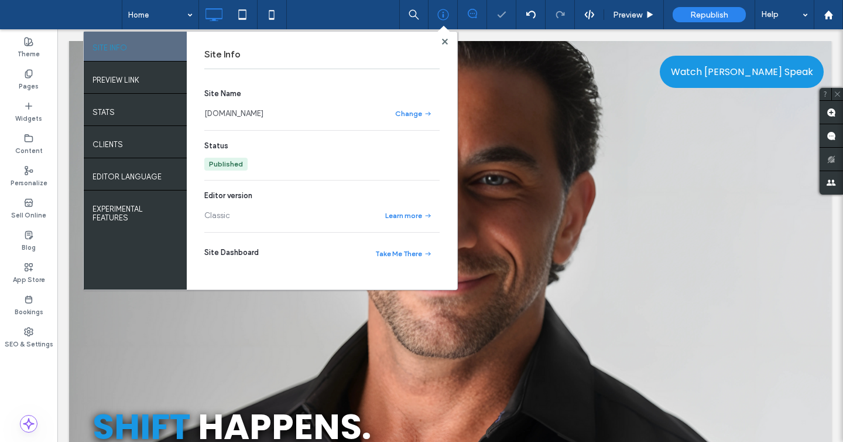
click at [264, 117] on link "speaker.steveacho.com" at bounding box center [233, 114] width 59 height 12
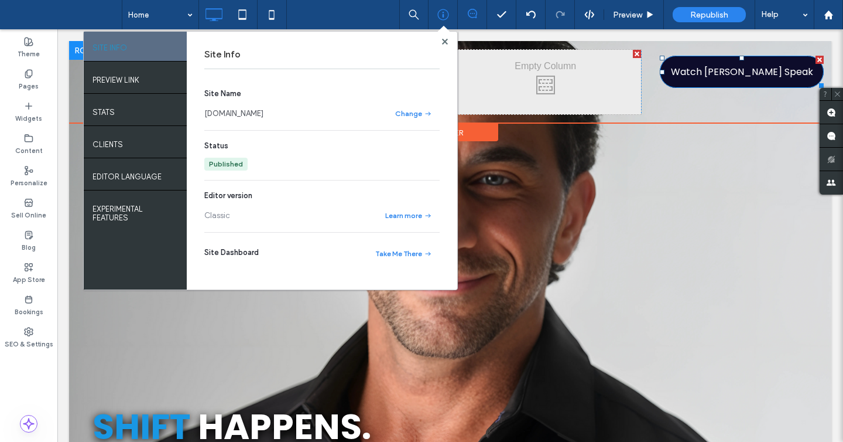
click at [714, 86] on link "Watch [PERSON_NAME] Speak" at bounding box center [742, 72] width 164 height 32
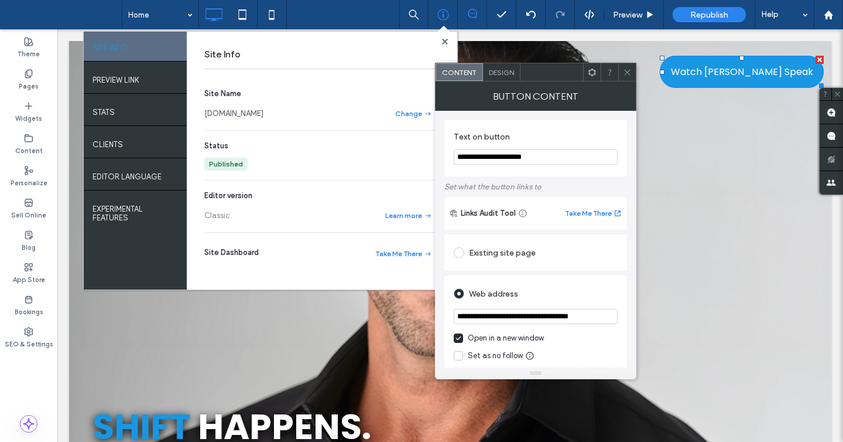
click at [498, 255] on div "Existing site page" at bounding box center [536, 252] width 164 height 19
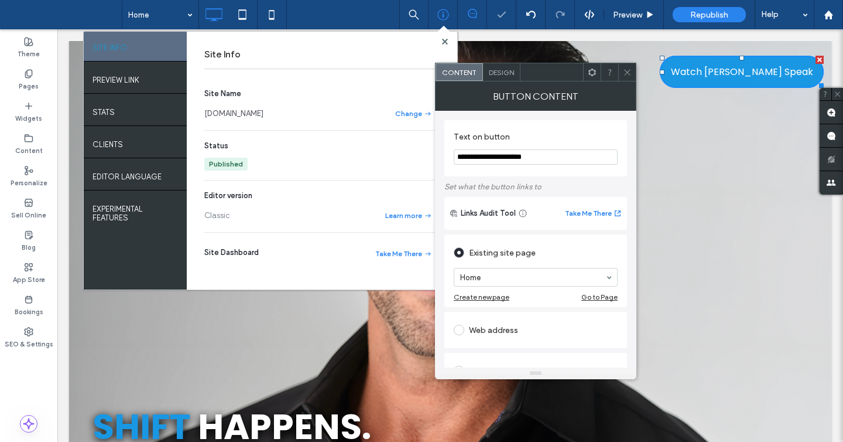
click at [510, 334] on div "Web address" at bounding box center [536, 329] width 164 height 19
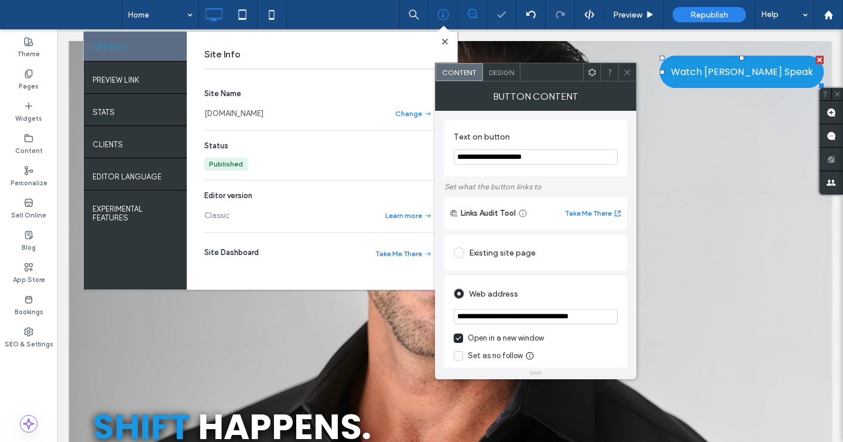
click at [514, 318] on input "**********" at bounding box center [536, 316] width 164 height 15
paste input "url"
type input "**********"
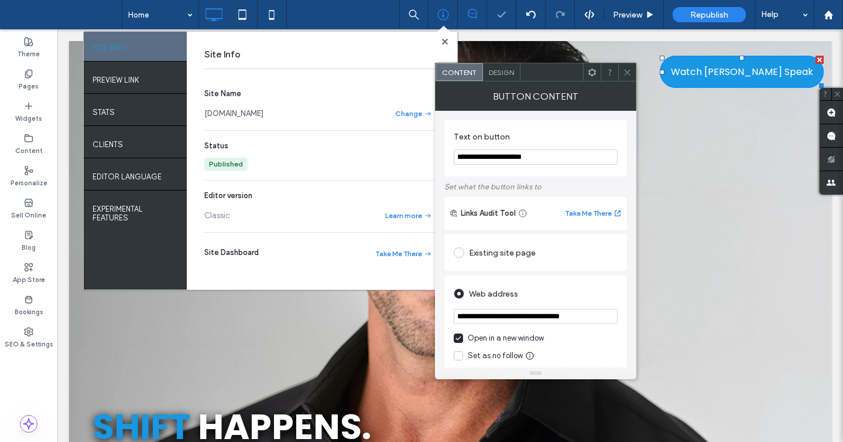
click at [458, 336] on span at bounding box center [458, 337] width 9 height 9
click at [628, 70] on icon at bounding box center [627, 72] width 9 height 9
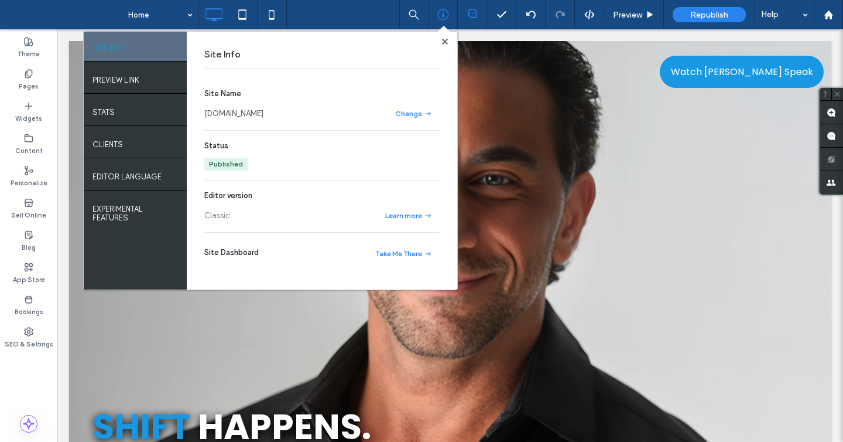
click at [439, 36] on div "Site Info Site Name speaker.steveacho.com Change Status Published Editor versio…" at bounding box center [322, 161] width 271 height 258
click at [447, 45] on span at bounding box center [445, 41] width 6 height 9
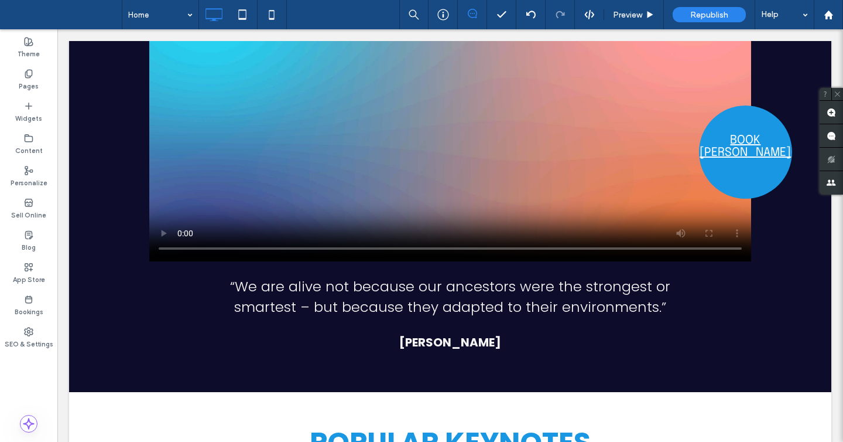
scroll to position [2352, 0]
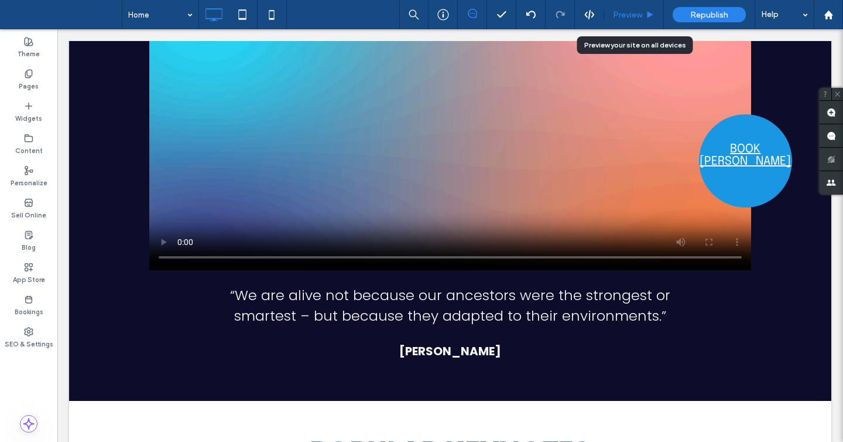
click at [631, 20] on div "Preview" at bounding box center [634, 14] width 60 height 29
click at [624, 20] on div "Preview" at bounding box center [634, 14] width 60 height 29
click at [623, 16] on span "Preview" at bounding box center [627, 15] width 29 height 10
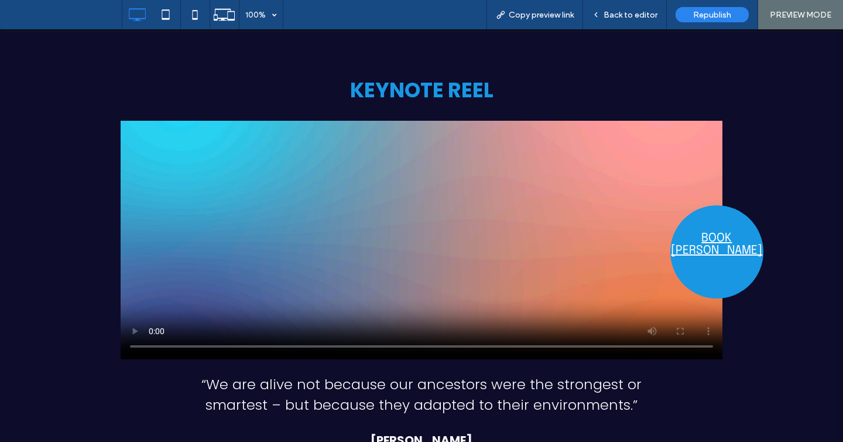
scroll to position [2272, 0]
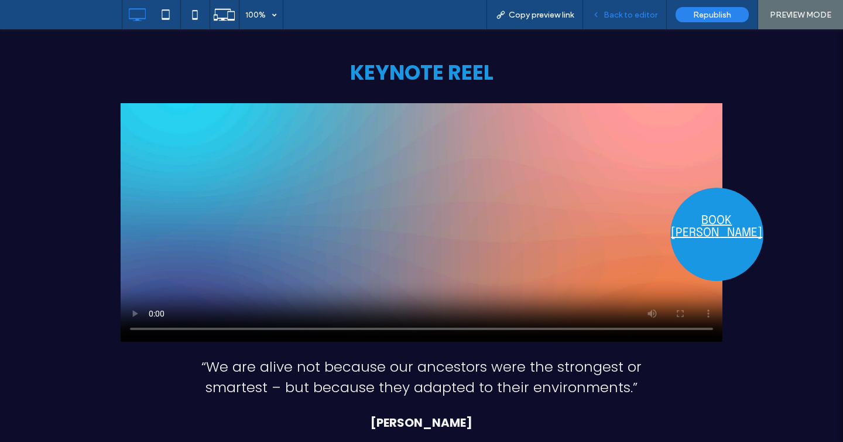
click at [622, 25] on div "Back to editor" at bounding box center [625, 14] width 84 height 29
click at [614, 16] on span "Back to editor" at bounding box center [631, 15] width 54 height 10
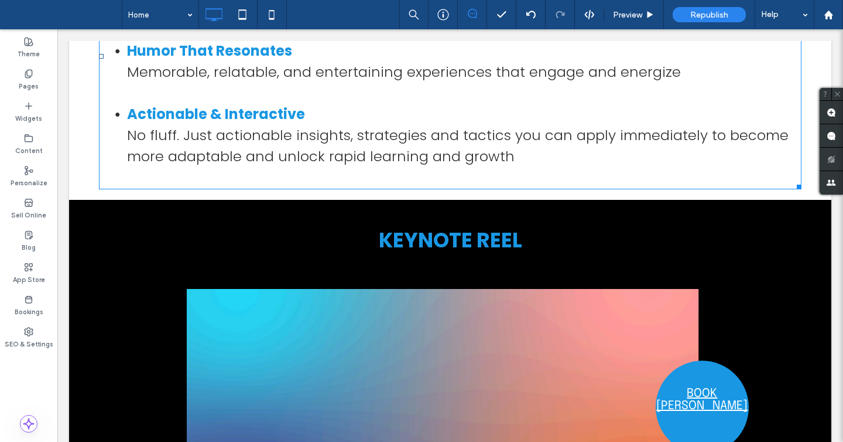
scroll to position [1654, 0]
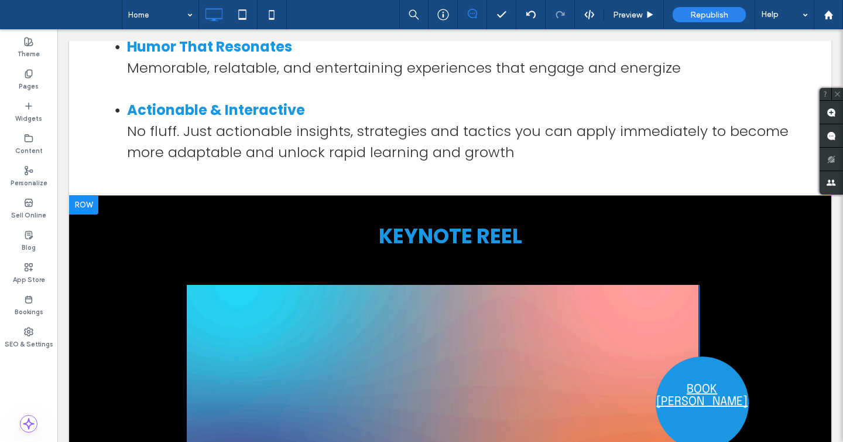
click at [81, 201] on div at bounding box center [83, 205] width 29 height 19
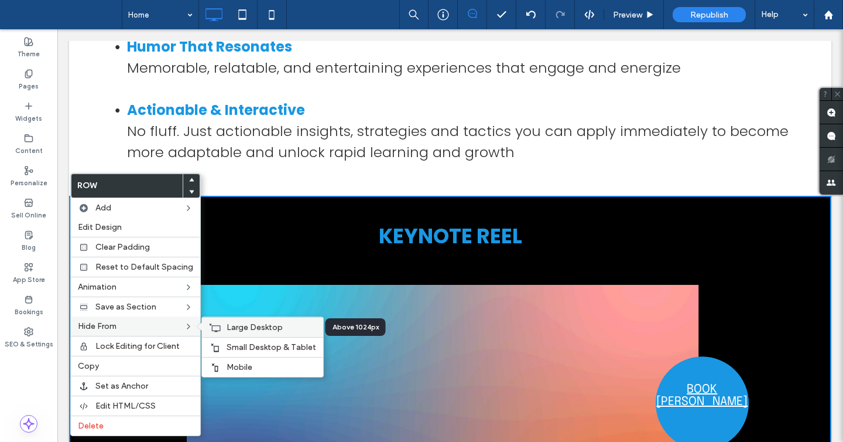
click at [238, 326] on span "Large Desktop" at bounding box center [255, 327] width 56 height 10
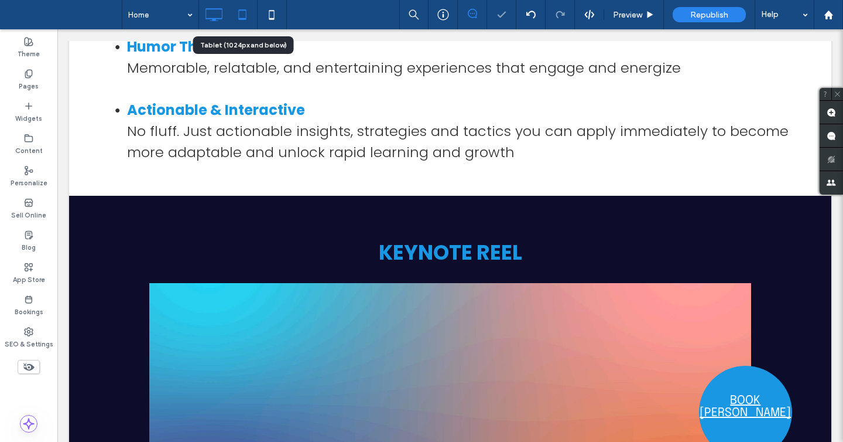
click at [244, 20] on icon at bounding box center [242, 14] width 23 height 23
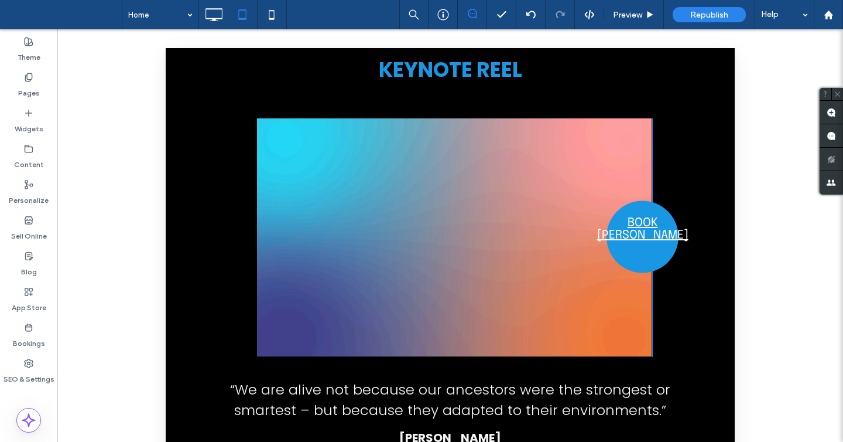
scroll to position [1889, 0]
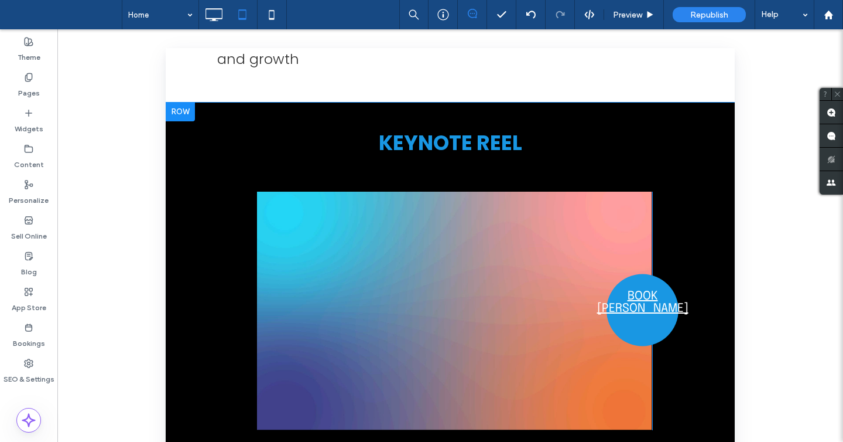
click at [181, 103] on div at bounding box center [180, 112] width 29 height 19
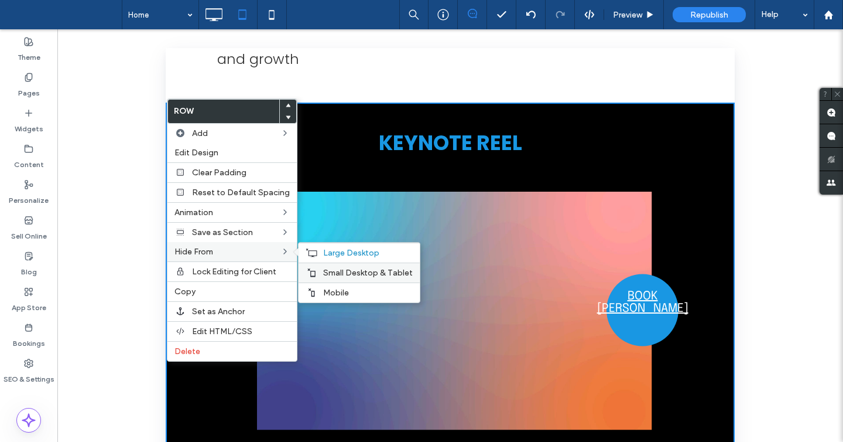
click at [337, 269] on span "Small Desktop & Tablet" at bounding box center [368, 273] width 90 height 10
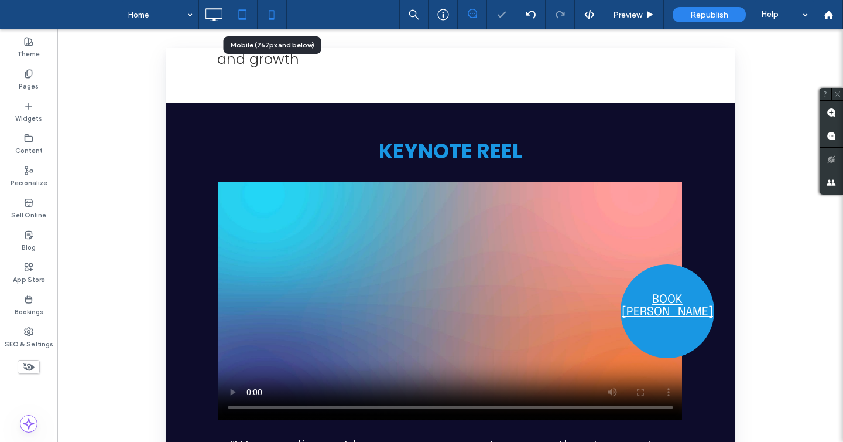
click at [275, 19] on icon at bounding box center [271, 14] width 23 height 23
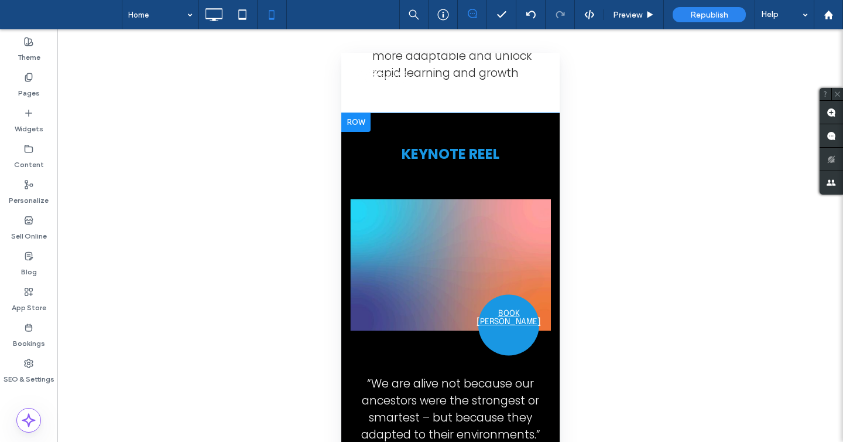
scroll to position [1195, 0]
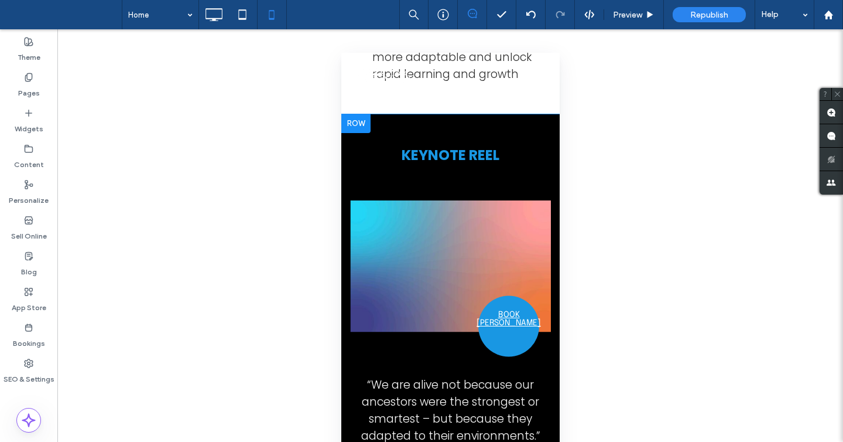
click at [357, 114] on div at bounding box center [355, 123] width 29 height 19
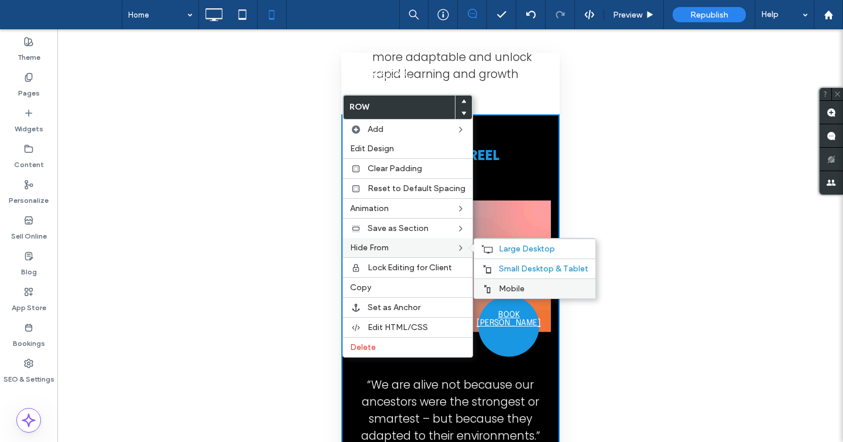
click at [511, 285] on span "Mobile" at bounding box center [512, 289] width 26 height 10
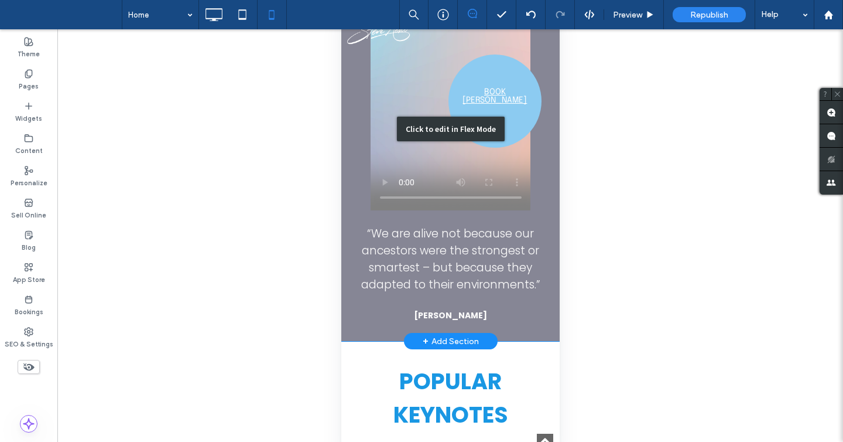
scroll to position [1353, 0]
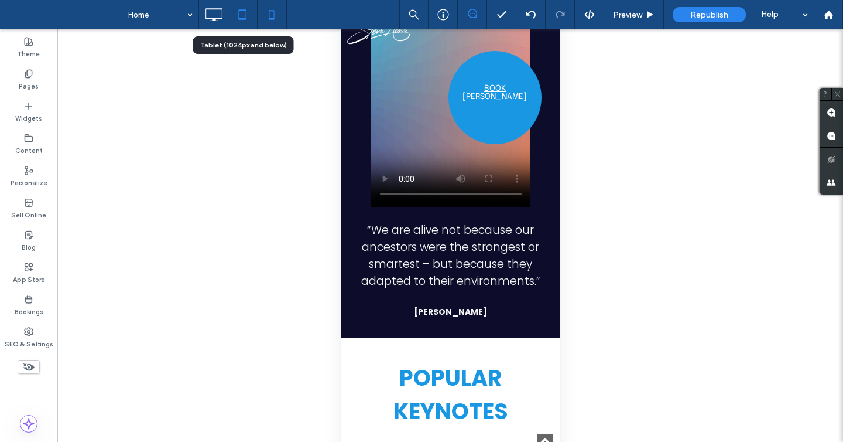
click at [241, 18] on icon at bounding box center [242, 14] width 23 height 23
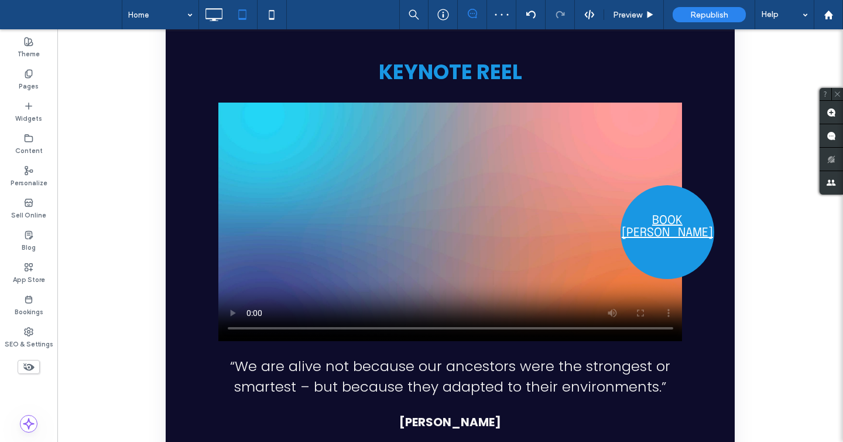
scroll to position [1910, 0]
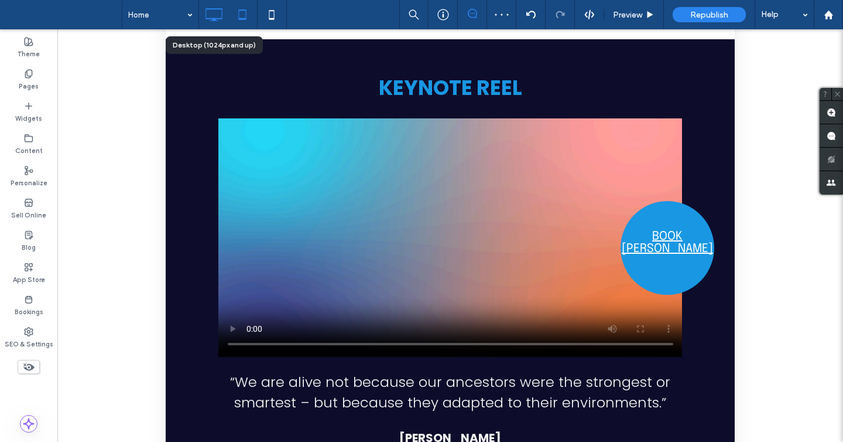
click at [223, 21] on icon at bounding box center [213, 14] width 23 height 23
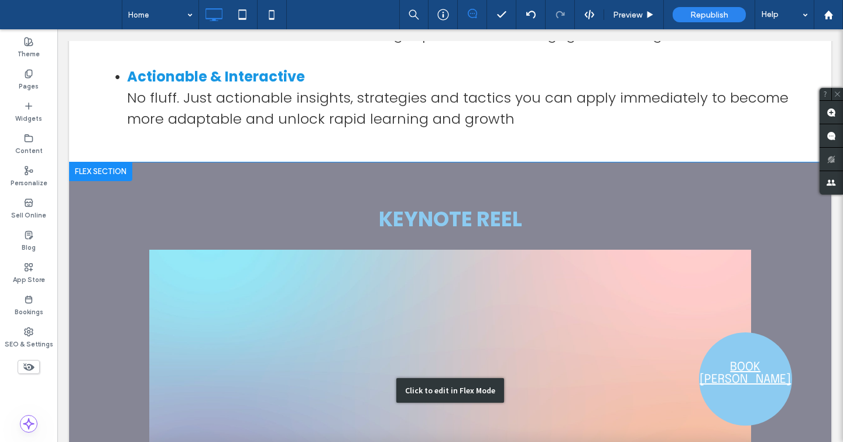
scroll to position [1778, 0]
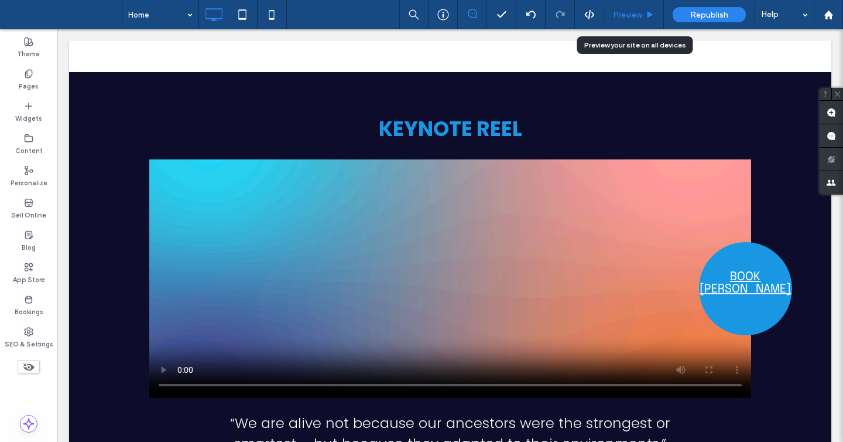
click at [631, 17] on span "Preview" at bounding box center [627, 15] width 29 height 10
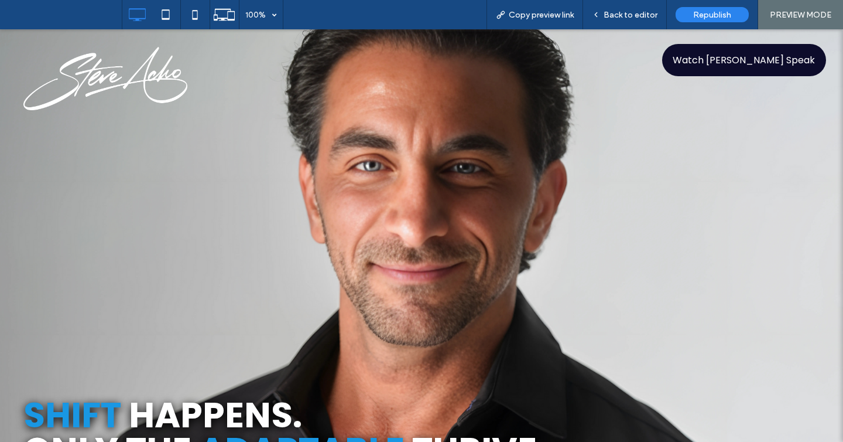
click at [714, 51] on link "Watch [PERSON_NAME] Speak" at bounding box center [744, 60] width 164 height 32
click at [708, 60] on span "Watch [PERSON_NAME] Speak" at bounding box center [744, 60] width 142 height 15
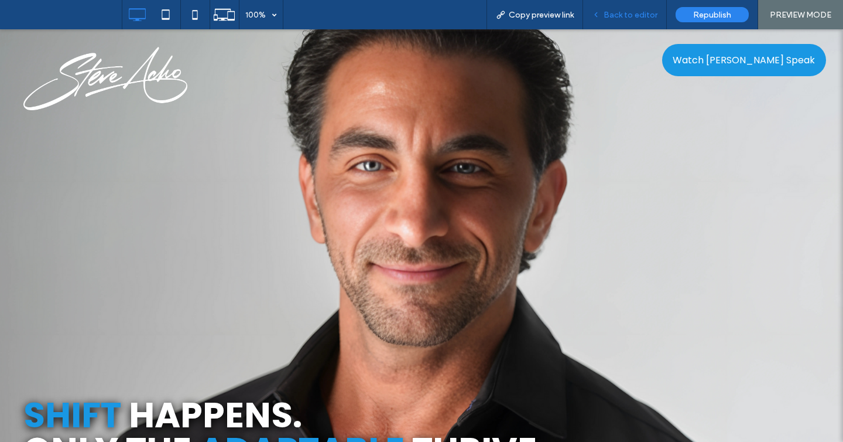
click at [632, 12] on span "Back to editor" at bounding box center [631, 15] width 54 height 10
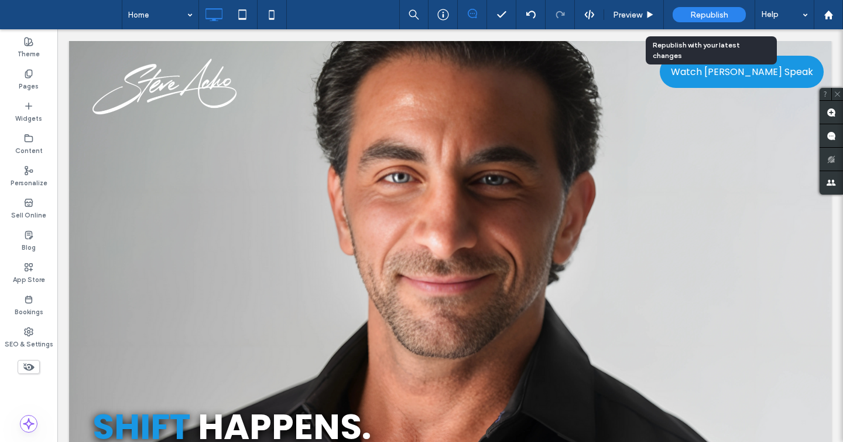
click at [699, 11] on span "Republish" at bounding box center [710, 15] width 38 height 10
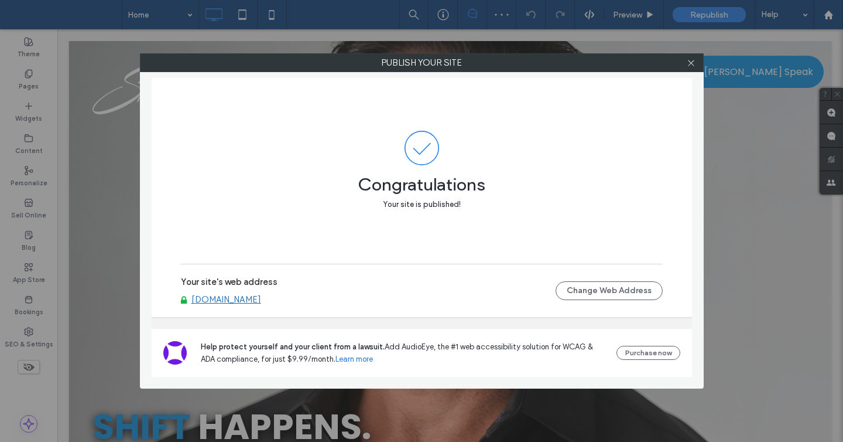
click at [254, 299] on link "speaker.steveacho.com" at bounding box center [227, 299] width 70 height 11
click at [695, 65] on icon at bounding box center [691, 63] width 9 height 9
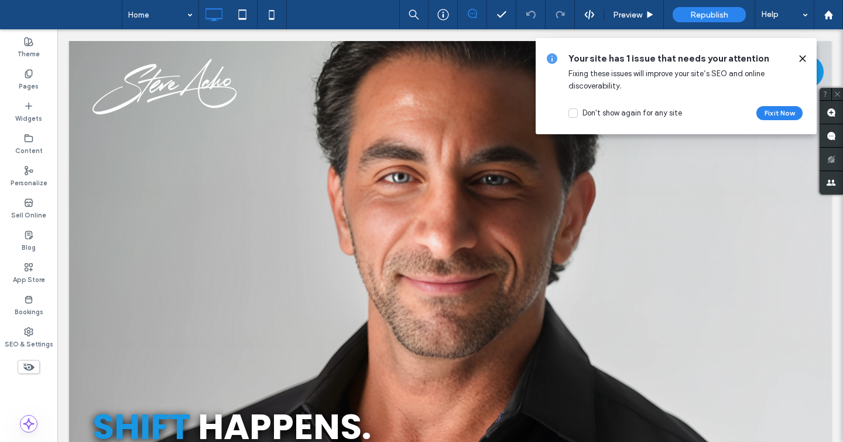
drag, startPoint x: 805, startPoint y: 56, endPoint x: 742, endPoint y: 27, distance: 68.9
click at [805, 56] on icon at bounding box center [802, 58] width 9 height 9
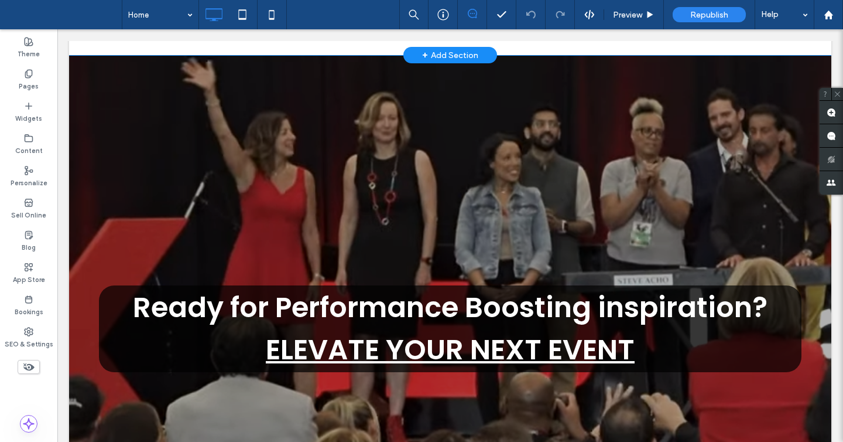
scroll to position [585, 0]
